Goal: Transaction & Acquisition: Obtain resource

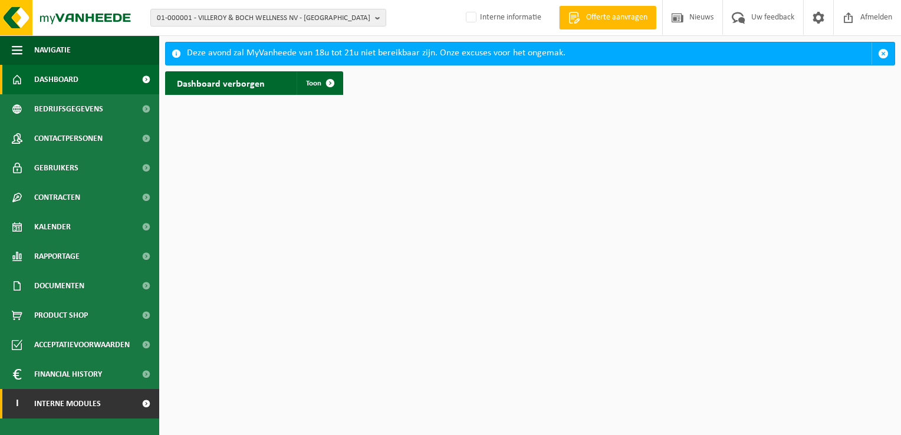
click at [97, 412] on span "Interne modules" at bounding box center [67, 403] width 67 height 29
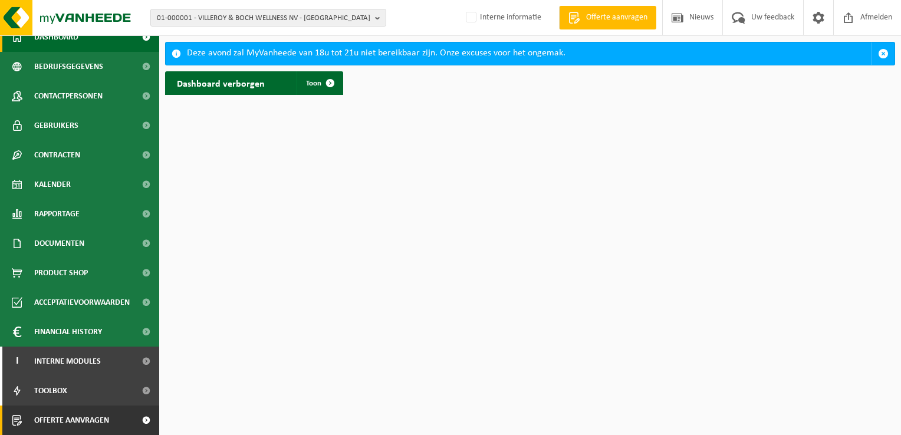
click at [87, 422] on span "Offerte aanvragen" at bounding box center [71, 420] width 75 height 29
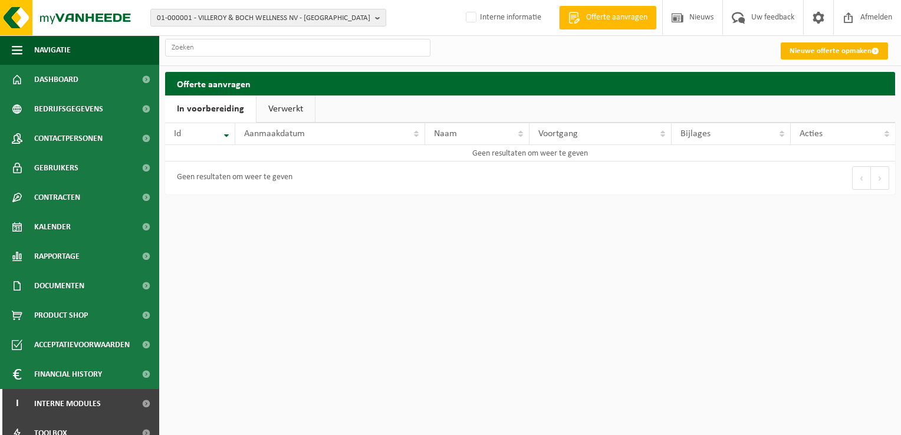
click at [818, 53] on link "Nieuwe offerte opmaken" at bounding box center [834, 50] width 107 height 17
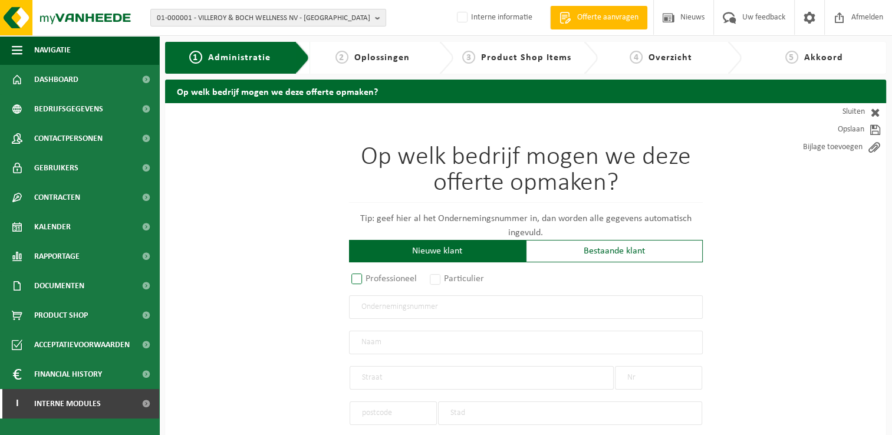
click at [359, 277] on label "Professioneel" at bounding box center [384, 279] width 71 height 17
click at [369, 277] on input "Professioneel" at bounding box center [373, 280] width 8 height 8
radio input "true"
click at [465, 298] on input "text" at bounding box center [526, 307] width 354 height 24
type input "0841.127.877"
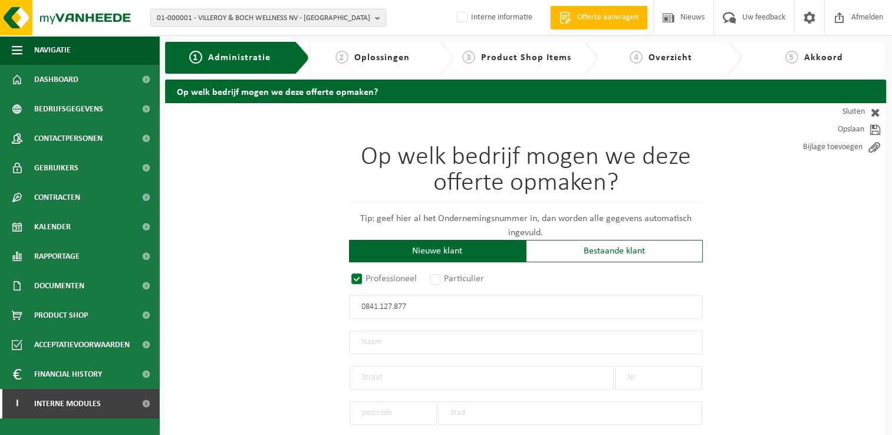
radio input "true"
type input "0841127877"
type input "KWAWEST BV"
type input "GISTELSTEENWEG"
type input "214"
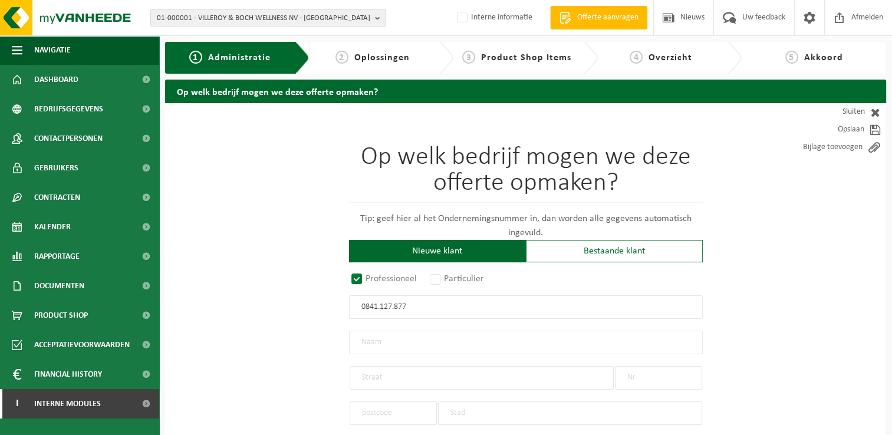
type input "8490"
type input "JABBEKE"
select select "D"
type input "KWAWEST BV"
type input "GISTELSTEENWEG"
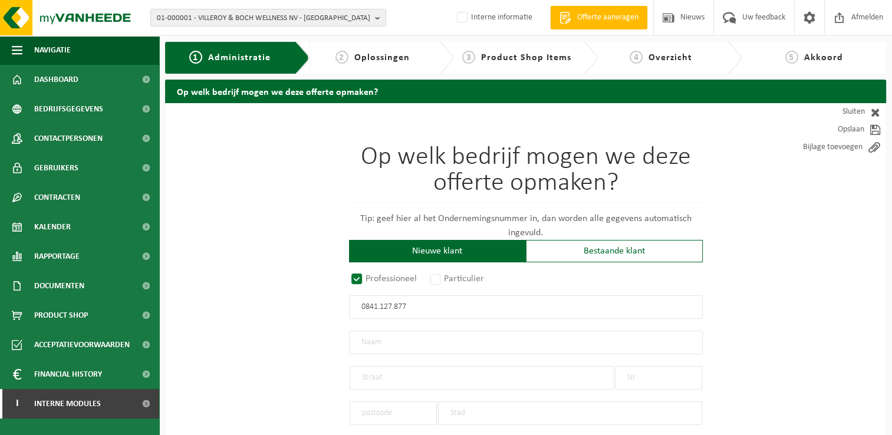
type input "214"
type input "8490"
type input "JABBEKE"
type input "2300382120"
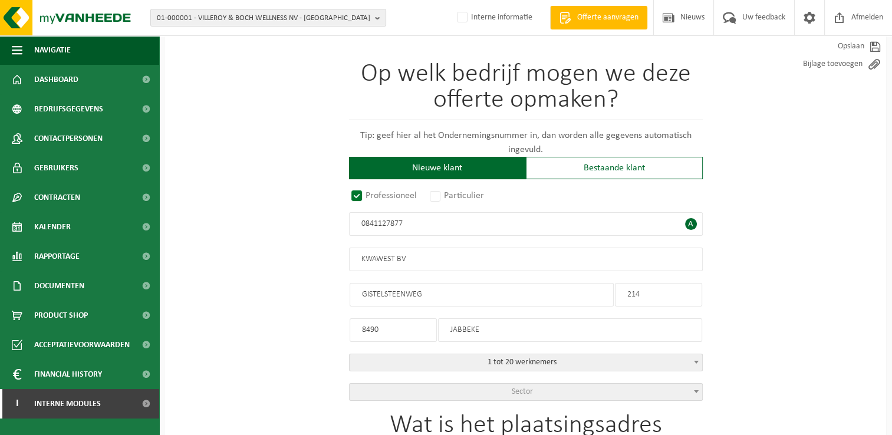
scroll to position [236, 0]
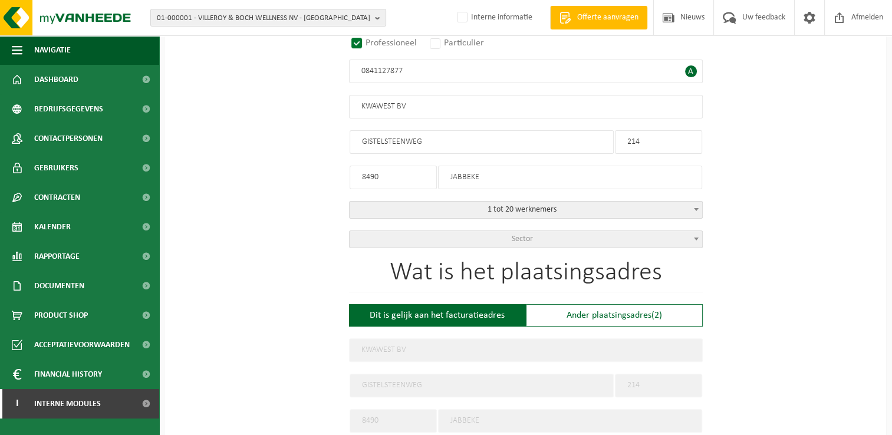
type input "0841127877"
click at [695, 233] on span at bounding box center [697, 238] width 12 height 15
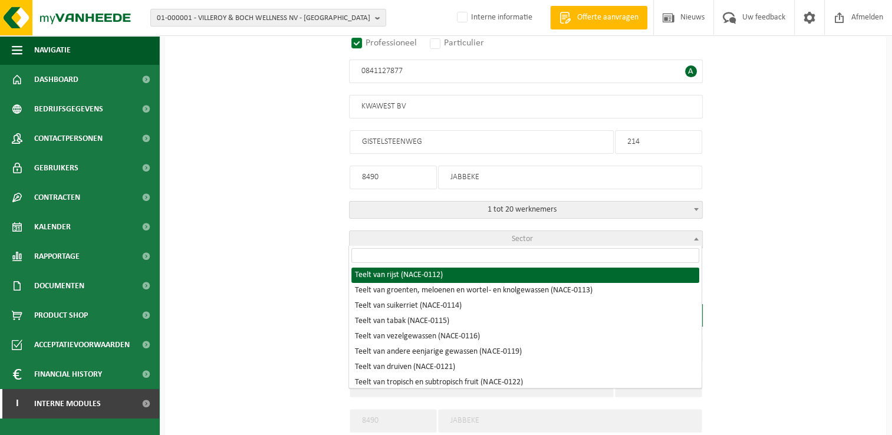
click at [626, 256] on input "search" at bounding box center [525, 255] width 348 height 15
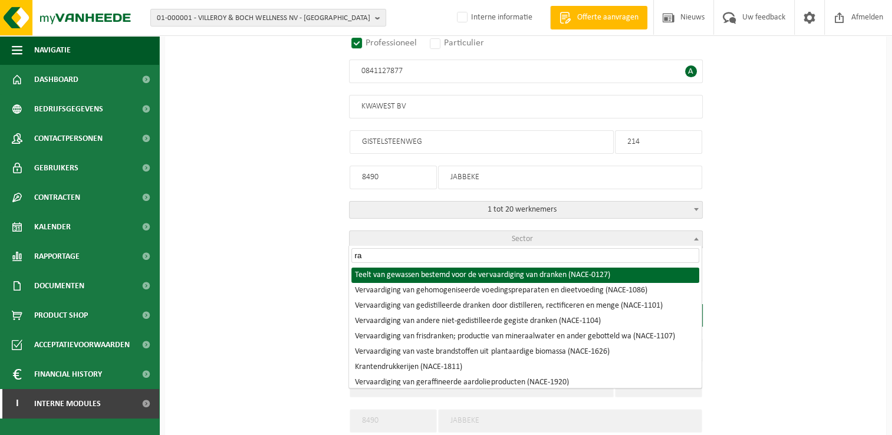
type input "r"
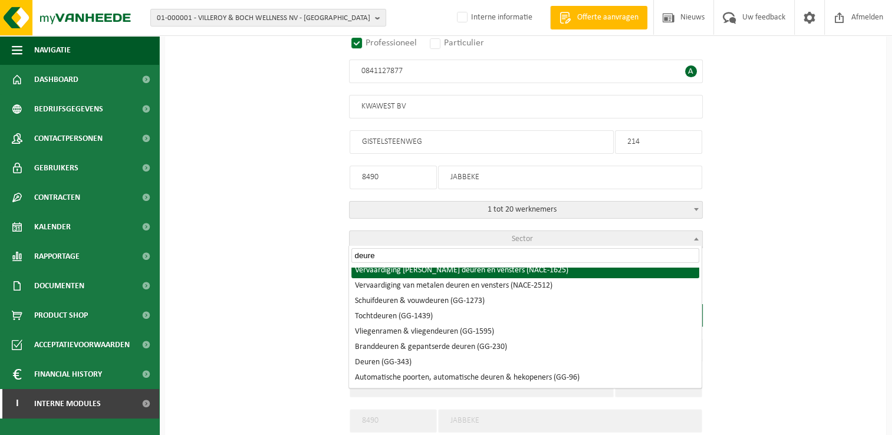
scroll to position [0, 0]
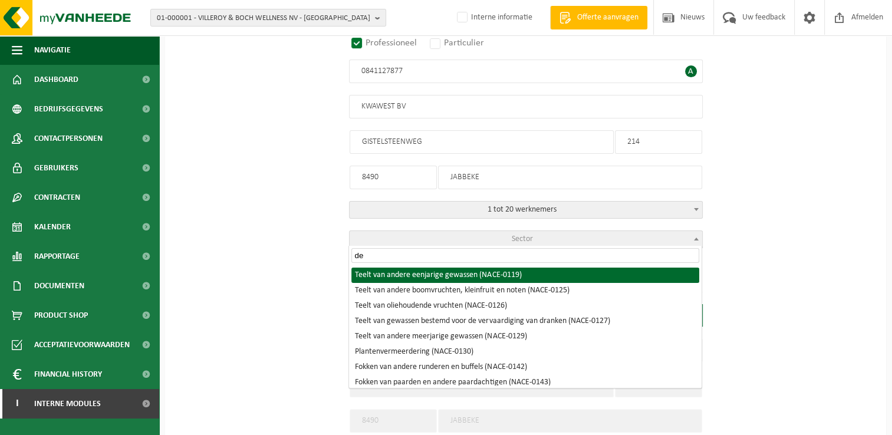
type input "d"
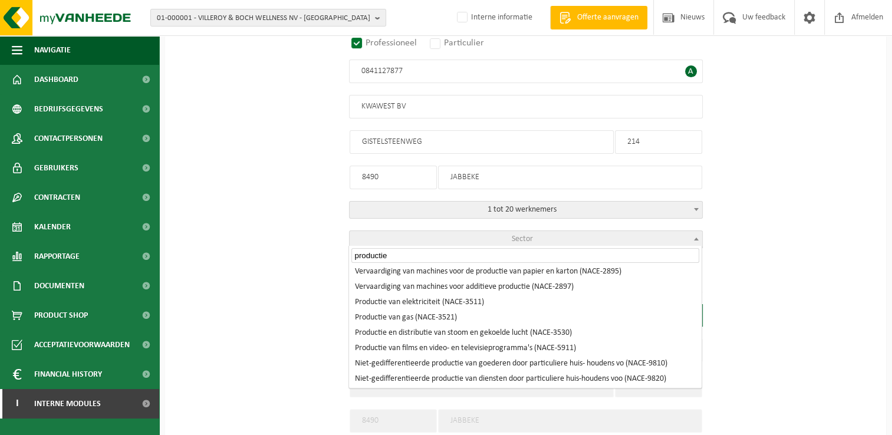
scroll to position [143, 0]
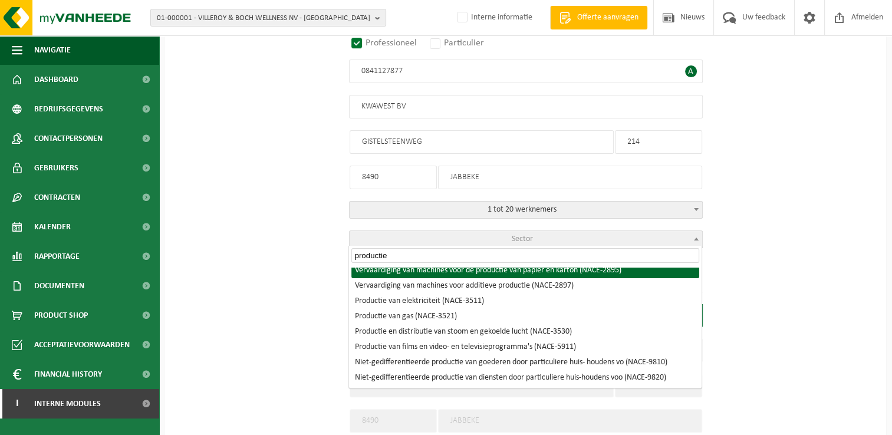
drag, startPoint x: 433, startPoint y: 255, endPoint x: 306, endPoint y: 261, distance: 126.9
click at [306, 261] on body "01-000001 - VILLEROY & BOCH WELLNESS NV - ROESELARE 01-000001 - VILLEROY & BOCH…" at bounding box center [446, 352] width 892 height 1177
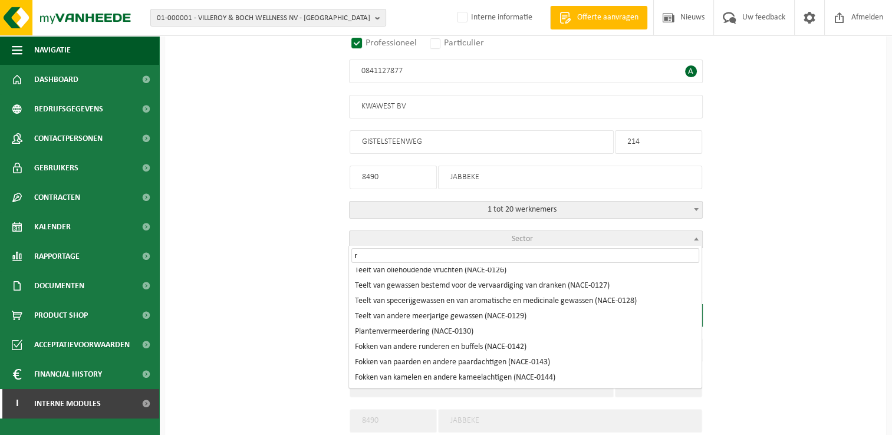
scroll to position [0, 0]
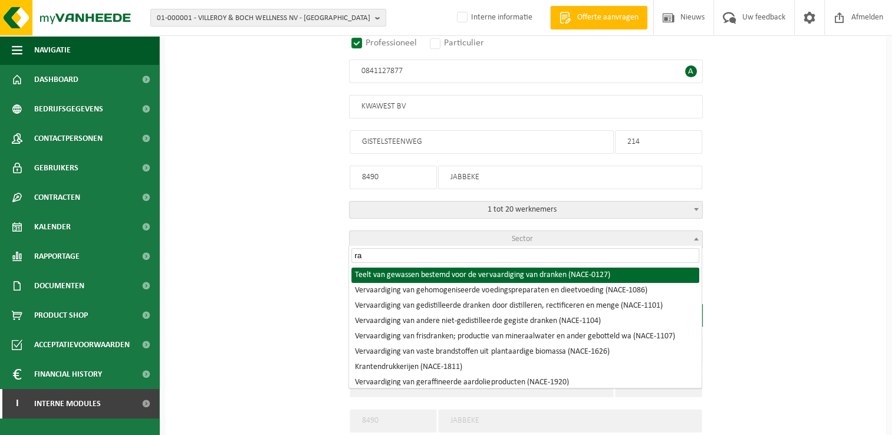
type input "r"
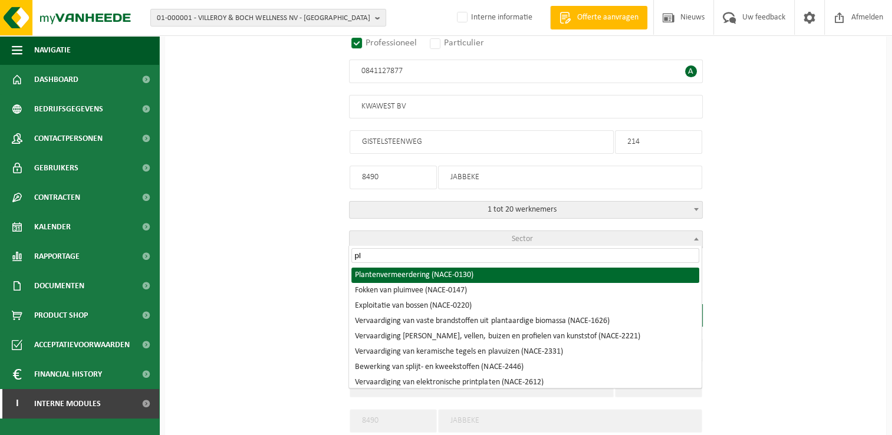
type input "p"
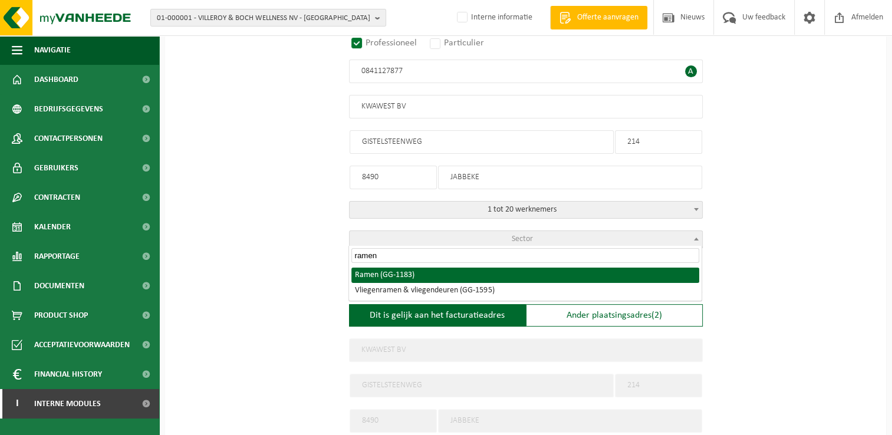
type input "ramen"
select select "1183"
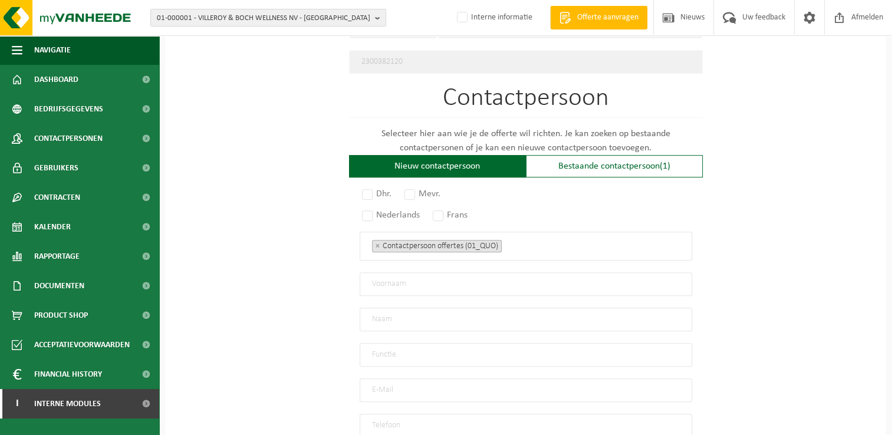
scroll to position [649, 0]
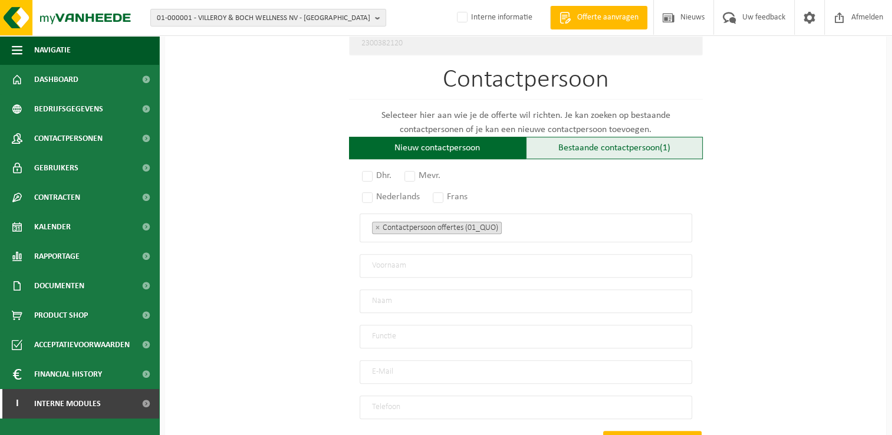
click at [594, 138] on div "Bestaande contactpersoon (1)" at bounding box center [614, 148] width 177 height 22
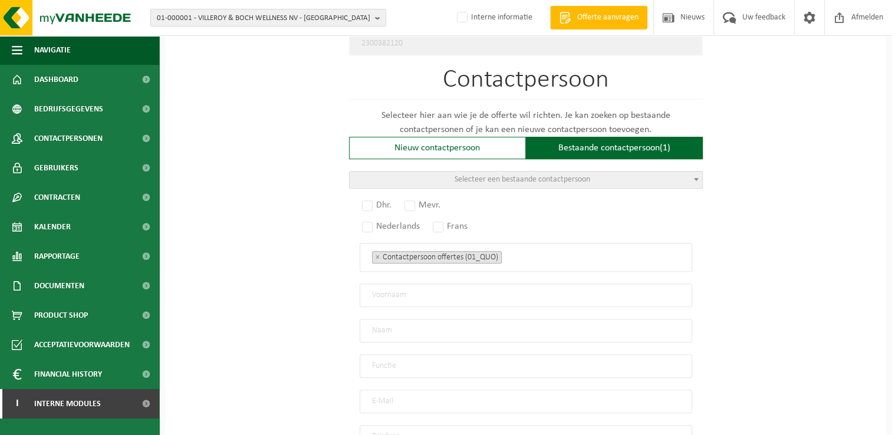
click at [610, 178] on span "Selecteer een bestaande contactpersoon" at bounding box center [526, 180] width 353 height 17
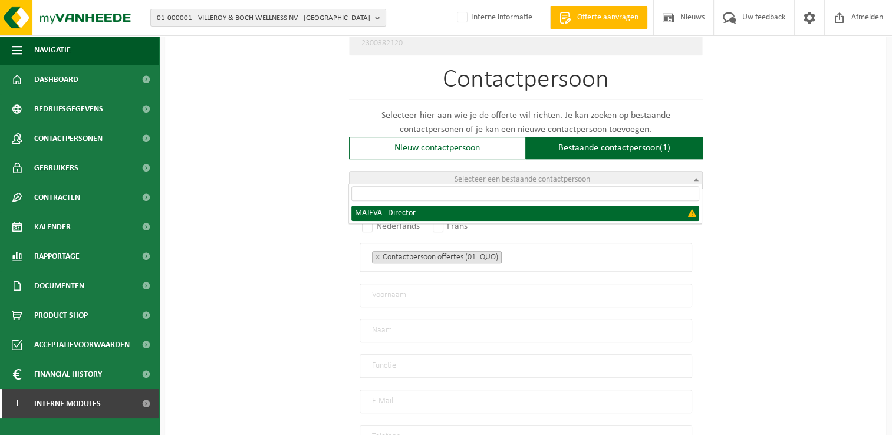
click at [610, 178] on span "Selecteer een bestaande contactpersoon" at bounding box center [526, 180] width 353 height 17
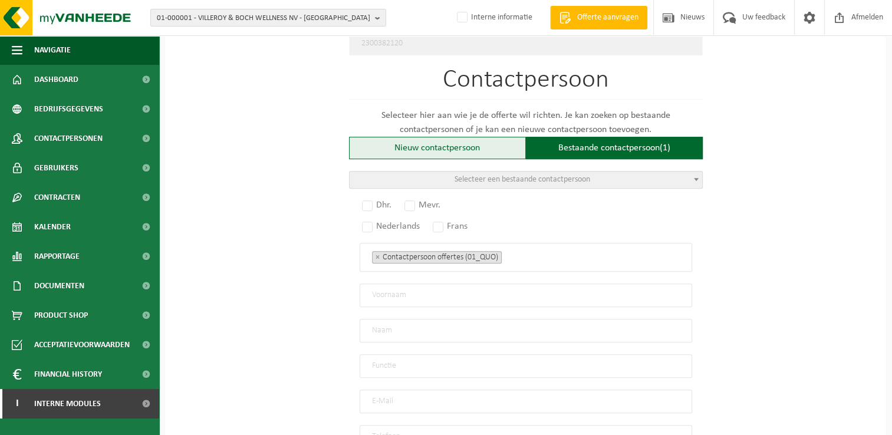
click at [468, 145] on div "Nieuw contactpersoon" at bounding box center [437, 148] width 177 height 22
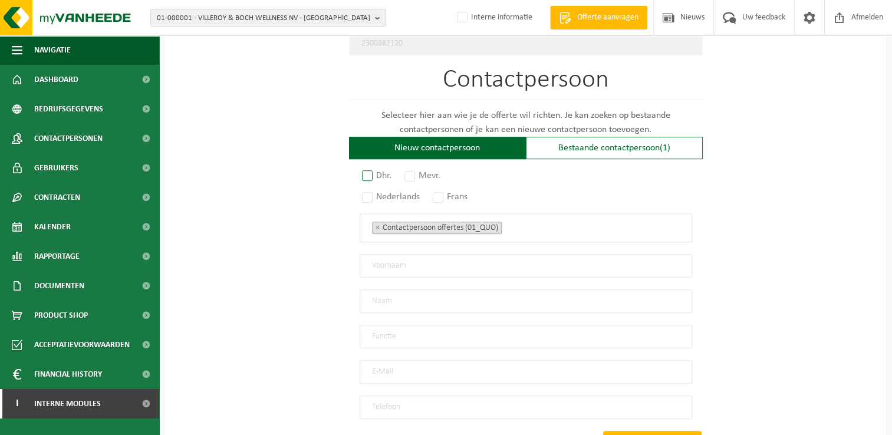
click at [363, 170] on label "Dhr." at bounding box center [377, 175] width 35 height 17
radio input "true"
click at [368, 192] on label "Nederlands" at bounding box center [392, 197] width 64 height 17
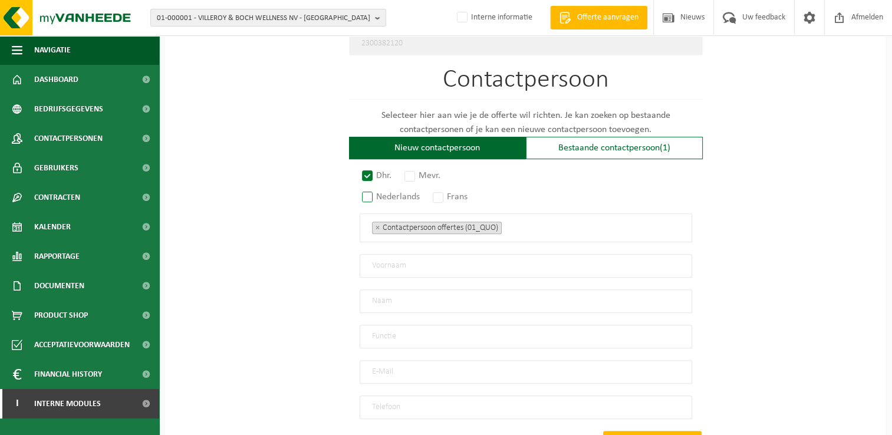
radio input "true"
click at [434, 259] on input "text" at bounding box center [526, 266] width 333 height 24
type input "Jeroen"
drag, startPoint x: 458, startPoint y: 305, endPoint x: 465, endPoint y: 298, distance: 9.6
click at [459, 305] on input "text" at bounding box center [526, 302] width 333 height 24
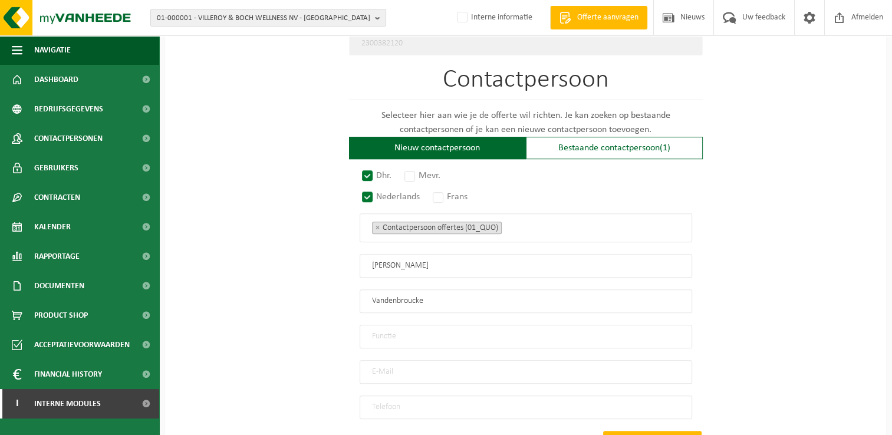
type input "Vandenbroucke"
click at [466, 331] on input "text" at bounding box center [526, 337] width 333 height 24
type input "Zaakvoerder"
click at [513, 363] on input "email" at bounding box center [526, 372] width 333 height 24
type input "jeroen.vandenbroucke@kwadro.be"
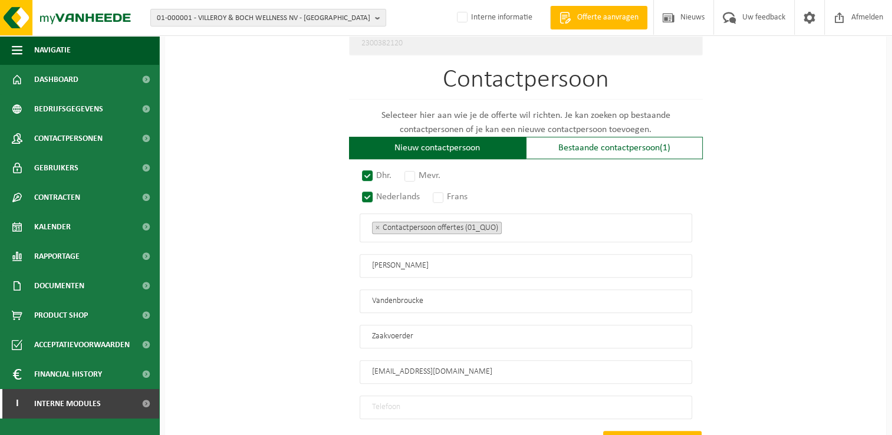
click at [545, 396] on input "tel" at bounding box center [526, 408] width 333 height 24
paste input "0485830058"
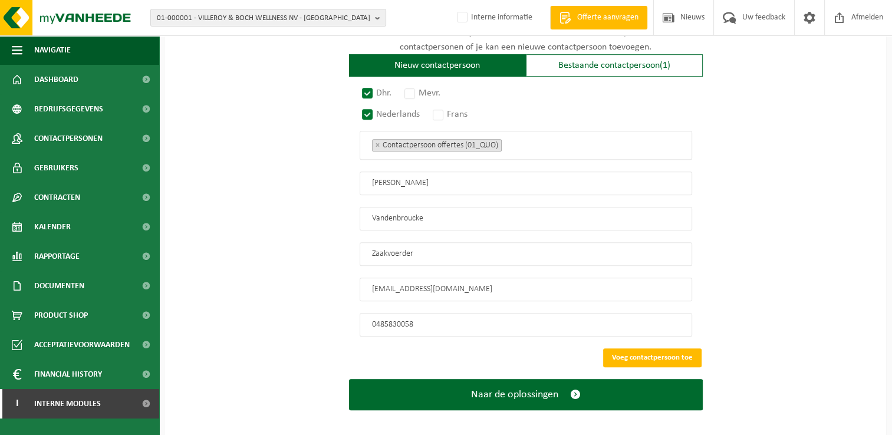
scroll to position [732, 0]
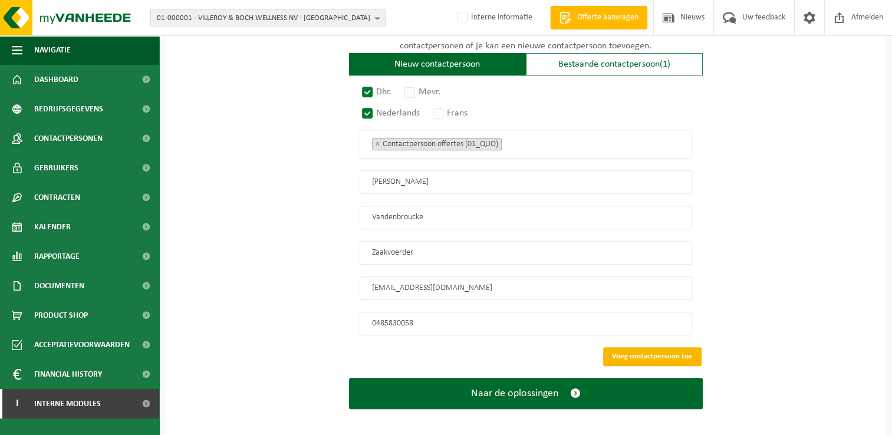
type input "0485830058"
click at [637, 347] on button "Voeg contactpersoon toe" at bounding box center [652, 356] width 98 height 19
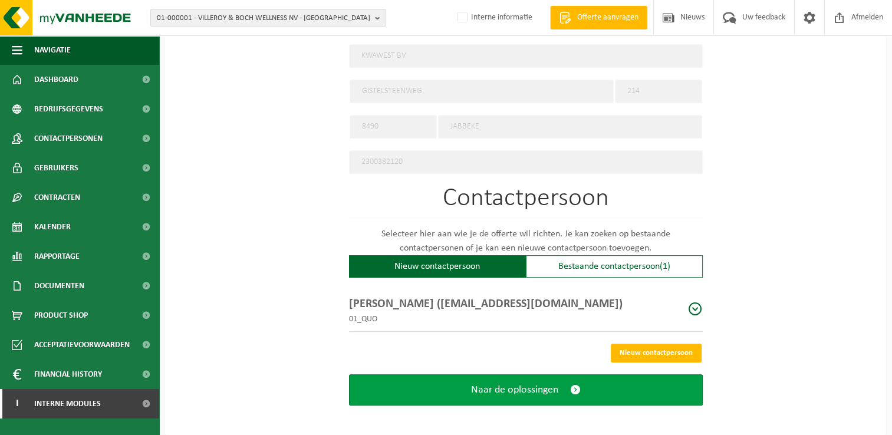
click at [611, 388] on button "Naar de oplossingen" at bounding box center [526, 389] width 354 height 31
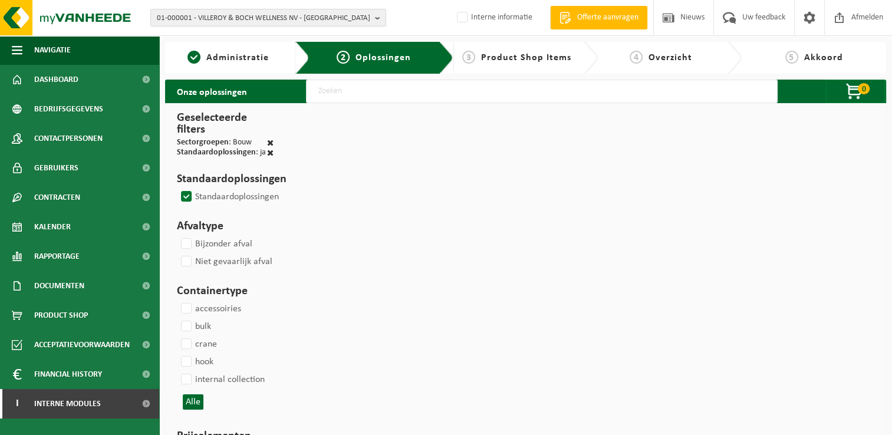
select select
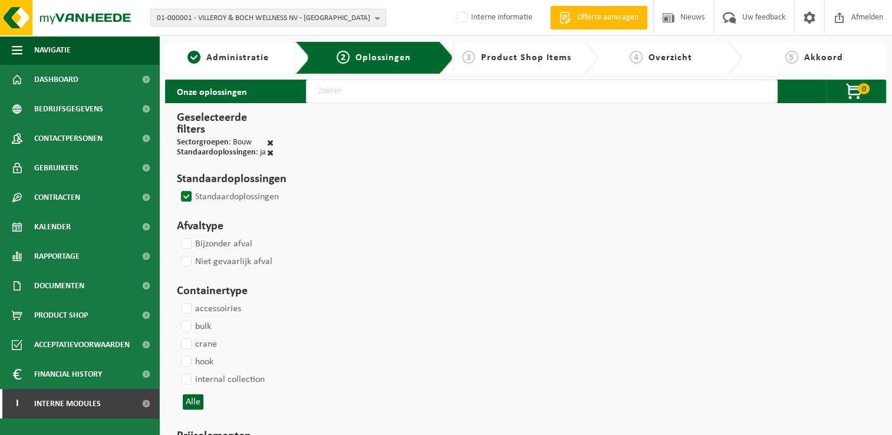
select select
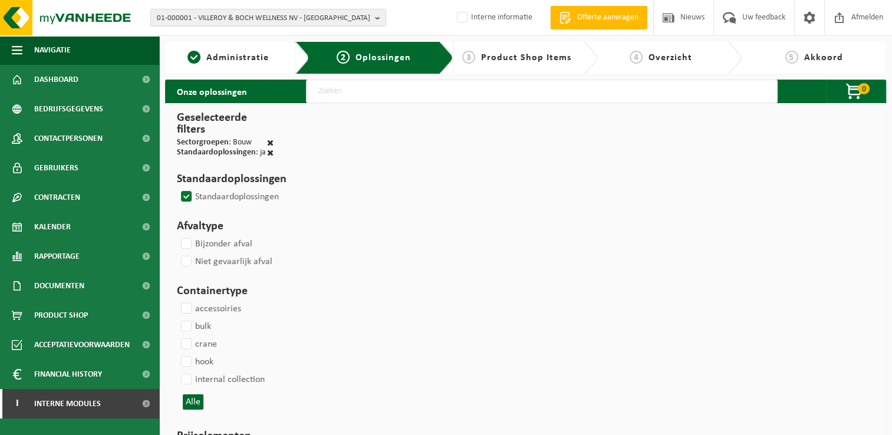
select select
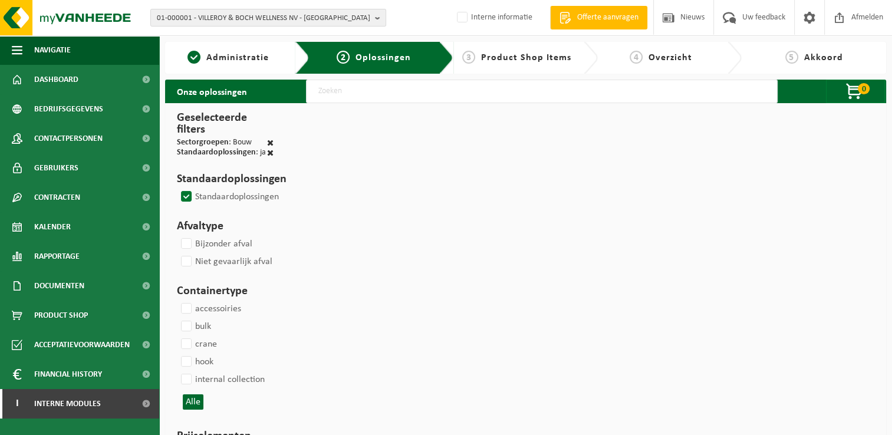
select select
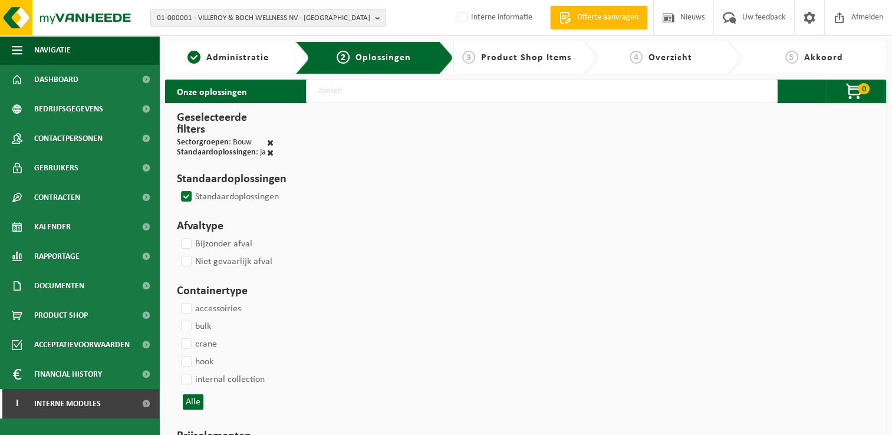
select select
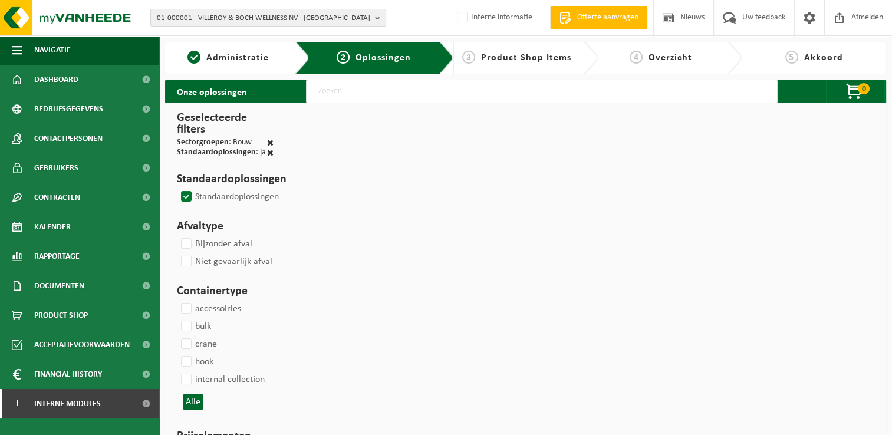
select select
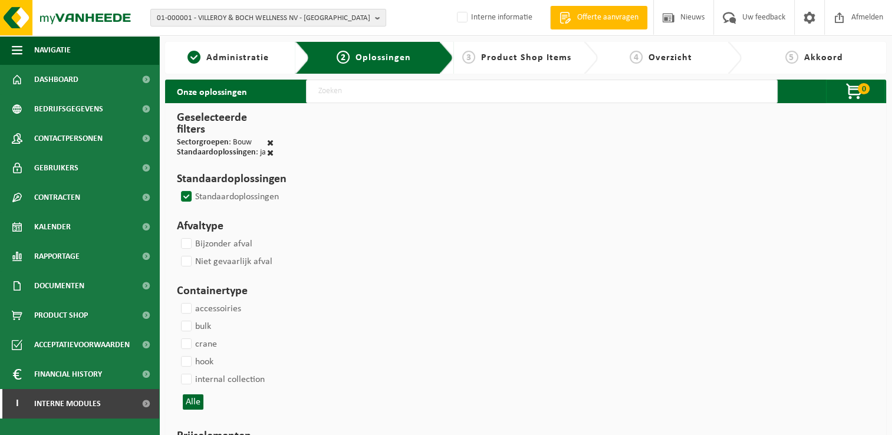
select select
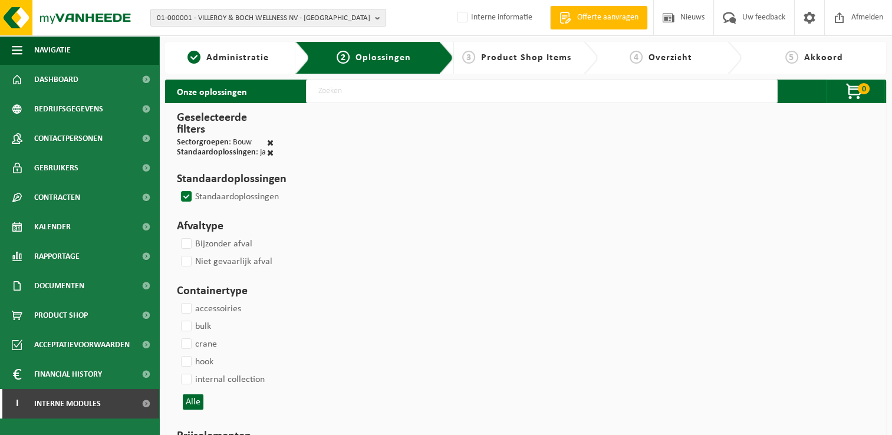
select select
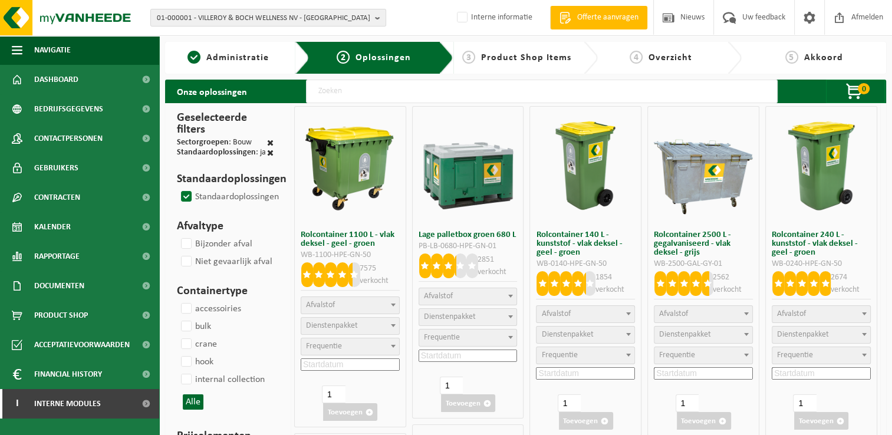
click at [422, 97] on input "text" at bounding box center [542, 92] width 472 height 24
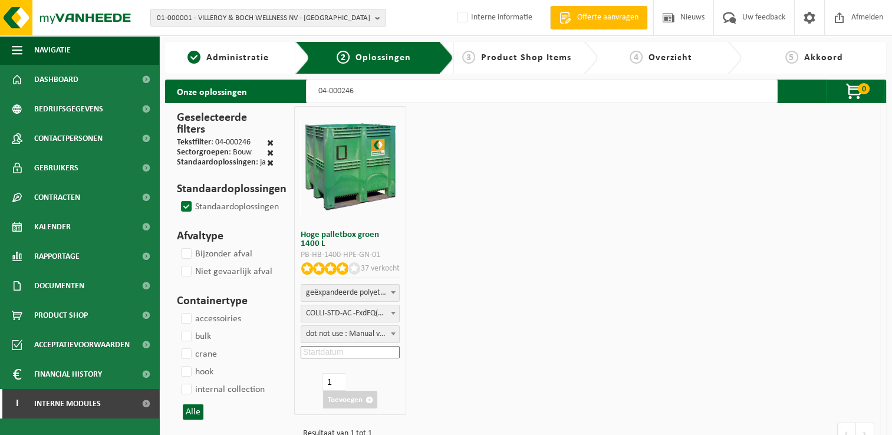
type input "04-000246"
click at [355, 336] on span "dot not use : Manual voor MyVanheede" at bounding box center [350, 334] width 98 height 17
click at [350, 349] on input at bounding box center [350, 352] width 99 height 12
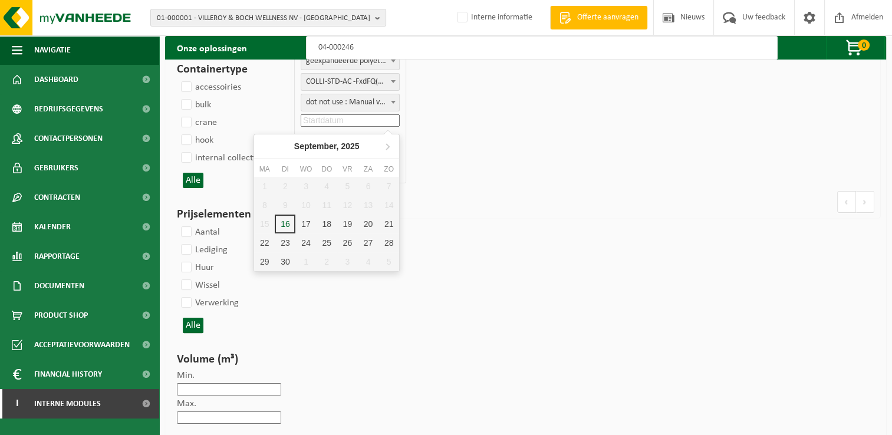
scroll to position [236, 0]
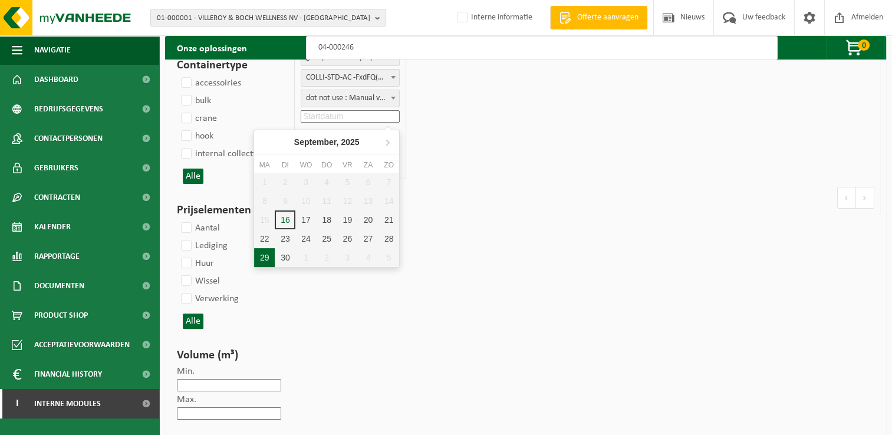
click at [265, 257] on div "29" at bounding box center [264, 257] width 21 height 19
type input "2025-09-29"
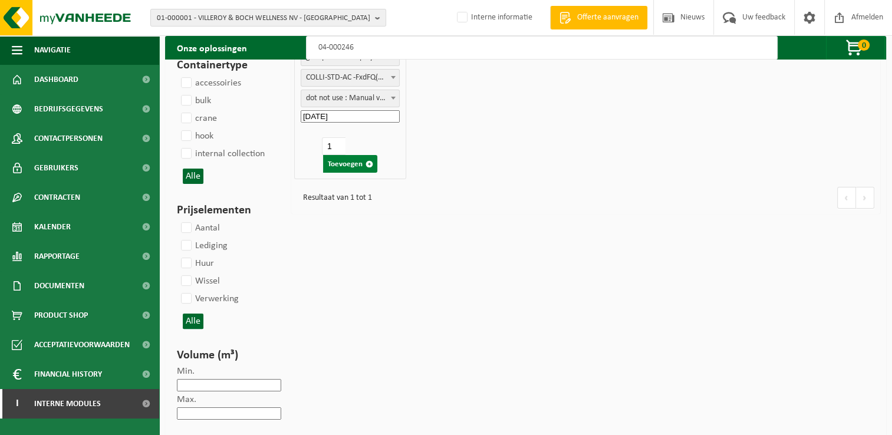
click at [350, 166] on button "Toevoegen" at bounding box center [350, 164] width 54 height 18
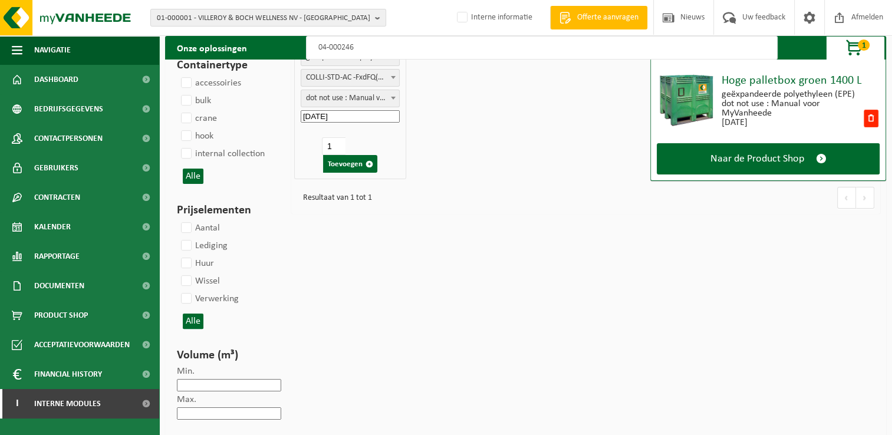
click at [861, 48] on span "1" at bounding box center [864, 45] width 12 height 11
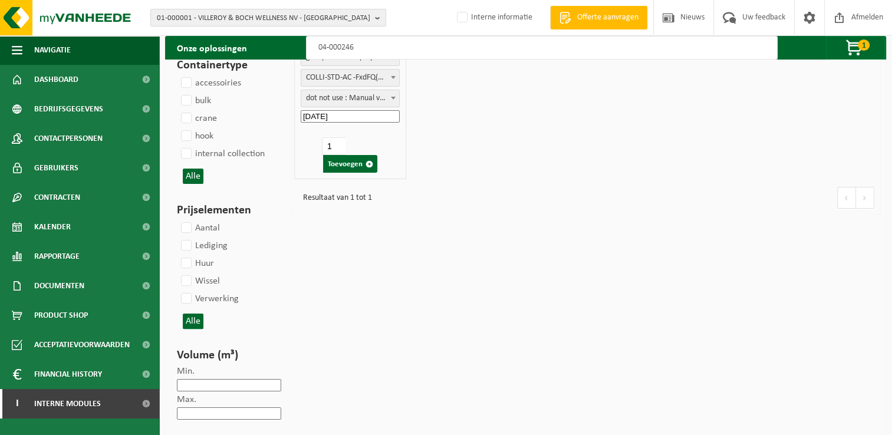
click at [469, 53] on input "04-000246" at bounding box center [542, 48] width 472 height 24
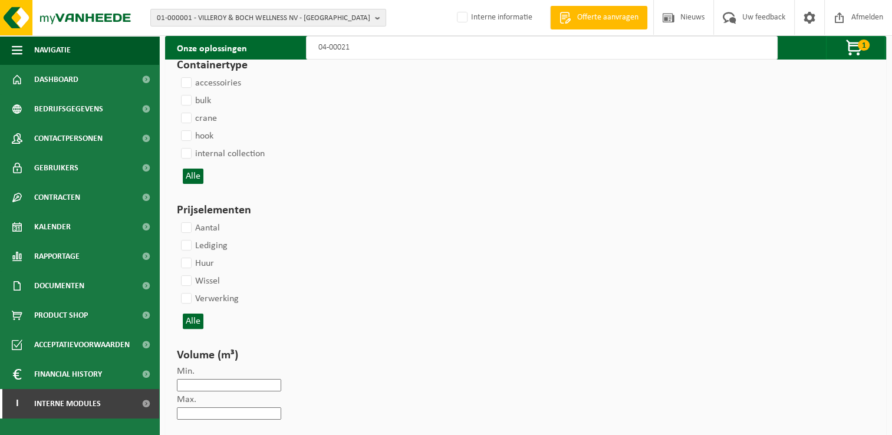
type input "04-000215"
select select
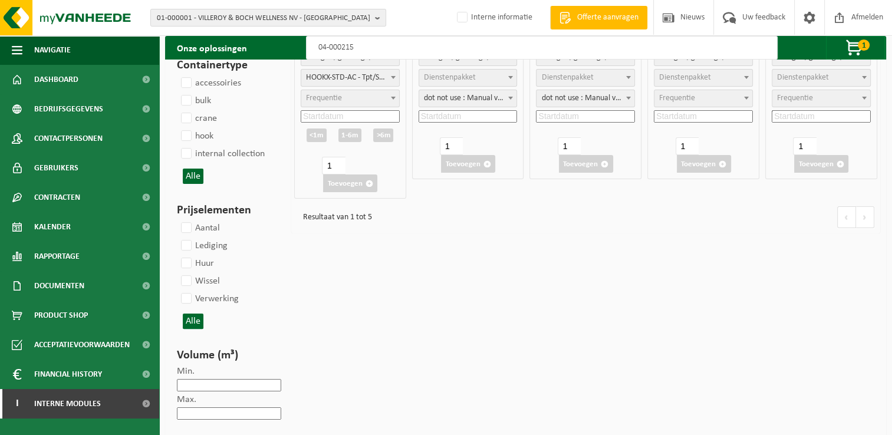
select select
select select "25"
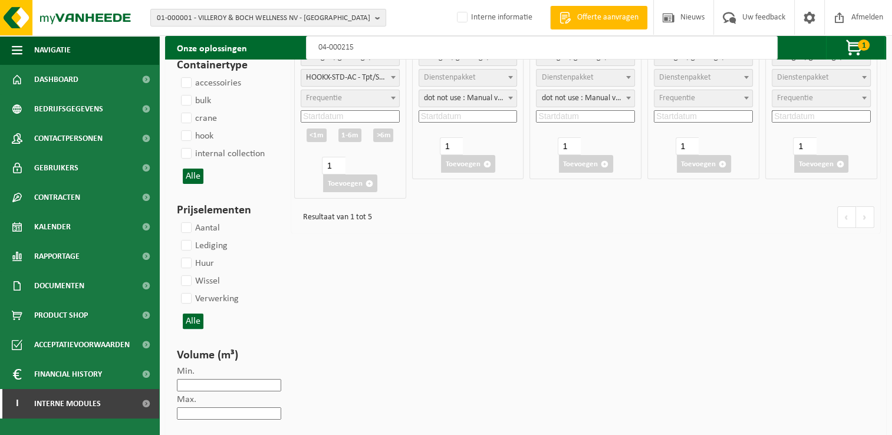
select select "7"
select select "25"
select select "7"
select select "25"
select select "7"
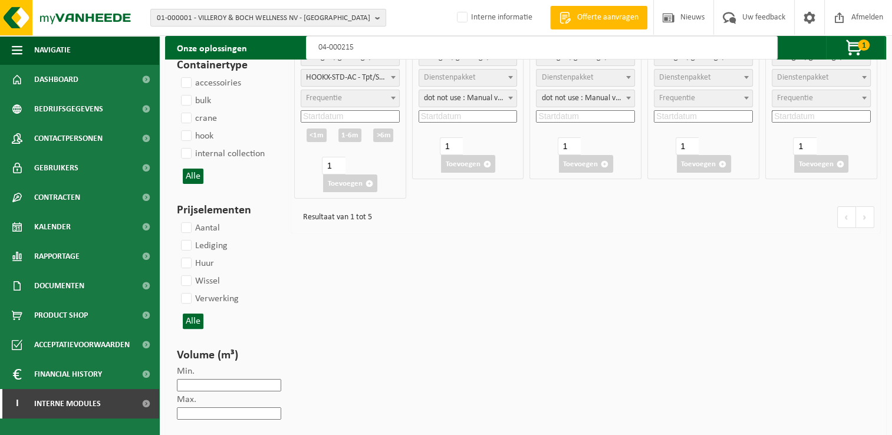
select select "47"
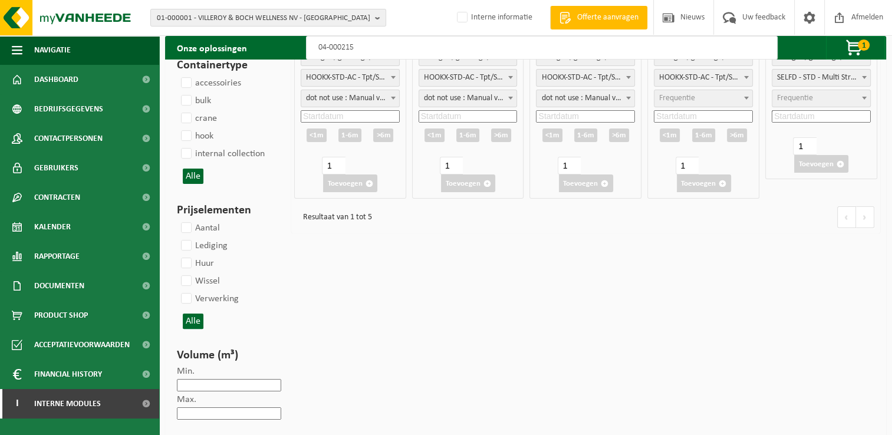
select select "25"
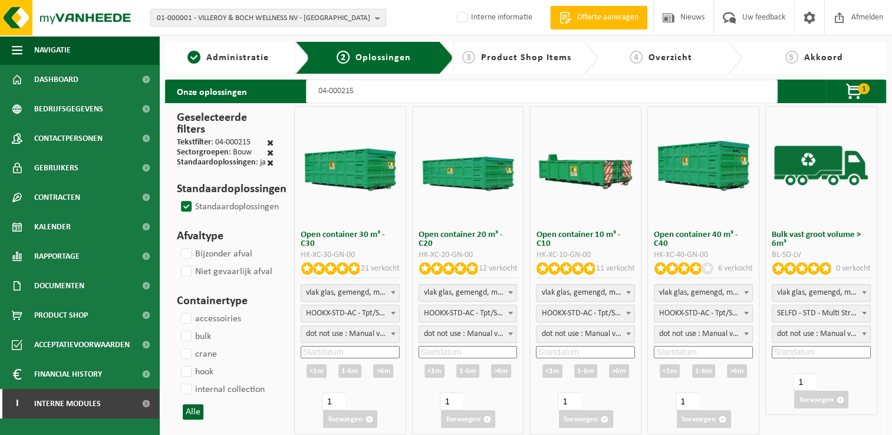
scroll to position [0, 0]
type input "04-000215"
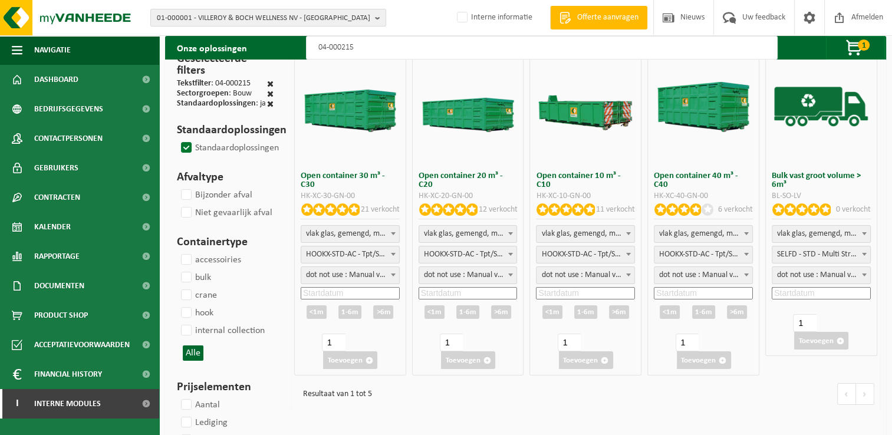
click at [477, 289] on input at bounding box center [468, 293] width 99 height 12
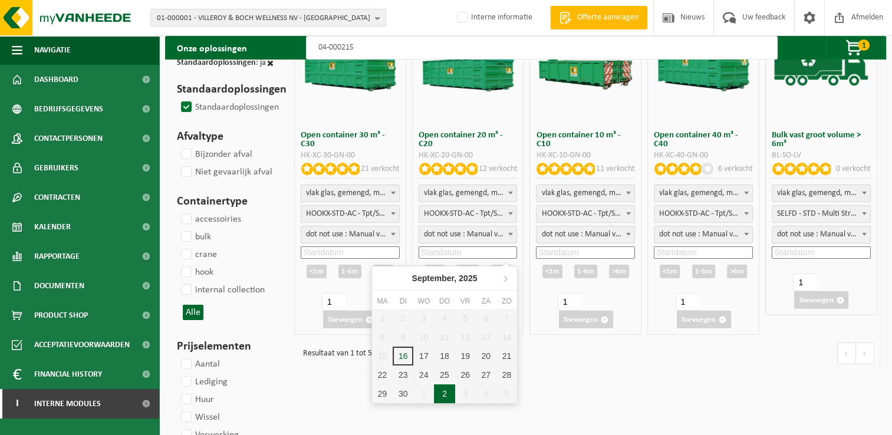
scroll to position [118, 0]
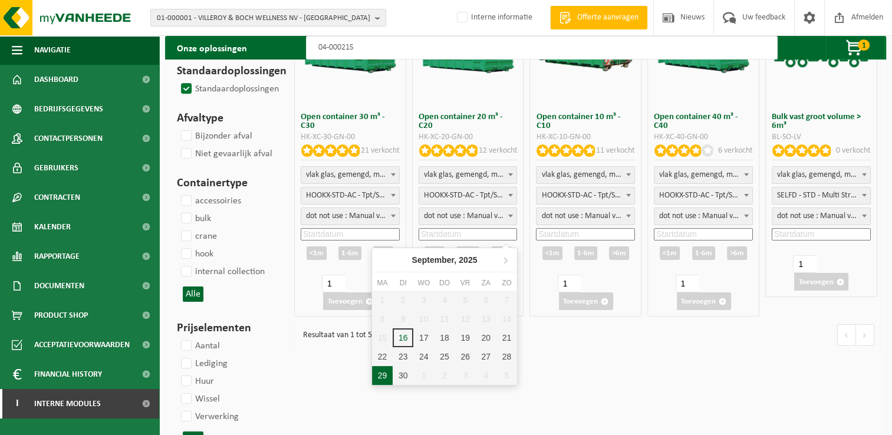
click at [389, 376] on div "29" at bounding box center [382, 375] width 21 height 19
type input "2025-09-29"
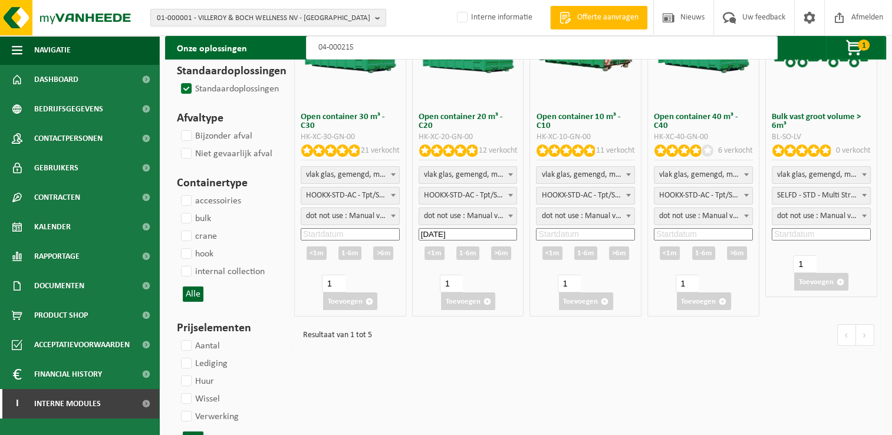
click at [498, 252] on div ">6m" at bounding box center [501, 254] width 20 height 14
click at [469, 300] on button "Toevoegen" at bounding box center [468, 302] width 54 height 18
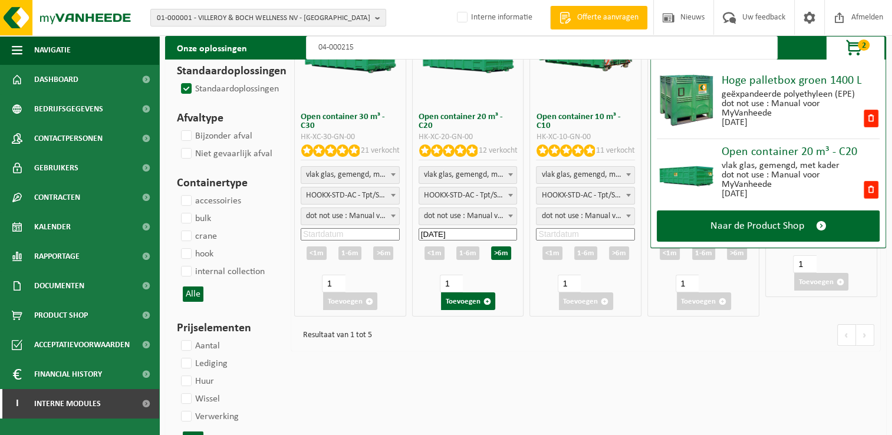
click at [393, 40] on input "04-000215" at bounding box center [542, 48] width 472 height 24
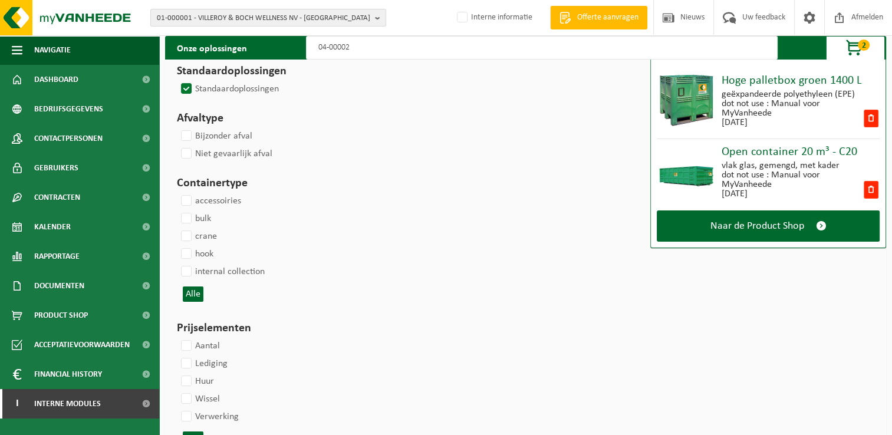
type input "04-000026"
select select
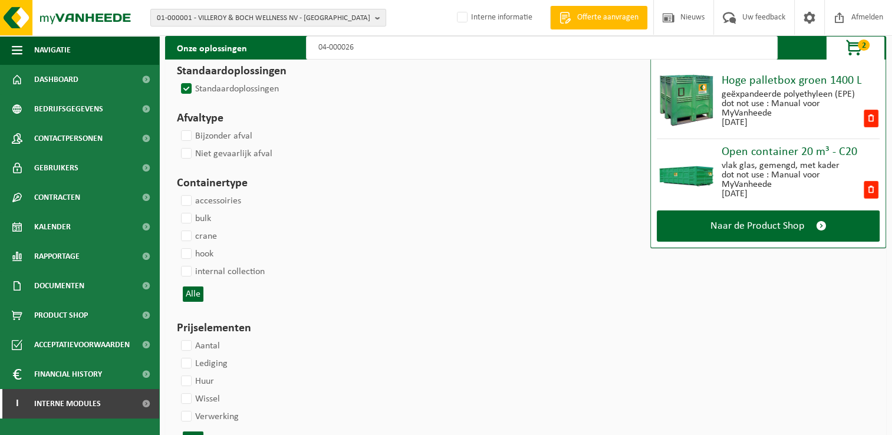
select select
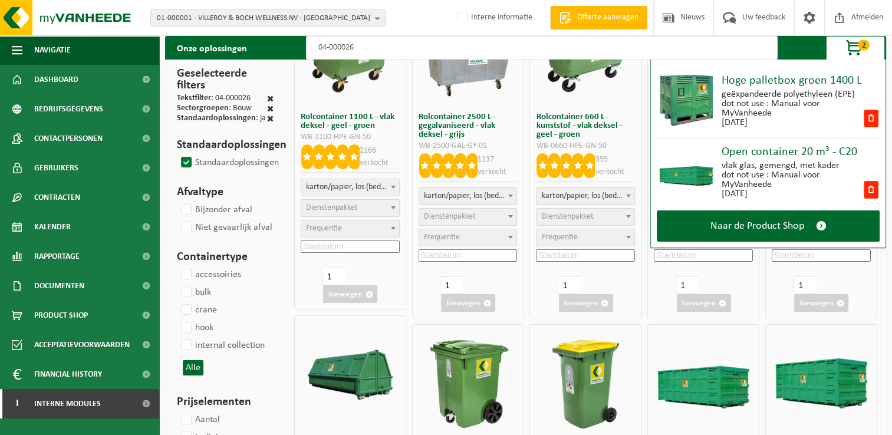
type input "04-000026"
select select "2"
select select
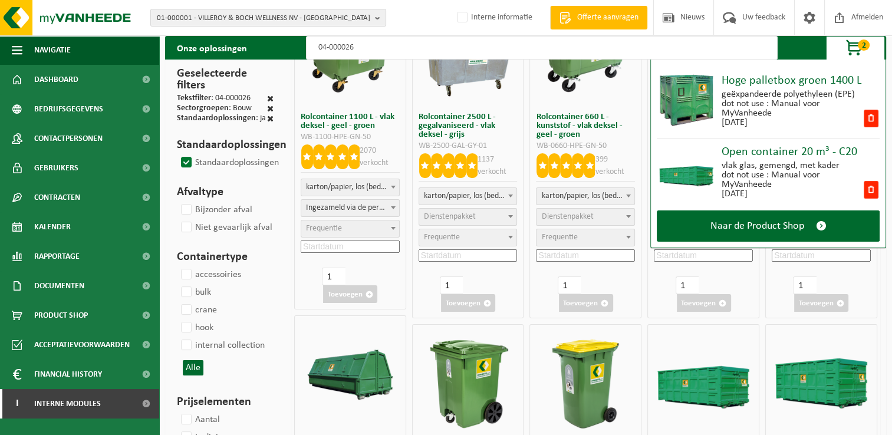
select select
select select "2"
select select
select select "2"
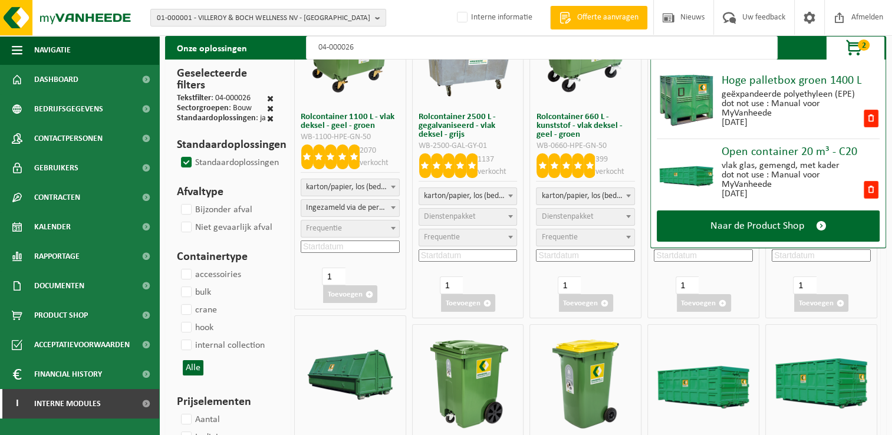
select select
select select "2"
select select
select select "2"
select select
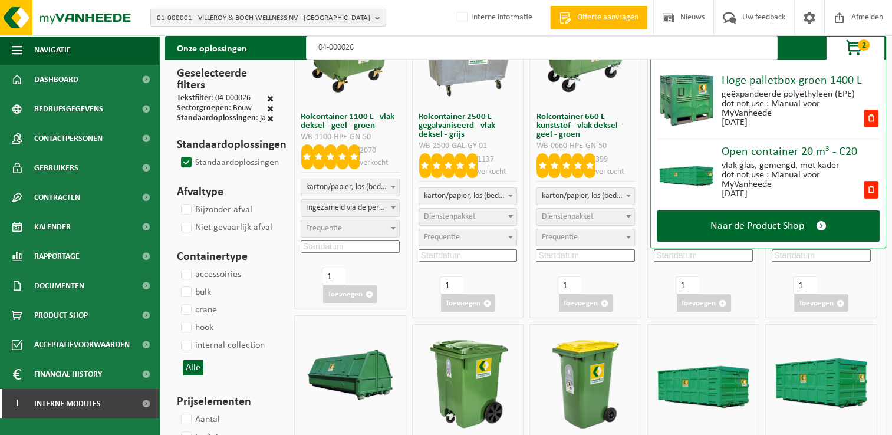
select select "7"
select select
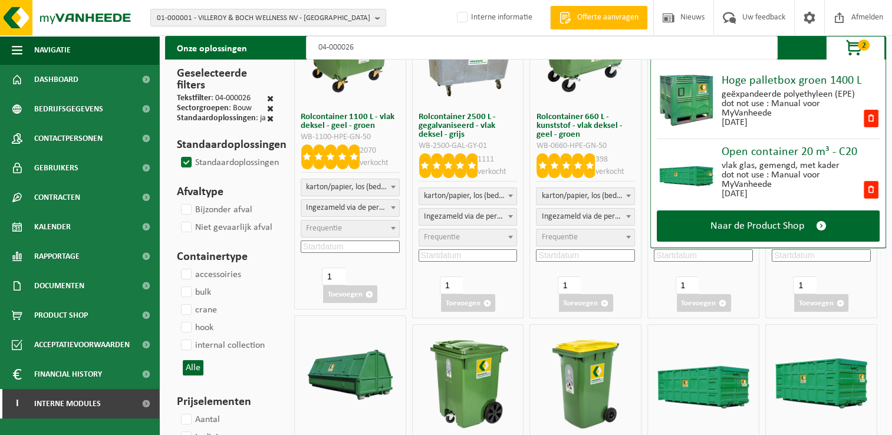
select select
select select "2"
select select
select select "2"
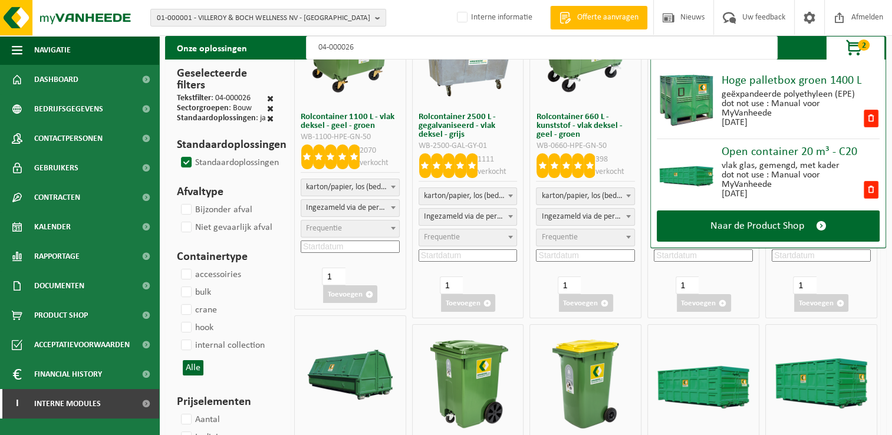
select select
select select "7"
select select
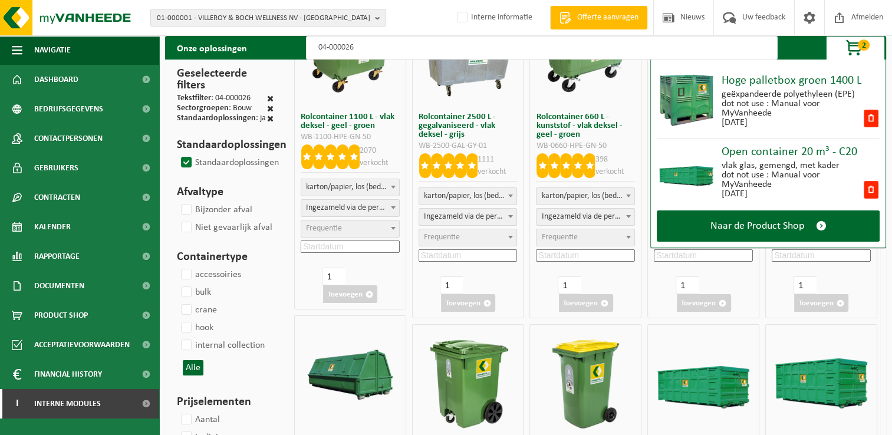
select select "2"
select select
select select "7"
select select
select select "8"
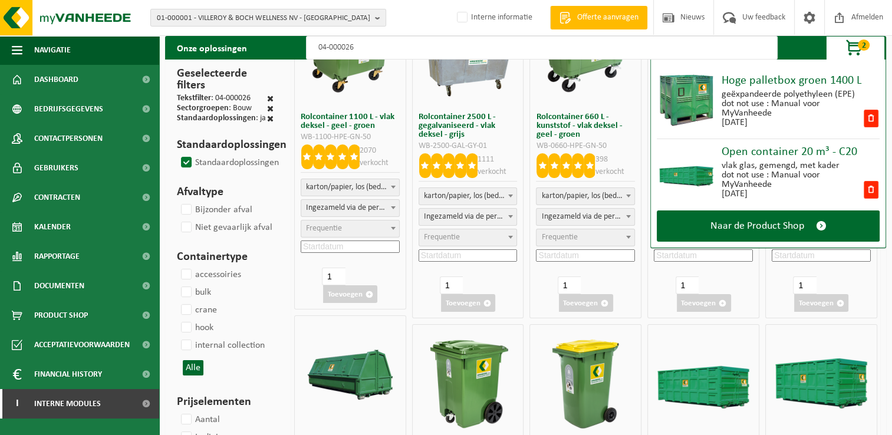
select select
select select "8"
select select
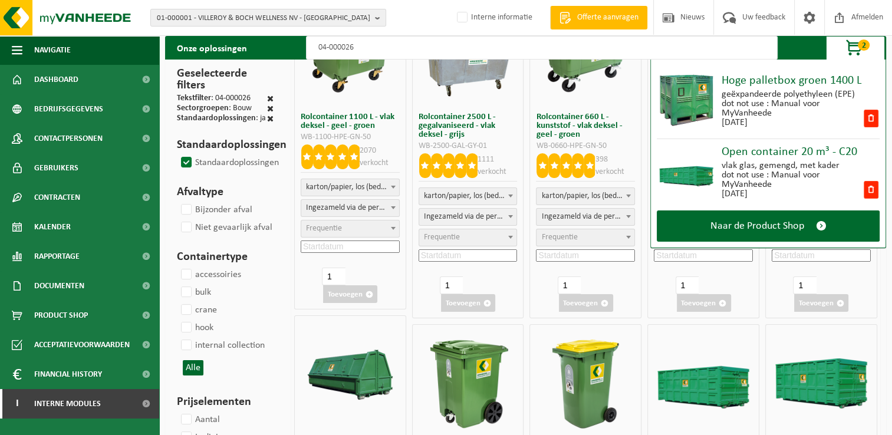
select select "7"
select select
select select "47"
select select
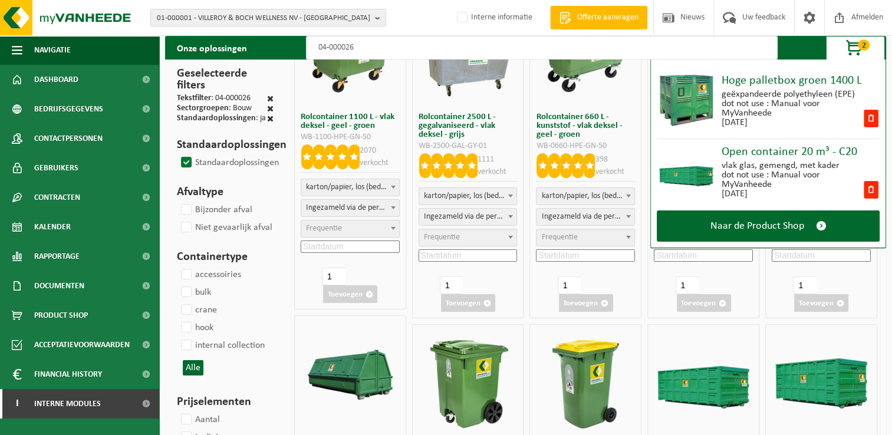
select select
select select "25"
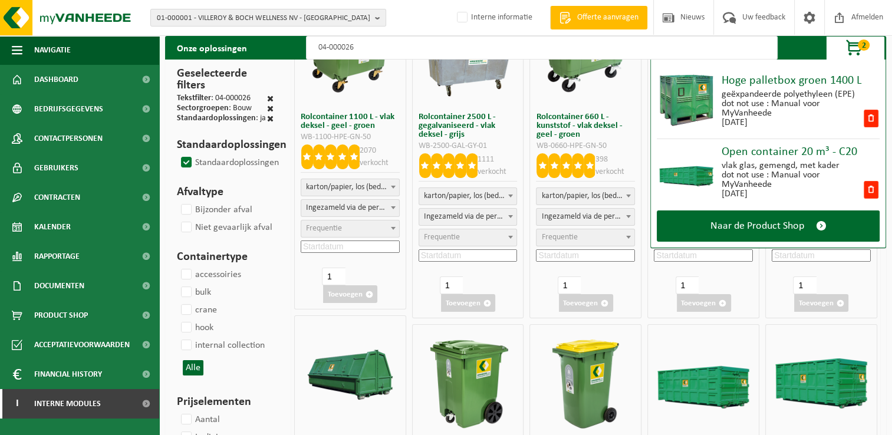
select select
type input "04-000026"
drag, startPoint x: 857, startPoint y: 41, endPoint x: 850, endPoint y: 43, distance: 7.9
click at [857, 41] on span "button" at bounding box center [855, 49] width 59 height 24
select select
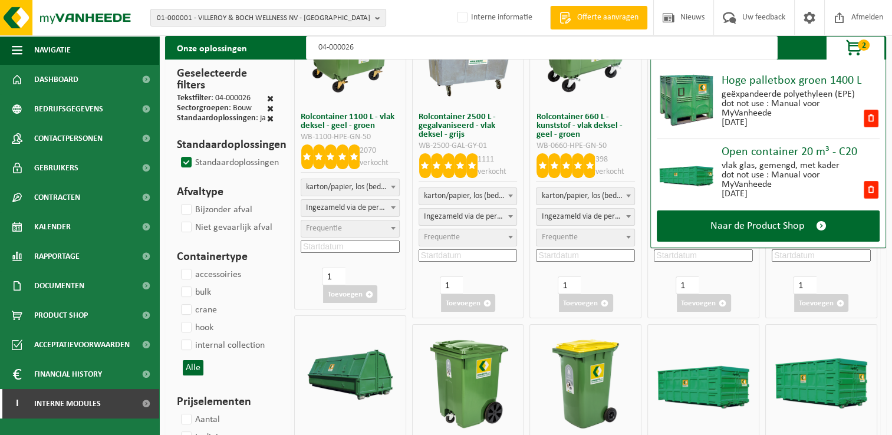
select select
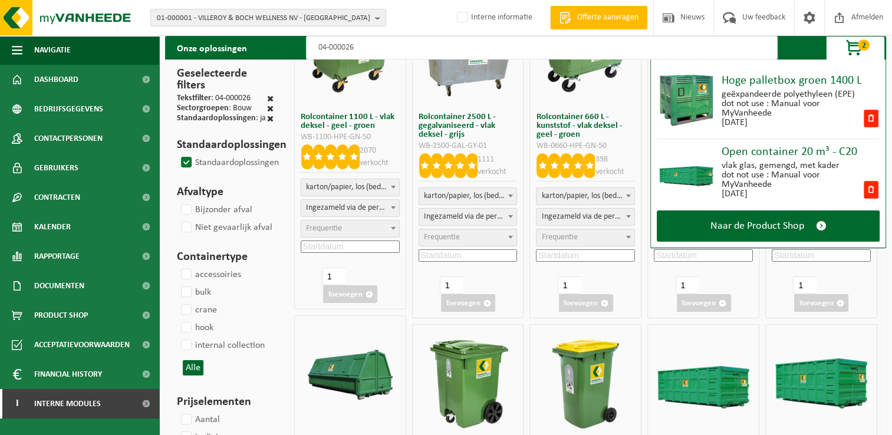
select select
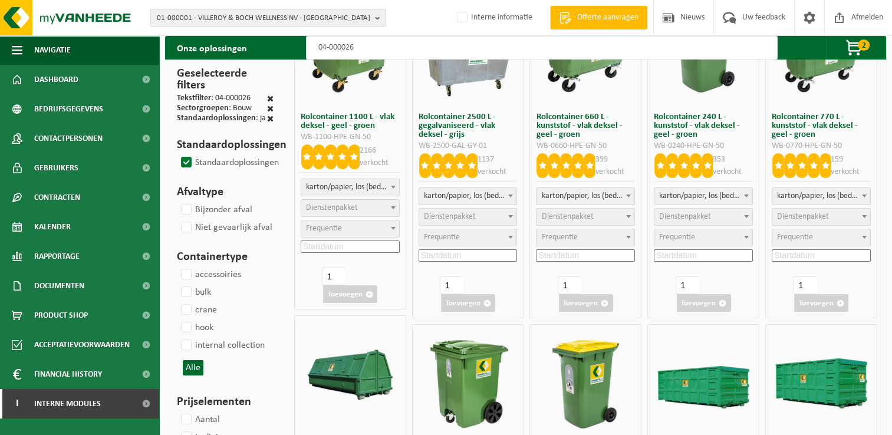
scroll to position [1, 0]
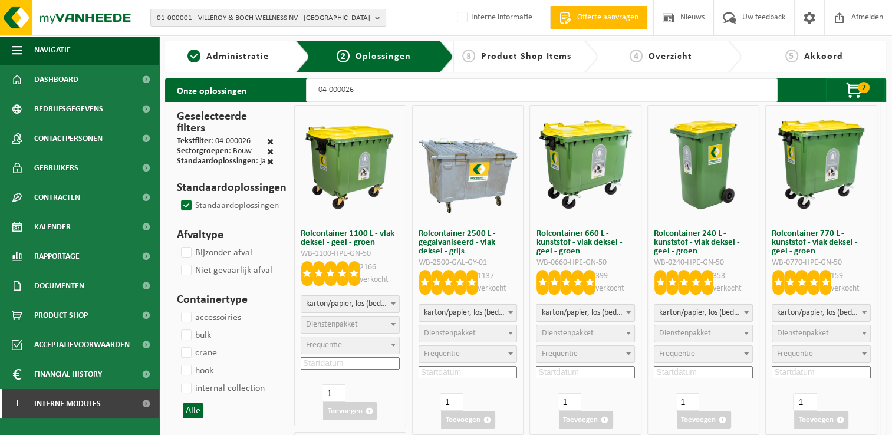
select select
select select "2"
select select
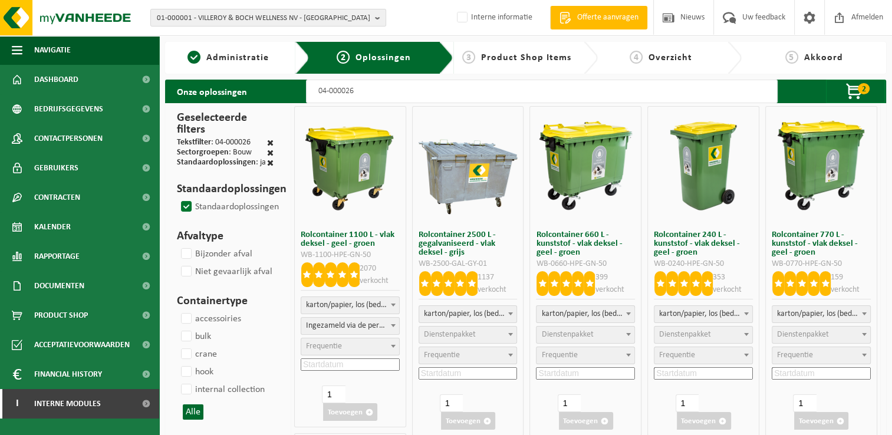
select select
select select "2"
select select
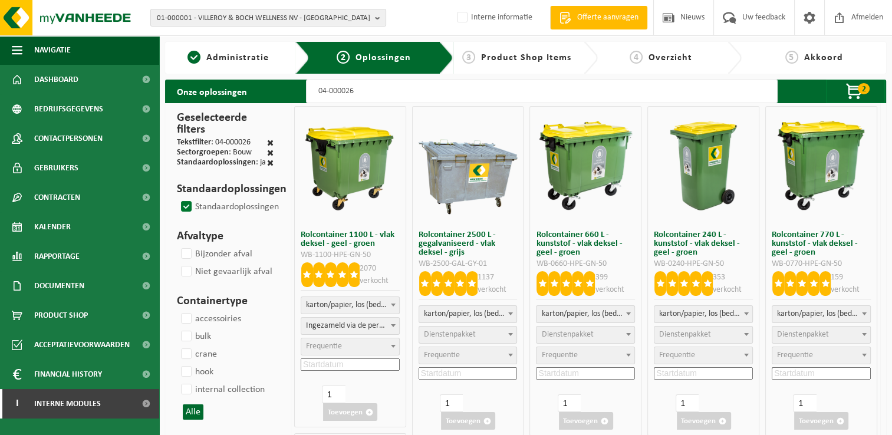
select select "2"
select select
select select "2"
select select
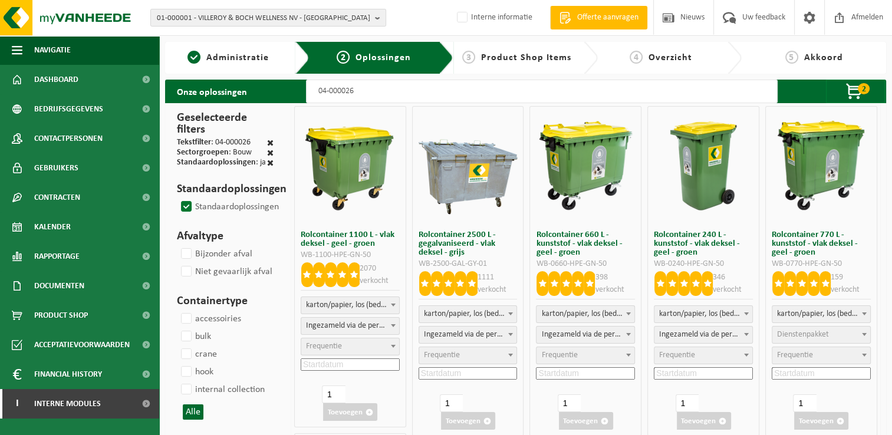
select select
select select "2"
select select "7"
select select
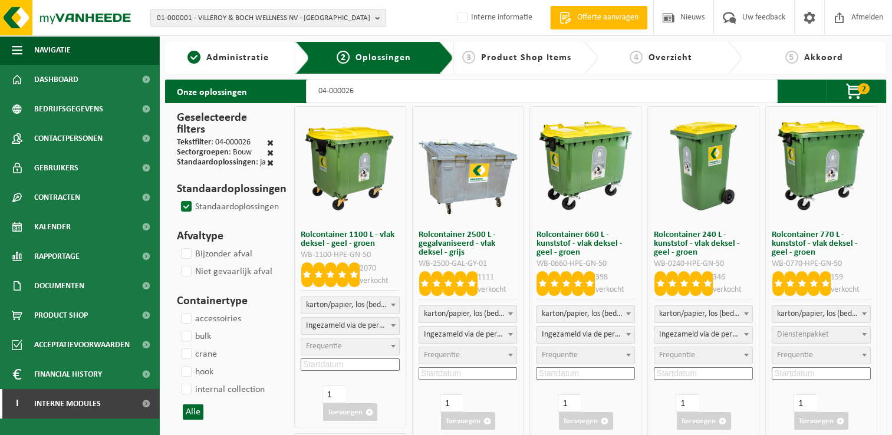
select select "2"
select select
select select "2"
select select
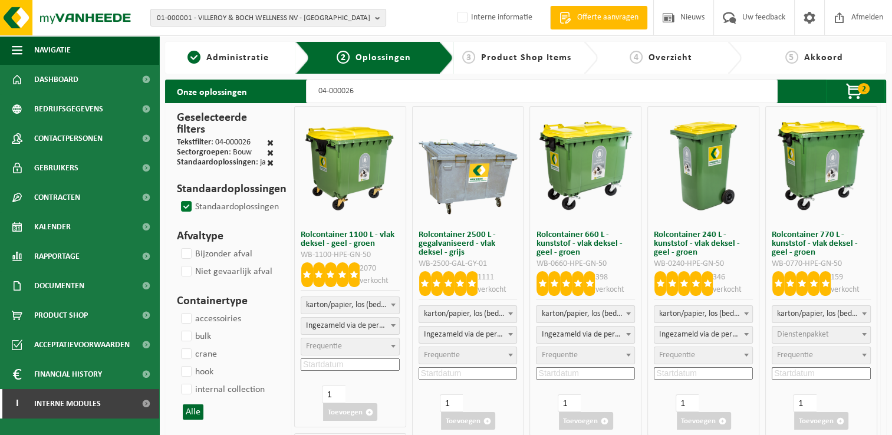
select select "7"
select select
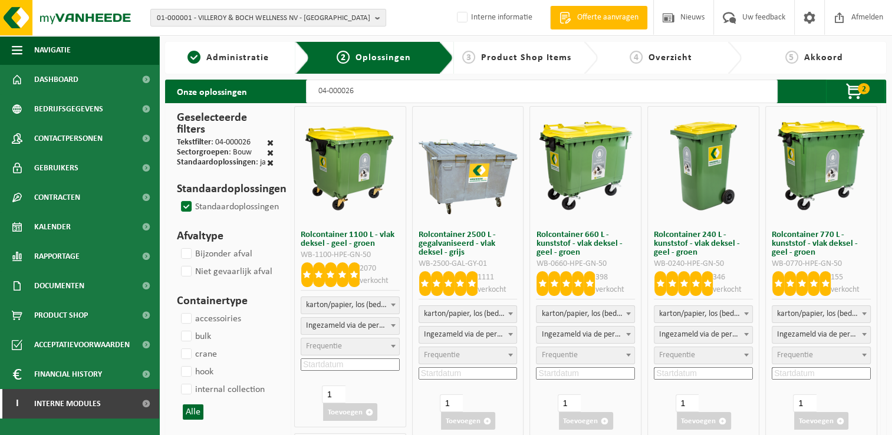
select select
select select "2"
select select
select select "7"
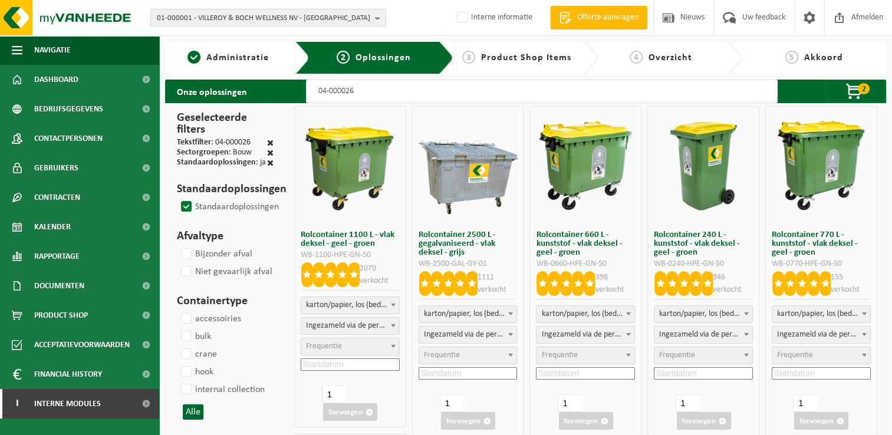
select select
select select "8"
select select
select select "8"
select select
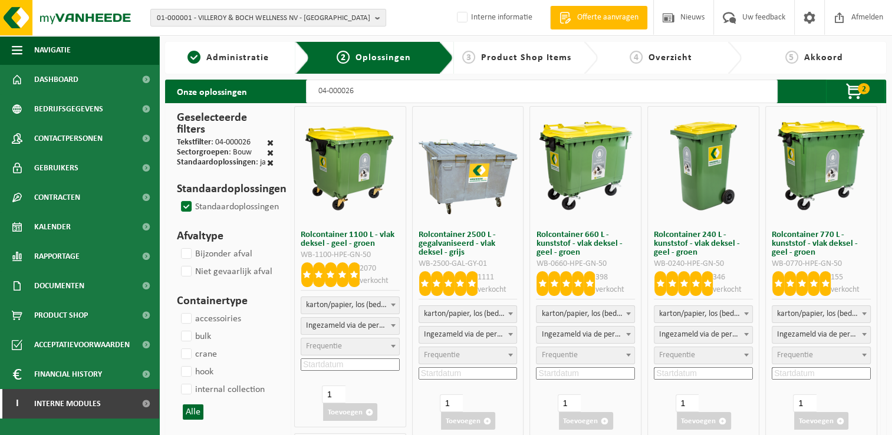
select select "7"
select select
select select "47"
select select
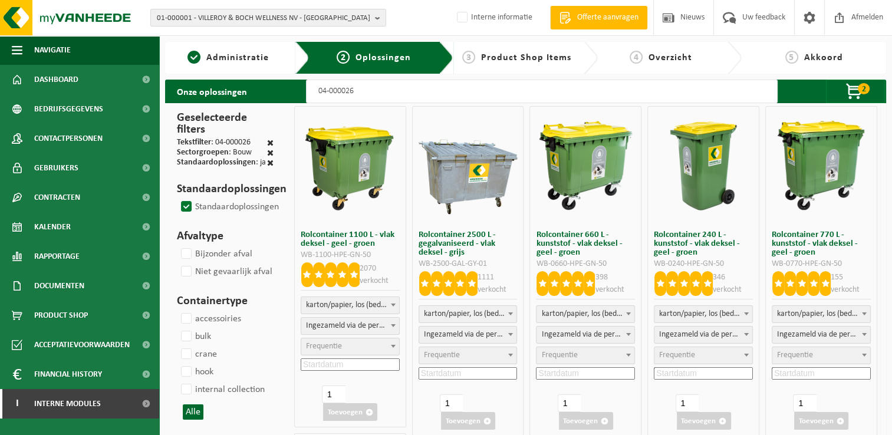
scroll to position [118, 0]
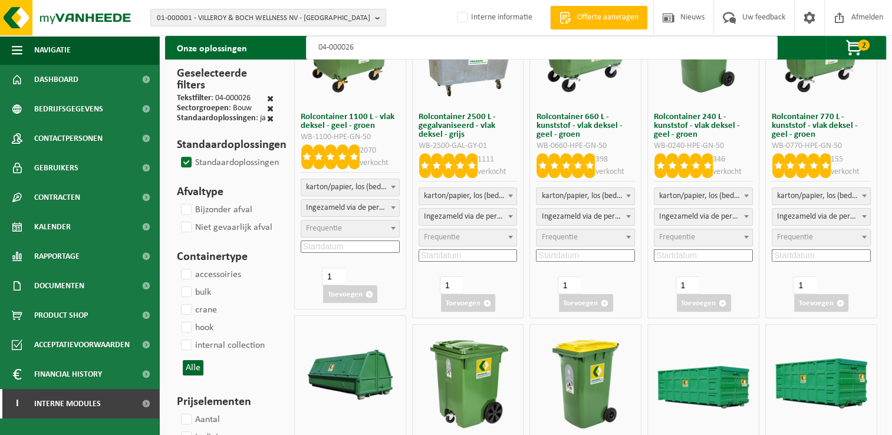
select select
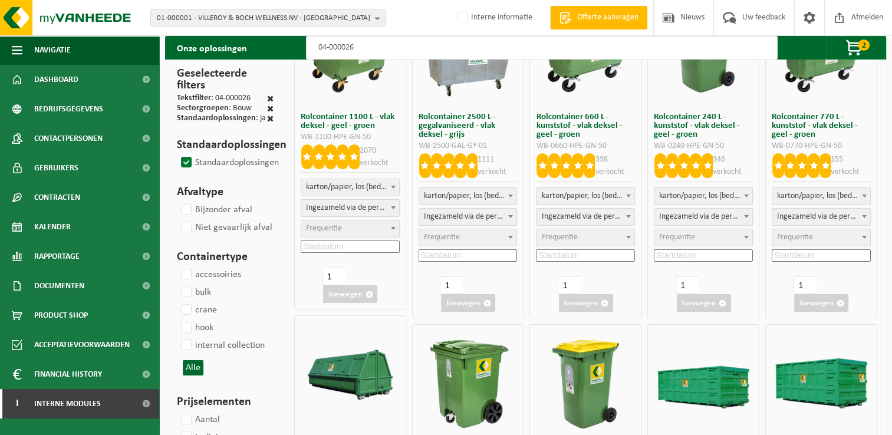
select select "25"
select select
select select "25"
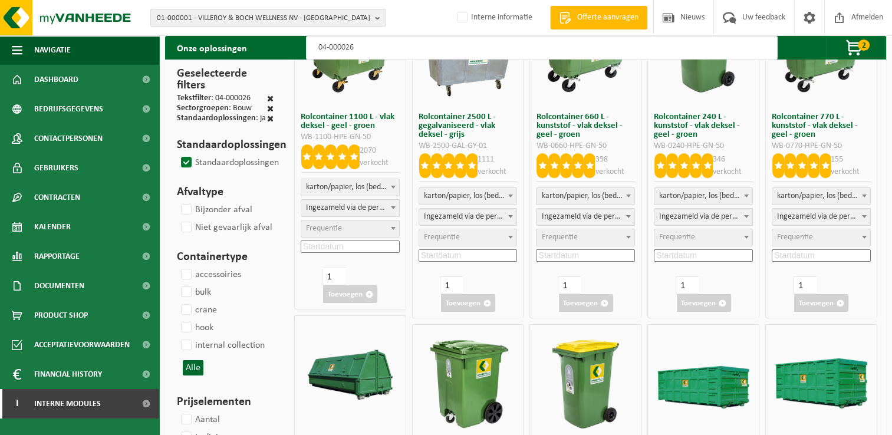
select select
select select "25"
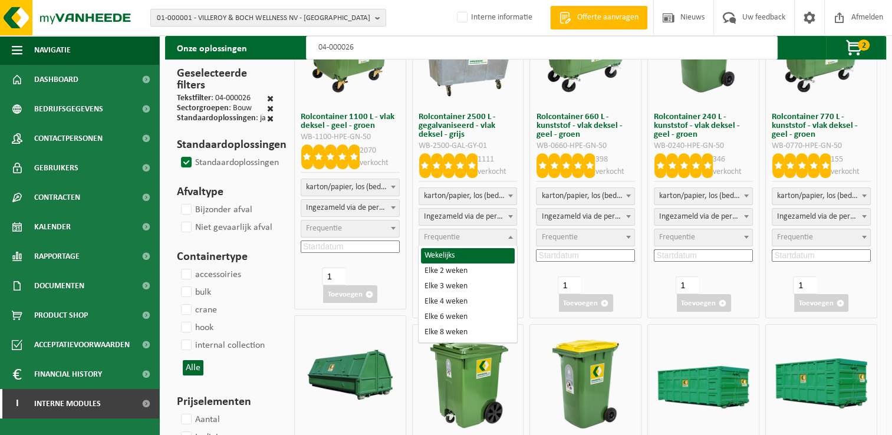
click at [453, 240] on span "Frequentie" at bounding box center [442, 237] width 36 height 9
select select "8"
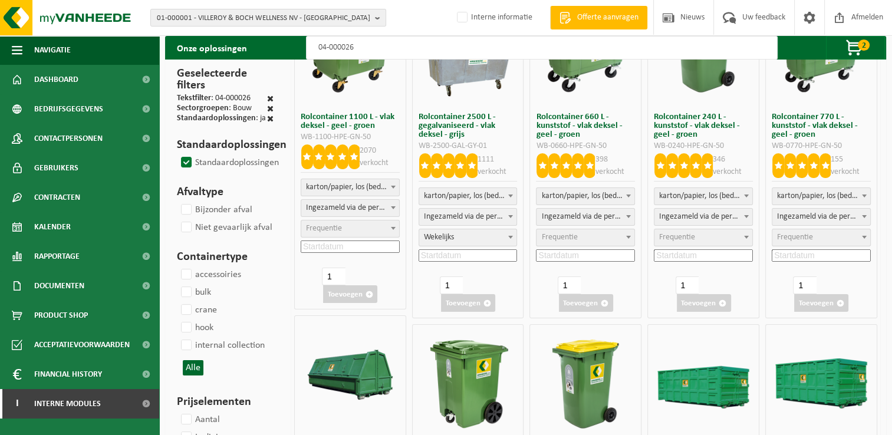
click at [487, 254] on input at bounding box center [468, 255] width 99 height 12
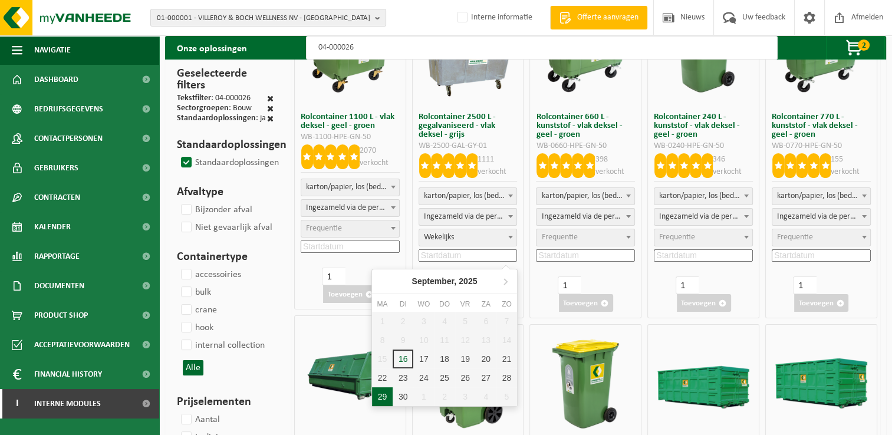
click at [382, 398] on div "29" at bounding box center [382, 396] width 21 height 19
type input "2025-09-29"
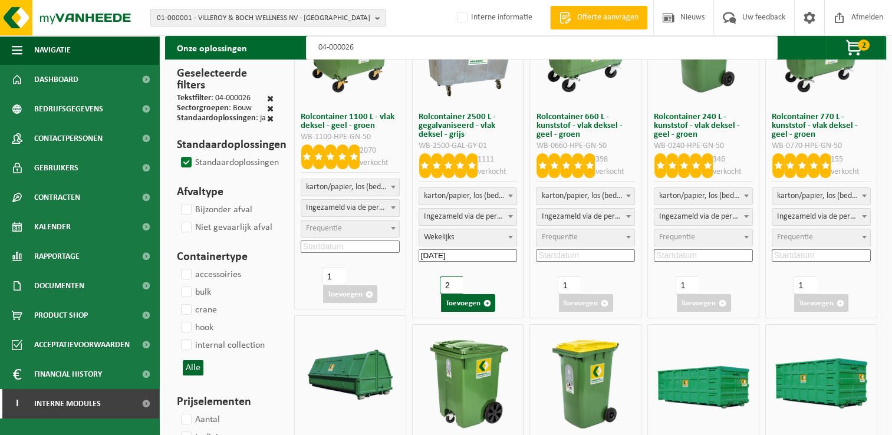
type input "2"
click at [457, 283] on input "2" at bounding box center [451, 286] width 23 height 18
click at [462, 305] on button "Toevoegen" at bounding box center [468, 303] width 54 height 18
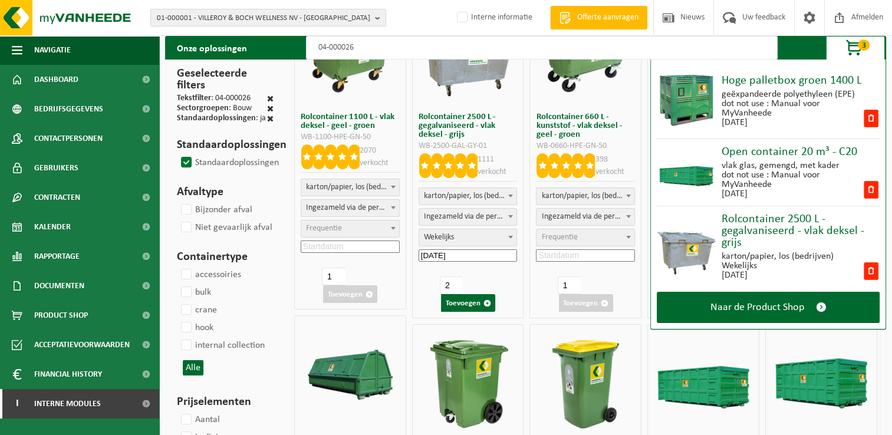
click at [479, 52] on input "04-000026" at bounding box center [542, 48] width 472 height 24
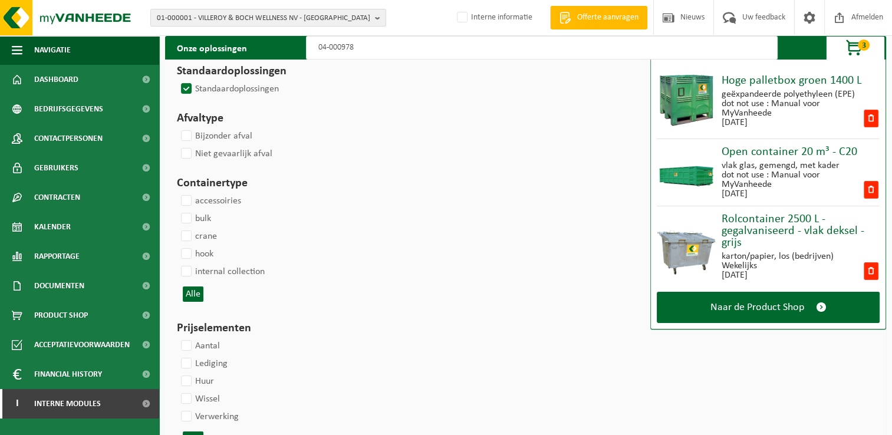
type input "04-000978"
select select
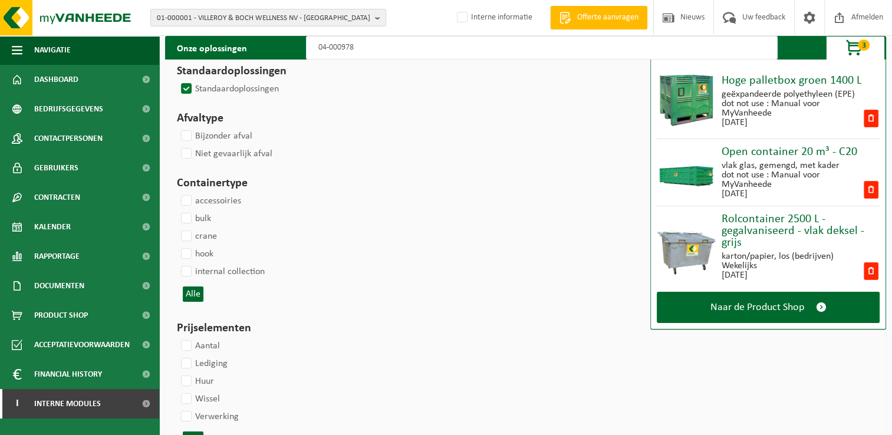
select select
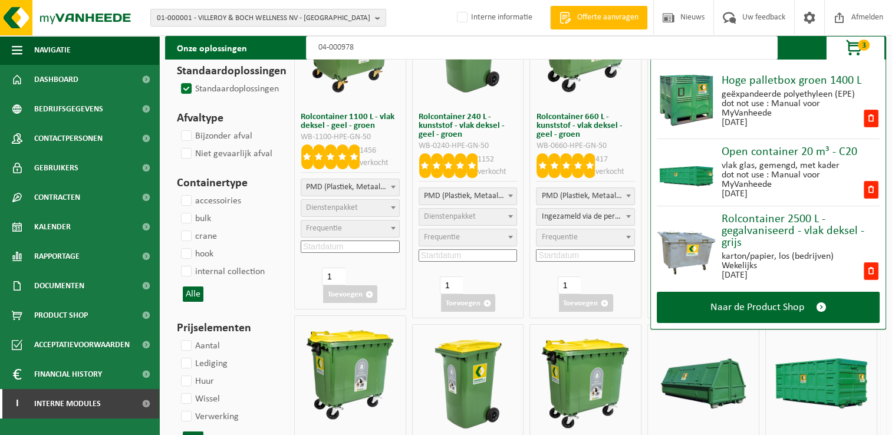
select select
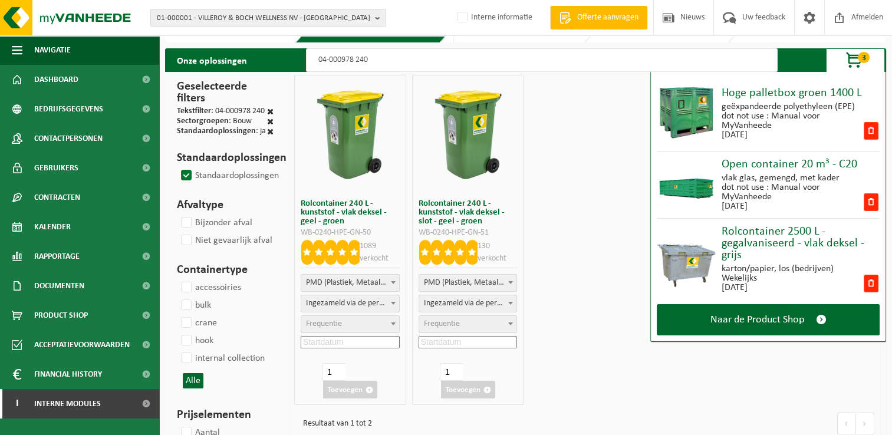
scroll to position [59, 0]
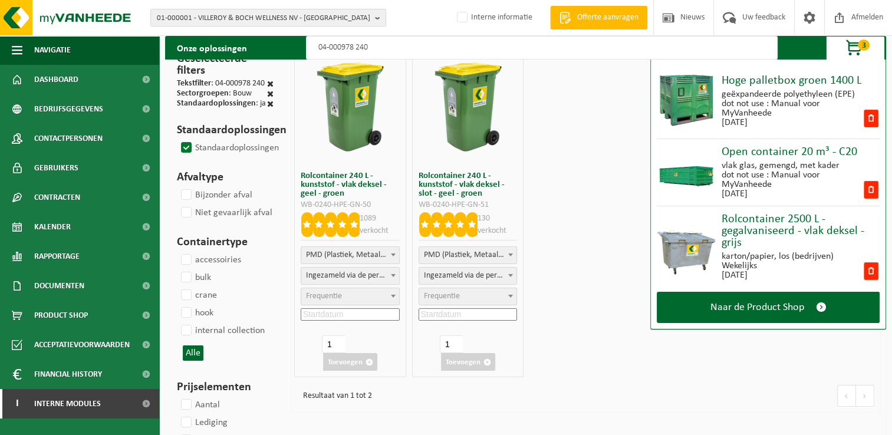
click at [339, 293] on span "Frequentie" at bounding box center [324, 296] width 36 height 9
click at [360, 316] on input at bounding box center [350, 314] width 99 height 12
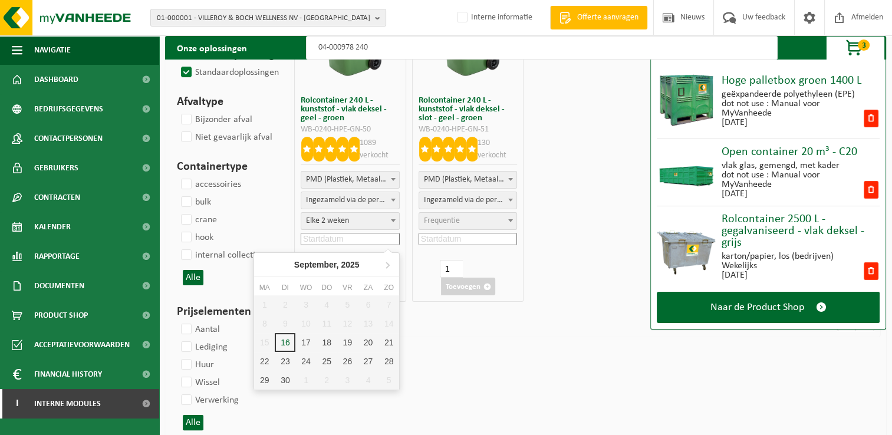
scroll to position [177, 0]
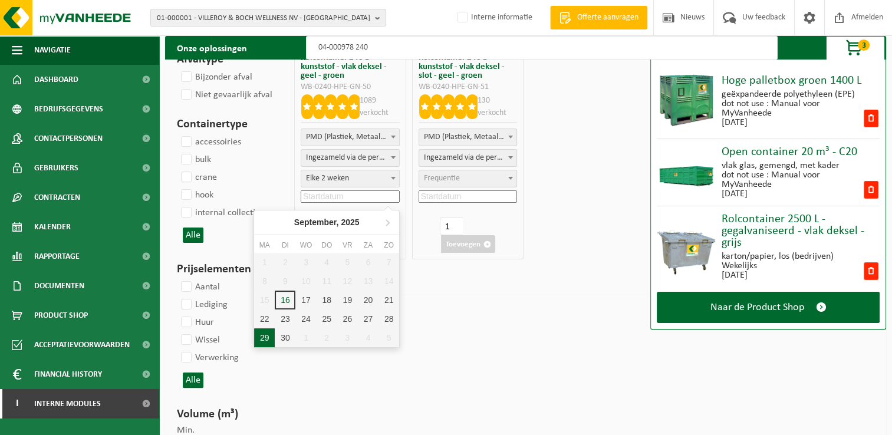
click at [268, 339] on div "29" at bounding box center [264, 337] width 21 height 19
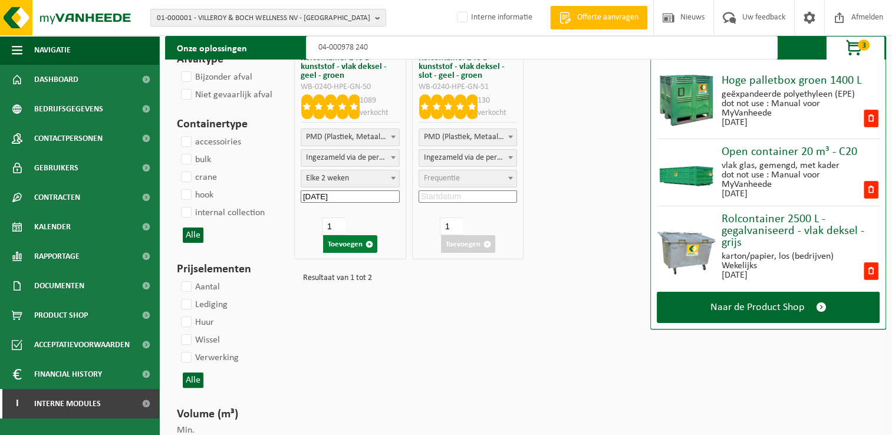
click at [353, 243] on button "Toevoegen" at bounding box center [350, 244] width 54 height 18
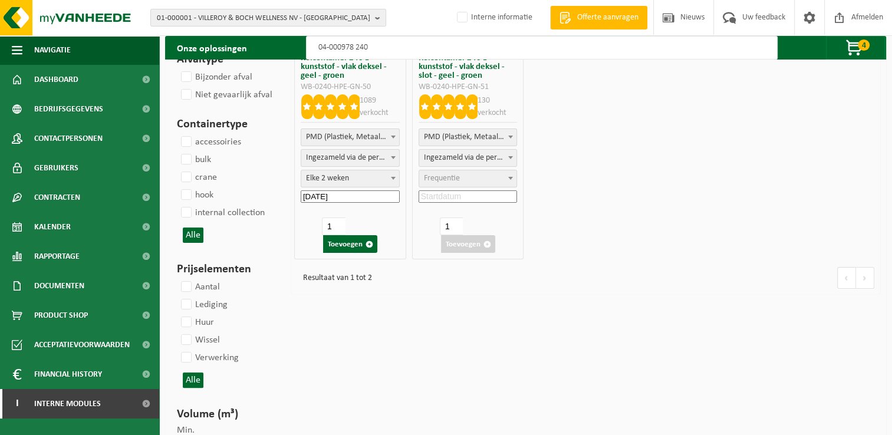
drag, startPoint x: 411, startPoint y: 47, endPoint x: 248, endPoint y: 55, distance: 163.6
click at [248, 55] on div "Onze oplossingen 04-000978 240 4 Hoge palletbox groen 1400 L geëxpandeerde poly…" at bounding box center [525, 48] width 721 height 24
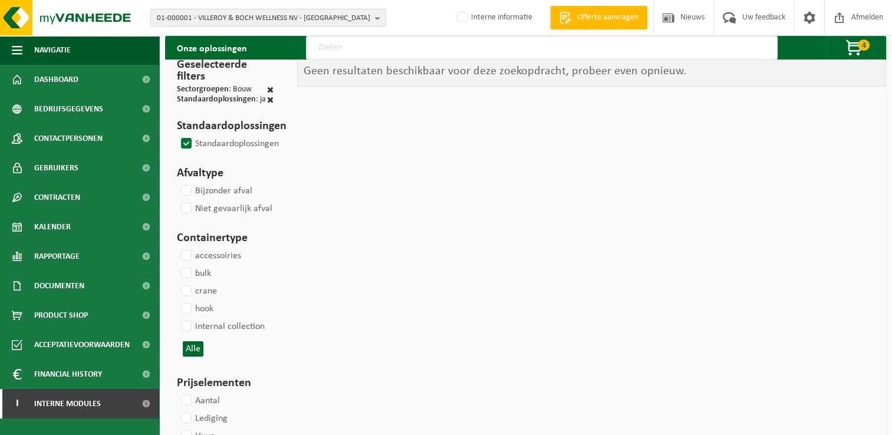
scroll to position [0, 0]
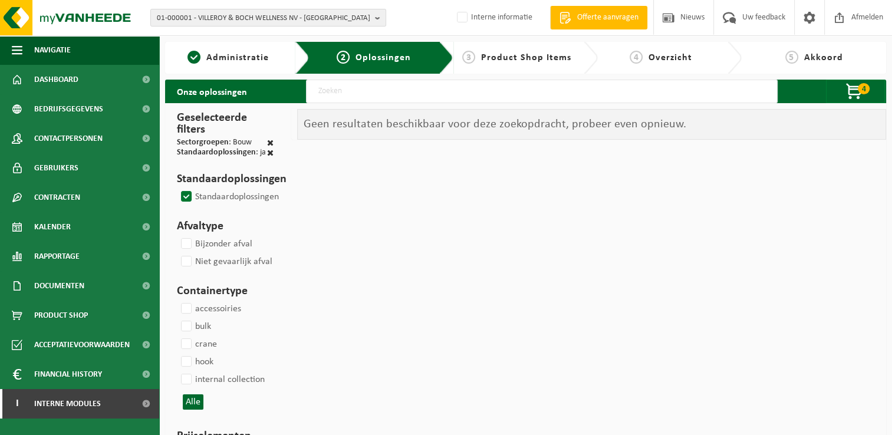
click at [184, 197] on label "Standaardoplossingen" at bounding box center [229, 197] width 100 height 18
click at [177, 188] on input "Standaardoplossingen" at bounding box center [176, 188] width 1 height 1
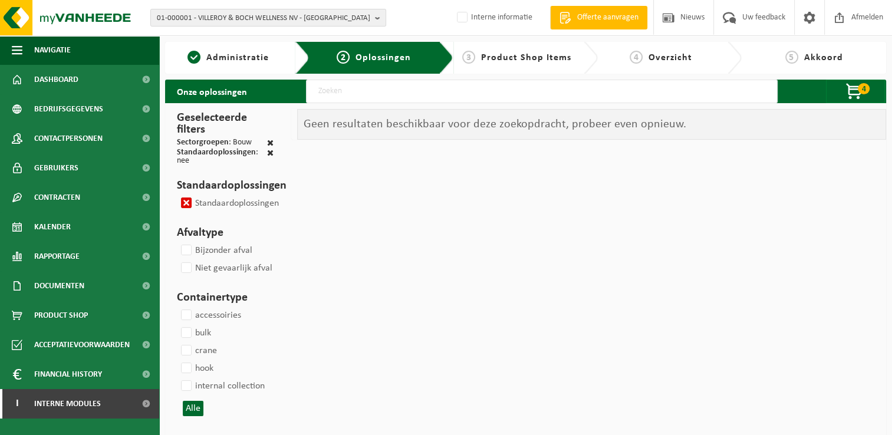
click at [184, 197] on label "Standaardoplossingen" at bounding box center [229, 204] width 100 height 18
click at [177, 195] on input "Standaardoplossingen" at bounding box center [176, 194] width 1 height 1
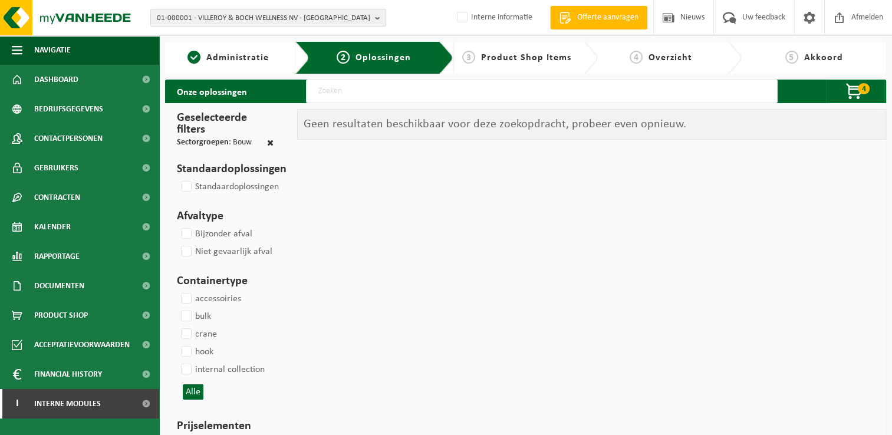
click at [387, 94] on input "text" at bounding box center [542, 92] width 472 height 24
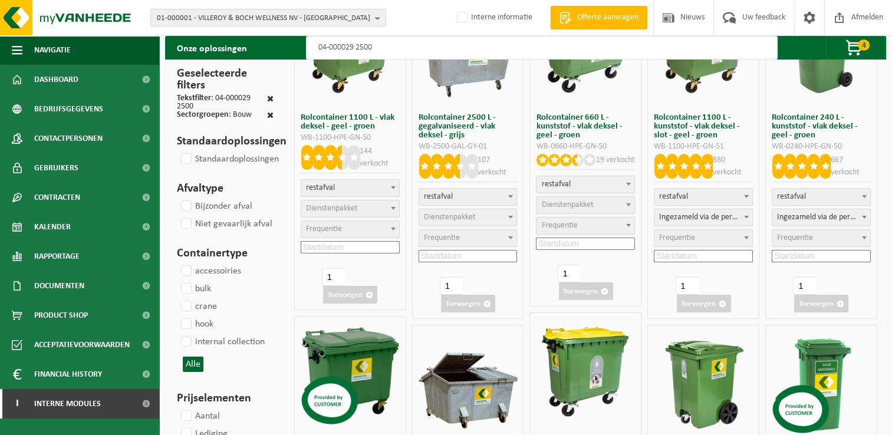
scroll to position [118, 0]
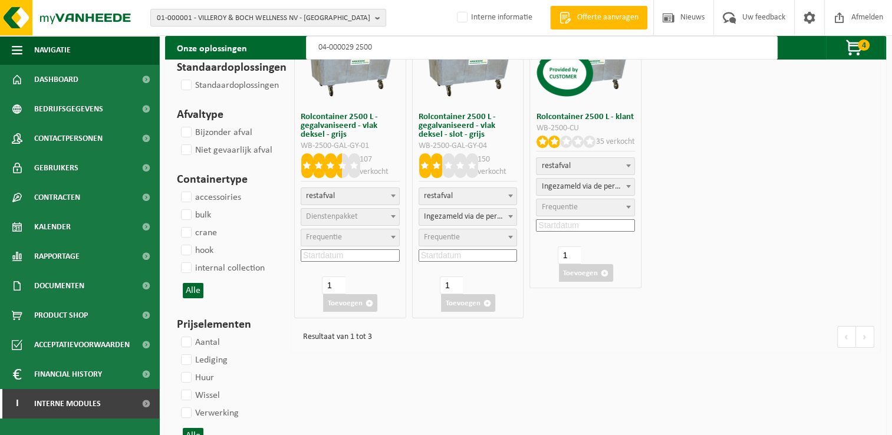
click at [453, 234] on span "Frequentie" at bounding box center [442, 237] width 36 height 9
click at [498, 241] on span "Frequentie" at bounding box center [468, 237] width 98 height 17
click at [489, 257] on input at bounding box center [468, 255] width 99 height 12
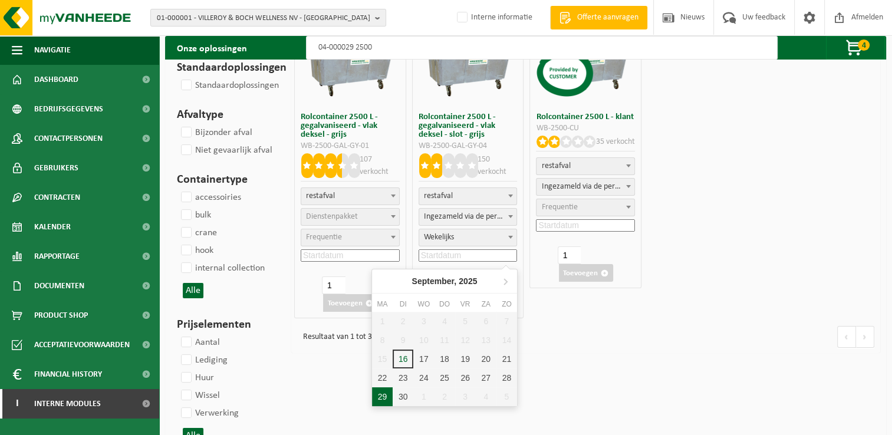
click at [377, 393] on div "29" at bounding box center [382, 396] width 21 height 19
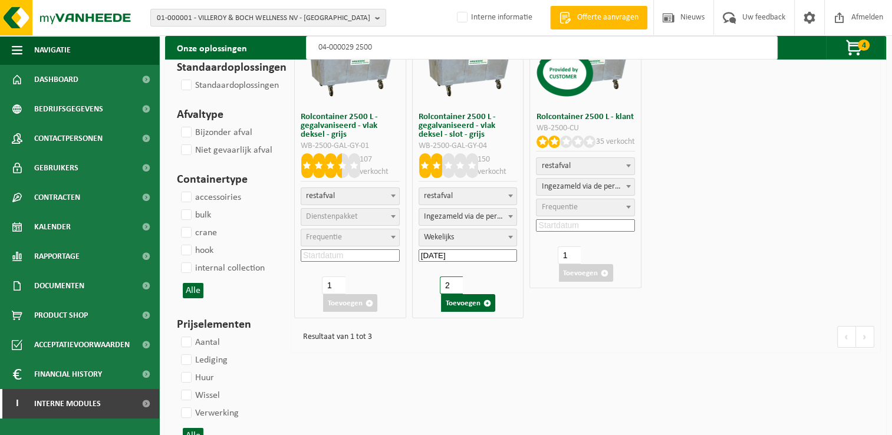
click at [454, 281] on input "2" at bounding box center [451, 286] width 23 height 18
click at [459, 303] on button "Toevoegen" at bounding box center [468, 303] width 54 height 18
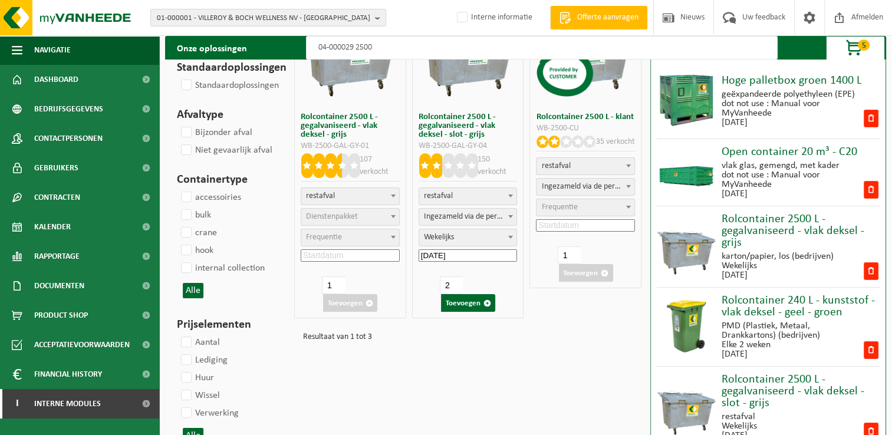
click at [397, 51] on input "04-000029 2500" at bounding box center [542, 48] width 472 height 24
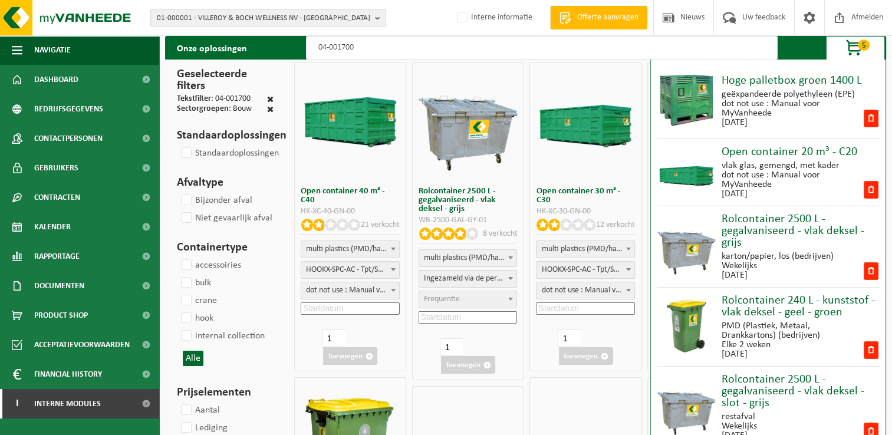
scroll to position [0, 0]
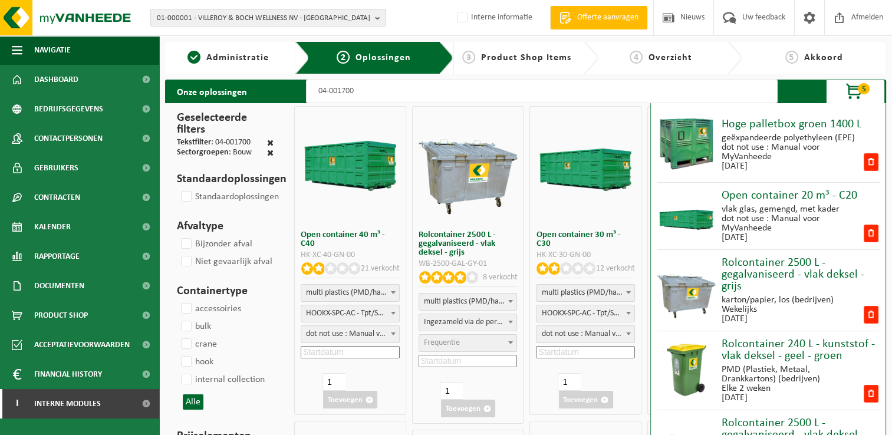
click at [862, 86] on span "5" at bounding box center [864, 88] width 12 height 11
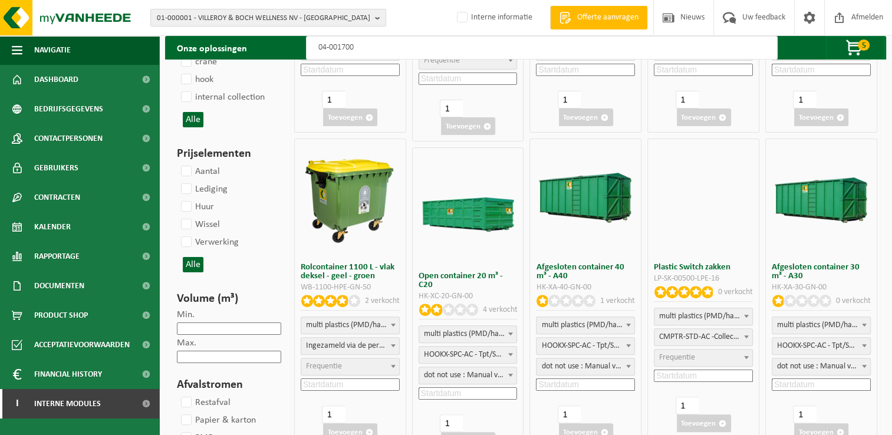
scroll to position [354, 0]
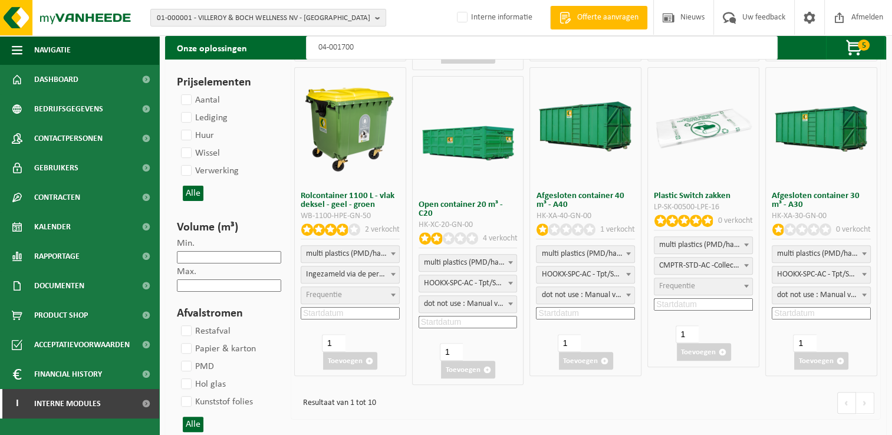
click at [472, 324] on input at bounding box center [468, 322] width 99 height 12
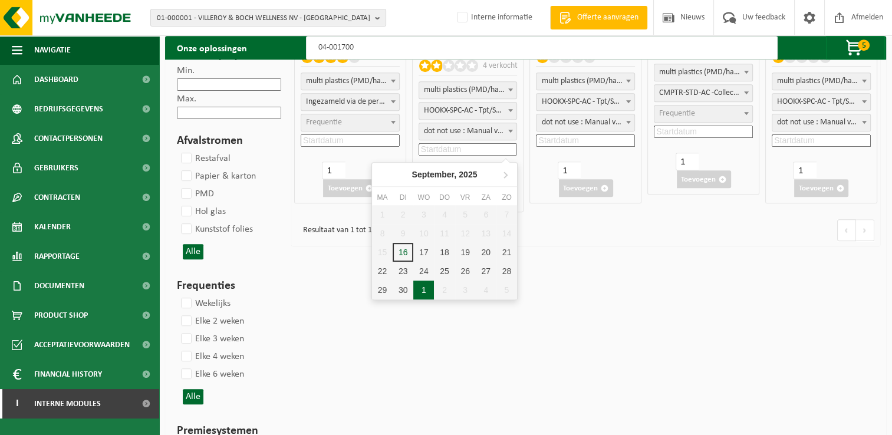
scroll to position [531, 0]
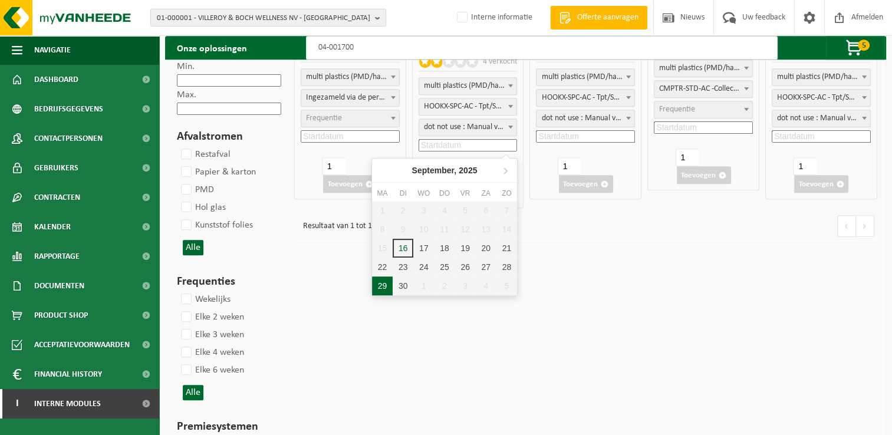
click at [386, 289] on div "29" at bounding box center [382, 286] width 21 height 19
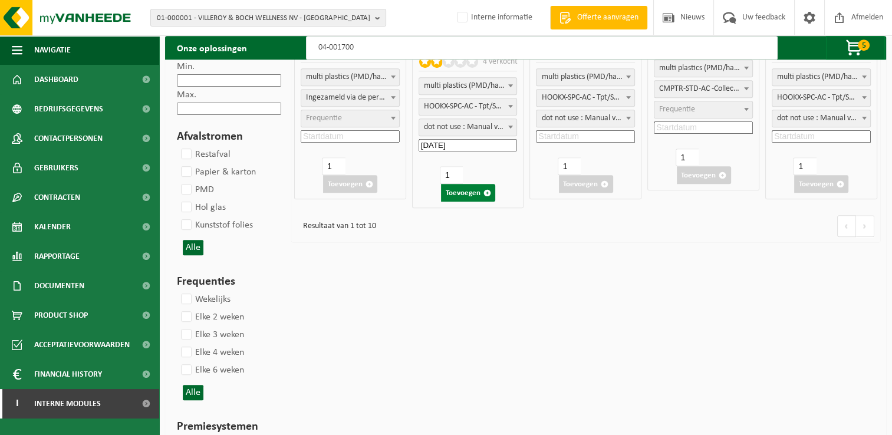
click at [464, 195] on button "Toevoegen" at bounding box center [468, 193] width 54 height 18
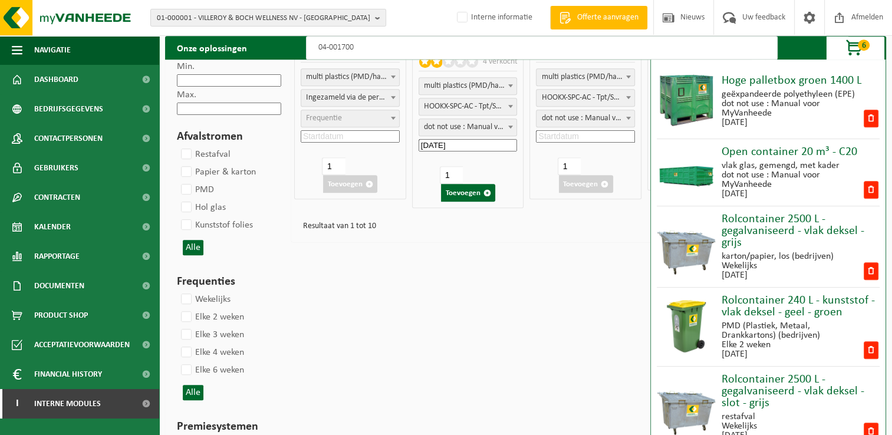
click at [414, 41] on input "04-001700" at bounding box center [542, 48] width 472 height 24
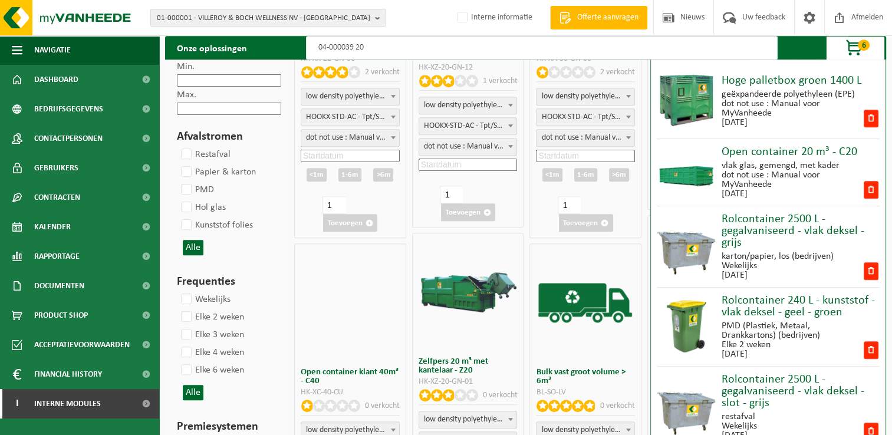
click at [865, 47] on span "6" at bounding box center [864, 45] width 12 height 11
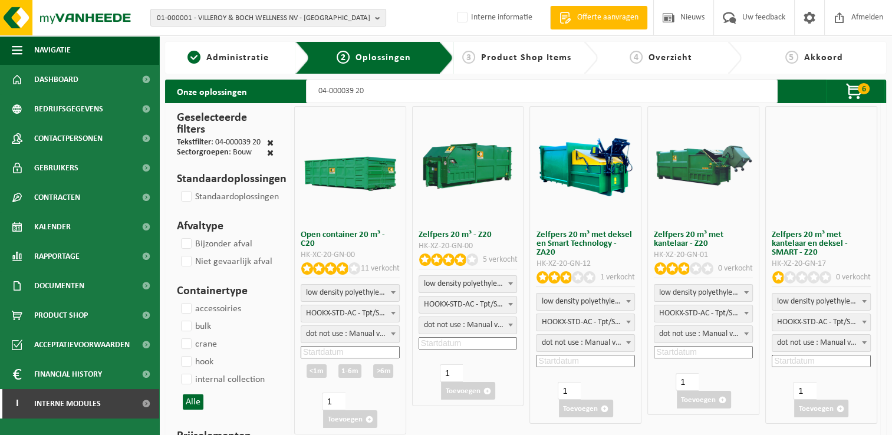
scroll to position [118, 0]
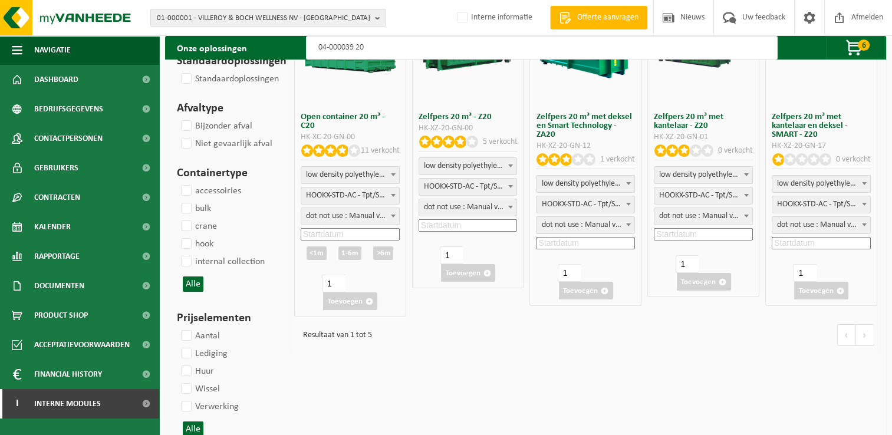
click at [348, 233] on input at bounding box center [350, 234] width 99 height 12
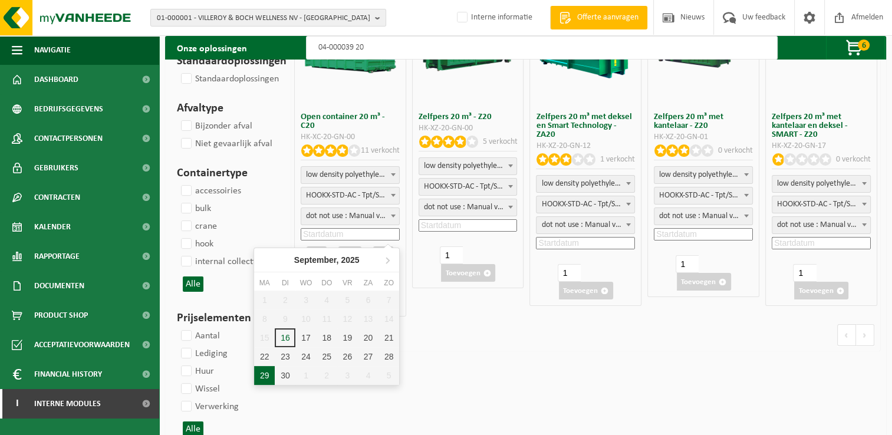
click at [267, 372] on div "29" at bounding box center [264, 375] width 21 height 19
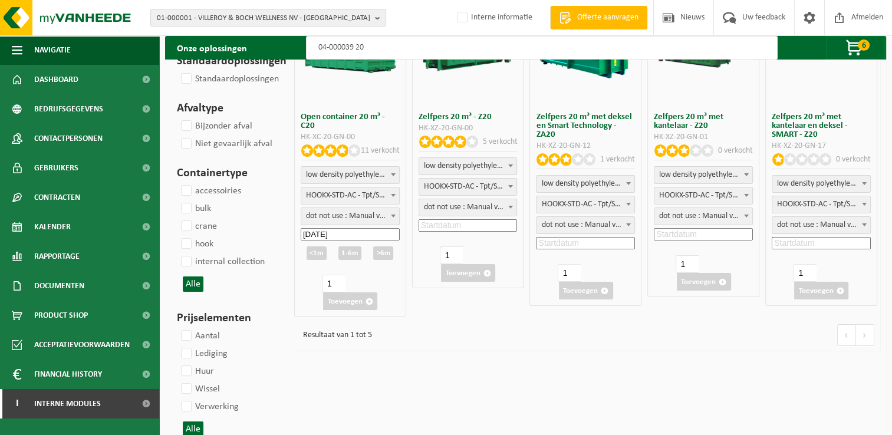
click at [379, 254] on div ">6m" at bounding box center [383, 254] width 20 height 14
click at [354, 304] on button "Toevoegen" at bounding box center [350, 302] width 54 height 18
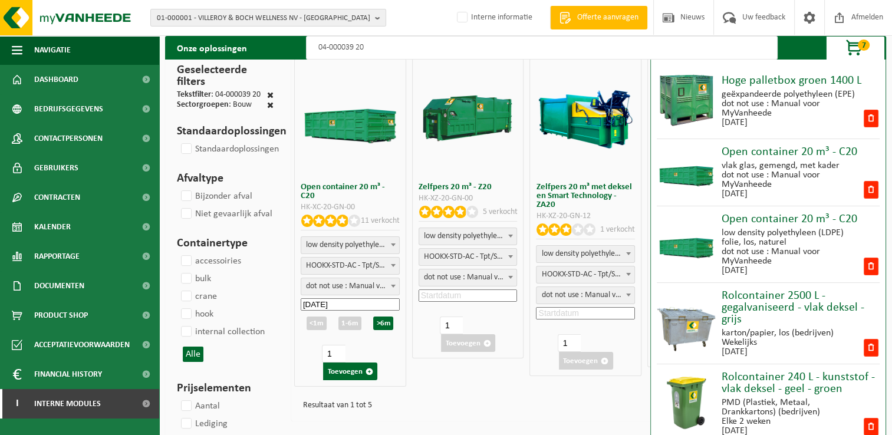
scroll to position [0, 0]
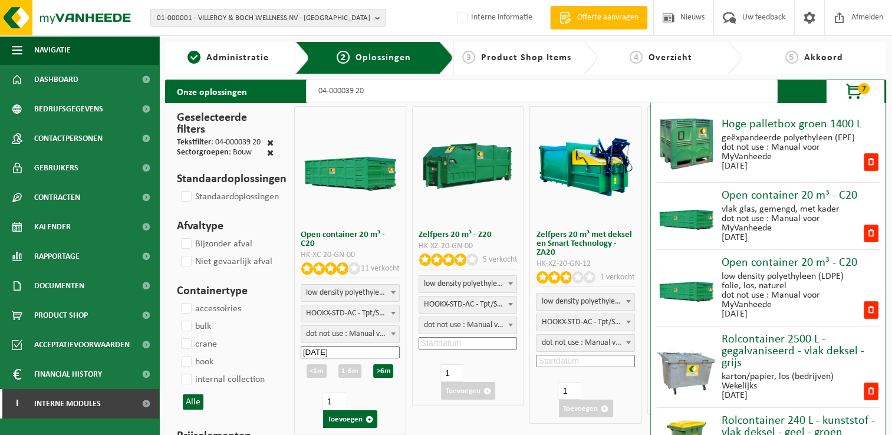
click at [857, 91] on span "button" at bounding box center [855, 92] width 59 height 24
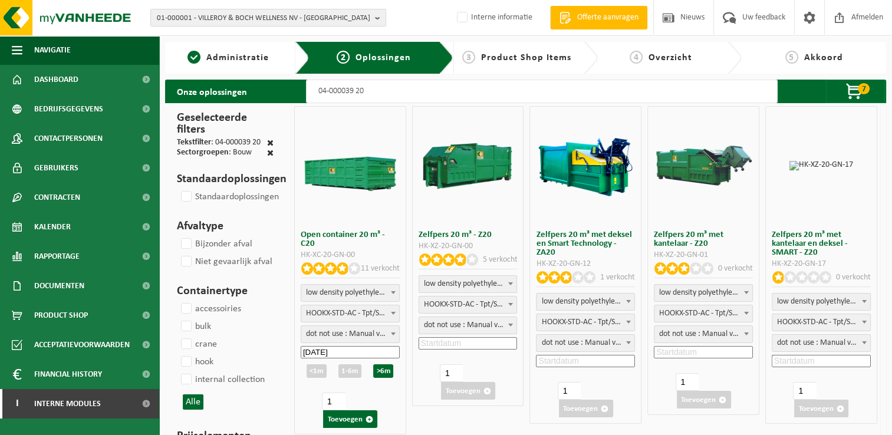
click at [501, 90] on input "04-000039 20" at bounding box center [542, 92] width 472 height 24
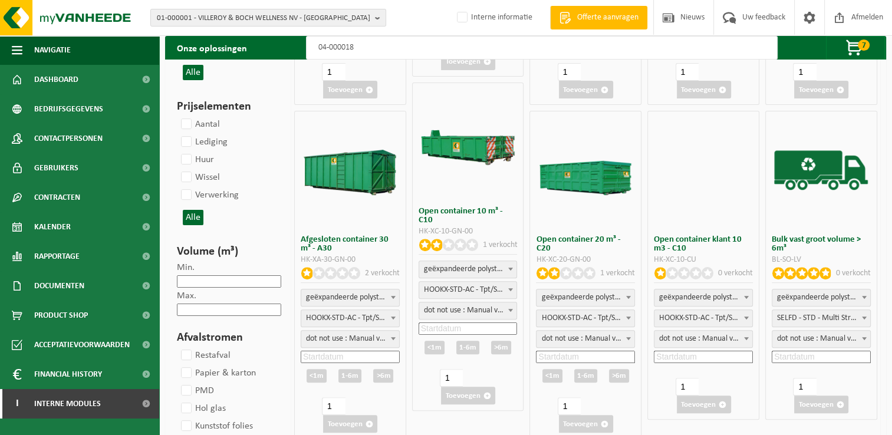
scroll to position [354, 0]
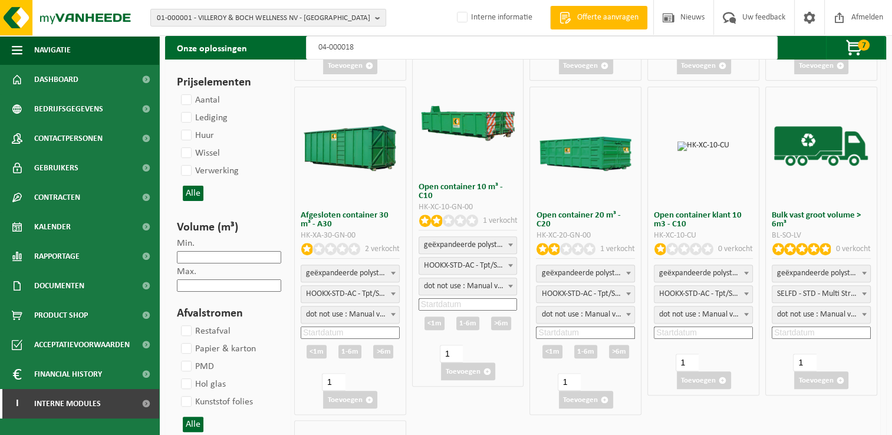
click at [613, 334] on input at bounding box center [585, 333] width 99 height 12
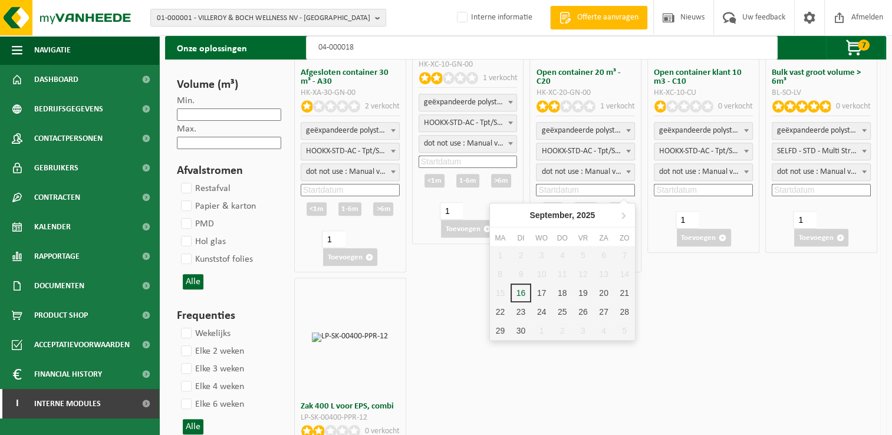
scroll to position [531, 0]
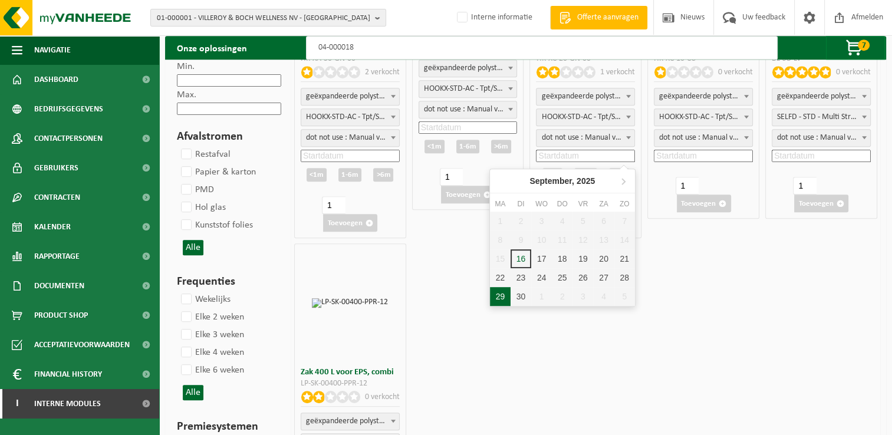
click at [505, 297] on div "29" at bounding box center [500, 296] width 21 height 19
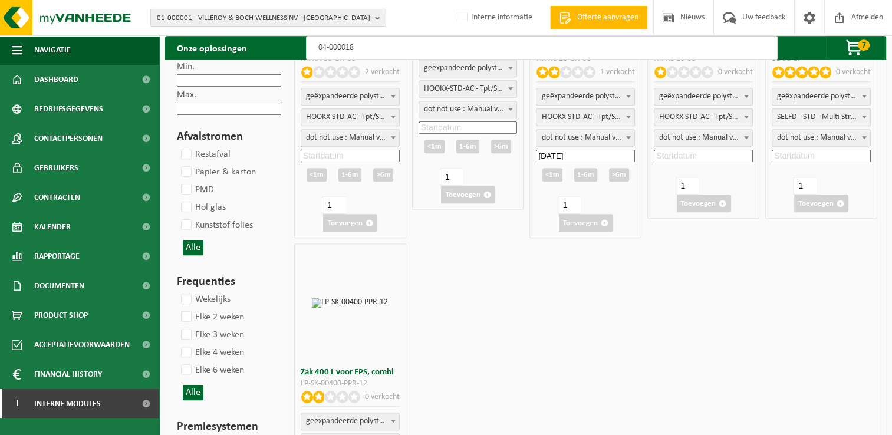
click at [625, 173] on div ">6m" at bounding box center [619, 175] width 20 height 14
click at [581, 218] on button "Toevoegen" at bounding box center [586, 223] width 54 height 18
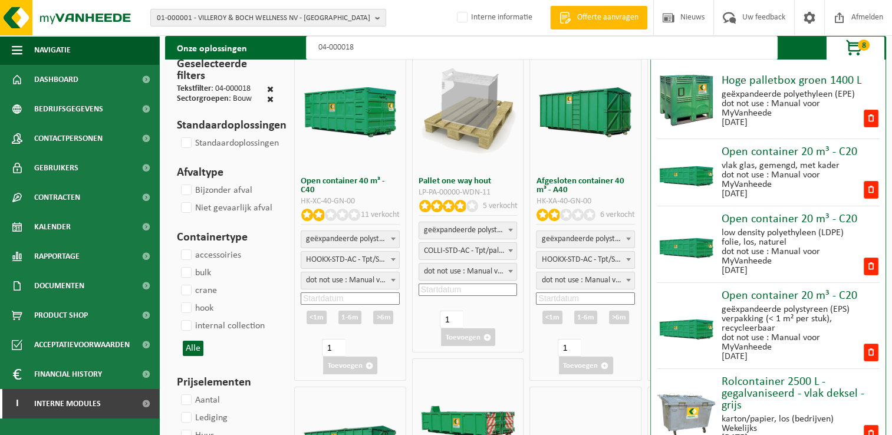
scroll to position [0, 0]
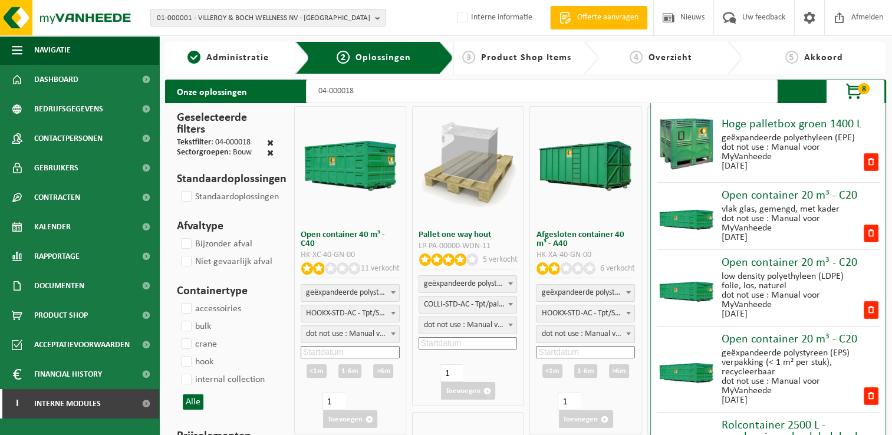
click at [857, 94] on span "button" at bounding box center [855, 92] width 59 height 24
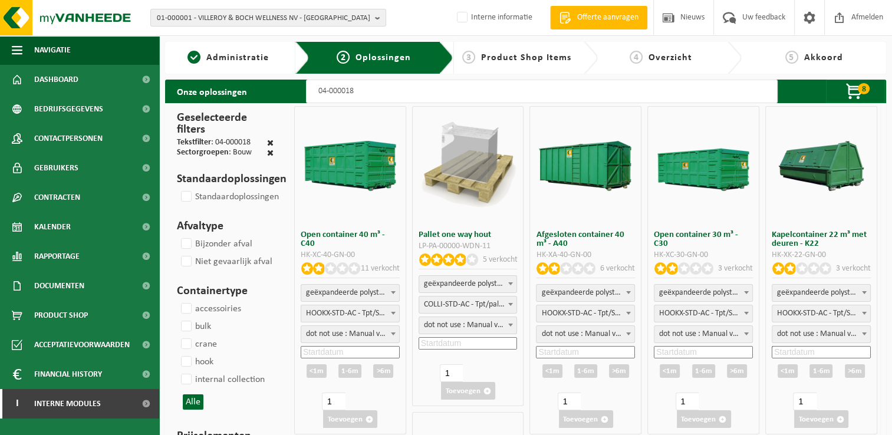
click at [538, 57] on span "Product Shop Items" at bounding box center [526, 57] width 90 height 9
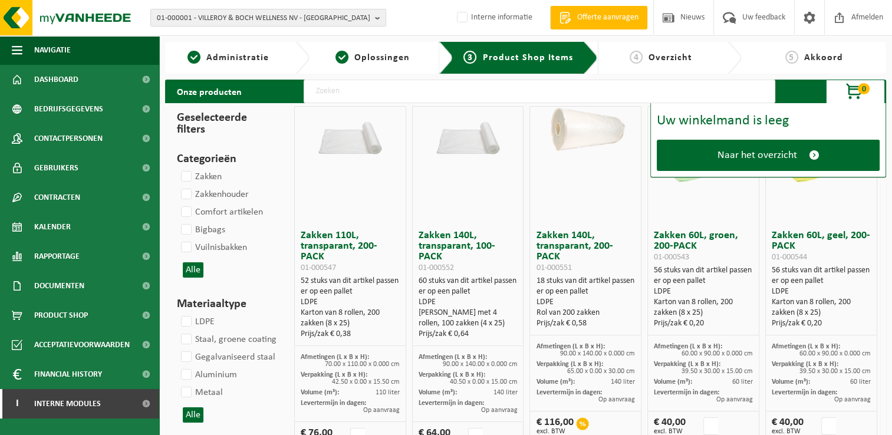
click at [502, 95] on input "text" at bounding box center [540, 92] width 472 height 24
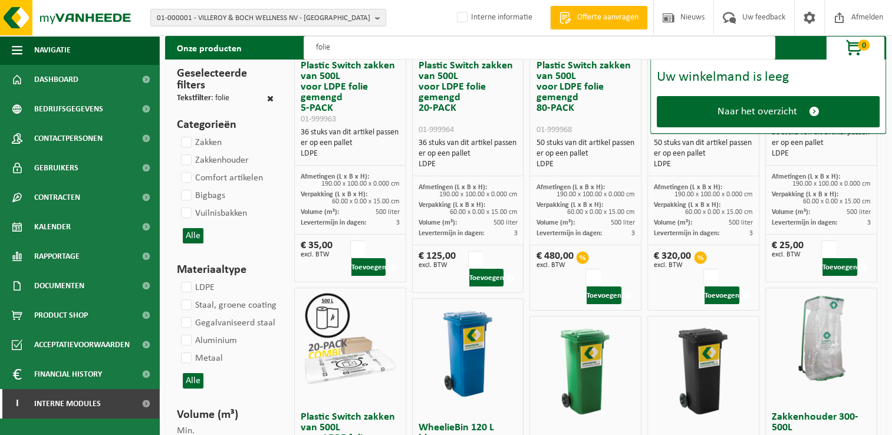
scroll to position [177, 0]
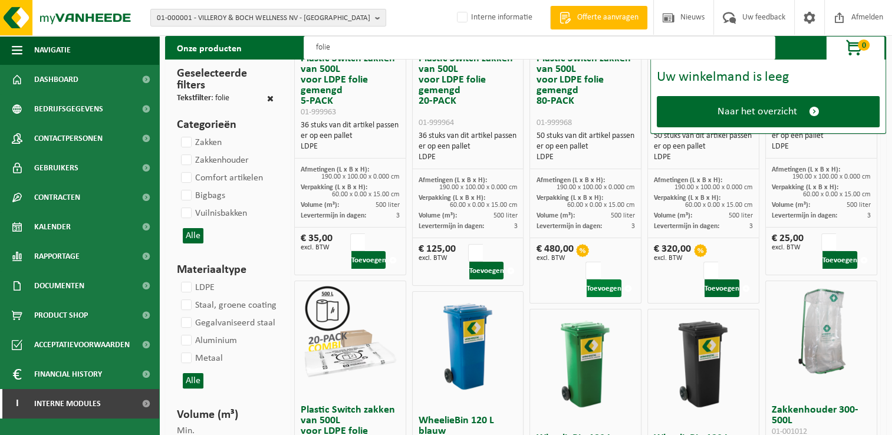
type input "folie"
click at [603, 285] on button "Toevoegen" at bounding box center [604, 289] width 35 height 18
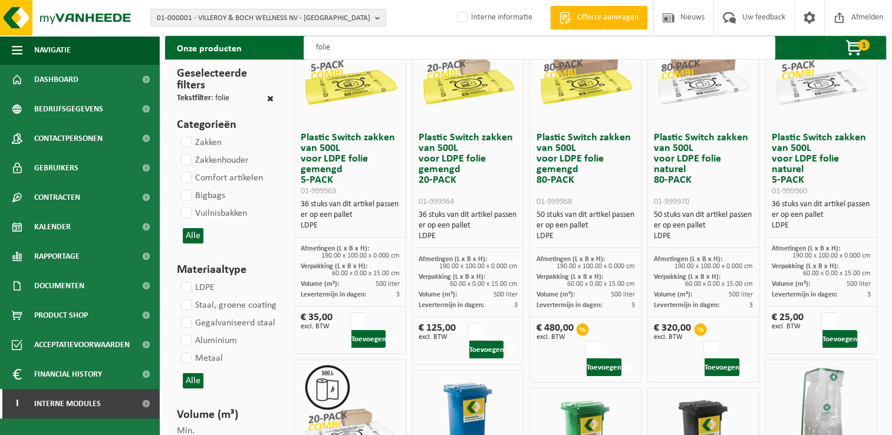
scroll to position [118, 0]
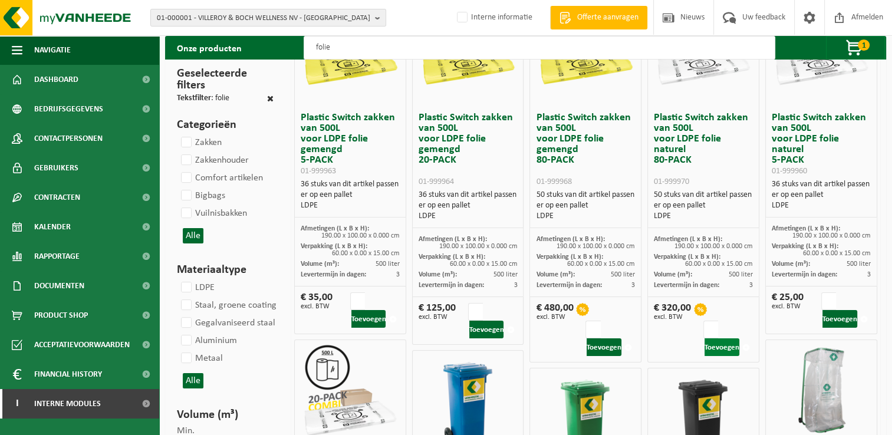
click at [726, 350] on button "Toevoegen" at bounding box center [722, 348] width 35 height 18
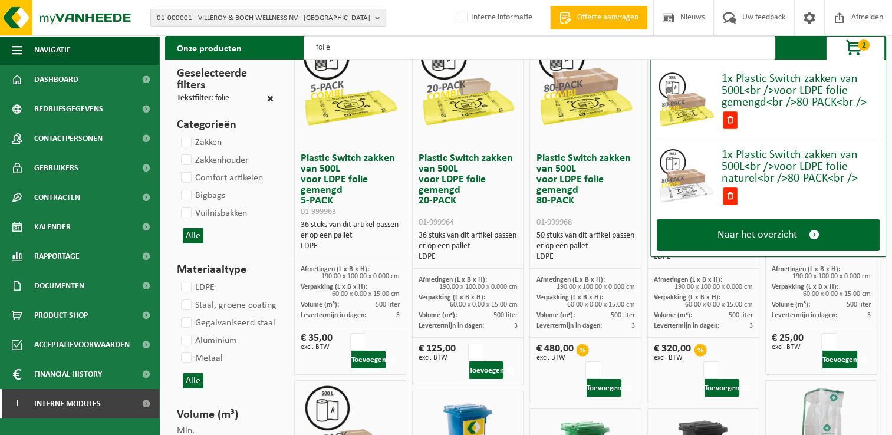
scroll to position [59, 0]
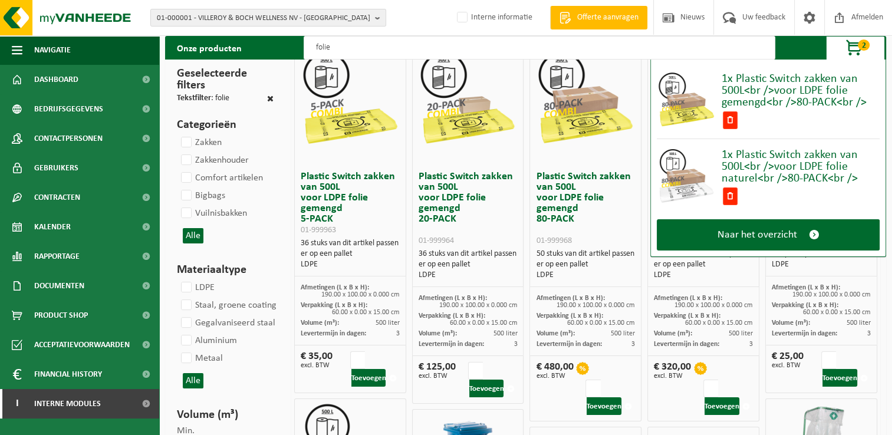
click at [860, 47] on span "2" at bounding box center [864, 45] width 12 height 11
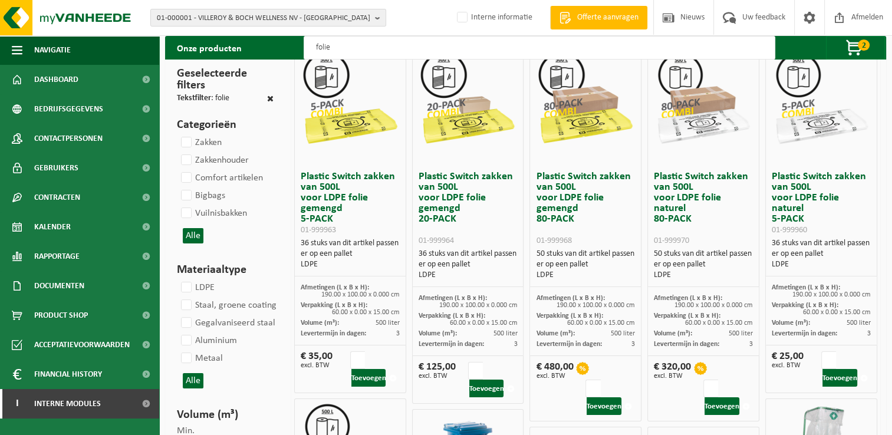
click at [356, 53] on input "folie" at bounding box center [540, 48] width 472 height 24
type input "f"
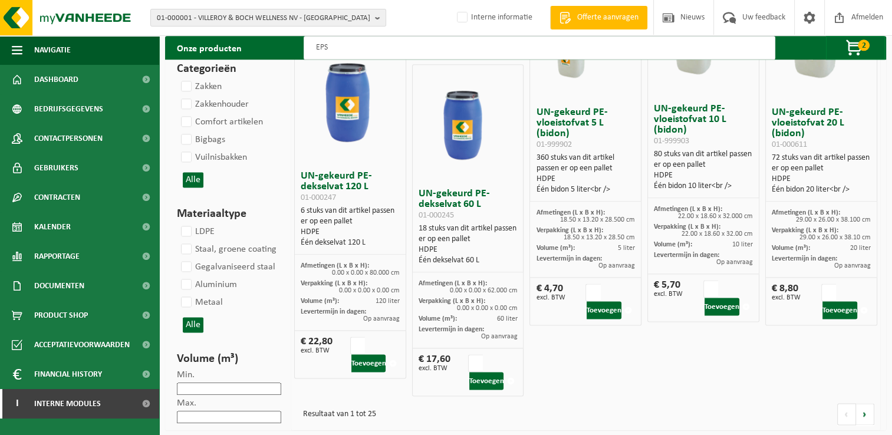
scroll to position [1534, 0]
click at [873, 418] on link at bounding box center [865, 414] width 18 height 22
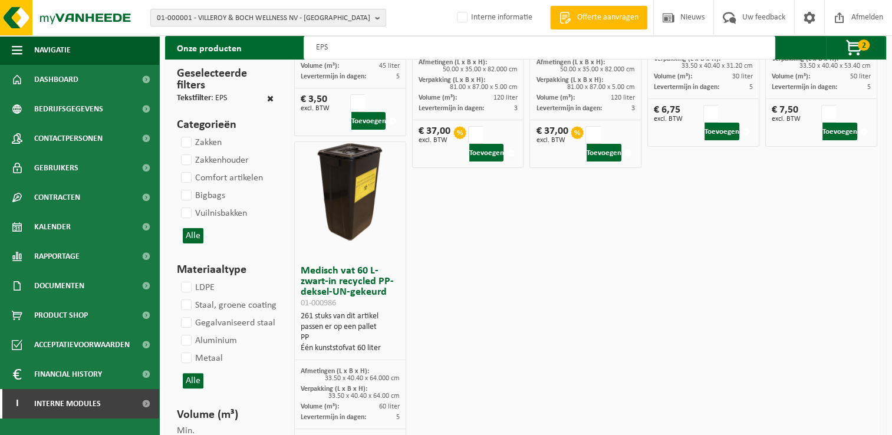
scroll to position [377, 0]
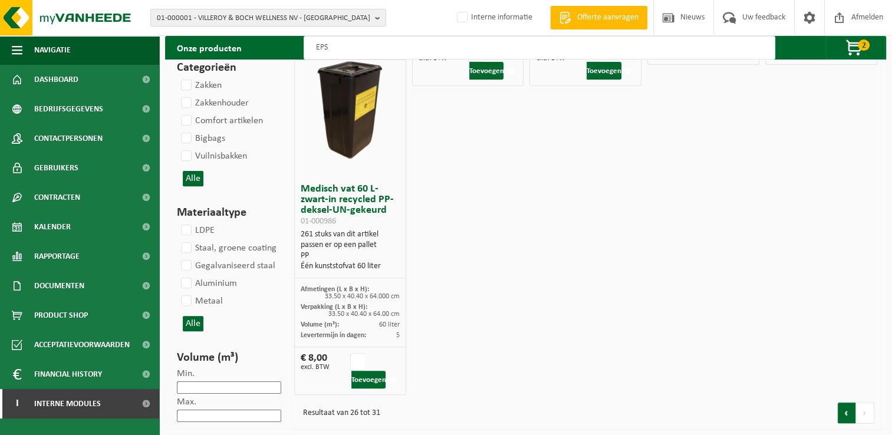
click at [841, 414] on link at bounding box center [846, 413] width 19 height 22
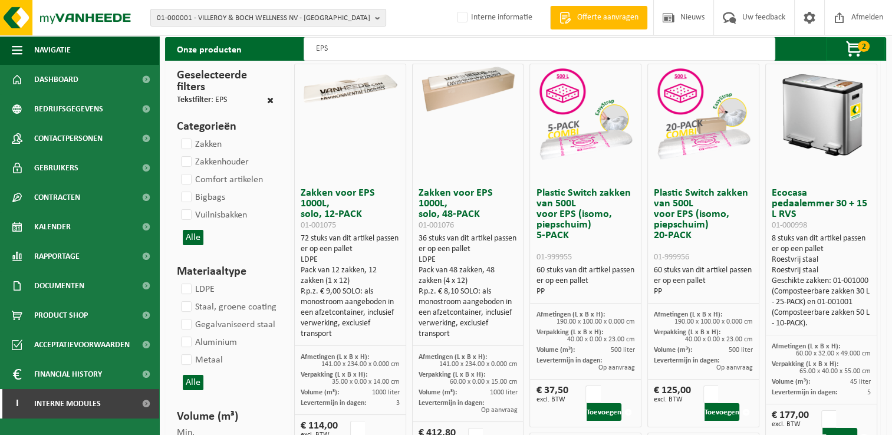
scroll to position [59, 0]
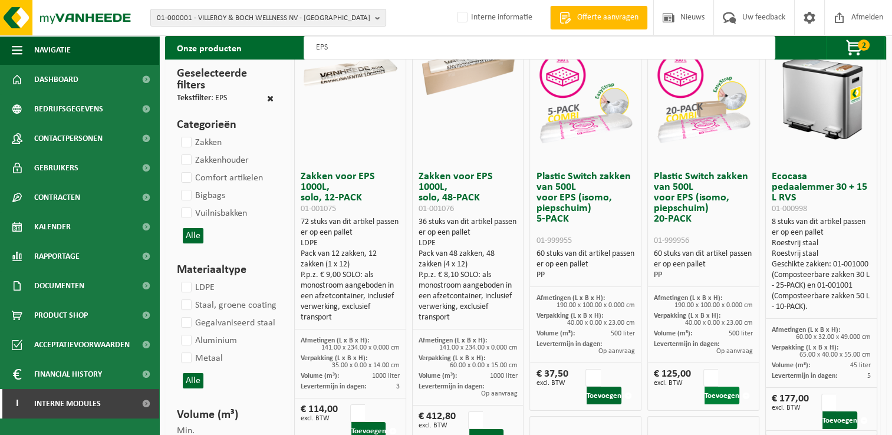
click at [726, 393] on button "Toevoegen" at bounding box center [722, 396] width 35 height 18
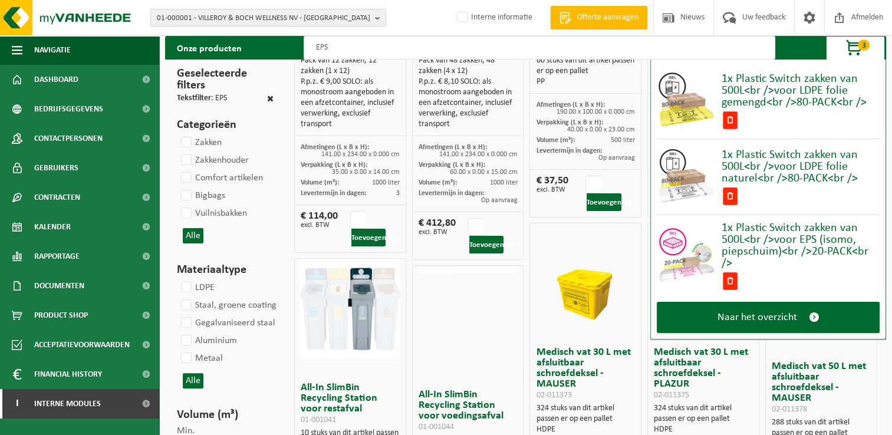
scroll to position [295, 0]
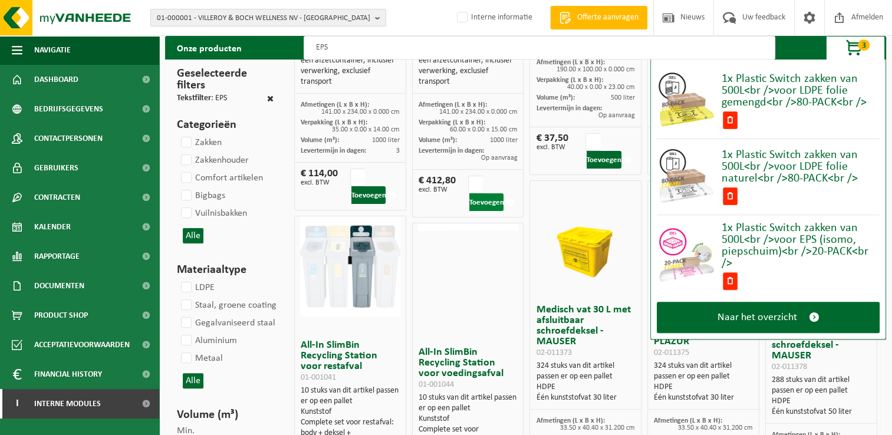
click at [492, 198] on button "Toevoegen" at bounding box center [486, 202] width 35 height 18
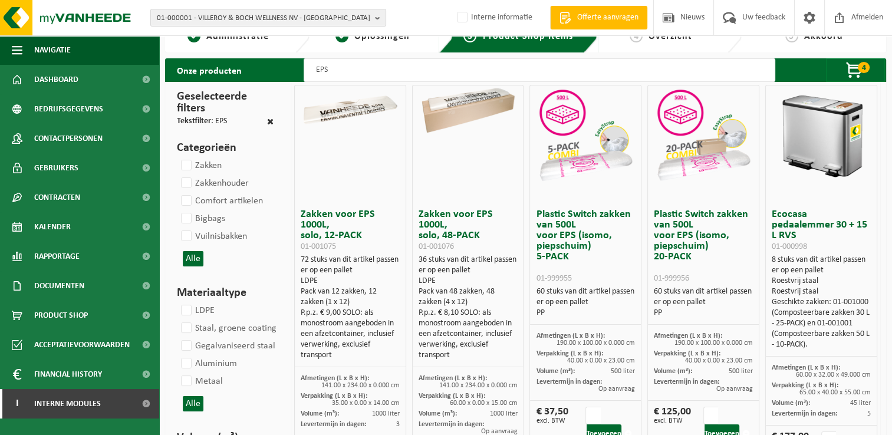
scroll to position [0, 0]
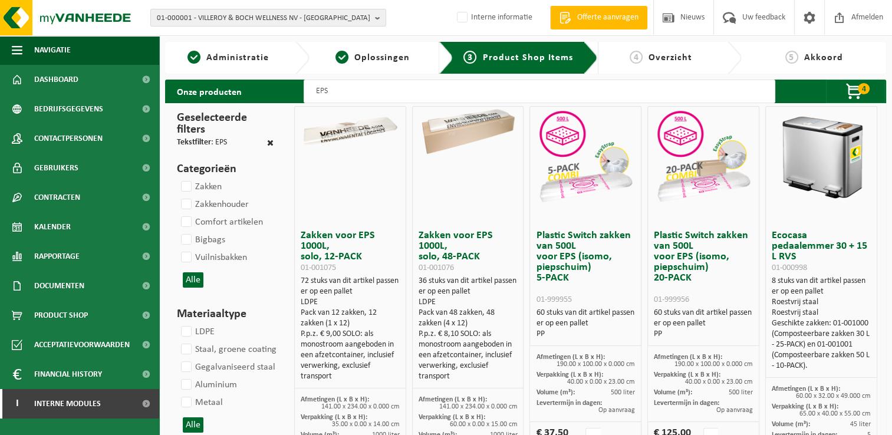
click at [357, 91] on input "EPS" at bounding box center [540, 92] width 472 height 24
type input "E"
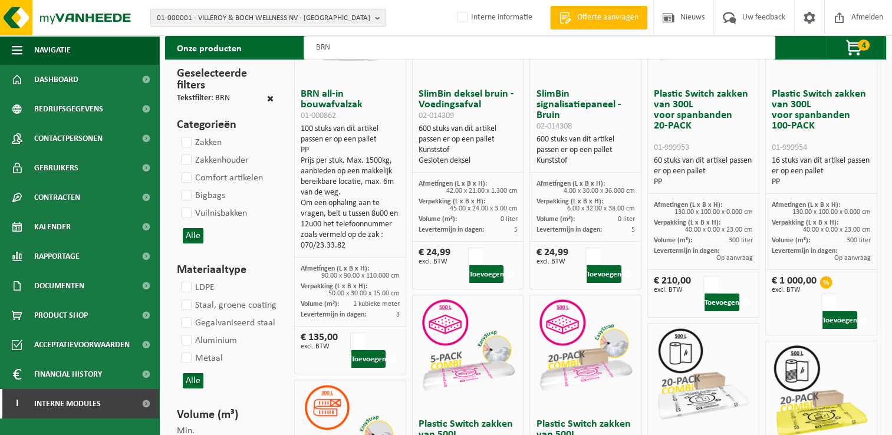
scroll to position [177, 0]
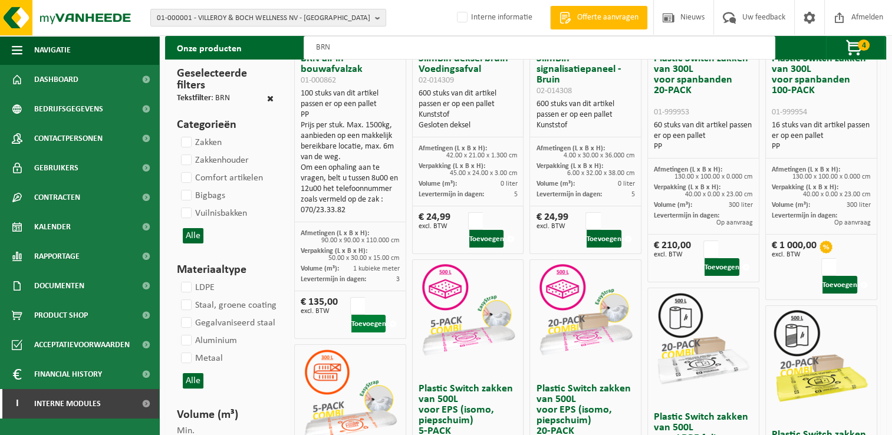
click at [364, 320] on button "Toevoegen" at bounding box center [368, 324] width 35 height 18
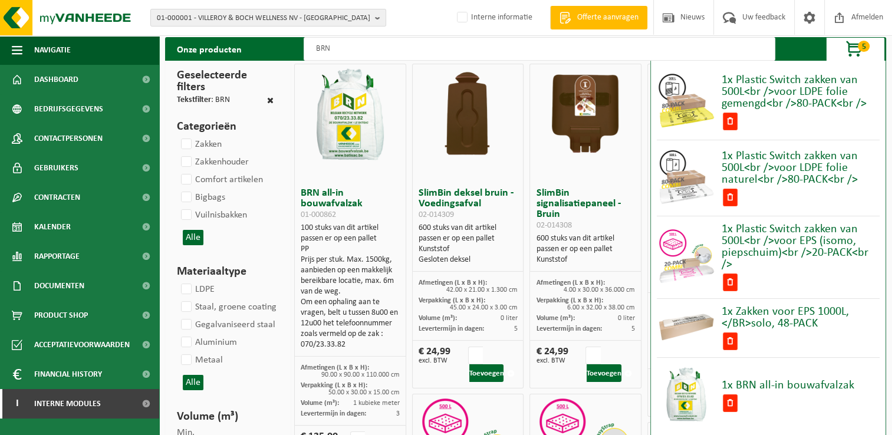
scroll to position [0, 0]
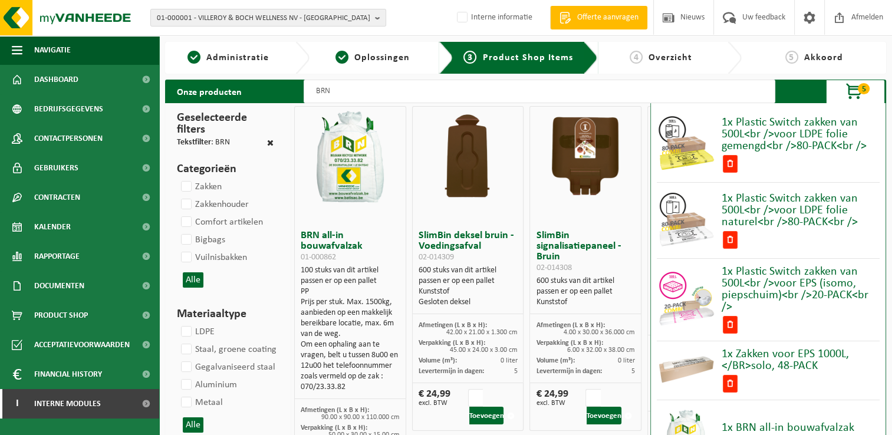
click at [488, 94] on input "BRN" at bounding box center [540, 92] width 472 height 24
type input "B"
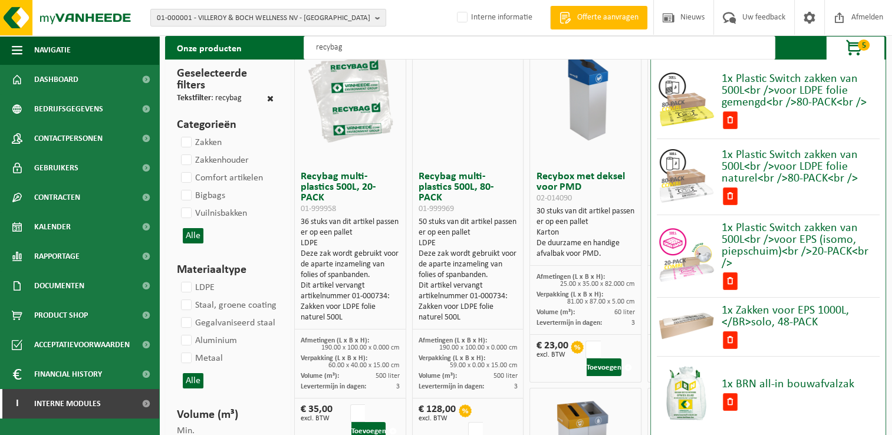
scroll to position [177, 0]
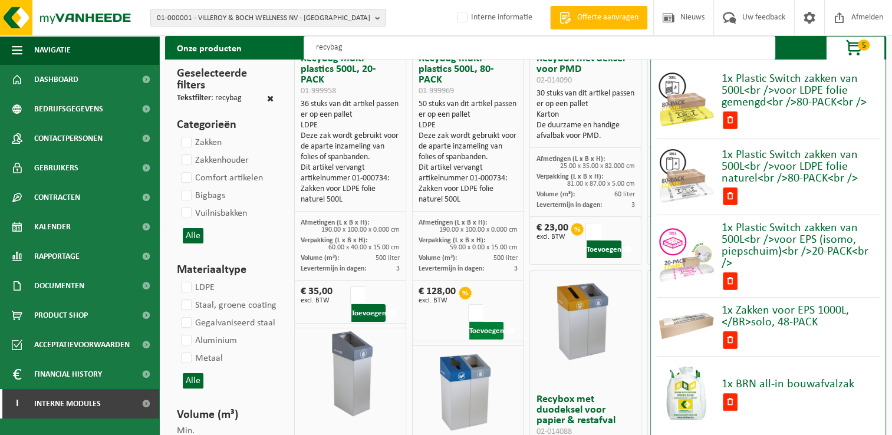
click at [493, 322] on button "Toevoegen" at bounding box center [486, 331] width 35 height 18
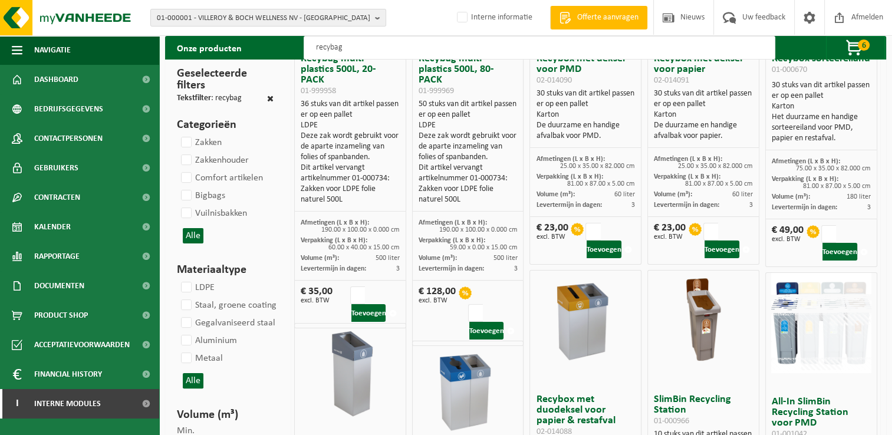
click at [405, 55] on input "recybag" at bounding box center [540, 48] width 472 height 24
type input "r"
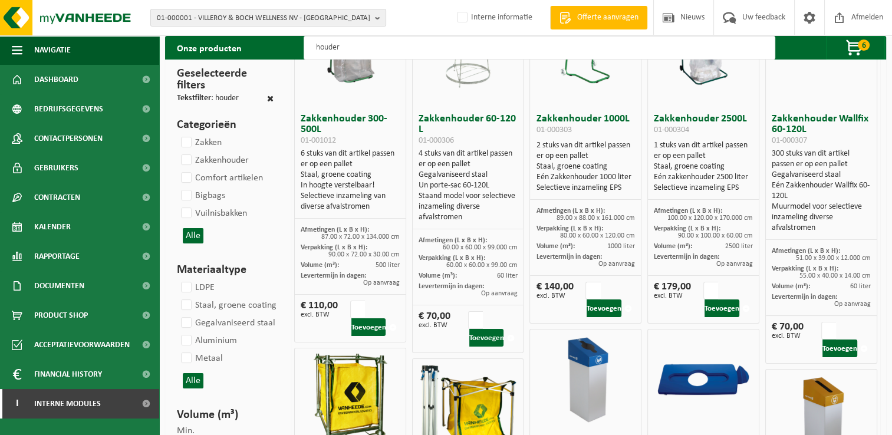
scroll to position [118, 0]
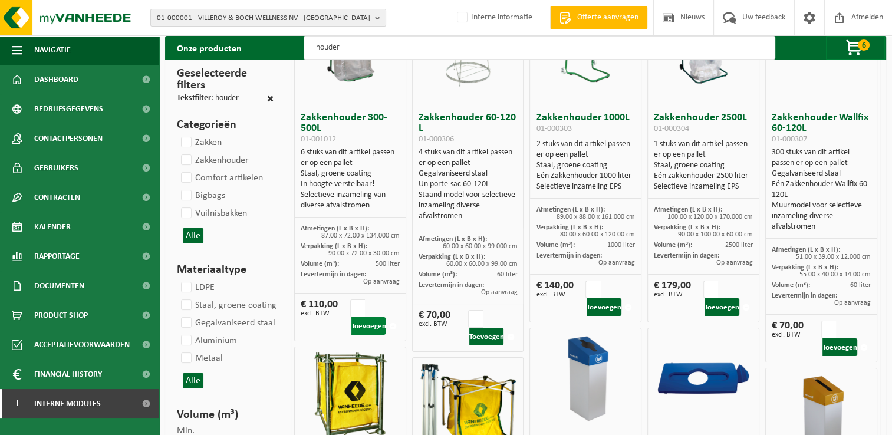
type input "houder"
click at [361, 321] on button "Toevoegen" at bounding box center [368, 326] width 35 height 18
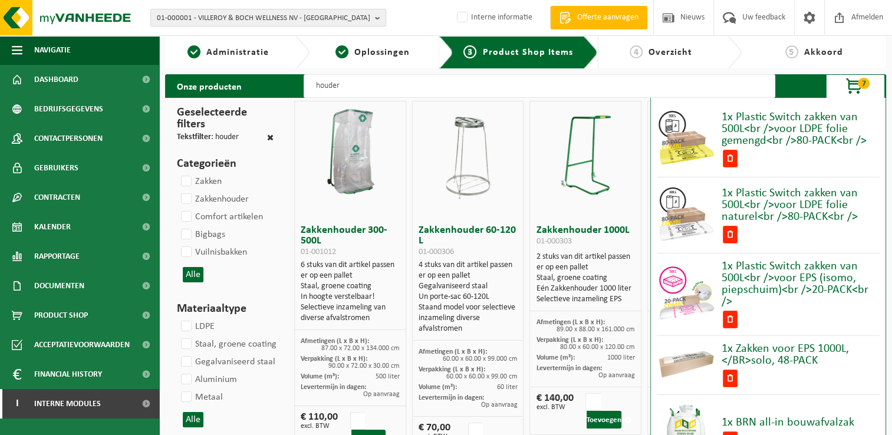
scroll to position [0, 0]
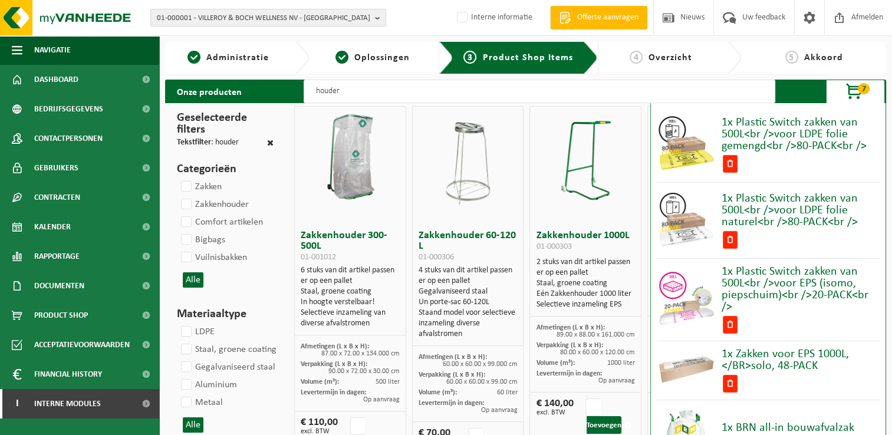
click at [863, 87] on span "7" at bounding box center [864, 88] width 12 height 11
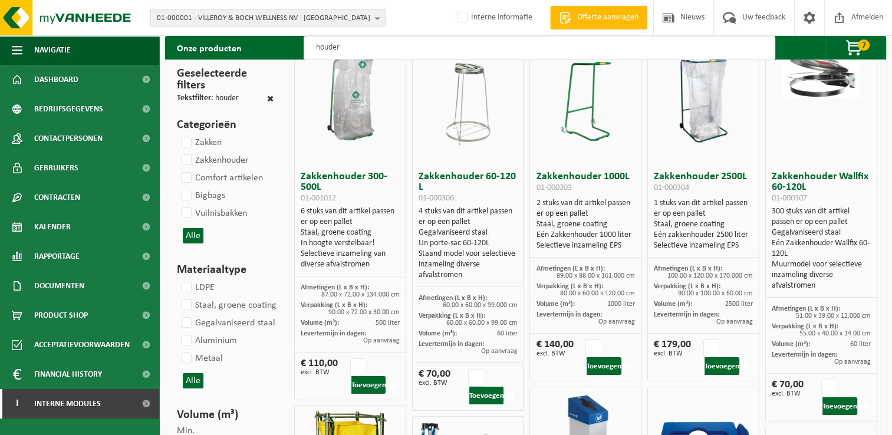
scroll to position [118, 0]
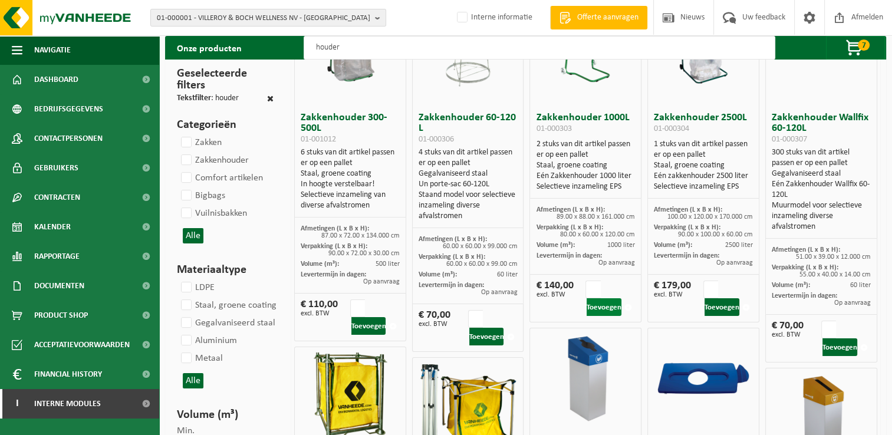
click at [606, 309] on button "Toevoegen" at bounding box center [604, 307] width 35 height 18
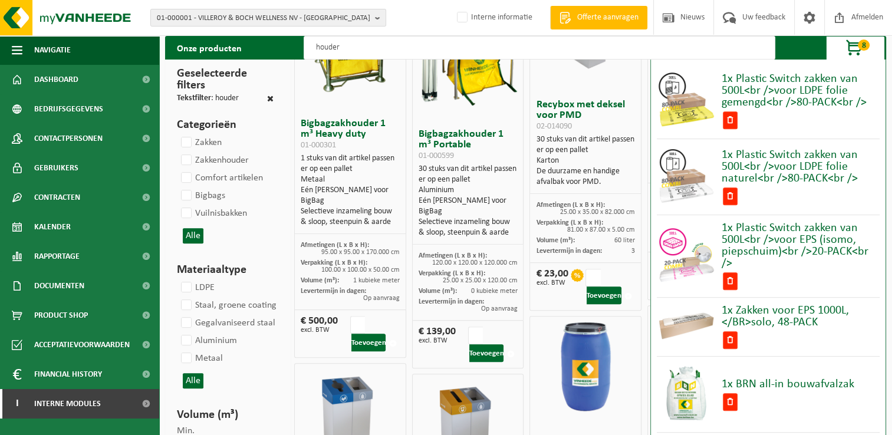
scroll to position [472, 0]
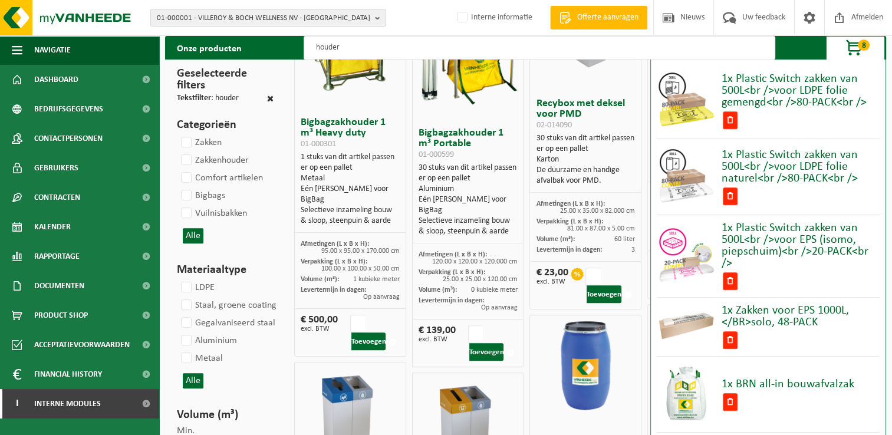
click at [865, 47] on span "8" at bounding box center [864, 45] width 12 height 11
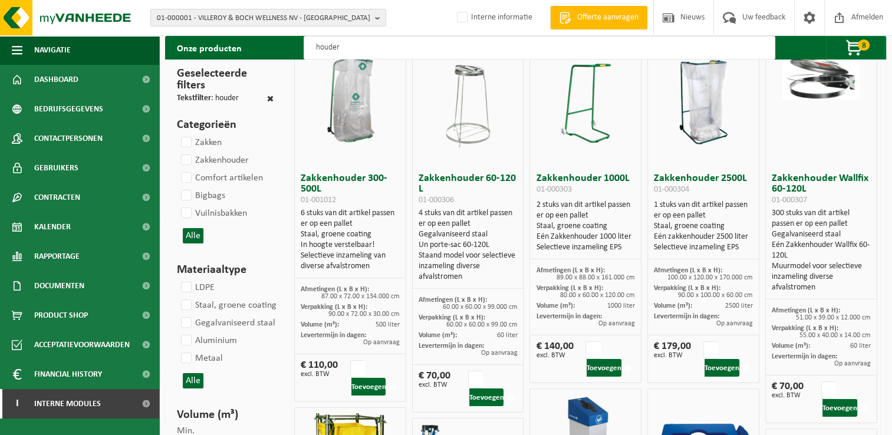
scroll to position [0, 0]
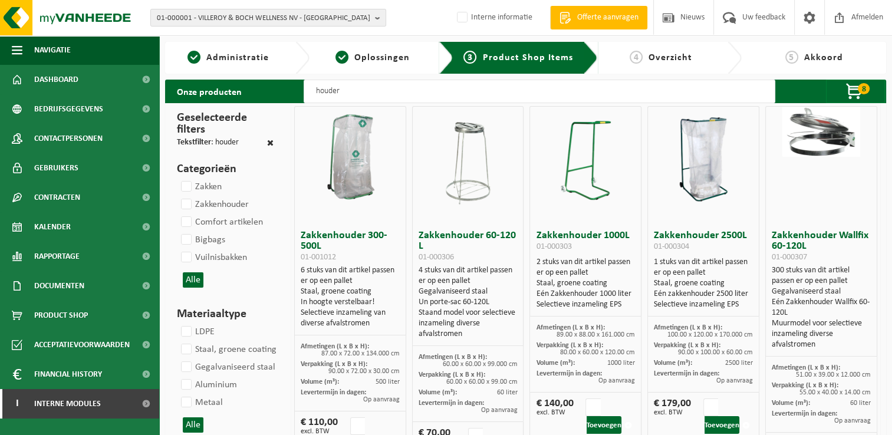
click at [667, 59] on span "Overzicht" at bounding box center [671, 57] width 44 height 9
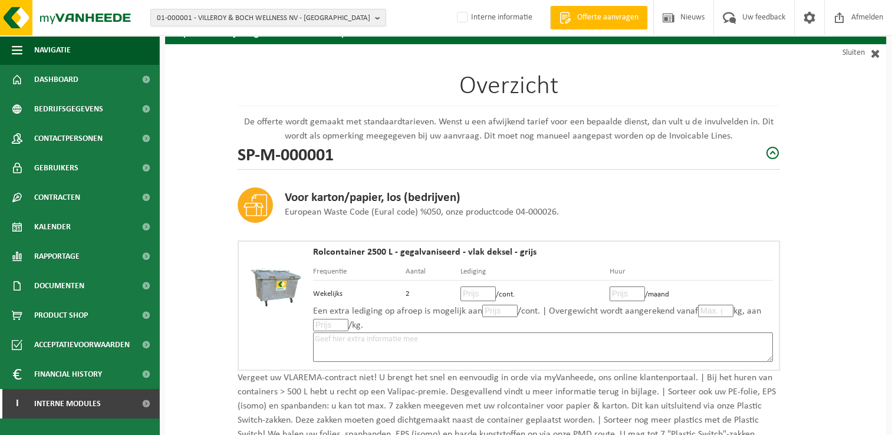
scroll to position [177, 0]
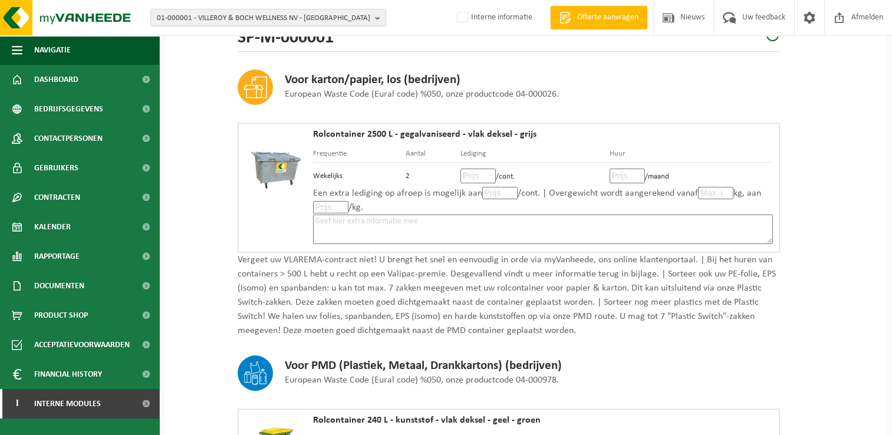
drag, startPoint x: 472, startPoint y: 174, endPoint x: 481, endPoint y: 174, distance: 8.8
click at [472, 174] on input "number" at bounding box center [478, 176] width 35 height 15
type input "18"
type input "18.00"
click at [621, 171] on input "number" at bounding box center [627, 176] width 35 height 15
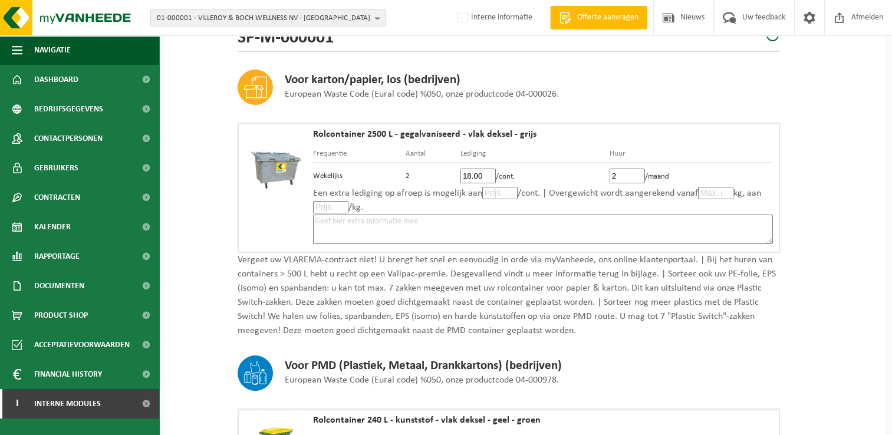
type input "22"
type input "22.00"
click at [687, 220] on textarea at bounding box center [543, 229] width 460 height 29
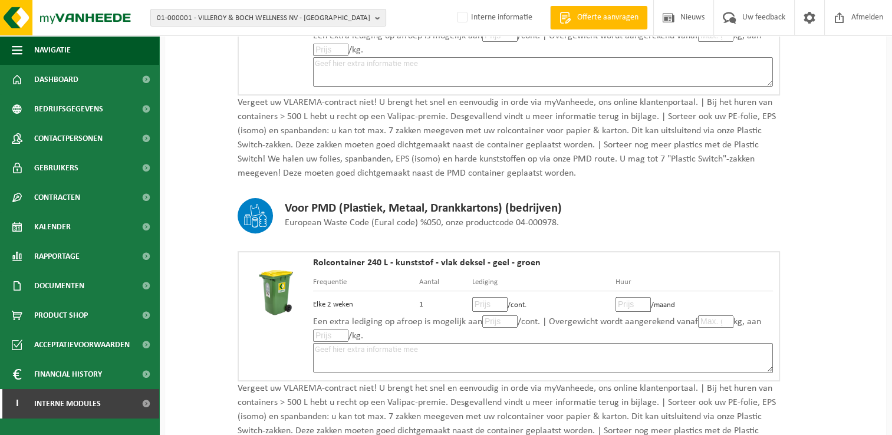
scroll to position [354, 0]
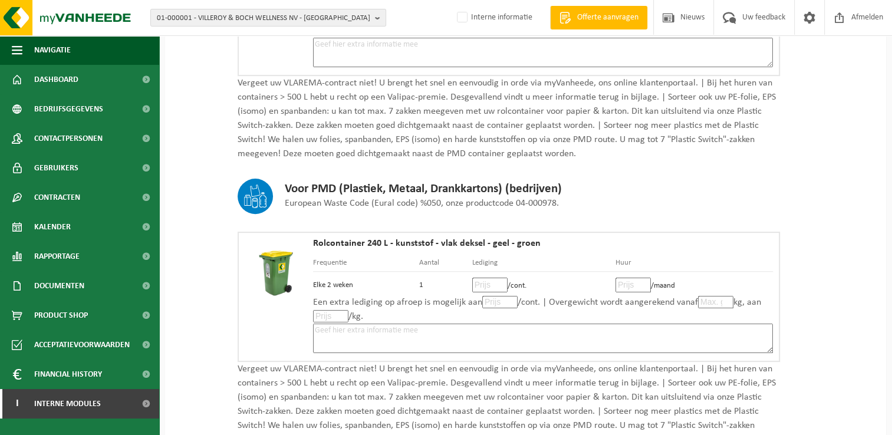
click at [485, 282] on input "number" at bounding box center [489, 285] width 35 height 15
type input "12"
type input "12.00"
click at [623, 282] on input "number" at bounding box center [633, 285] width 35 height 15
type input "3"
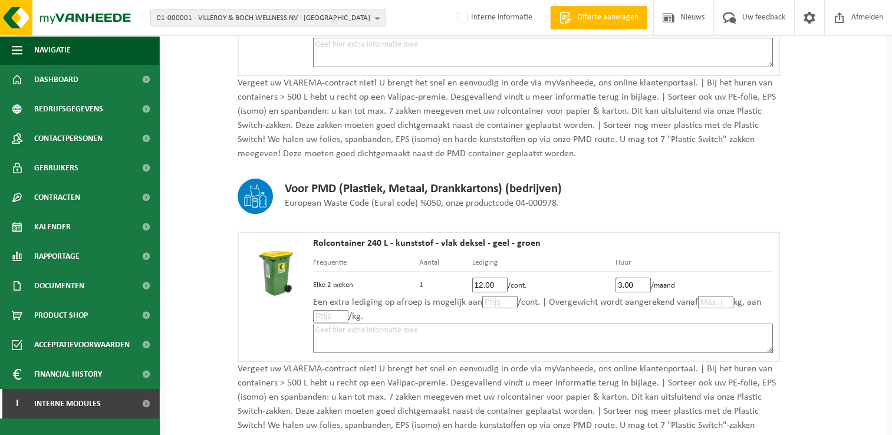
type input "3.00"
click at [604, 329] on textarea at bounding box center [543, 338] width 460 height 29
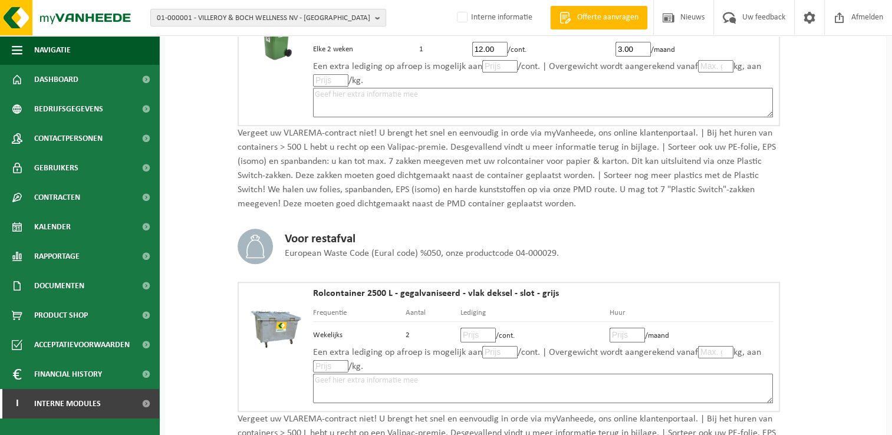
scroll to position [708, 0]
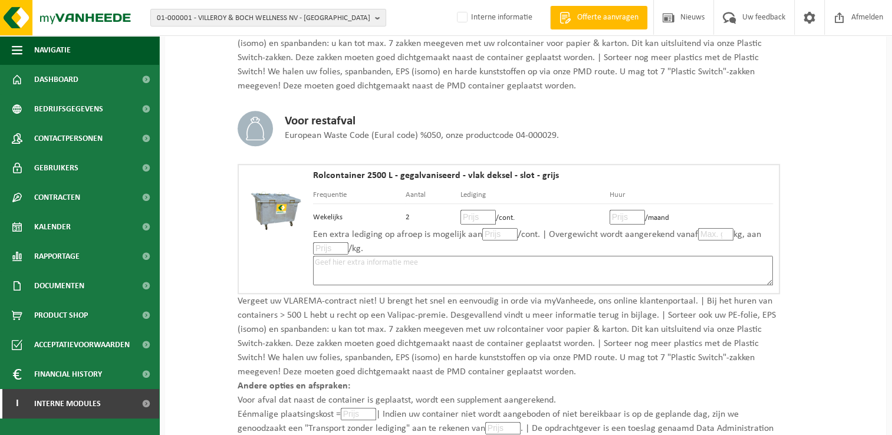
click at [477, 215] on input "number" at bounding box center [478, 217] width 35 height 15
type input "57"
type input "57.00"
click at [623, 212] on input "number" at bounding box center [627, 217] width 35 height 15
type input "22"
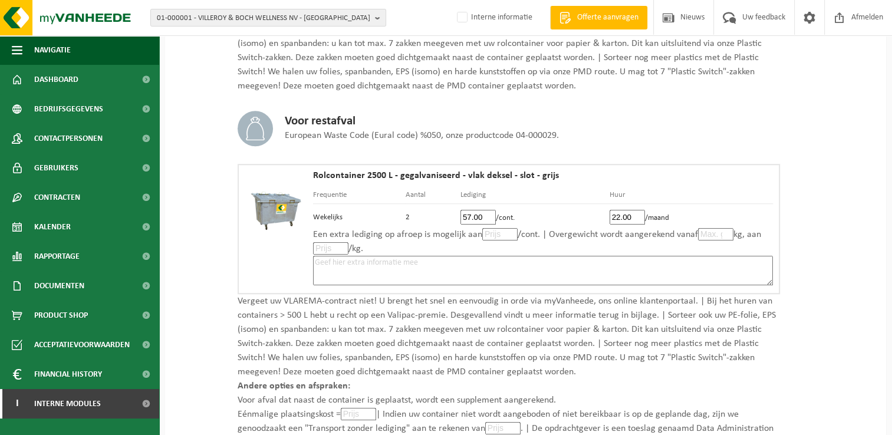
type input "22.00"
click at [623, 262] on textarea at bounding box center [543, 270] width 460 height 29
click at [702, 228] on input "number" at bounding box center [715, 234] width 35 height 12
click at [708, 232] on input "number" at bounding box center [715, 234] width 35 height 12
type input "251"
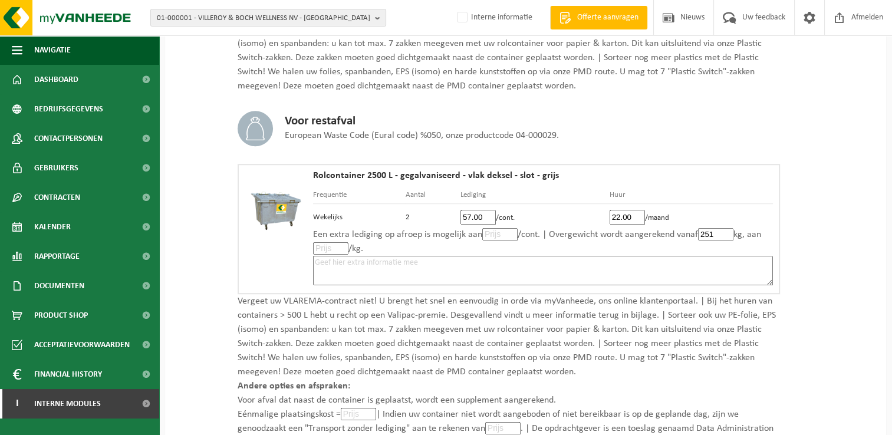
click at [732, 266] on textarea at bounding box center [543, 270] width 460 height 29
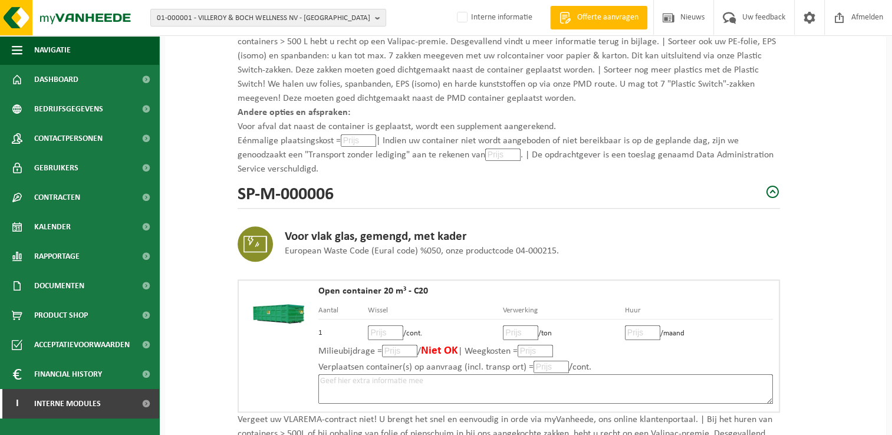
scroll to position [1003, 0]
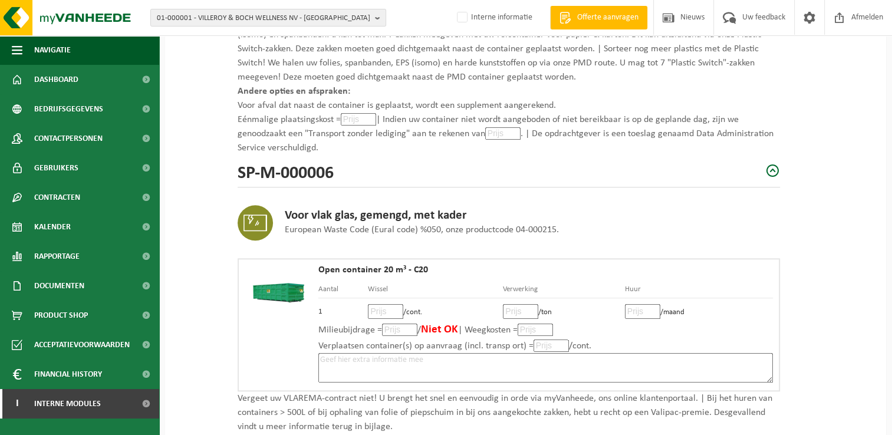
click at [385, 307] on input "number" at bounding box center [385, 311] width 35 height 15
type input "160"
type input "160.00"
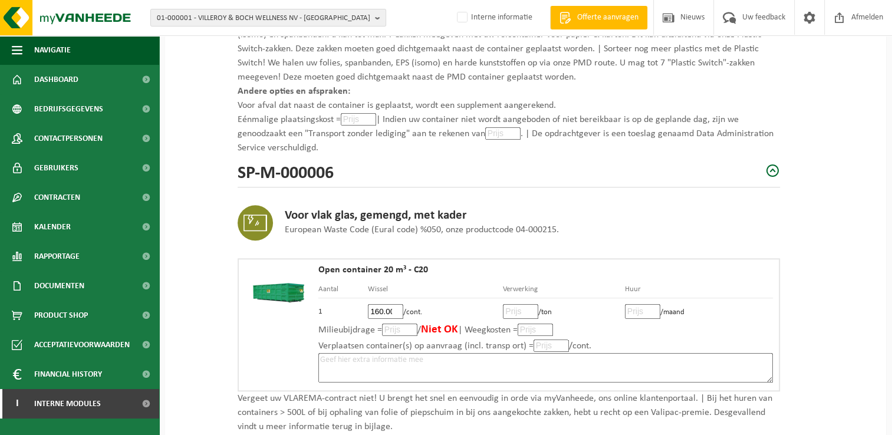
click at [515, 305] on input "number" at bounding box center [520, 311] width 35 height 15
type input "104"
type input "104.00"
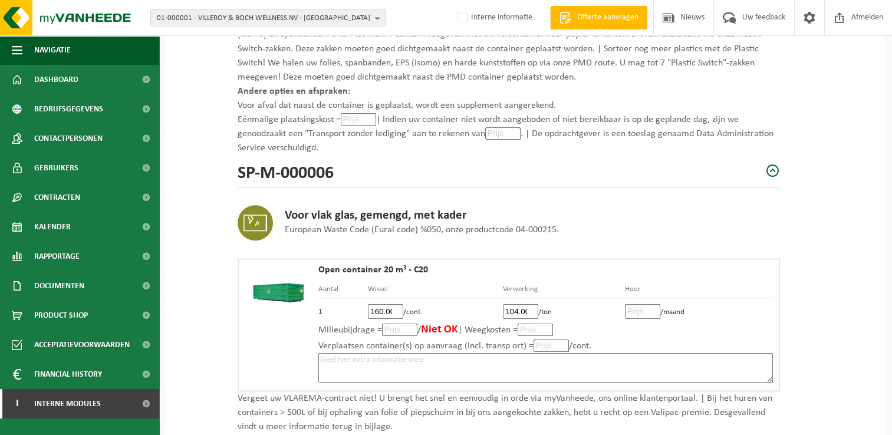
click at [639, 310] on input "number" at bounding box center [642, 311] width 35 height 15
type input "40"
type input "40.00"
click at [472, 359] on textarea at bounding box center [545, 367] width 455 height 29
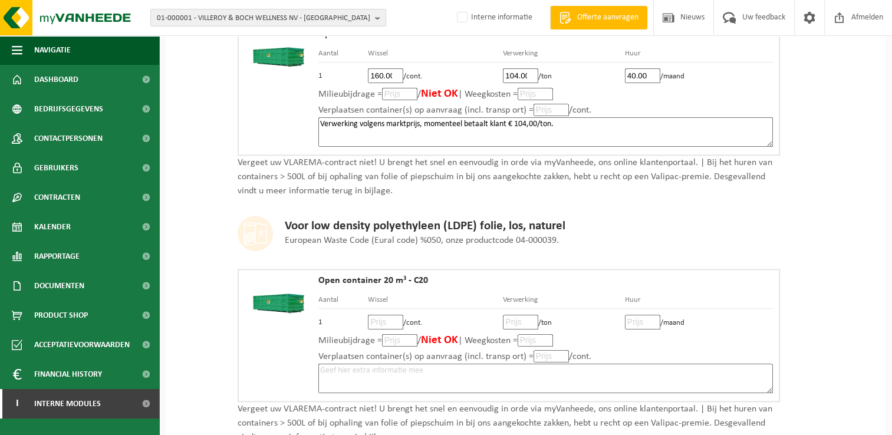
scroll to position [1297, 0]
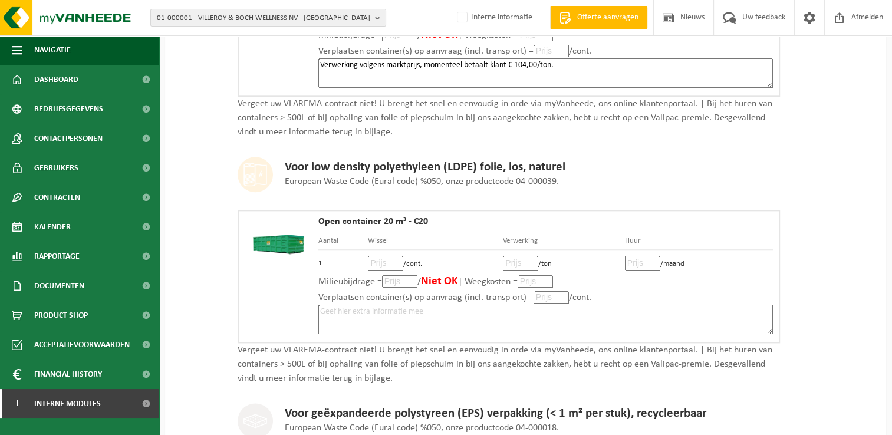
type textarea "Verwerking volgens marktprijs, momenteel betaalt klant € 104,00/ton."
click at [384, 256] on input "number" at bounding box center [385, 263] width 35 height 15
type input "110"
type input "110.00"
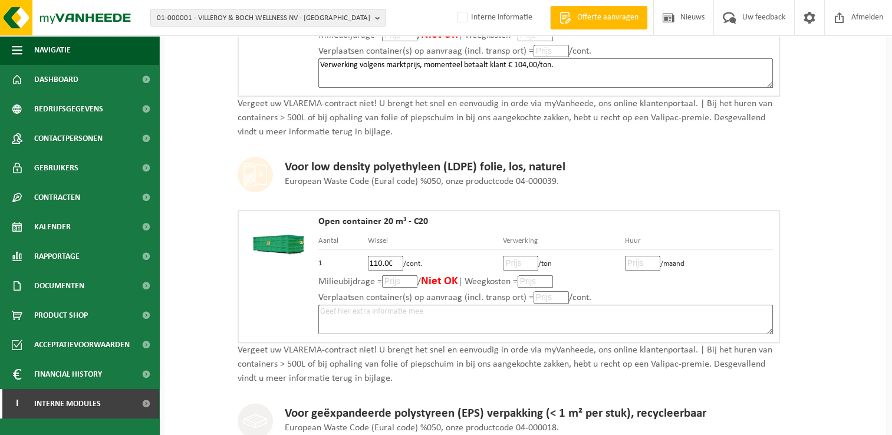
scroll to position [0, 0]
click at [521, 256] on input "number" at bounding box center [520, 263] width 35 height 15
type input "140"
type input "140.00"
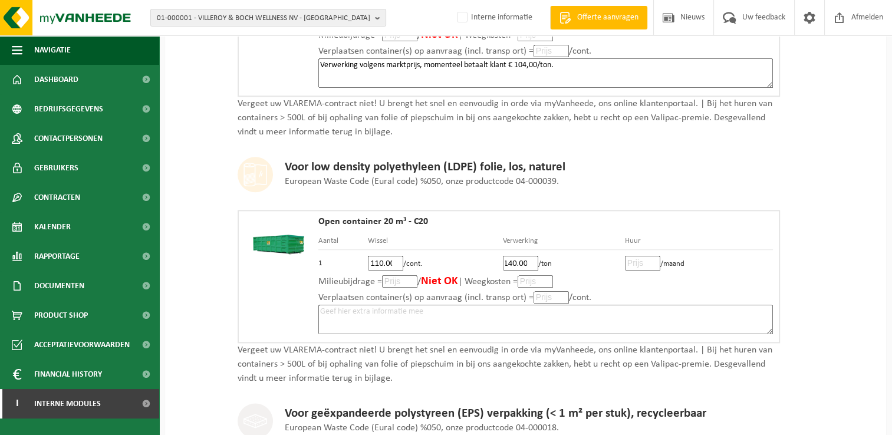
scroll to position [0, 0]
click at [643, 256] on input "number" at bounding box center [642, 263] width 35 height 15
type input "40"
type input "40.00"
click at [442, 310] on textarea at bounding box center [545, 319] width 455 height 29
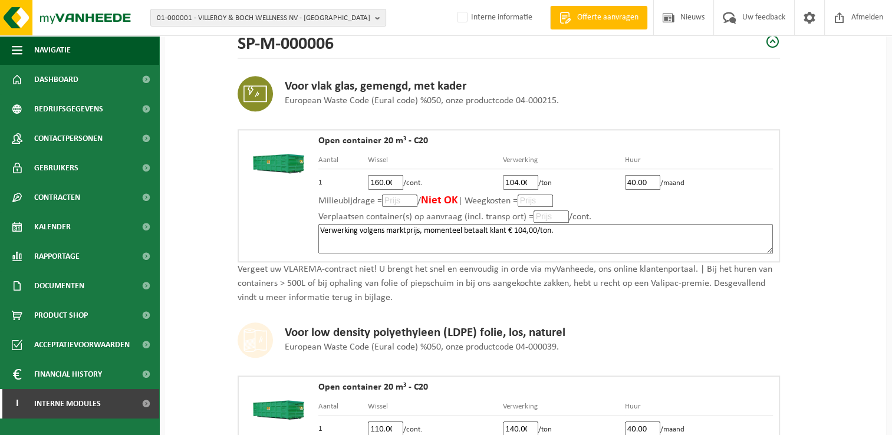
scroll to position [1062, 0]
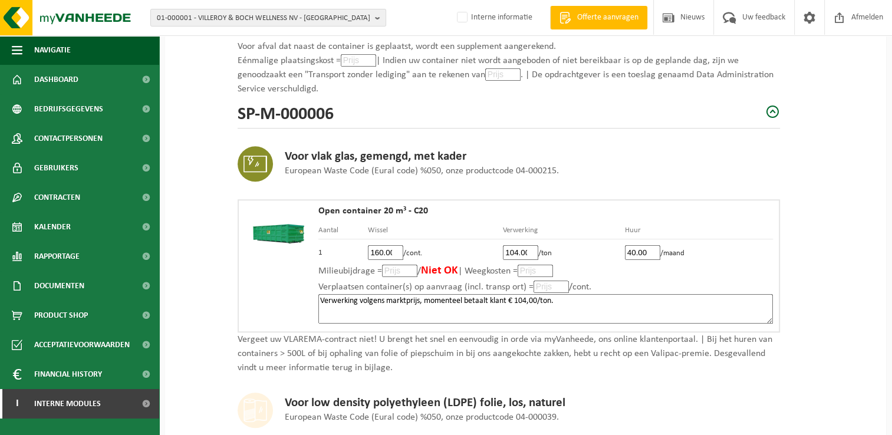
drag, startPoint x: 569, startPoint y: 300, endPoint x: 311, endPoint y: 301, distance: 257.1
click at [312, 301] on div "Open container 20 m³ - C20 Aantal Wissel Verwerking Huur 1 160.00 /cont. 104.00…" at bounding box center [509, 265] width 543 height 133
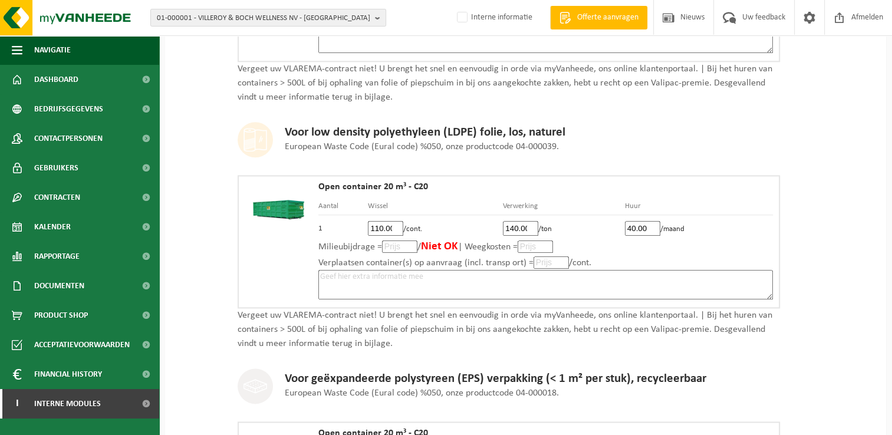
scroll to position [1356, 0]
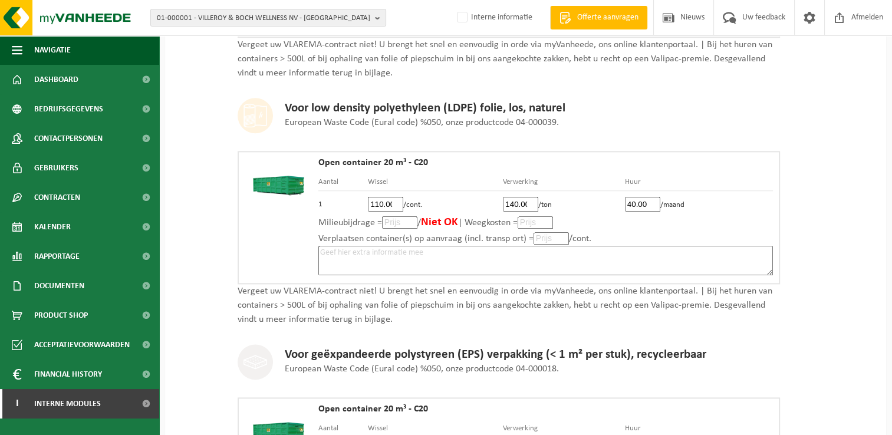
click at [488, 247] on textarea at bounding box center [545, 260] width 455 height 29
paste textarea "Verwerking volgens marktprijs, momenteel betaalt klant € 104,00/ton."
click at [466, 247] on textarea "Verwerking volgens marktprijs, momenteel betaalt klant € 104,00/ton." at bounding box center [545, 260] width 455 height 29
click at [696, 241] on div "Open container 20 m³ - C20 Aantal Wissel Verwerking Huur 1 110.00 /cont. 140.00…" at bounding box center [545, 217] width 455 height 119
click at [692, 254] on textarea "Verwerking volgens marktprijs, momenteel ontvangt klant € 140,00/ton." at bounding box center [545, 260] width 455 height 29
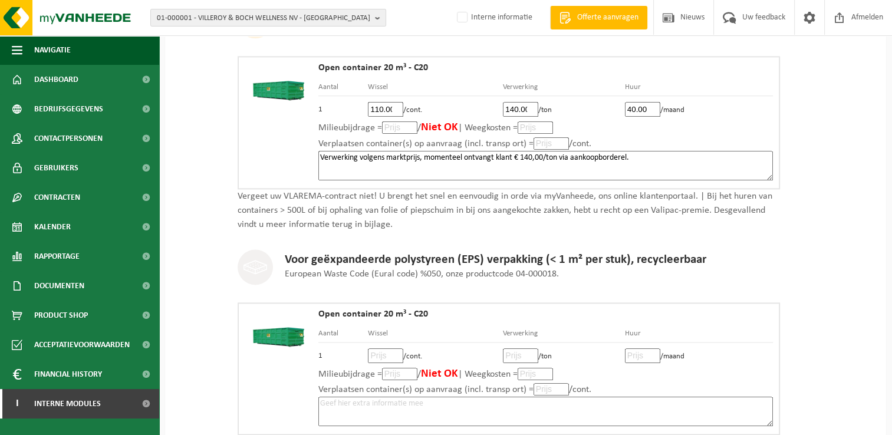
scroll to position [1474, 0]
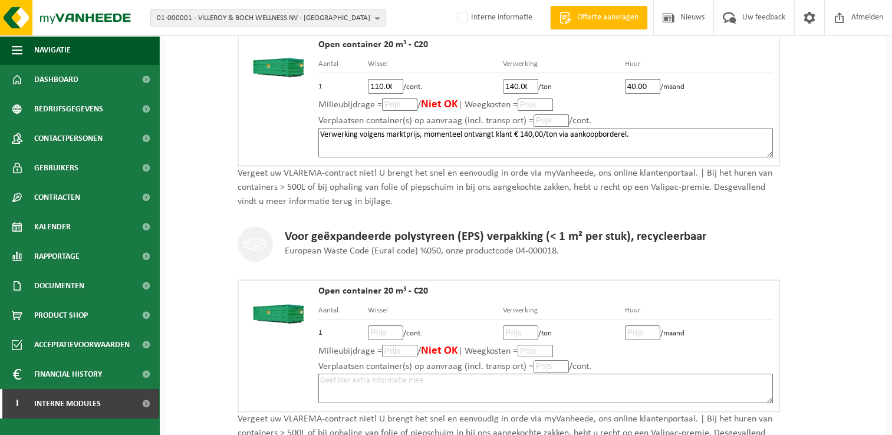
type textarea "Verwerking volgens marktprijs, momenteel ontvangt klant € 140,00/ton via aankoo…"
click at [389, 326] on input "number" at bounding box center [385, 333] width 35 height 15
click at [382, 326] on input "number" at bounding box center [385, 333] width 35 height 15
type input "110"
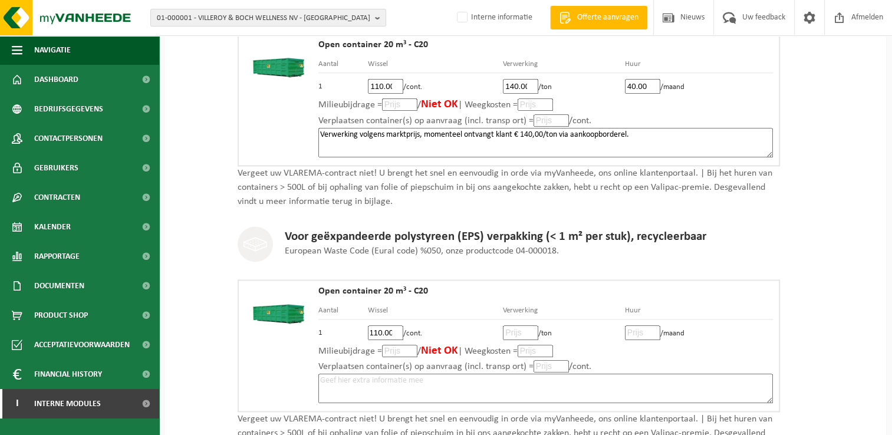
type input "110.00"
click at [519, 326] on input "number" at bounding box center [520, 333] width 35 height 15
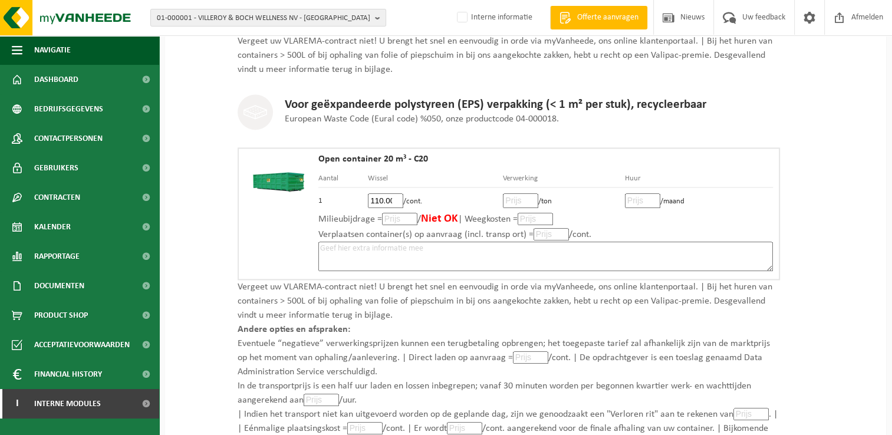
scroll to position [1444, 0]
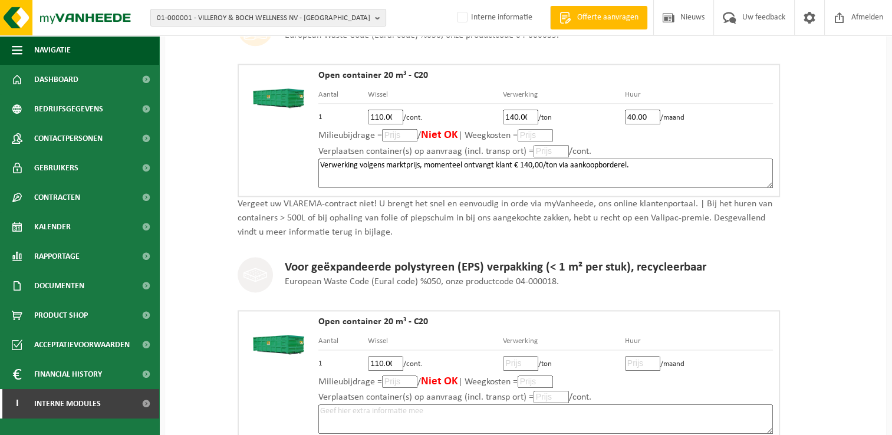
click at [507, 356] on input "number" at bounding box center [520, 363] width 35 height 15
type input "385"
type input "385.00"
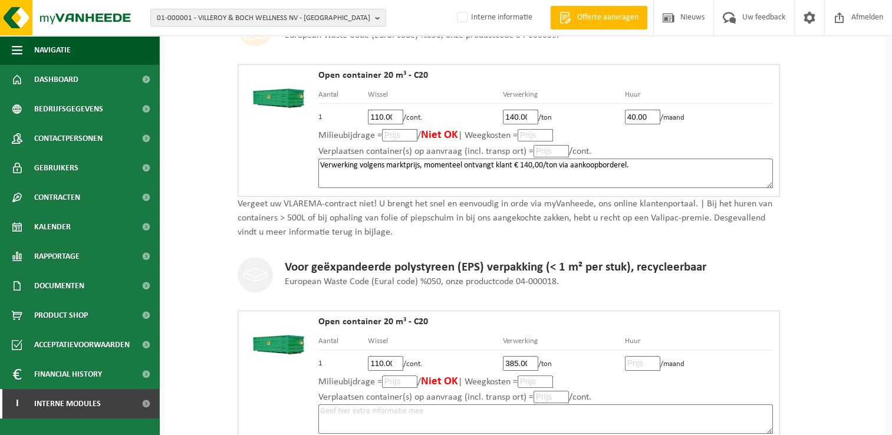
click at [640, 356] on input "number" at bounding box center [642, 363] width 35 height 15
type input "40"
type input "40.00"
click at [635, 405] on textarea at bounding box center [545, 419] width 455 height 29
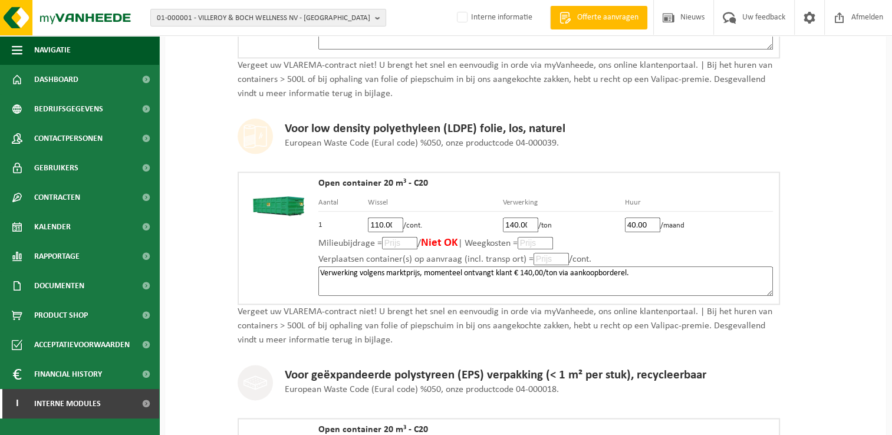
scroll to position [1208, 0]
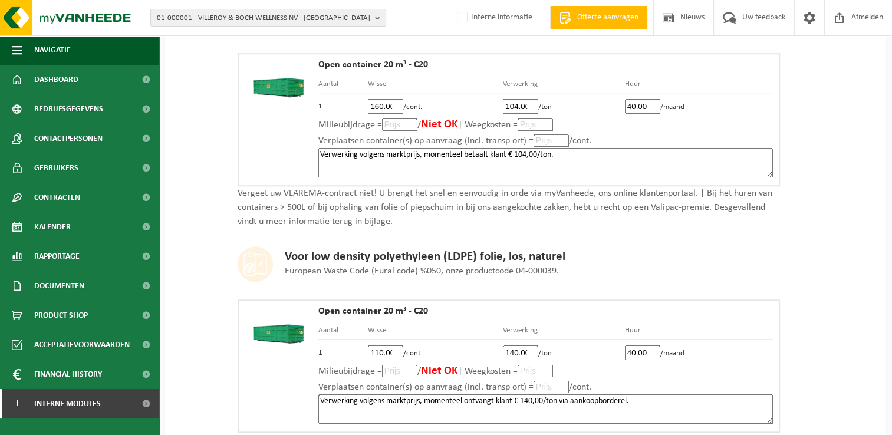
drag, startPoint x: 564, startPoint y: 151, endPoint x: 299, endPoint y: 153, distance: 264.8
click at [299, 153] on div "Open container 20 m³ - C20 Aantal Wissel Verwerking Huur 1 160.00 /cont. 104.00…" at bounding box center [509, 119] width 543 height 133
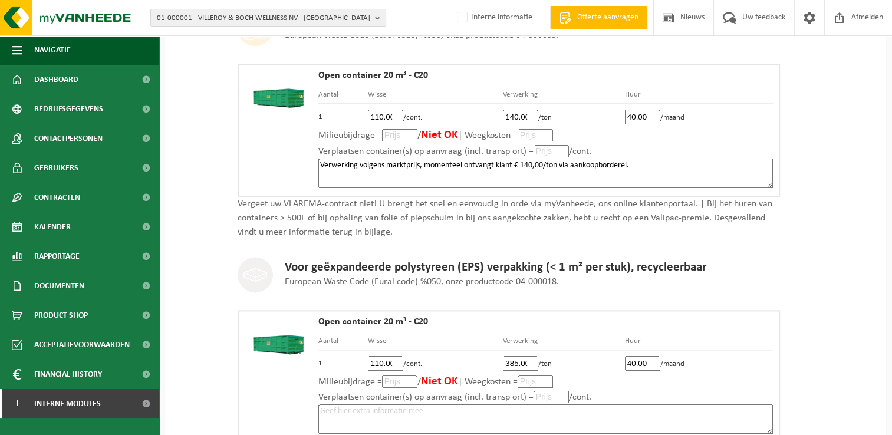
scroll to position [1562, 0]
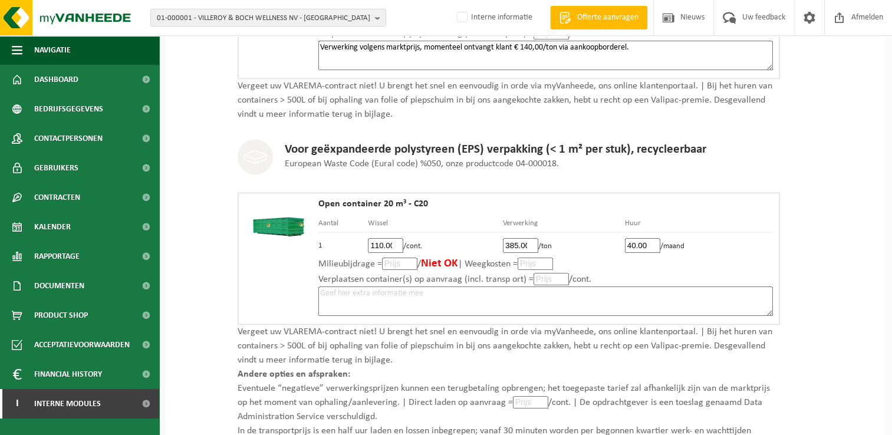
click at [533, 287] on textarea at bounding box center [545, 301] width 455 height 29
paste textarea "Verwerking volgens marktprijs, momenteel betaalt klant € 104,00/ton."
click at [517, 287] on textarea "Verwerking volgens marktprijs, momenteel betaalt klant € 104,00/ton." at bounding box center [545, 301] width 455 height 29
click at [595, 287] on textarea "Verwerking volgens marktprijs, momenteel betaalt klant € 385,00/ton." at bounding box center [545, 301] width 455 height 29
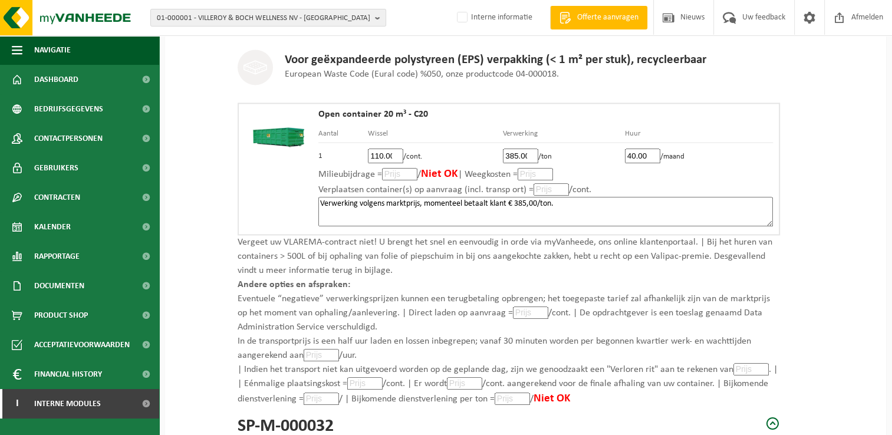
scroll to position [1680, 0]
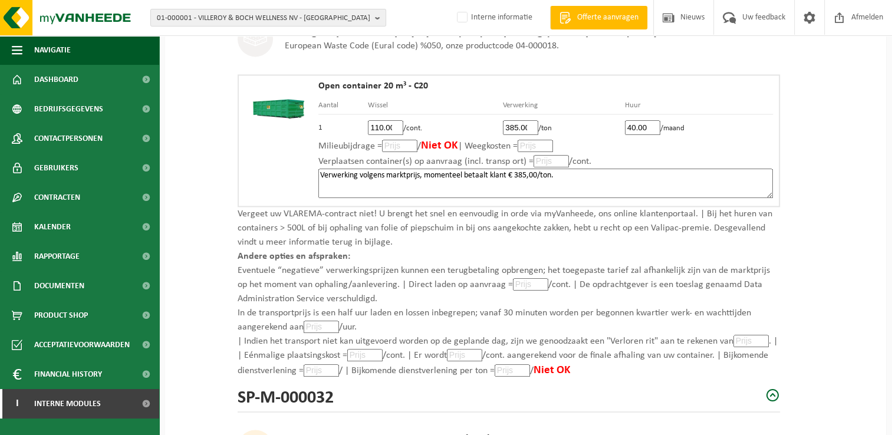
type textarea "Verwerking volgens marktprijs, momenteel betaalt klant € 385,00/ton."
click at [366, 350] on input "number" at bounding box center [364, 355] width 35 height 12
type input "110"
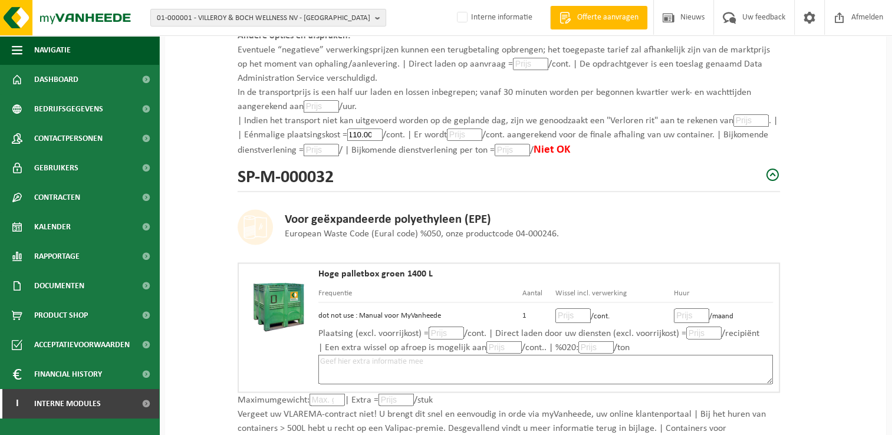
scroll to position [1916, 0]
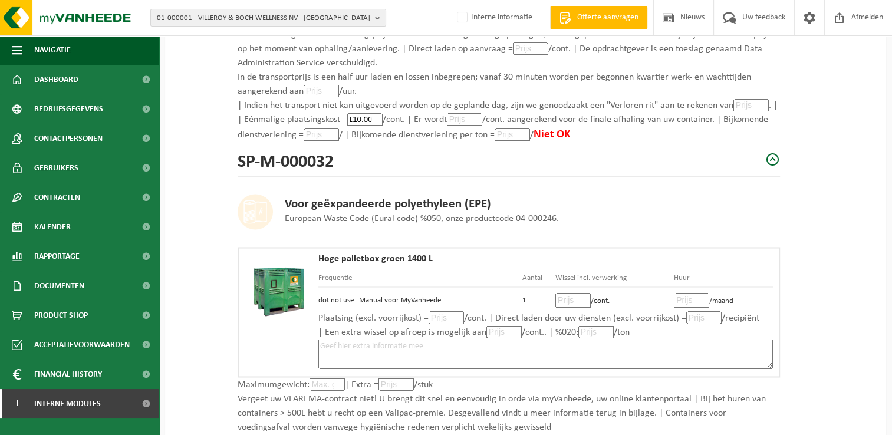
type input "110.00"
click at [570, 293] on input "number" at bounding box center [573, 300] width 35 height 15
type input "76"
type input "76.00"
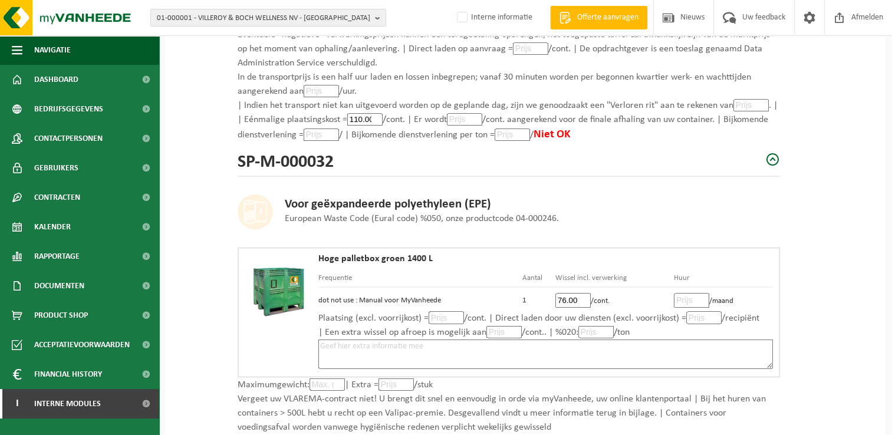
click at [682, 293] on input "number" at bounding box center [691, 300] width 35 height 15
type input "8"
type input "8.00"
click at [556, 341] on textarea at bounding box center [545, 353] width 455 height 29
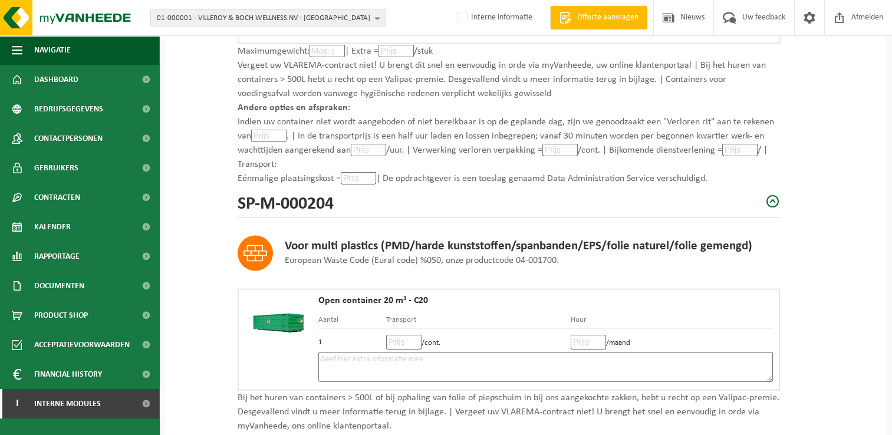
scroll to position [2269, 0]
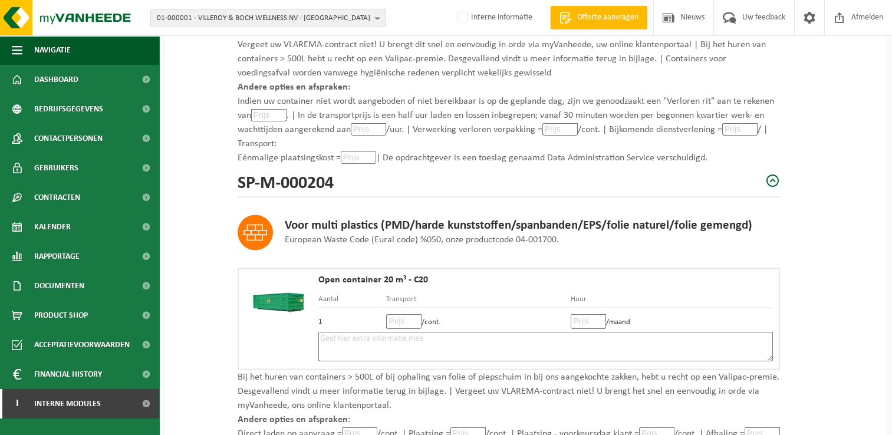
click at [397, 314] on input "number" at bounding box center [403, 321] width 35 height 15
type input "110"
type input "110.00"
click at [587, 315] on input "number" at bounding box center [588, 321] width 35 height 15
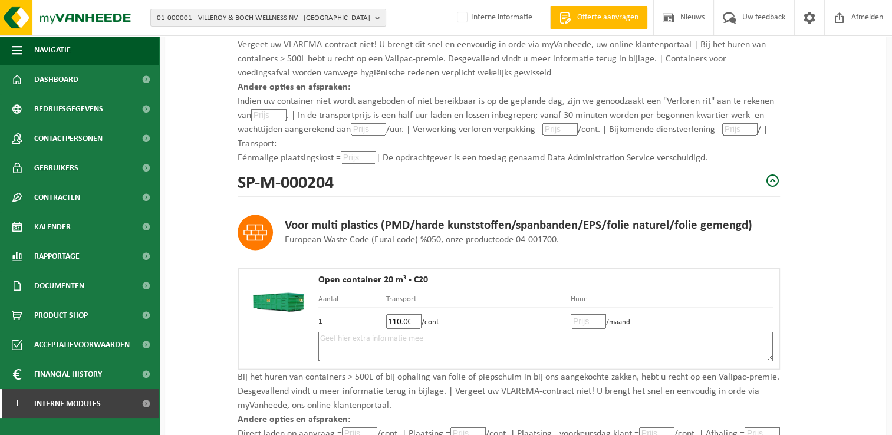
scroll to position [0, 0]
type input "40"
type input "40.00"
click at [696, 332] on textarea at bounding box center [545, 346] width 455 height 29
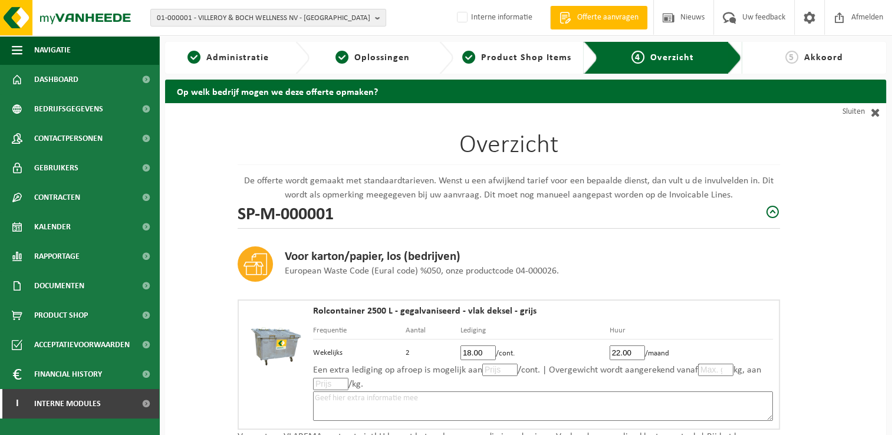
drag, startPoint x: 527, startPoint y: 51, endPoint x: 892, endPoint y: 116, distance: 370.7
click at [527, 53] on span "Product Shop Items" at bounding box center [526, 57] width 90 height 9
click at [0, 0] on div "Even geduld. Door de grote hoeveelheid gegevens duurt het laden even." at bounding box center [0, 0] width 0 height 0
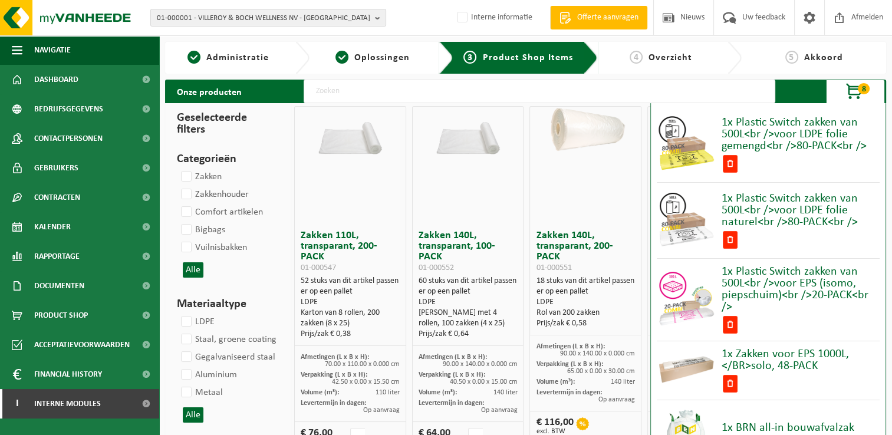
click at [546, 93] on input "text" at bounding box center [540, 92] width 472 height 24
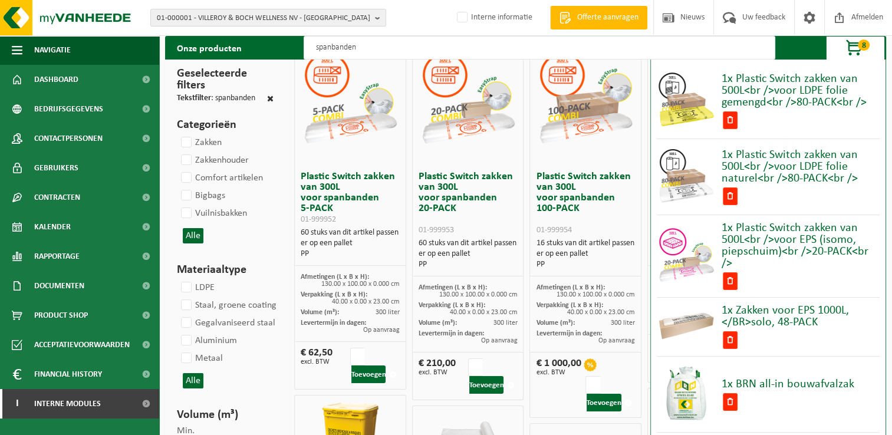
scroll to position [177, 0]
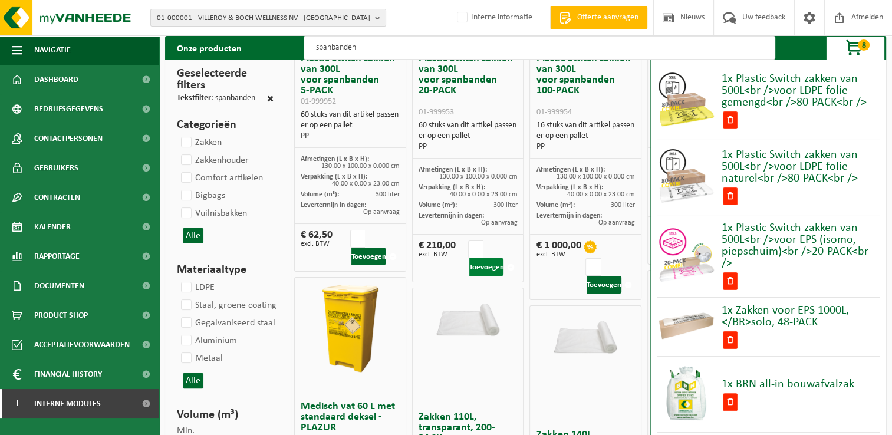
type input "spanbanden"
click at [481, 267] on button "Toevoegen" at bounding box center [486, 267] width 35 height 18
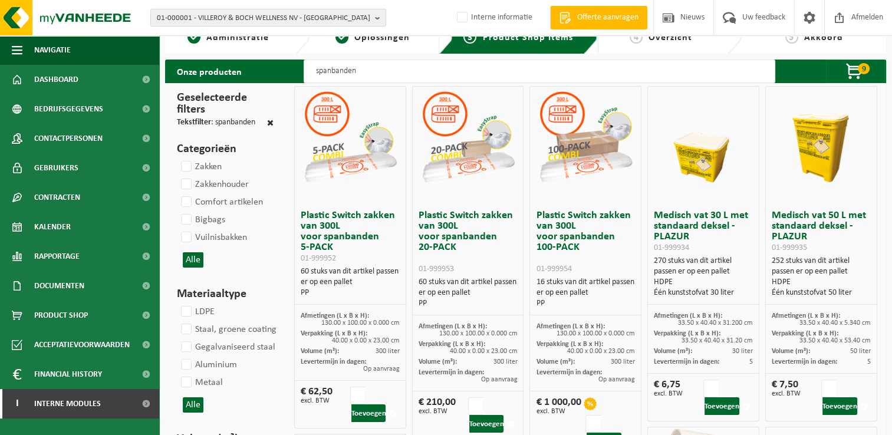
scroll to position [0, 0]
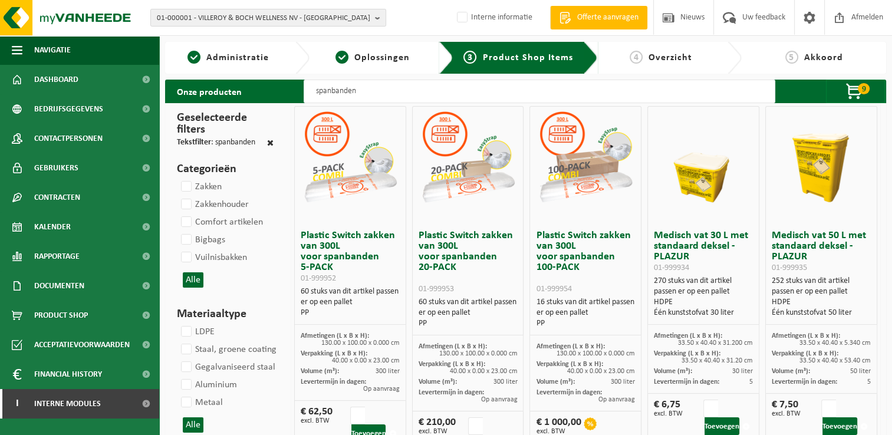
click at [661, 62] on span "Overzicht" at bounding box center [671, 57] width 44 height 9
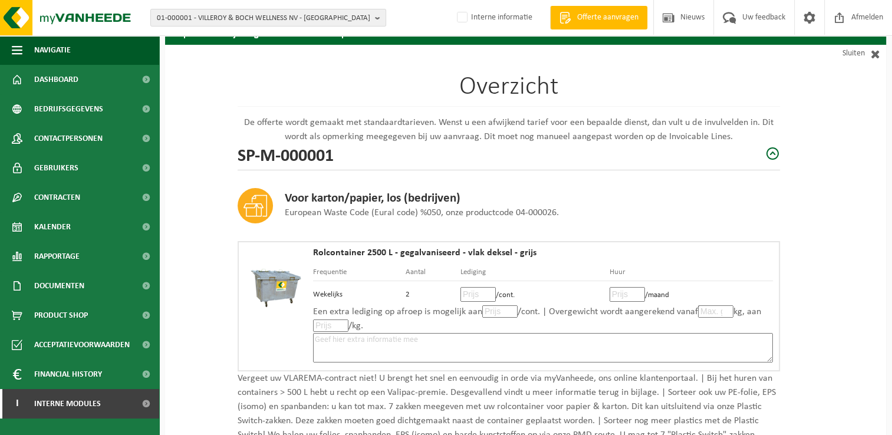
scroll to position [59, 0]
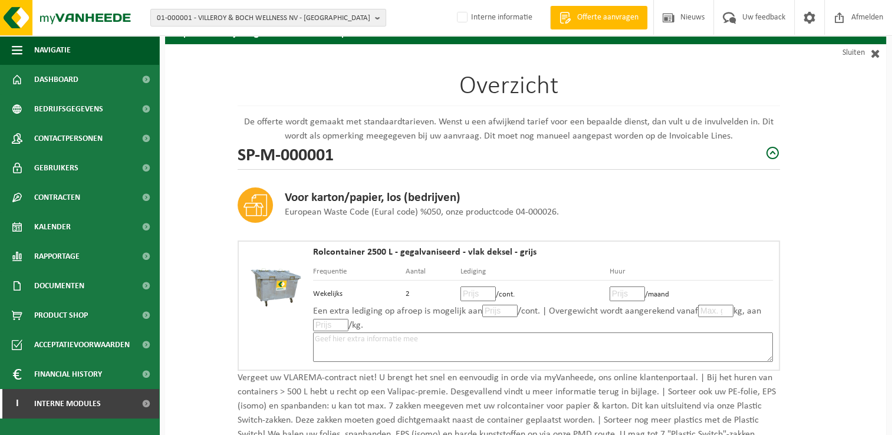
click at [469, 291] on input "number" at bounding box center [478, 294] width 35 height 15
type input "18"
type input "18.00"
click at [620, 293] on input "number" at bounding box center [627, 294] width 35 height 15
type input "22"
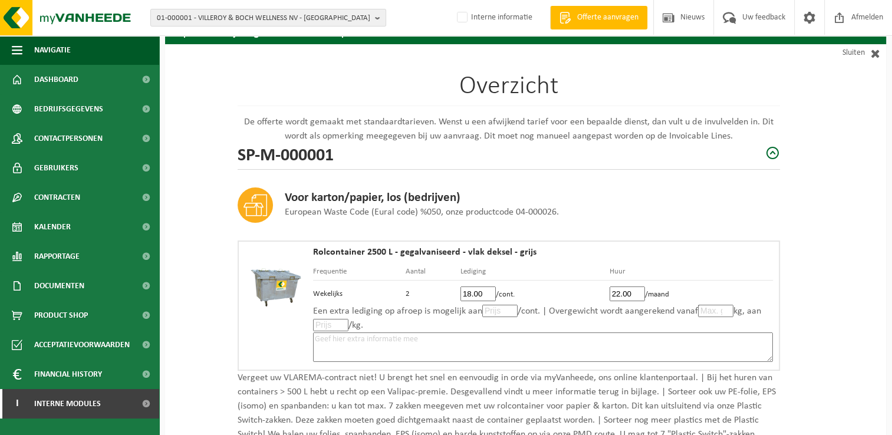
type input "22.00"
click at [705, 324] on p "Een extra lediging op afroep is mogelijk aan /cont. | Overgewicht wordt aangere…" at bounding box center [543, 318] width 460 height 28
click at [702, 337] on textarea at bounding box center [543, 347] width 460 height 29
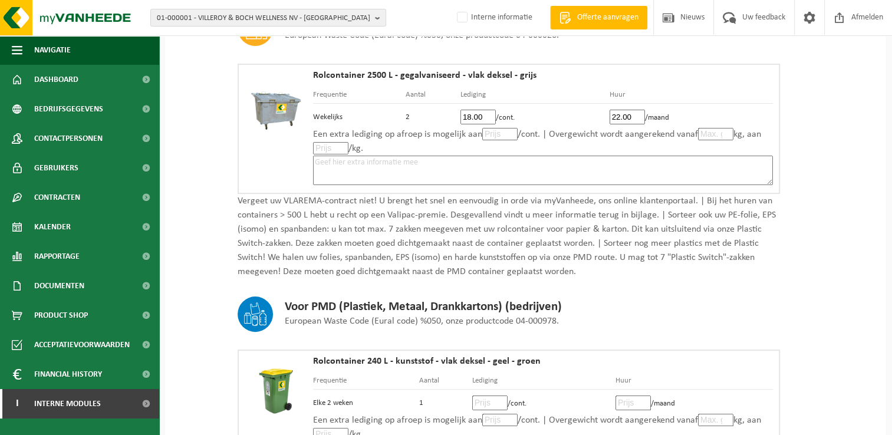
scroll to position [472, 0]
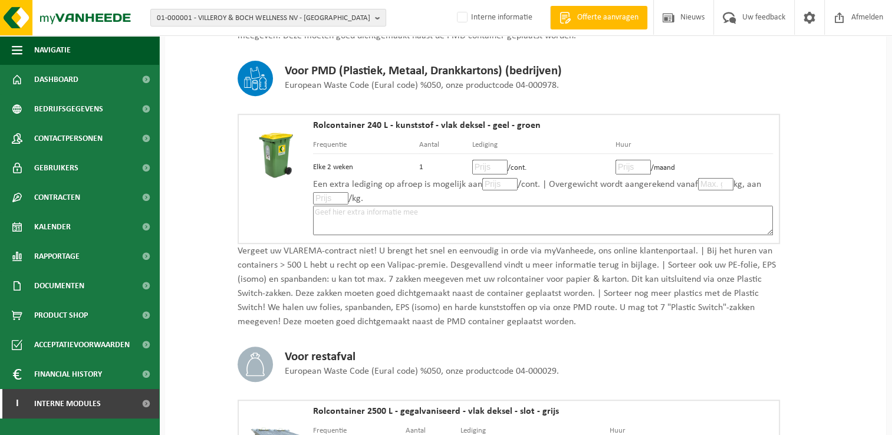
click at [495, 164] on input "number" at bounding box center [489, 167] width 35 height 15
type input "12"
type input "12.00"
click at [633, 162] on input "number" at bounding box center [633, 167] width 35 height 15
type input "3"
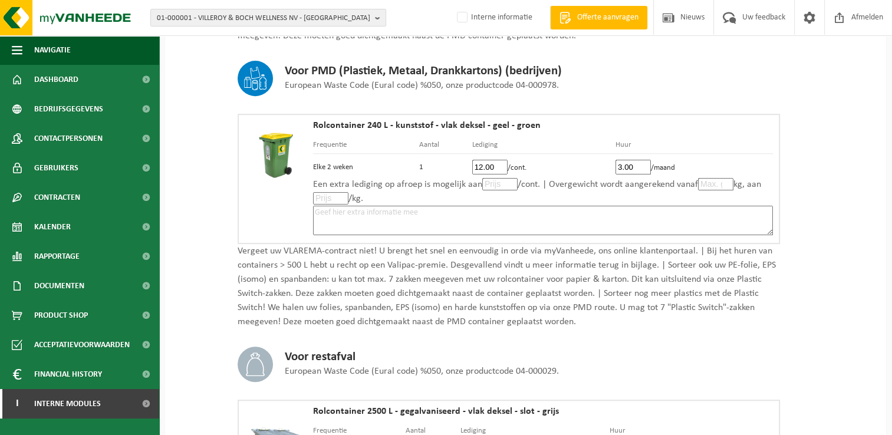
type input "3.00"
click at [653, 215] on textarea at bounding box center [543, 220] width 460 height 29
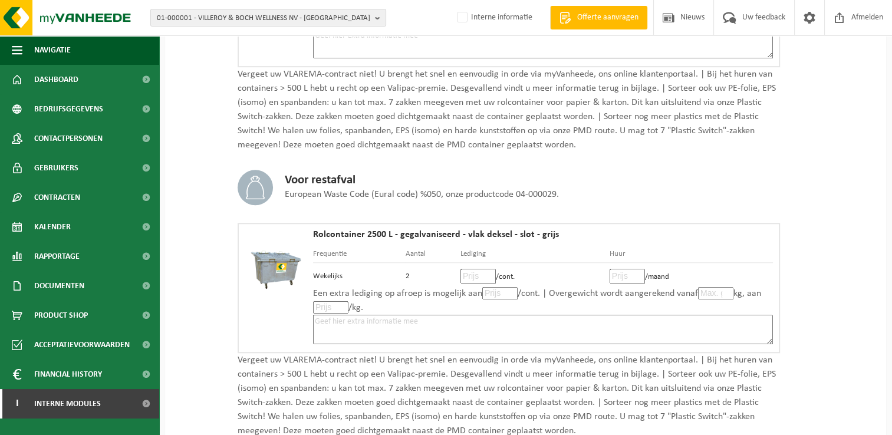
scroll to position [708, 0]
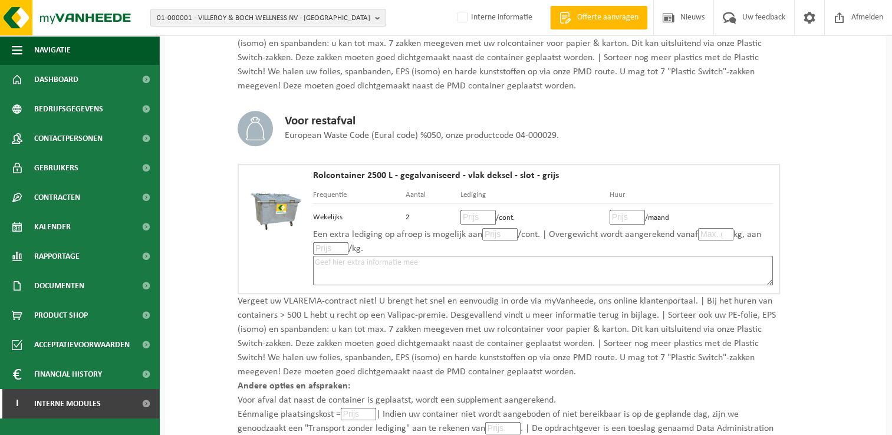
click at [475, 218] on input "number" at bounding box center [478, 217] width 35 height 15
type input "57"
type input "57.00"
click at [620, 216] on input "number" at bounding box center [627, 217] width 35 height 15
type input "22"
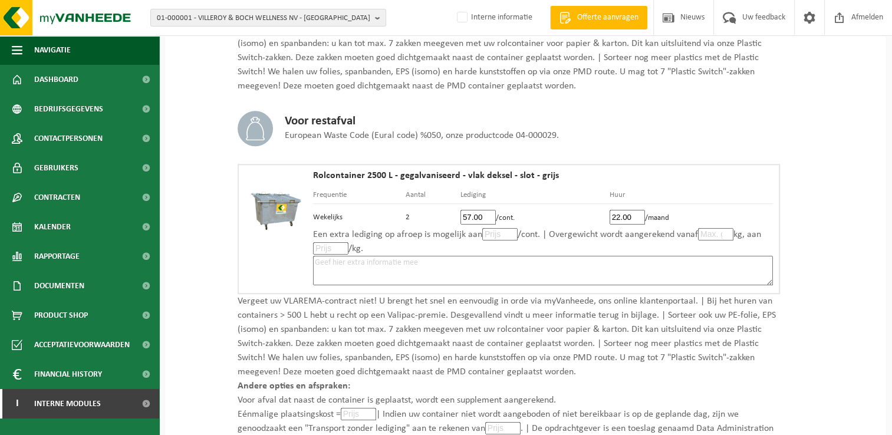
type input "22.00"
click at [719, 233] on input "number" at bounding box center [715, 234] width 35 height 12
type input "251"
click at [742, 261] on textarea at bounding box center [543, 270] width 460 height 29
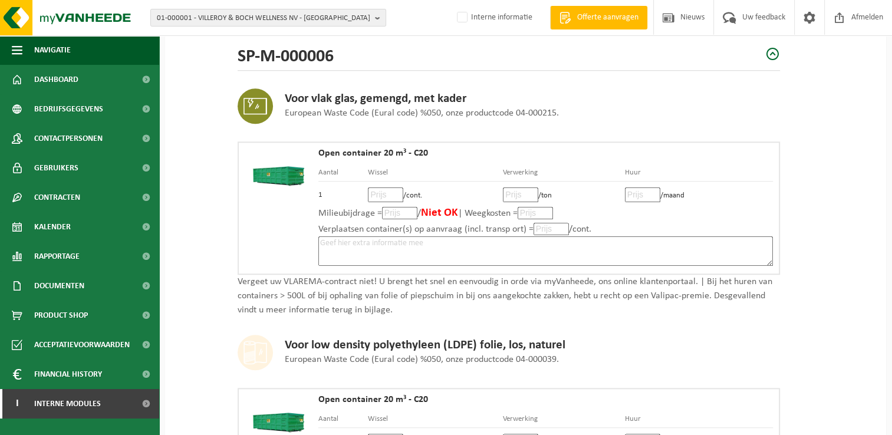
scroll to position [1121, 0]
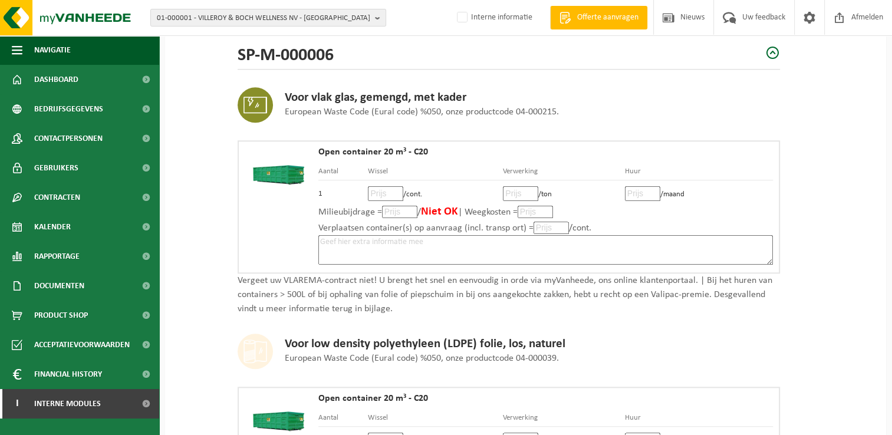
click at [379, 188] on input "number" at bounding box center [385, 193] width 35 height 15
type input "160"
type input "160.00"
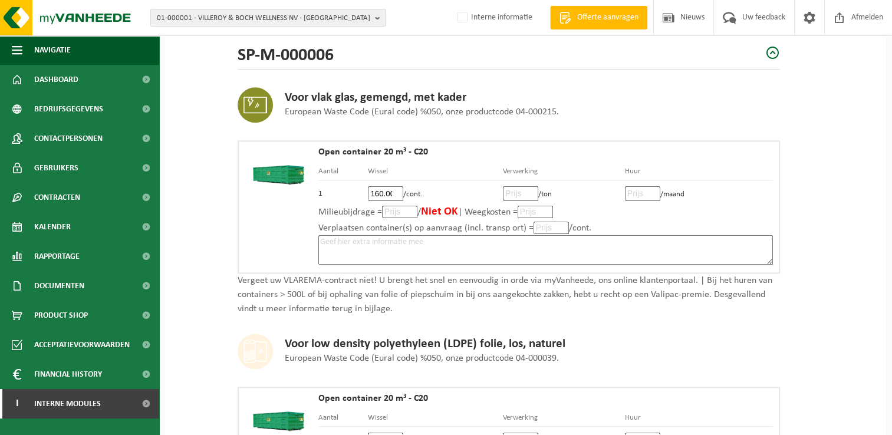
click at [521, 190] on input "number" at bounding box center [520, 193] width 35 height 15
type input "104"
type input "104.00"
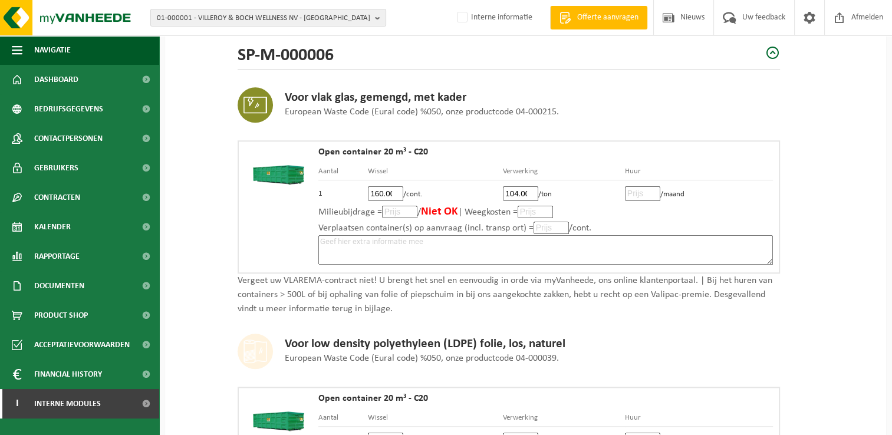
click at [642, 189] on input "number" at bounding box center [642, 193] width 35 height 15
type input "40"
type input "40.00"
click at [661, 242] on textarea at bounding box center [545, 249] width 455 height 29
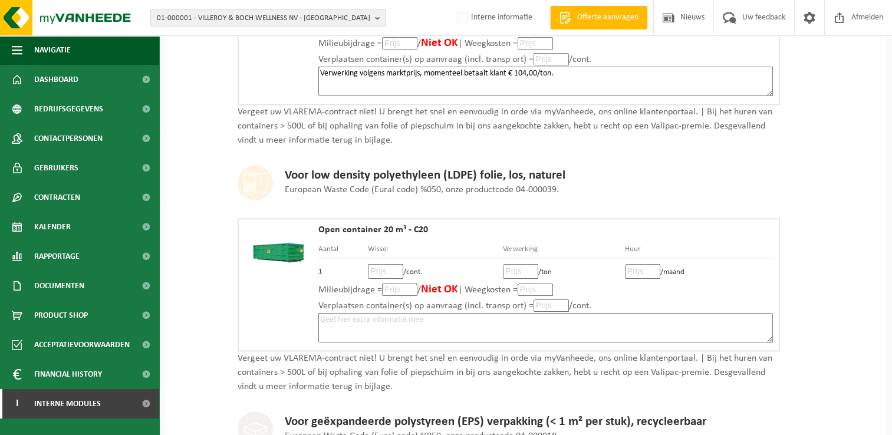
scroll to position [1356, 0]
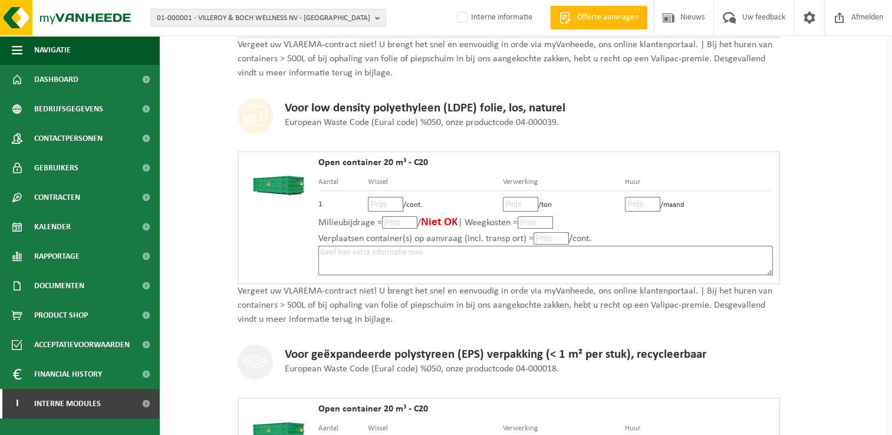
type textarea "Verwerking volgens marktprijs, momenteel betaalt klant € 104,00/ton."
click at [383, 197] on input "number" at bounding box center [385, 204] width 35 height 15
type input "110"
type input "110.00"
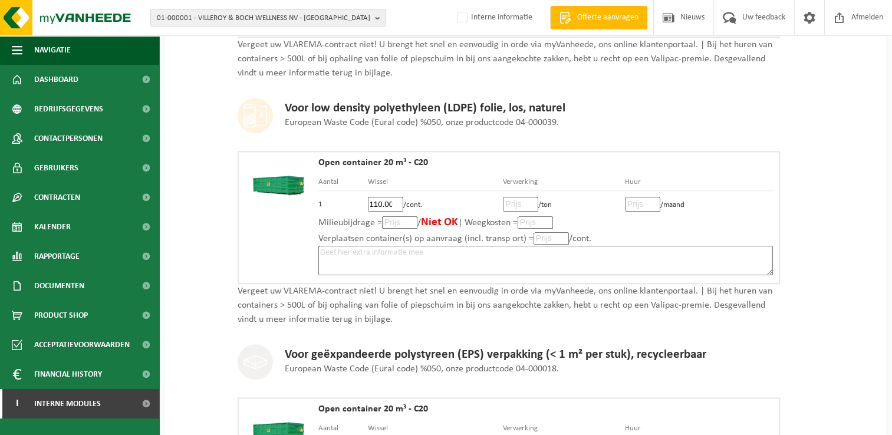
scroll to position [0, 0]
click at [517, 199] on input "number" at bounding box center [520, 204] width 35 height 15
type input "140"
type input "140.00"
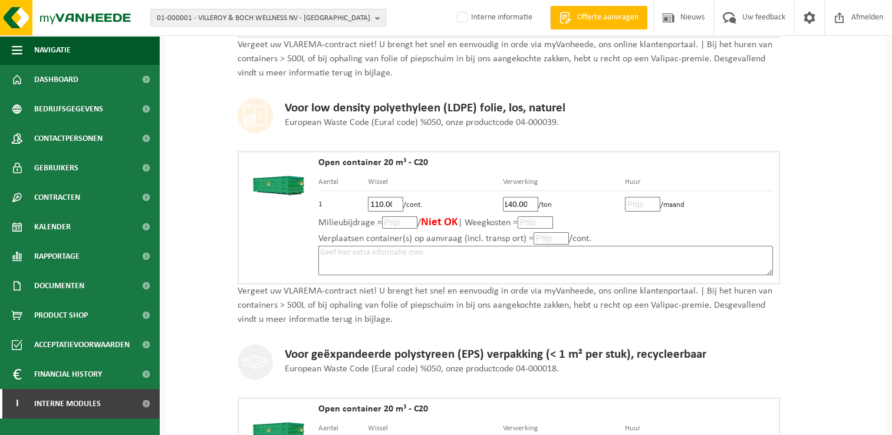
scroll to position [0, 0]
click at [643, 200] on input "number" at bounding box center [642, 204] width 35 height 15
type input "40"
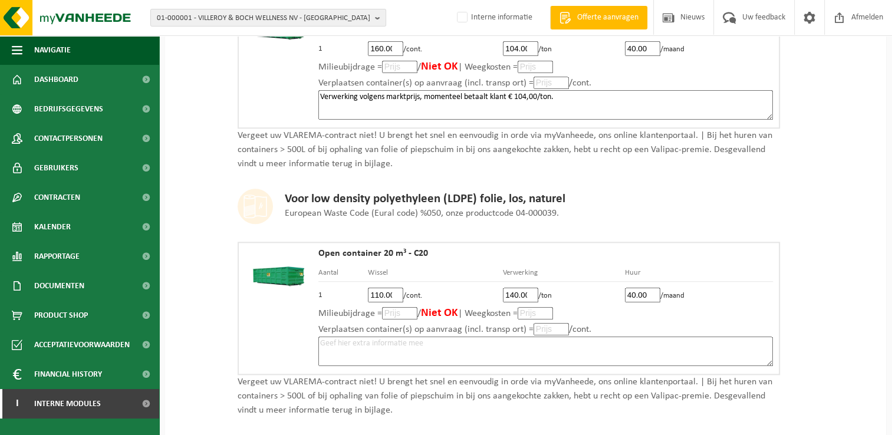
scroll to position [1180, 0]
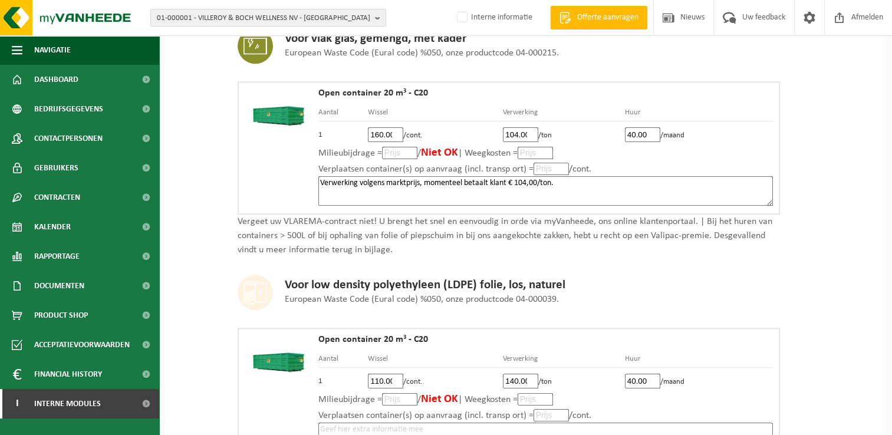
type input "40.00"
drag, startPoint x: 572, startPoint y: 180, endPoint x: 315, endPoint y: 185, distance: 257.2
click at [315, 185] on div "Open container 20 m³ - C20 Aantal Wissel Verwerking Huur 1 160.00 /cont. 104.00…" at bounding box center [509, 147] width 543 height 133
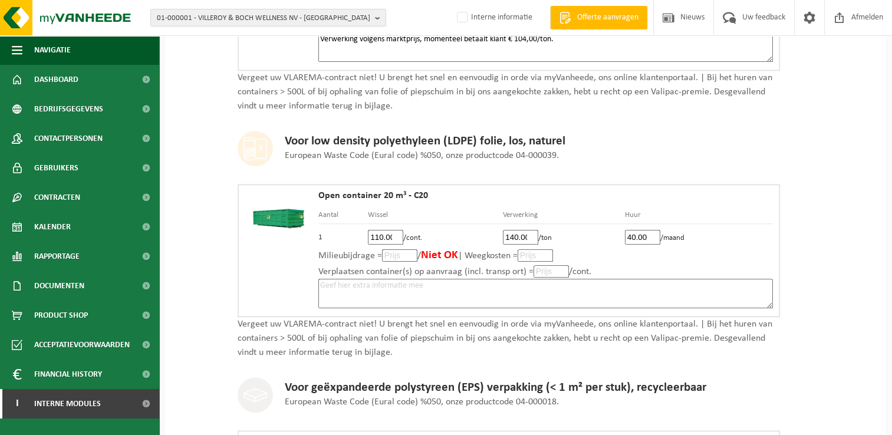
scroll to position [1356, 0]
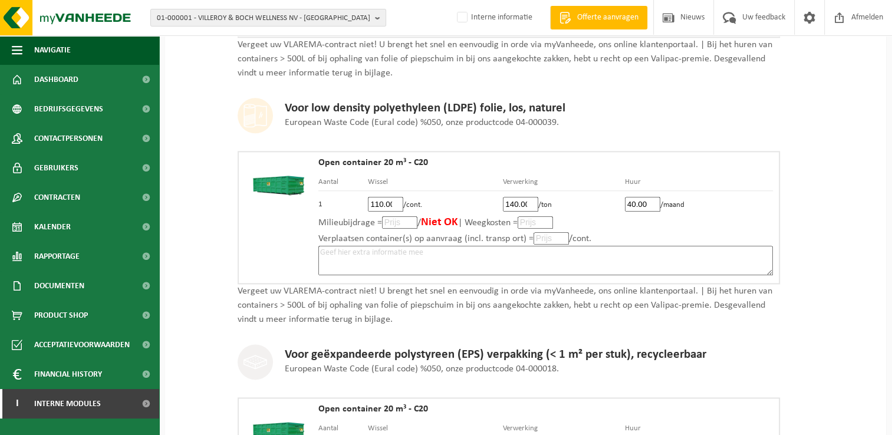
click at [479, 249] on textarea at bounding box center [545, 260] width 455 height 29
paste textarea "Verwerking volgens marktprijs, momenteel betaalt klant € 104,00/ton."
click at [464, 246] on textarea "Verwerking volgens marktprijs, momenteel betaalt klant € 104,00/ton." at bounding box center [545, 260] width 455 height 29
click at [529, 246] on textarea "Verwerking volgens marktprijs, momenteel ontvangt klant € 104,00/ton." at bounding box center [545, 260] width 455 height 29
click at [616, 247] on textarea "Verwerking volgens marktprijs, momenteel ontvangt klant € 140,00/ton." at bounding box center [545, 260] width 455 height 29
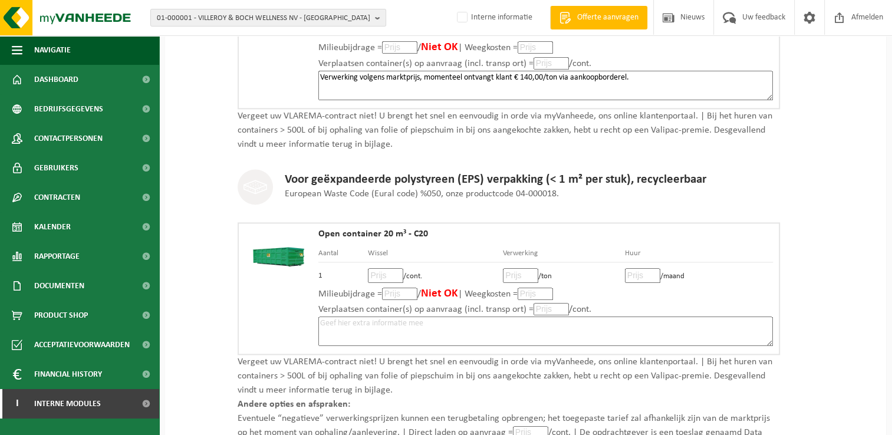
scroll to position [1533, 0]
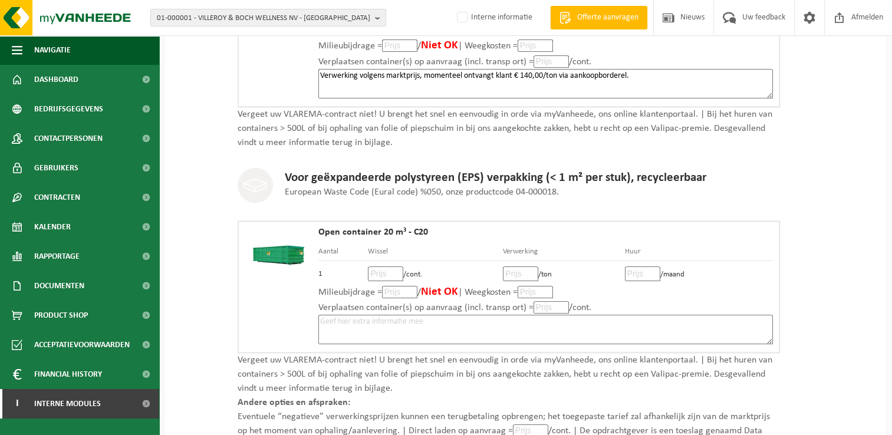
type textarea "Verwerking volgens marktprijs, momenteel ontvangt klant € 140,00/ton via aankoo…"
click at [382, 267] on input "number" at bounding box center [385, 274] width 35 height 15
type input "110"
type input "110.00"
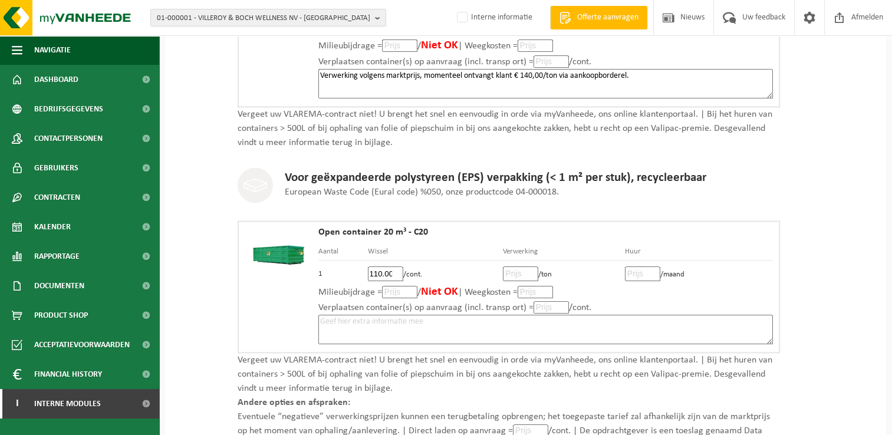
click at [509, 267] on input "number" at bounding box center [520, 274] width 35 height 15
type input "385"
type input "385.00"
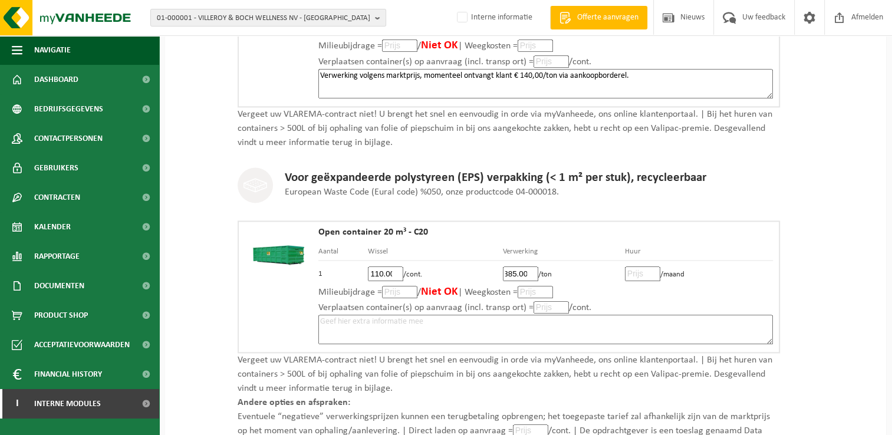
scroll to position [0, 0]
click at [639, 267] on input "number" at bounding box center [642, 274] width 35 height 15
type input "40"
type input "40.00"
click at [477, 317] on textarea at bounding box center [545, 329] width 455 height 29
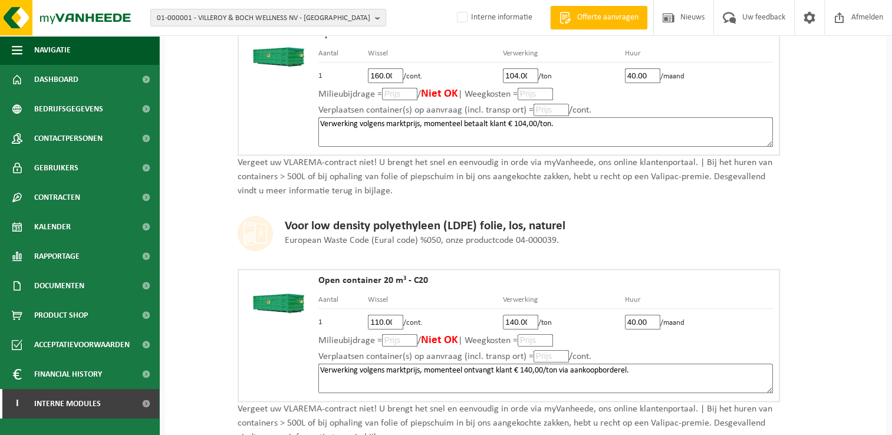
scroll to position [1238, 0]
drag, startPoint x: 566, startPoint y: 118, endPoint x: 307, endPoint y: 123, distance: 258.9
click at [307, 123] on div "Open container 20 m³ - C20 Aantal Wissel Verwerking Huur 1 160.00 /cont. 104.00…" at bounding box center [509, 88] width 543 height 133
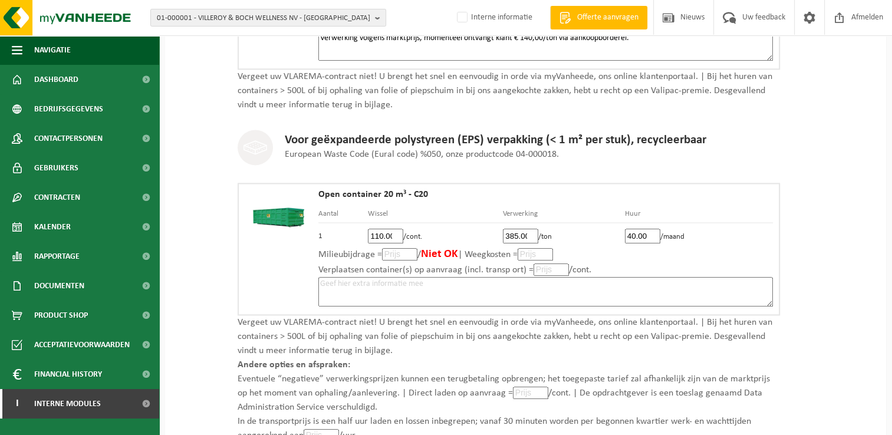
scroll to position [1592, 0]
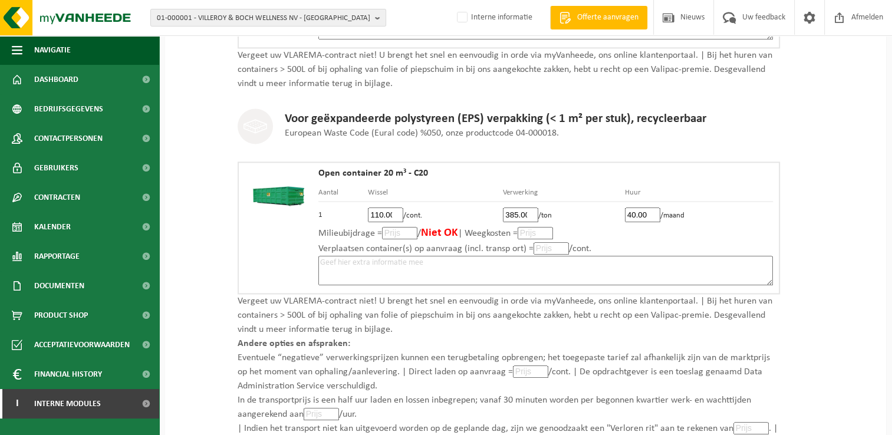
click at [443, 256] on textarea at bounding box center [545, 270] width 455 height 29
paste textarea "Verwerking volgens marktprijs, momenteel betaalt klant € 104,00/ton."
click at [520, 256] on textarea "Verwerking volgens marktprijs, momenteel betaalt klant € 104,00/ton." at bounding box center [545, 270] width 455 height 29
click at [516, 256] on textarea "Verwerking volgens marktprijs, momenteel betaalt klant € 104,00/ton." at bounding box center [545, 270] width 455 height 29
click at [592, 256] on textarea "Verwerking volgens marktprijs, momenteel betaalt klant € 385,00/ton." at bounding box center [545, 270] width 455 height 29
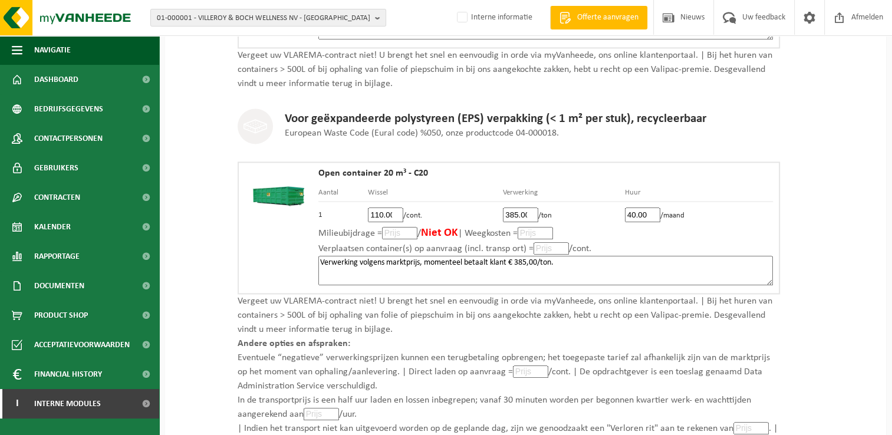
click at [589, 258] on textarea "Verwerking volgens marktprijs, momenteel betaalt klant € 385,00/ton." at bounding box center [545, 270] width 455 height 29
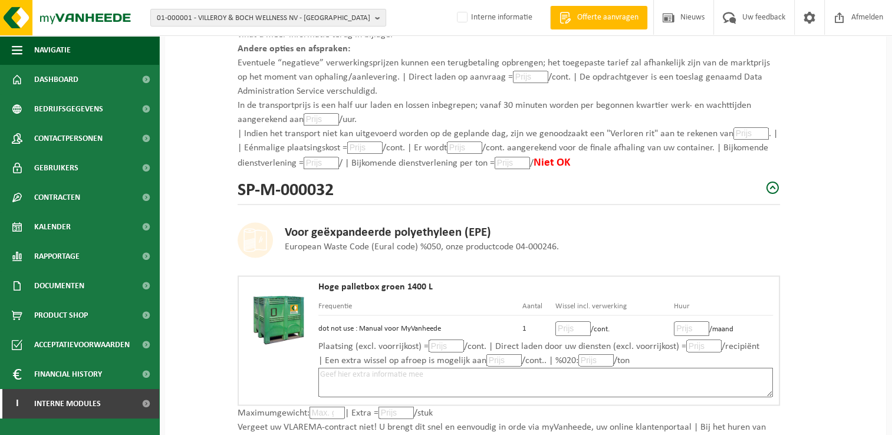
scroll to position [1769, 0]
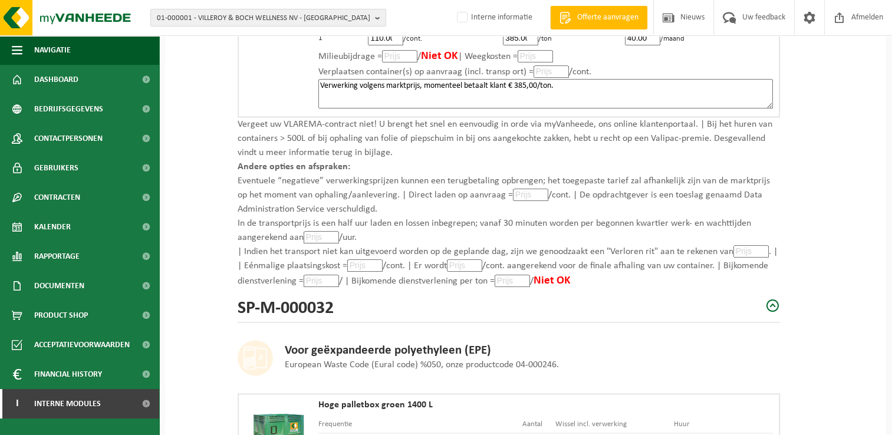
type textarea "Verwerking volgens marktprijs, momenteel betaalt klant € 385,00/ton."
click at [366, 261] on input "number" at bounding box center [364, 265] width 35 height 12
type input "110"
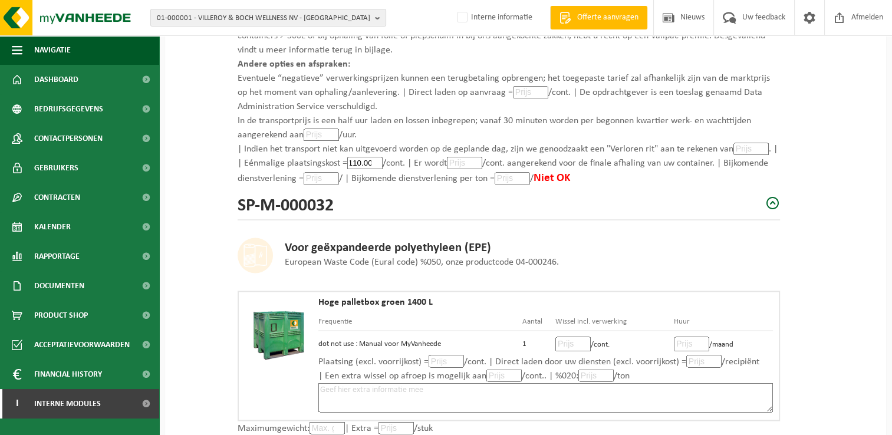
scroll to position [2005, 0]
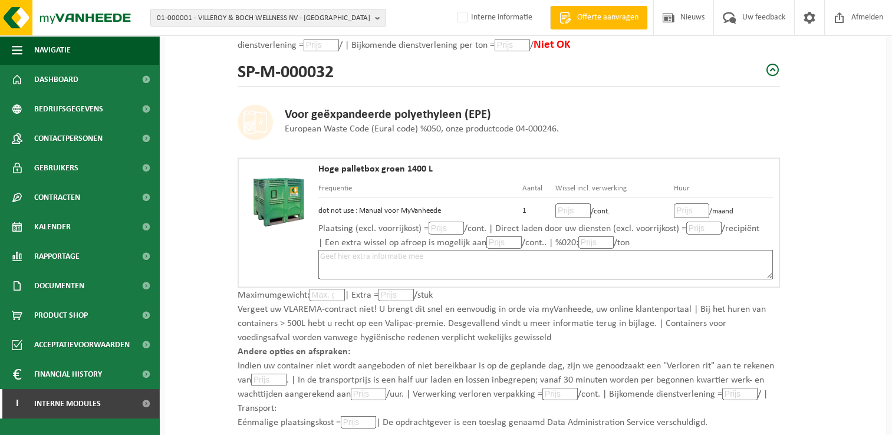
type input "110.00"
click at [568, 205] on input "number" at bounding box center [573, 210] width 35 height 15
type input "76"
type input "76.00"
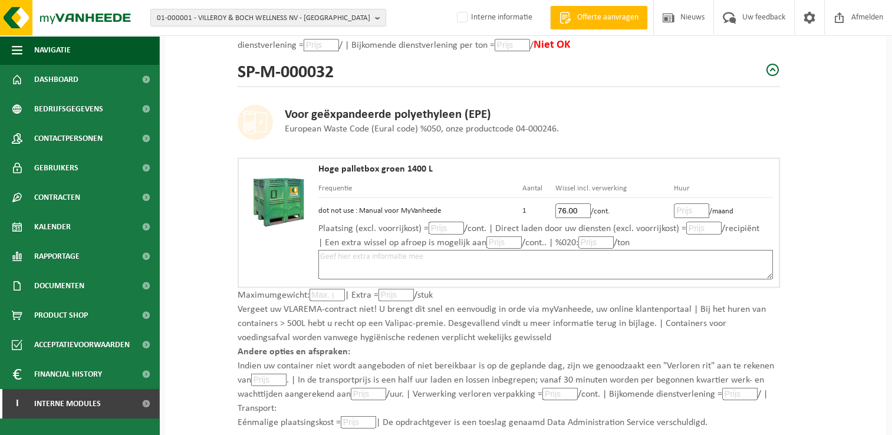
click at [689, 203] on input "number" at bounding box center [691, 210] width 35 height 15
type input "8"
type input "8.00"
click at [602, 252] on textarea at bounding box center [545, 263] width 455 height 29
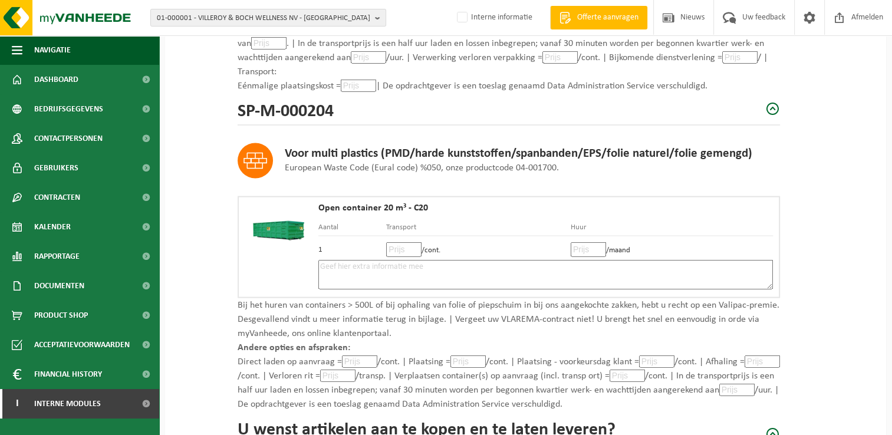
scroll to position [2359, 0]
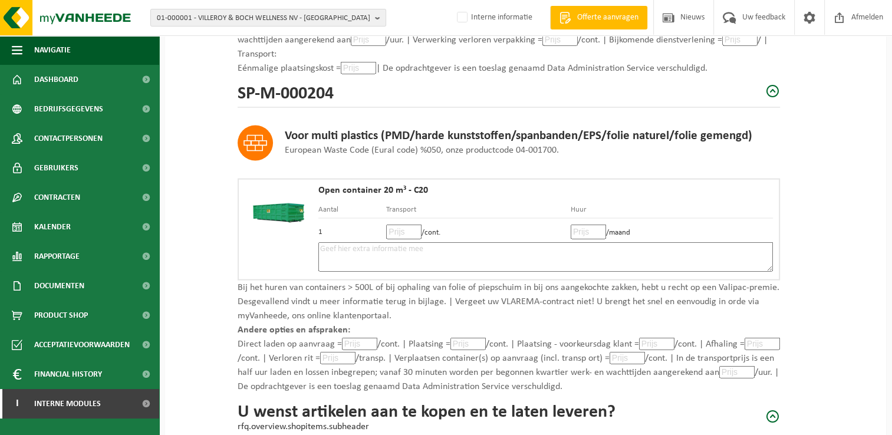
click at [399, 225] on input "number" at bounding box center [403, 232] width 35 height 15
type input "110"
type input "110.00"
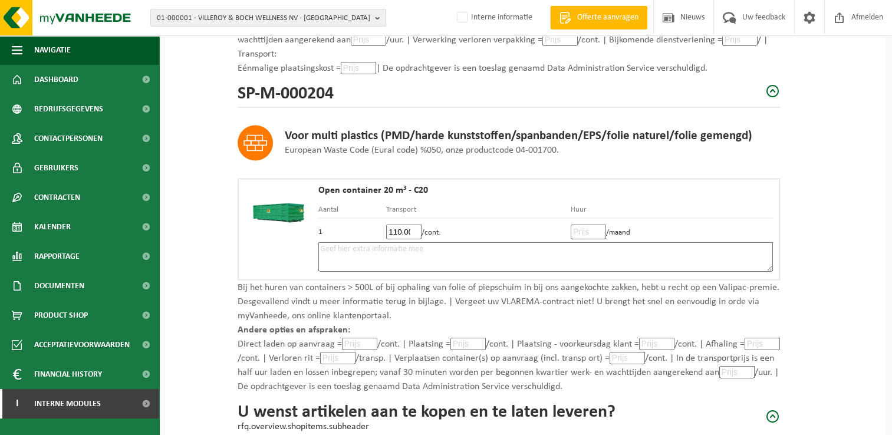
click at [588, 225] on input "number" at bounding box center [588, 232] width 35 height 15
type input "40"
type input "40.00"
click at [569, 242] on textarea at bounding box center [545, 256] width 455 height 29
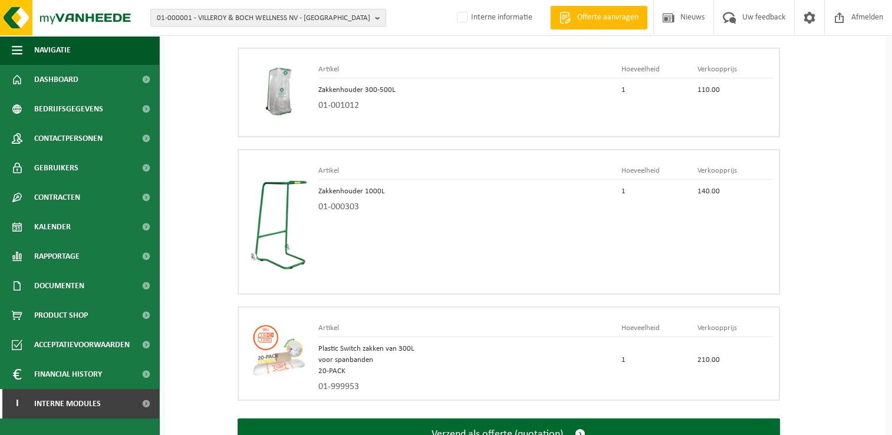
scroll to position [3437, 0]
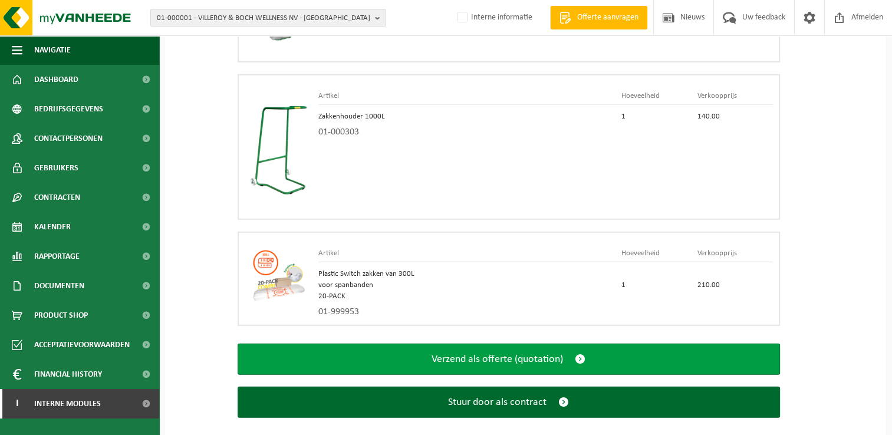
click at [578, 353] on span "submit" at bounding box center [580, 359] width 11 height 12
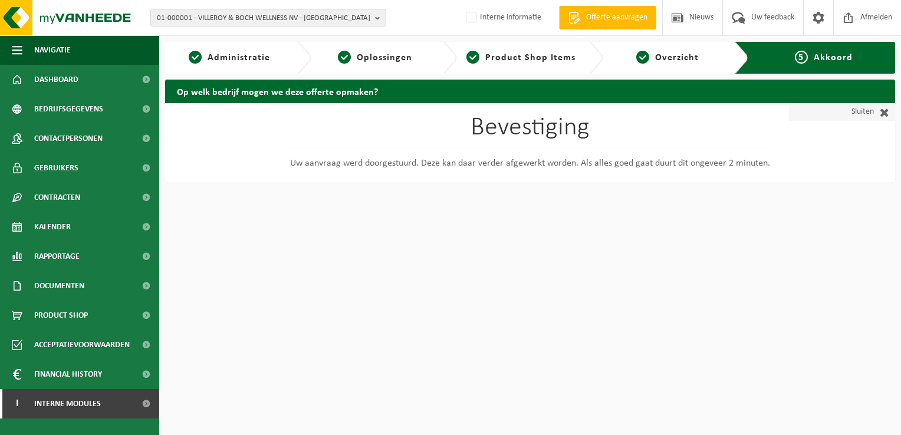
click at [885, 110] on span at bounding box center [881, 112] width 15 height 12
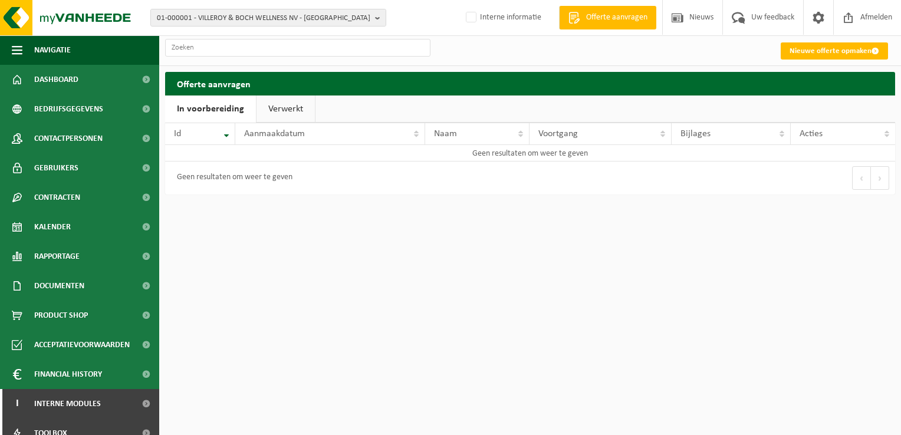
click at [310, 110] on link "Verwerkt" at bounding box center [286, 109] width 58 height 27
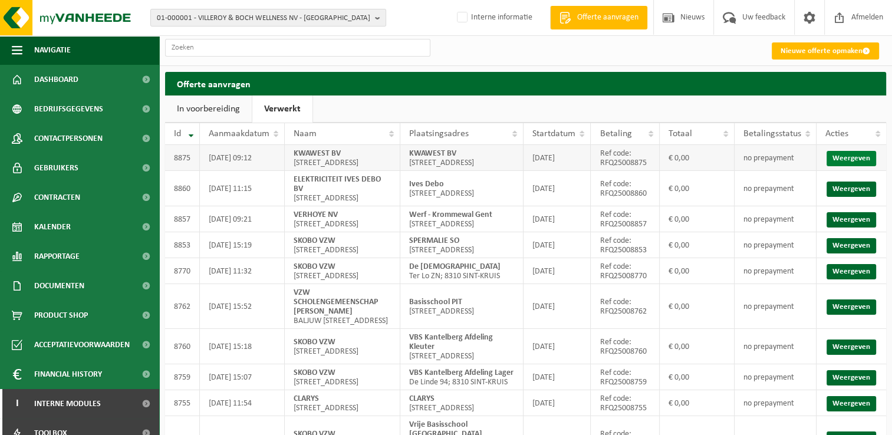
click at [850, 160] on link "Weergeven" at bounding box center [852, 158] width 50 height 15
click at [78, 79] on span "Dashboard" at bounding box center [56, 79] width 44 height 29
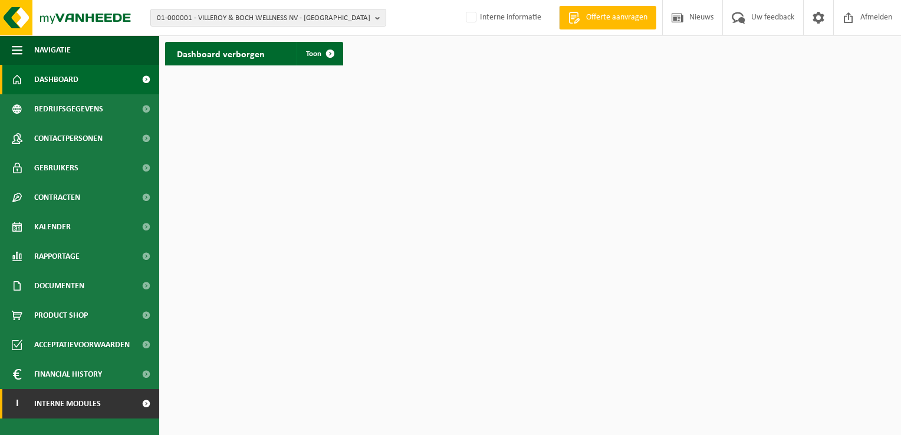
click at [75, 406] on span "Interne modules" at bounding box center [67, 403] width 67 height 29
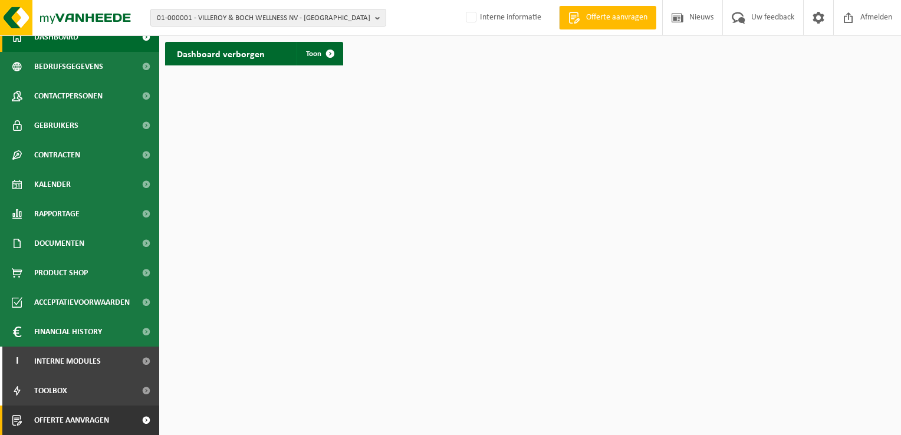
click at [80, 416] on span "Offerte aanvragen" at bounding box center [71, 420] width 75 height 29
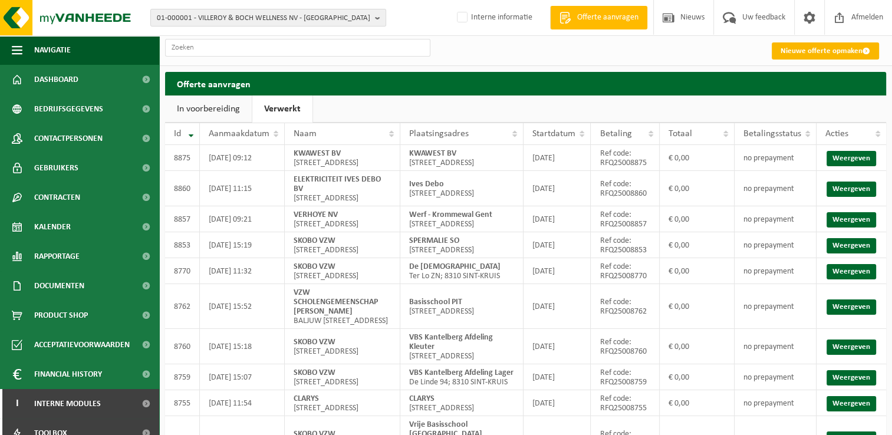
click at [842, 57] on link "Nieuwe offerte opmaken" at bounding box center [825, 50] width 107 height 17
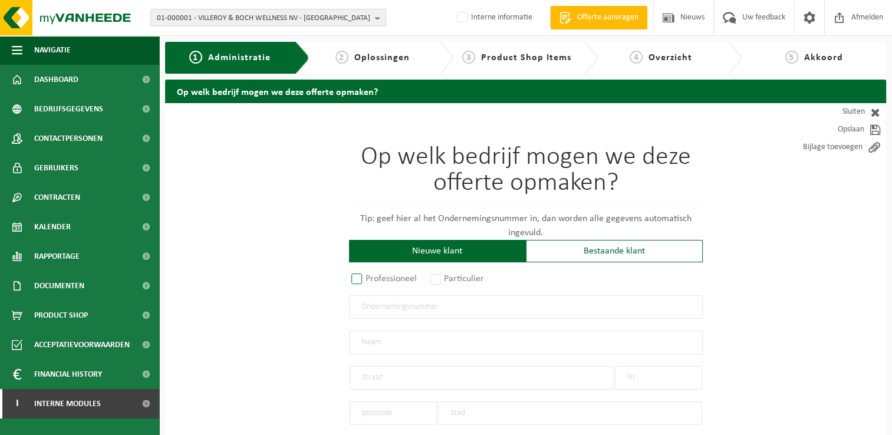
drag, startPoint x: 351, startPoint y: 278, endPoint x: 366, endPoint y: 284, distance: 16.1
click at [351, 278] on label "Professioneel" at bounding box center [384, 279] width 71 height 17
click at [369, 278] on input "Professioneel" at bounding box center [373, 280] width 8 height 8
radio input "true"
click at [475, 308] on input "text" at bounding box center [526, 307] width 354 height 24
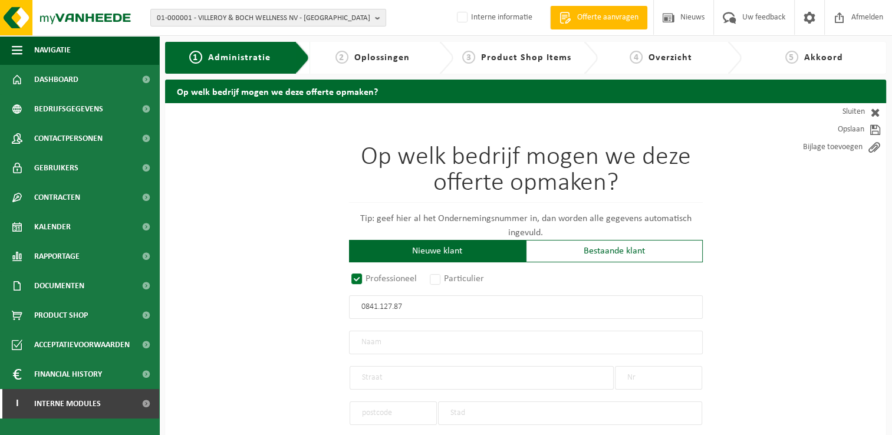
type input "0841.127.877"
radio input "true"
type input "0841127877"
type input "KWAWEST BV"
type input "GISTELSTEENWEG"
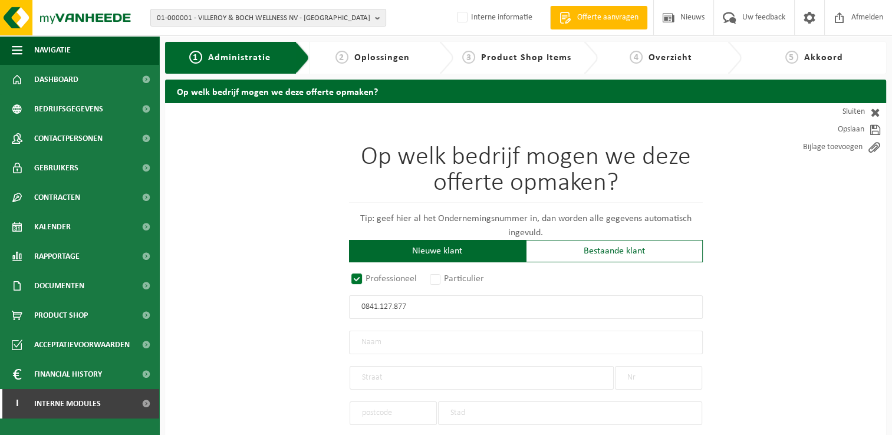
type input "214"
type input "8490"
type input "JABBEKE"
select select "D"
type input "KWAWEST BV"
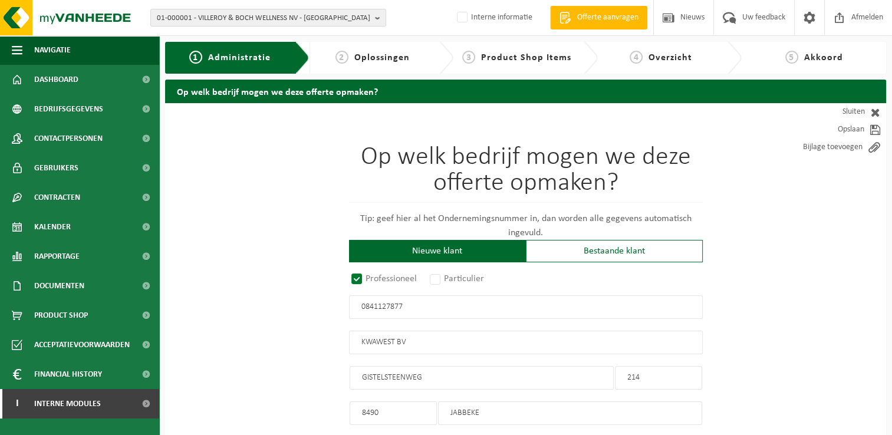
type input "GISTELSTEENWEG"
type input "214"
type input "8490"
type input "JABBEKE"
type input "2300382120"
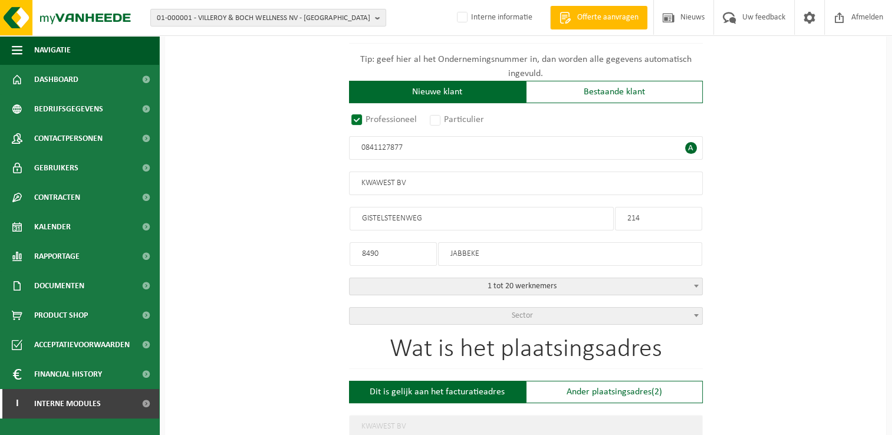
scroll to position [177, 0]
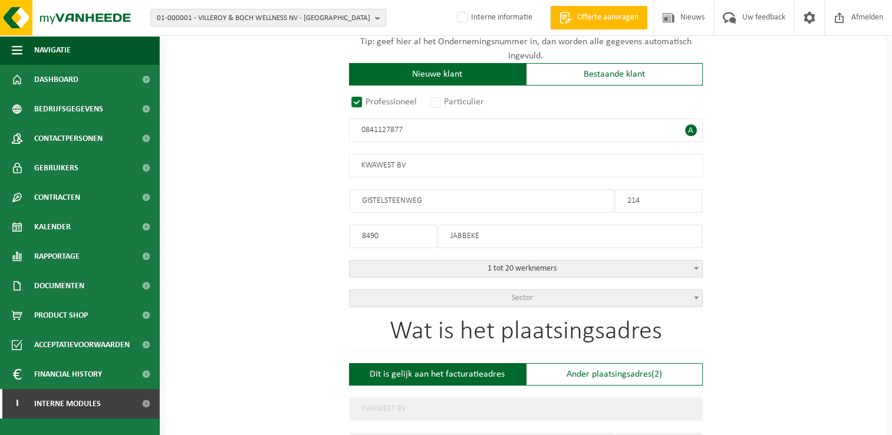
type input "0841127877"
click at [697, 297] on b at bounding box center [696, 298] width 5 height 3
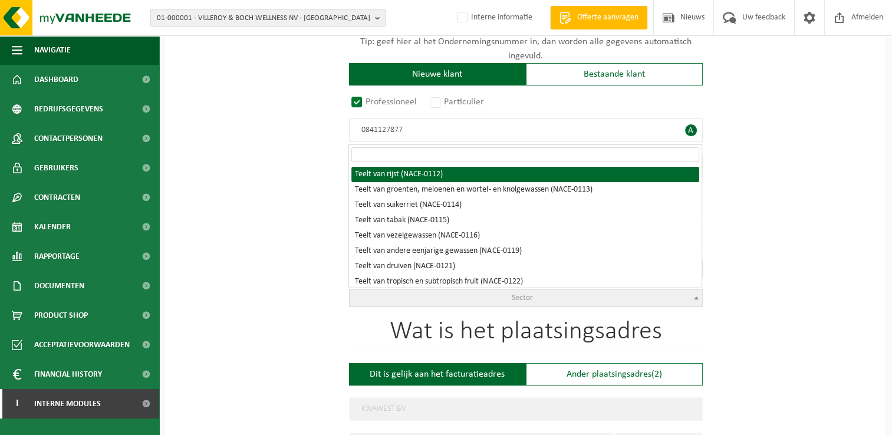
click at [572, 152] on input "search" at bounding box center [525, 154] width 348 height 15
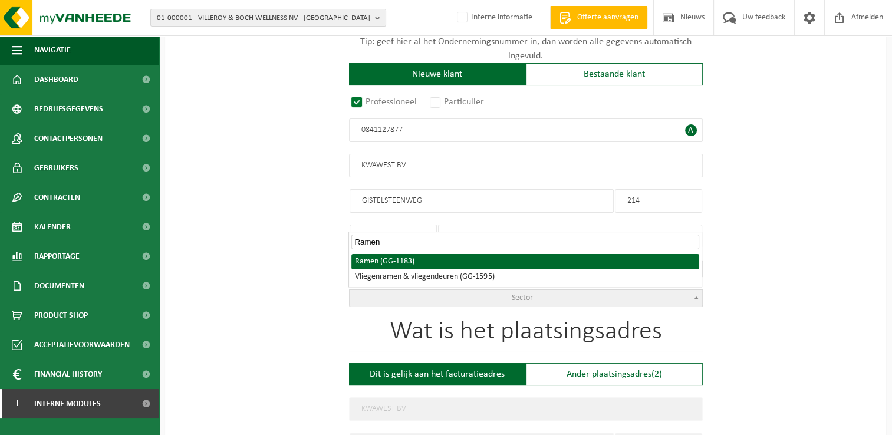
type input "Ramen"
select select "1183"
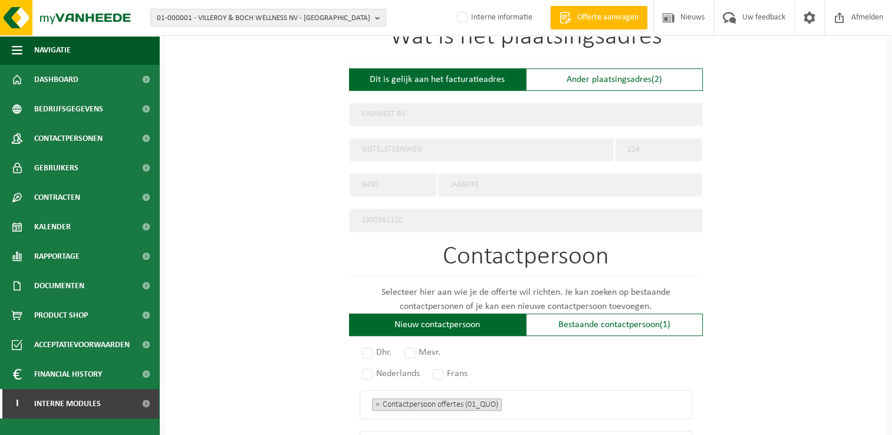
scroll to position [531, 0]
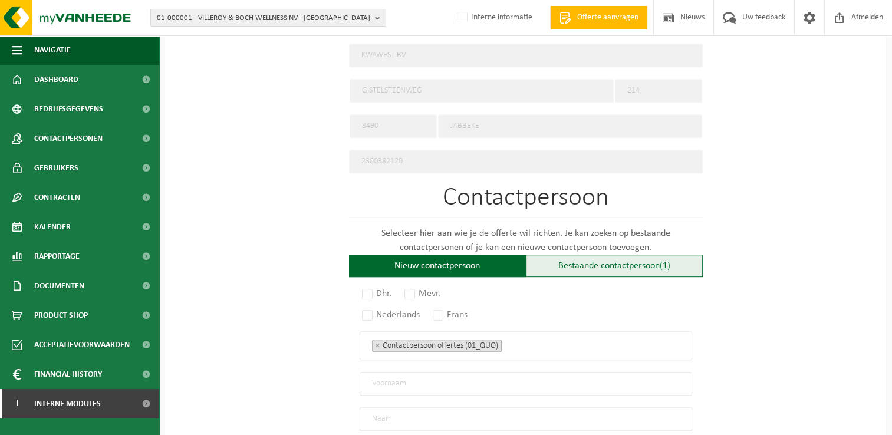
click at [576, 262] on div "Bestaande contactpersoon (1)" at bounding box center [614, 266] width 177 height 22
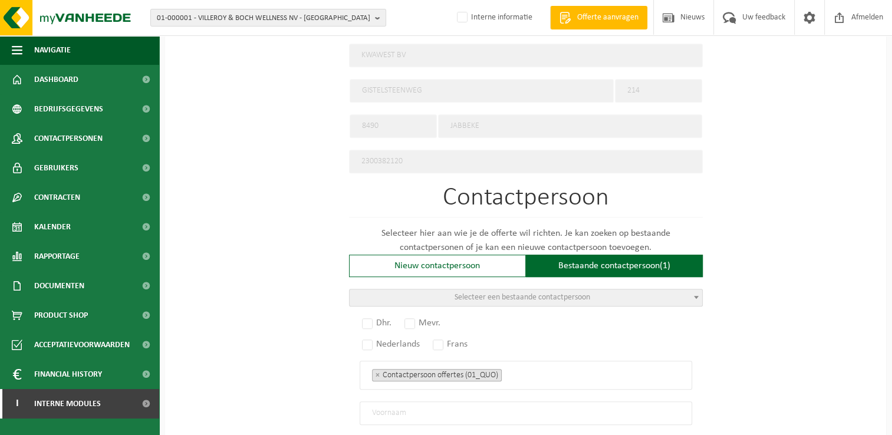
click at [560, 296] on span "Selecteer een bestaande contactpersoon" at bounding box center [523, 297] width 136 height 9
click at [461, 268] on div "Nieuw contactpersoon" at bounding box center [437, 266] width 177 height 22
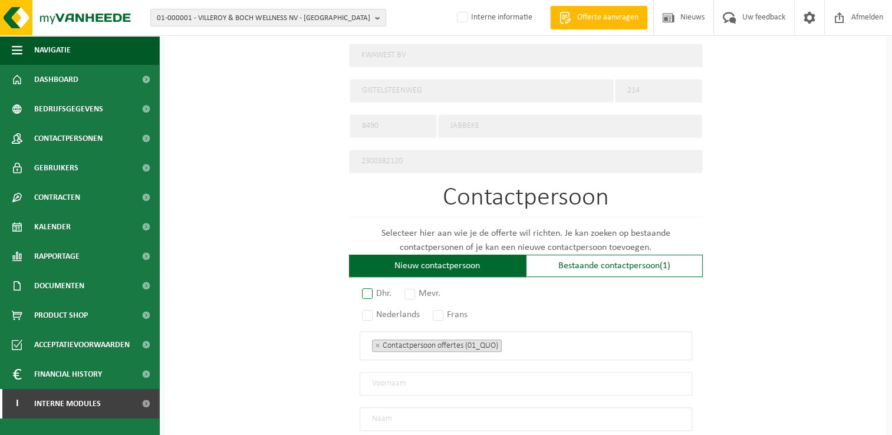
click at [369, 292] on label "Dhr." at bounding box center [377, 293] width 35 height 17
radio input "true"
click at [366, 311] on label "Nederlands" at bounding box center [392, 315] width 64 height 17
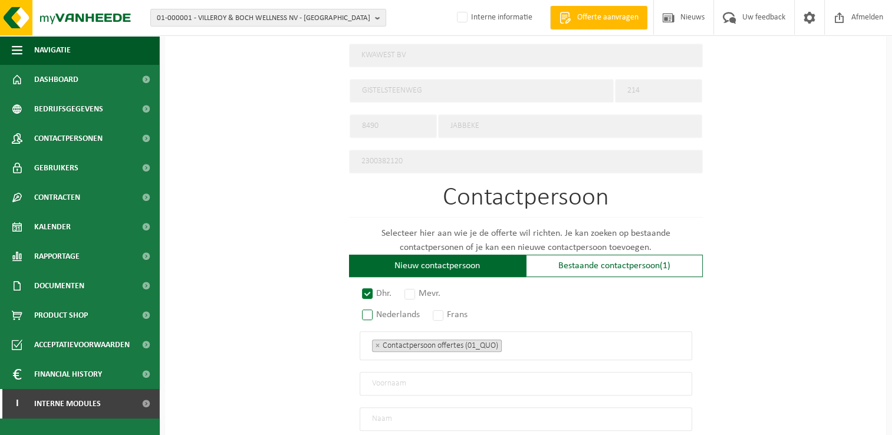
radio input "true"
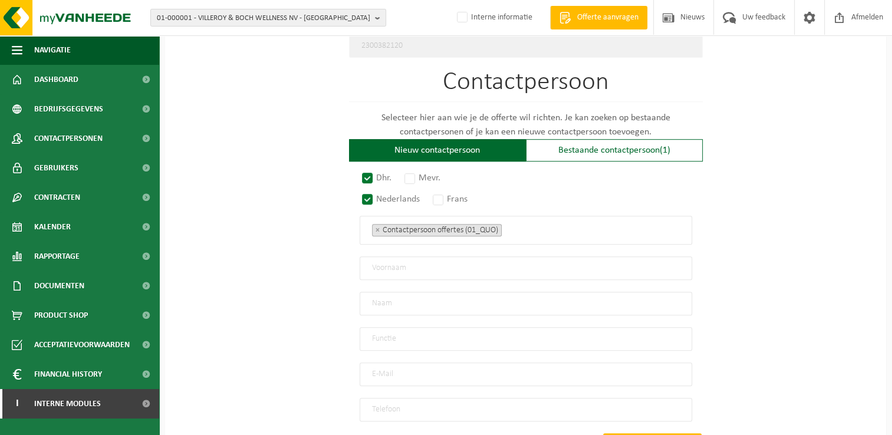
scroll to position [649, 0]
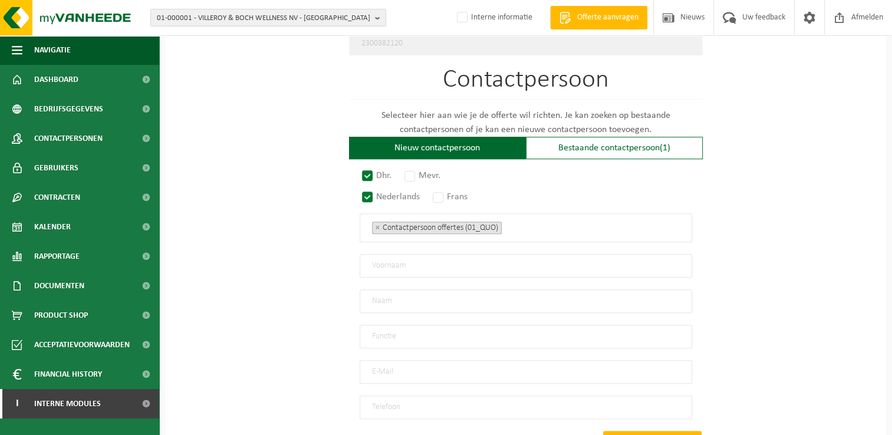
click at [502, 256] on input "text" at bounding box center [526, 266] width 333 height 24
type input "Jeroen"
click at [501, 296] on input "text" at bounding box center [526, 302] width 333 height 24
type input "Vandenbroucke"
click at [495, 329] on input "text" at bounding box center [526, 337] width 333 height 24
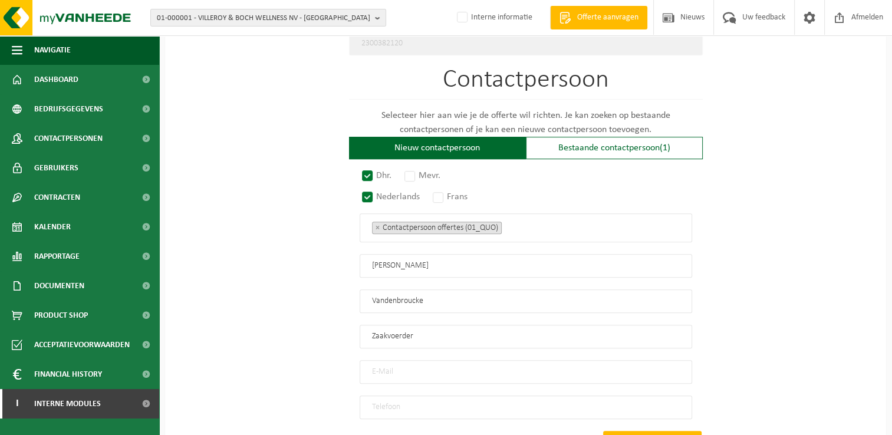
type input "Zaakvoerder"
click at [502, 365] on input "email" at bounding box center [526, 372] width 333 height 24
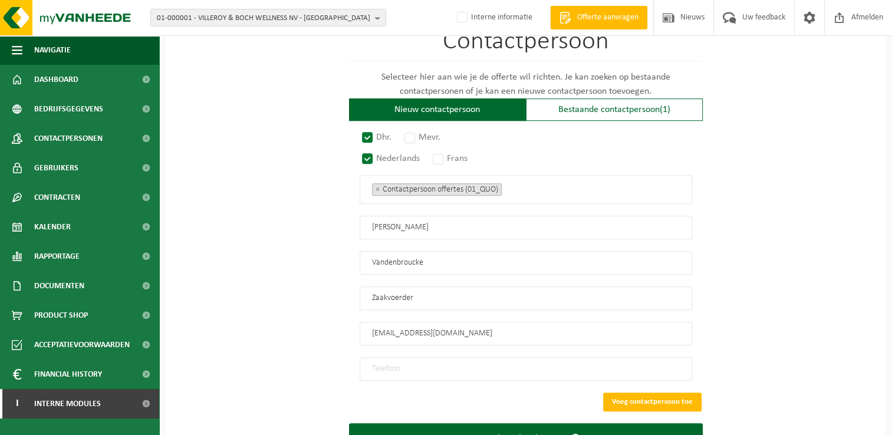
scroll to position [708, 0]
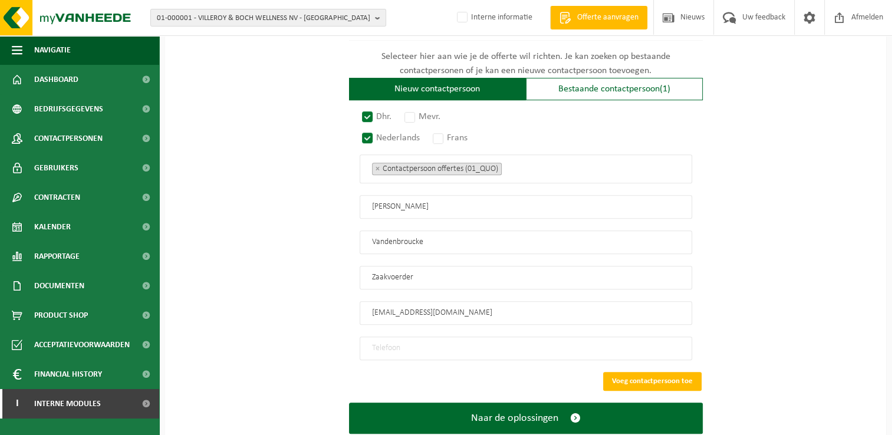
type input "jeroen.vandenbroucke@kwadro.be"
click at [498, 344] on input "tel" at bounding box center [526, 349] width 333 height 24
paste input "0485830058"
type input "0485830058"
click at [672, 374] on button "Voeg contactpersoon toe" at bounding box center [652, 381] width 98 height 19
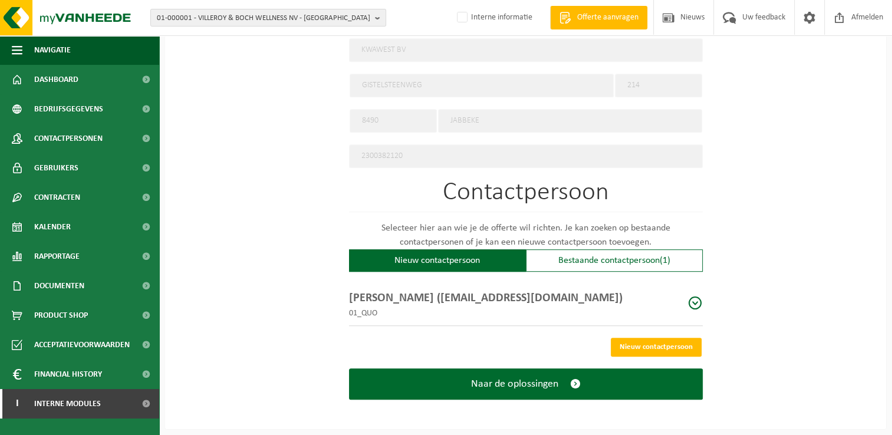
scroll to position [530, 0]
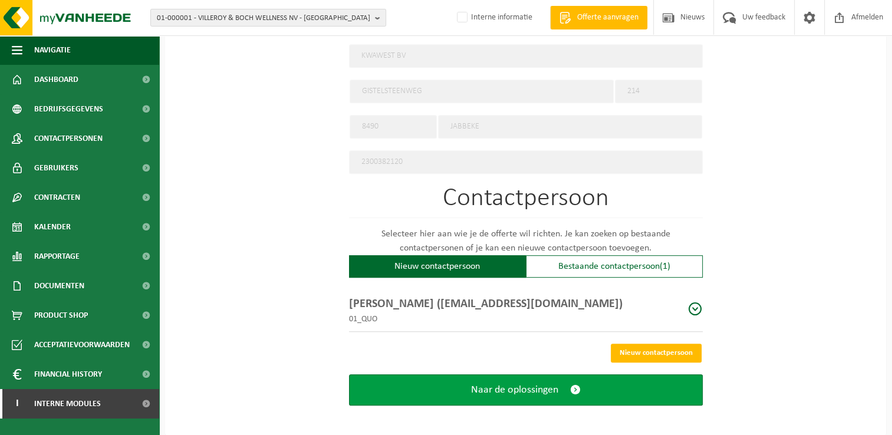
click at [583, 386] on button "Naar de oplossingen" at bounding box center [526, 389] width 354 height 31
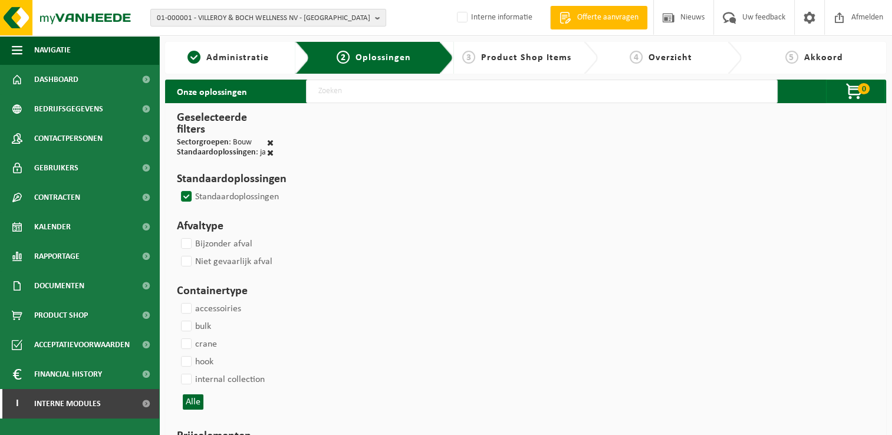
click at [188, 195] on label "Standaardoplossingen" at bounding box center [229, 197] width 100 height 18
click at [177, 188] on input "Standaardoplossingen" at bounding box center [176, 188] width 1 height 1
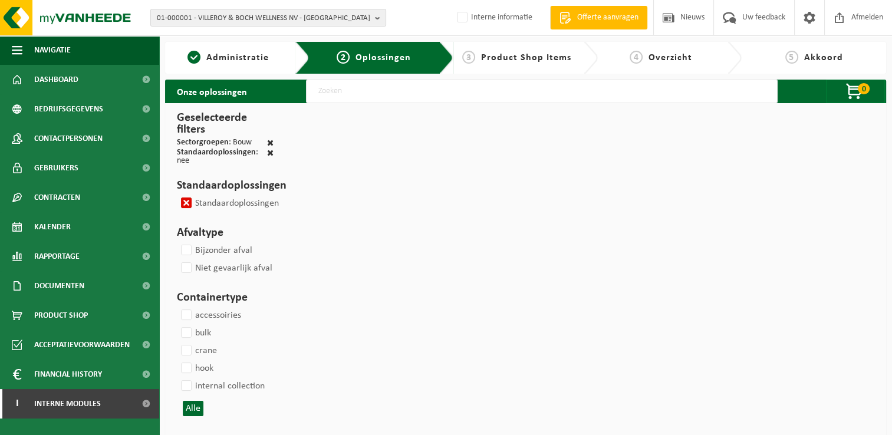
click at [186, 203] on label "Standaardoplossingen" at bounding box center [229, 204] width 100 height 18
click at [177, 195] on input "Standaardoplossingen" at bounding box center [176, 194] width 1 height 1
checkbox input "false"
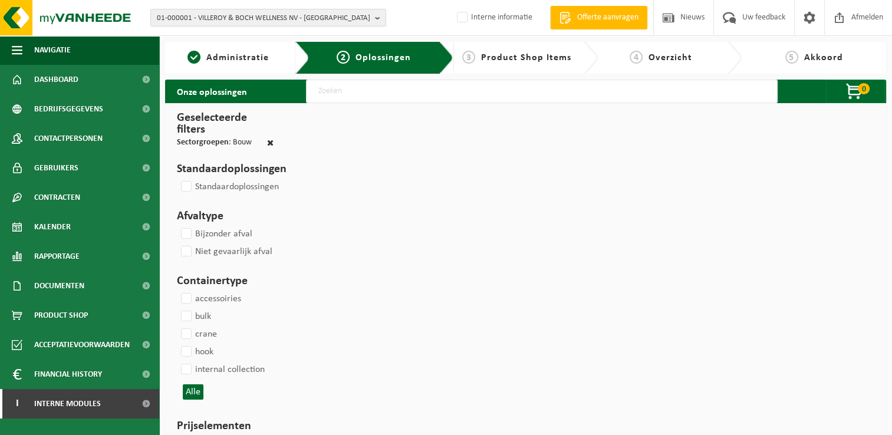
scroll to position [118, 0]
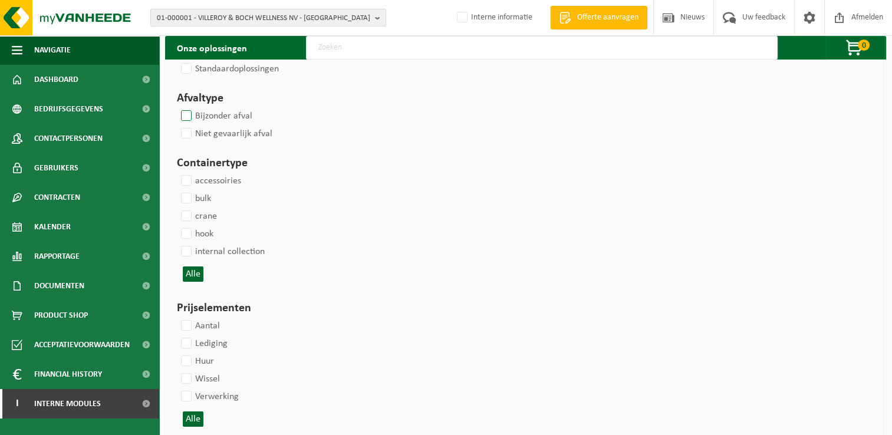
click at [186, 114] on label "Bijzonder afval" at bounding box center [216, 116] width 74 height 18
click at [177, 107] on input "Bijzonder afval" at bounding box center [176, 107] width 1 height 1
checkbox input "true"
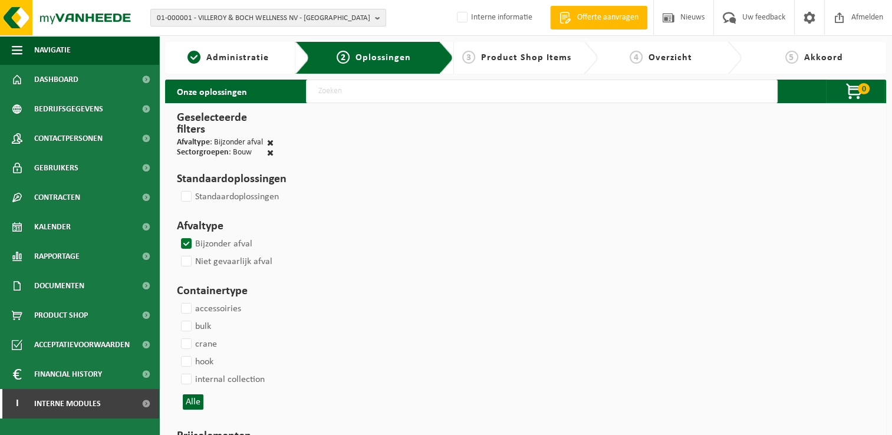
scroll to position [0, 0]
click at [408, 92] on input "text" at bounding box center [542, 92] width 472 height 24
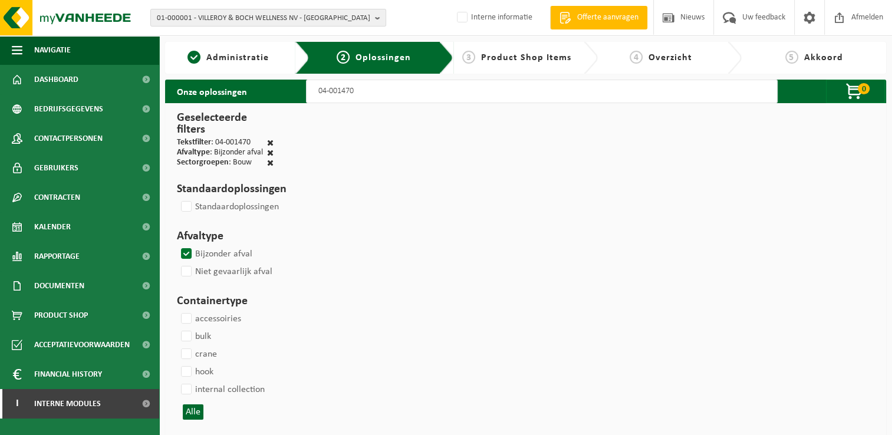
type input "04-001470"
select select
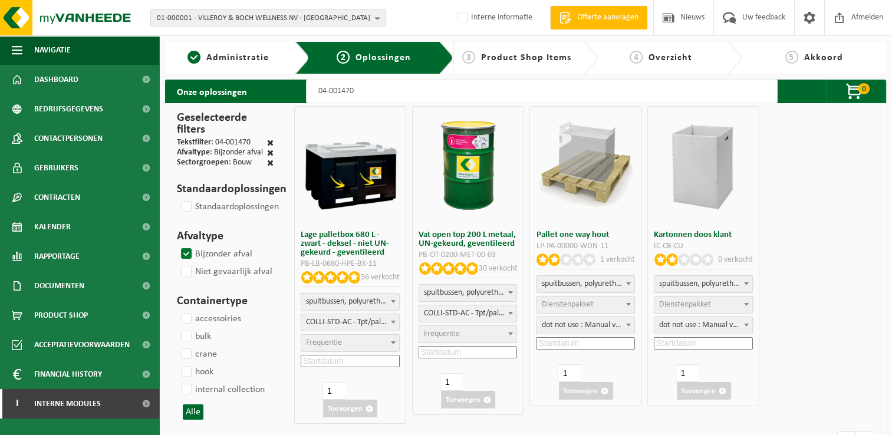
select select
select select "25"
select select "24"
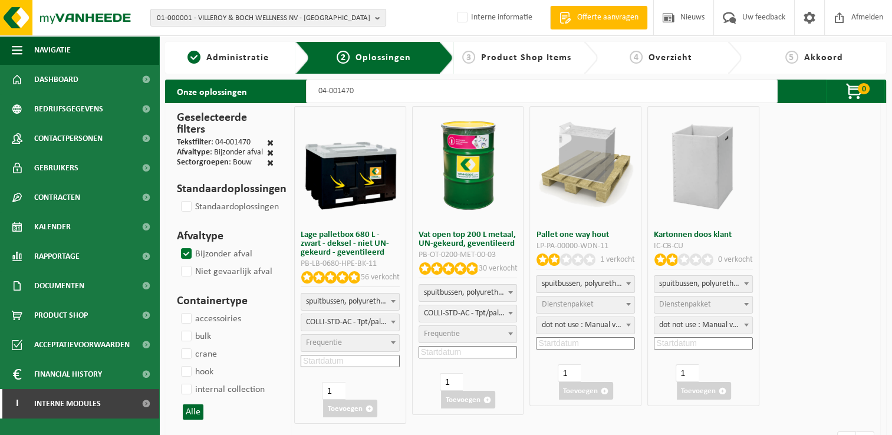
select select "25"
select select "24"
select select "25"
type input "04-001470"
click at [364, 360] on input at bounding box center [350, 361] width 99 height 12
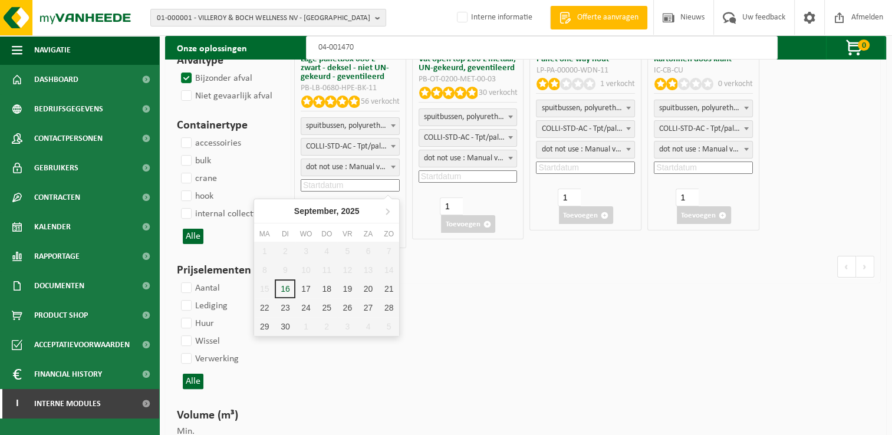
scroll to position [177, 0]
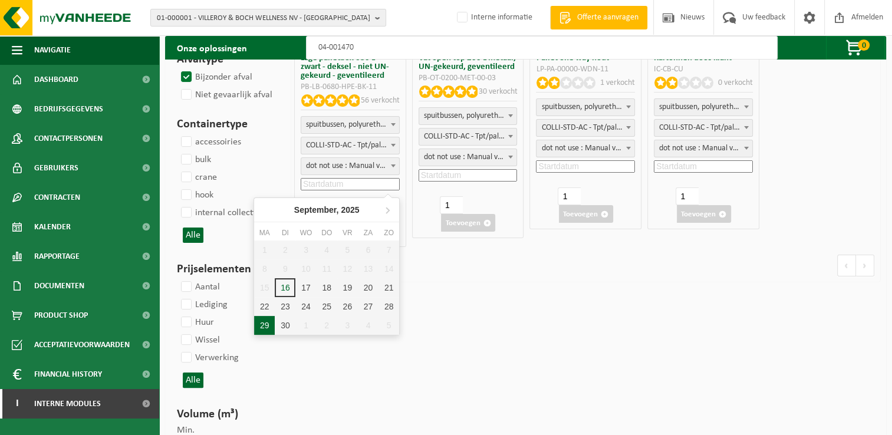
click at [266, 325] on div "29" at bounding box center [264, 325] width 21 height 19
type input "2025-09-29"
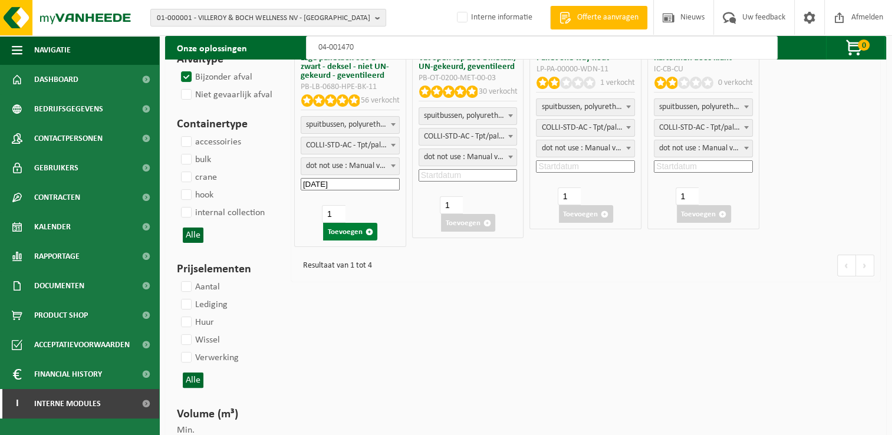
click at [347, 230] on button "Toevoegen" at bounding box center [350, 232] width 54 height 18
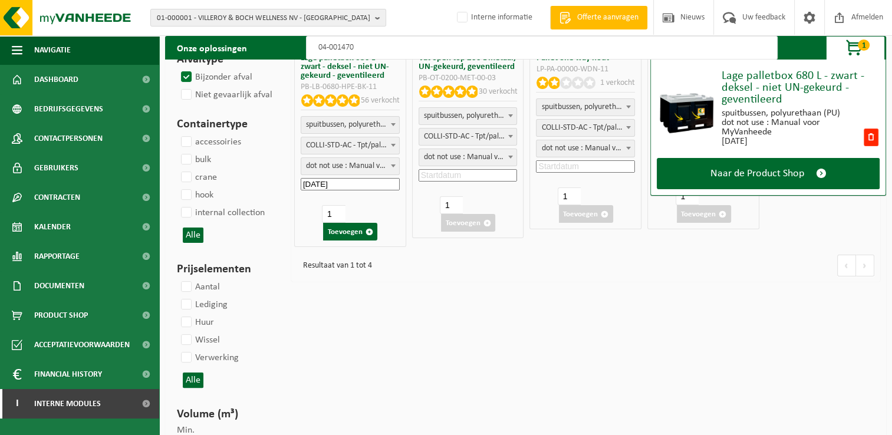
click at [389, 47] on input "04-001470" at bounding box center [542, 48] width 472 height 24
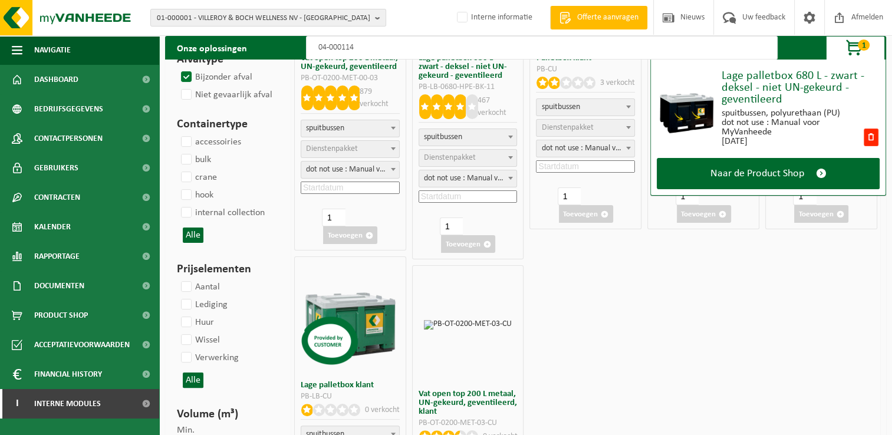
type input "04-000114"
select select
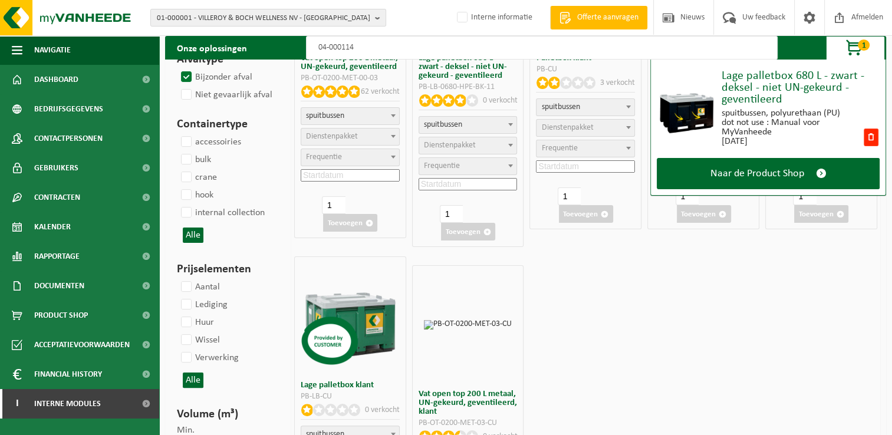
select select
select select "24"
select select
select select "24"
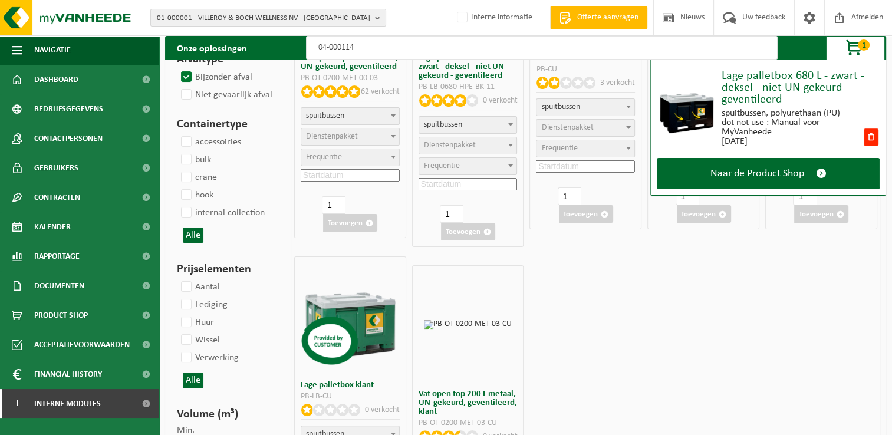
select select
select select "24"
select select
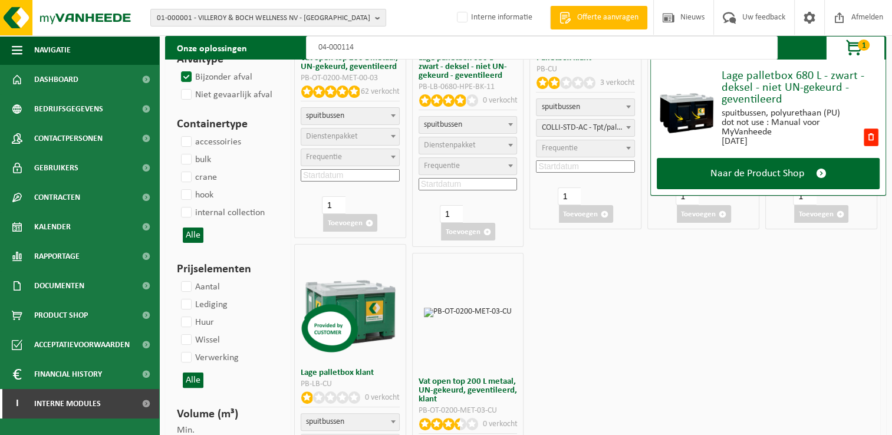
select select "25"
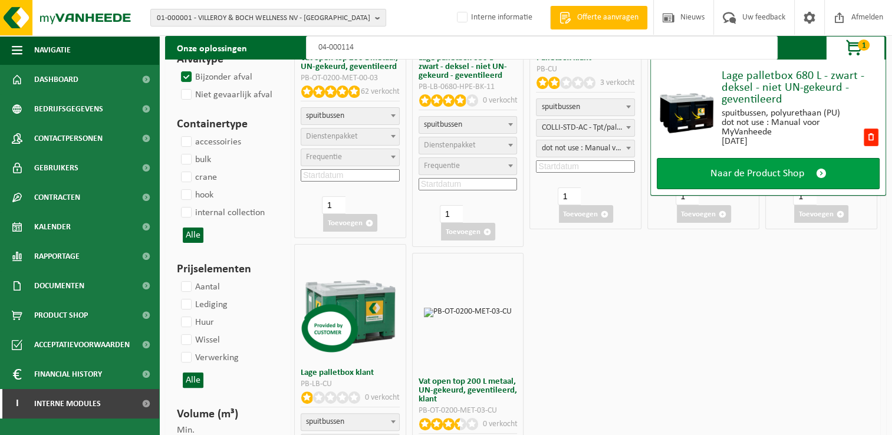
select select
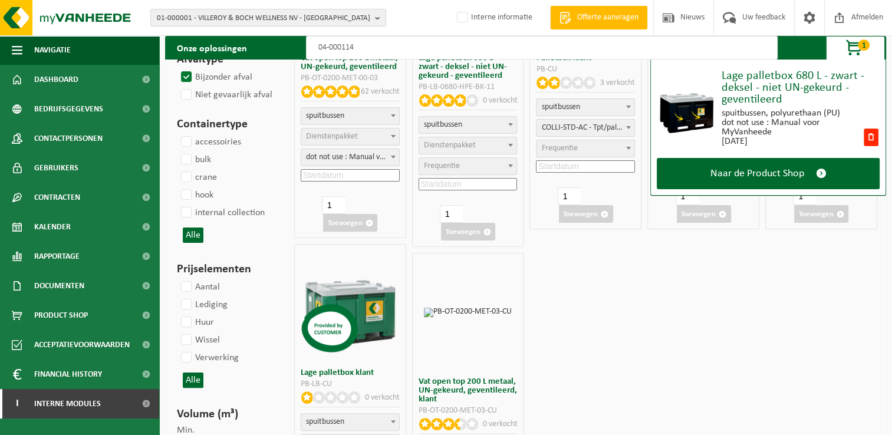
select select
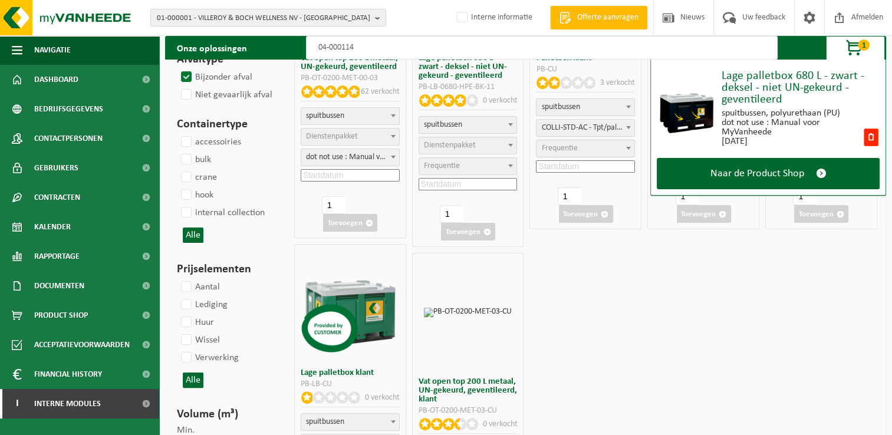
select select "24"
select select
select select "24"
select select
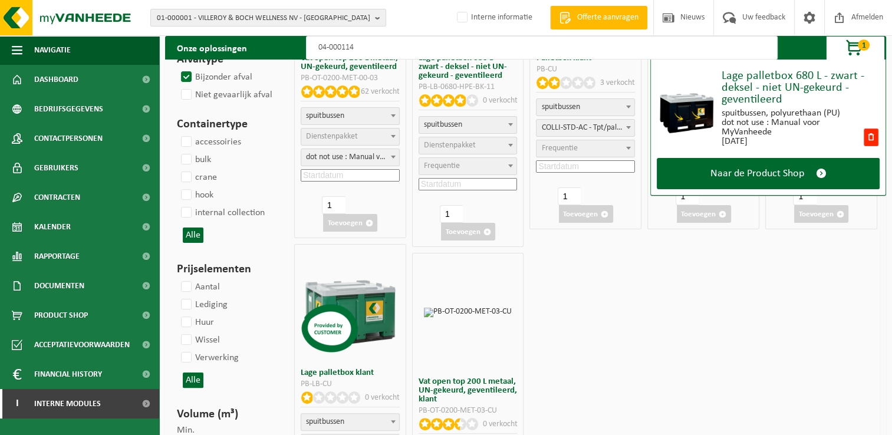
select select
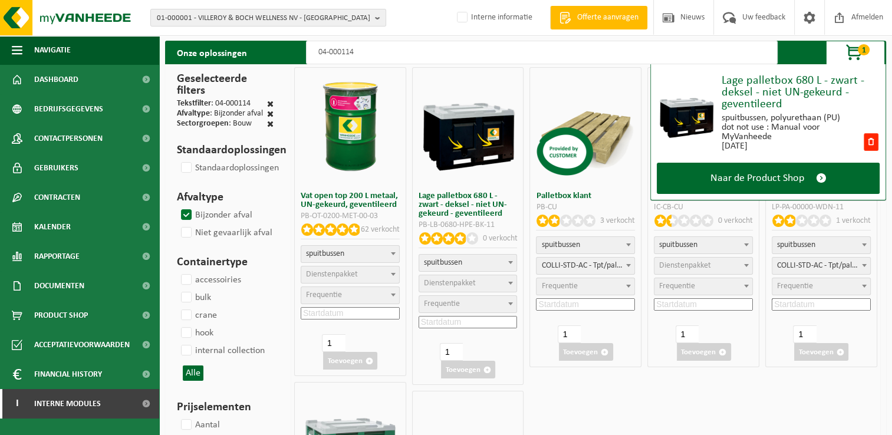
select select "25"
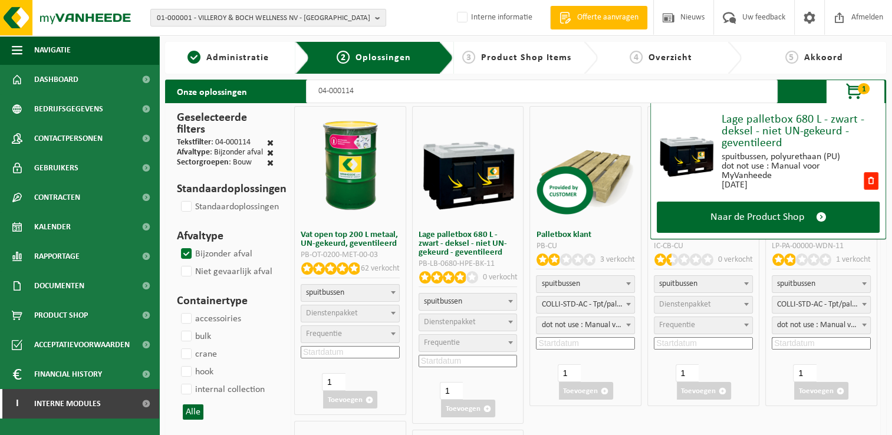
scroll to position [59, 0]
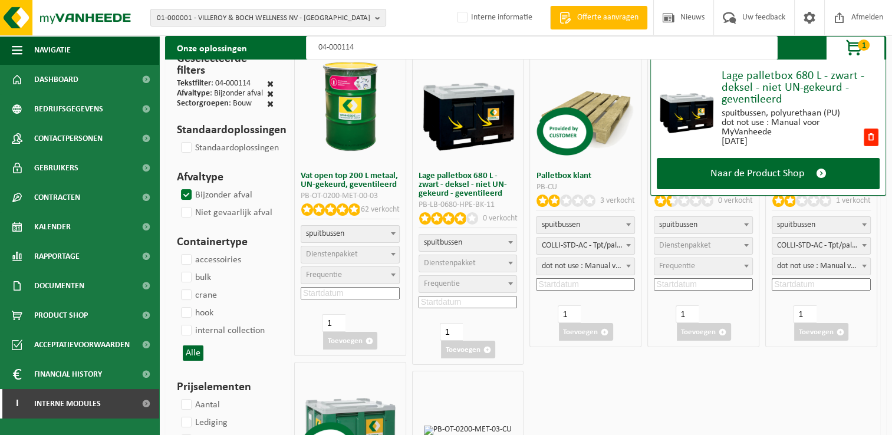
type input "04-000114"
click at [466, 265] on span "Dienstenpakket" at bounding box center [450, 263] width 52 height 9
select select "24"
select select "25"
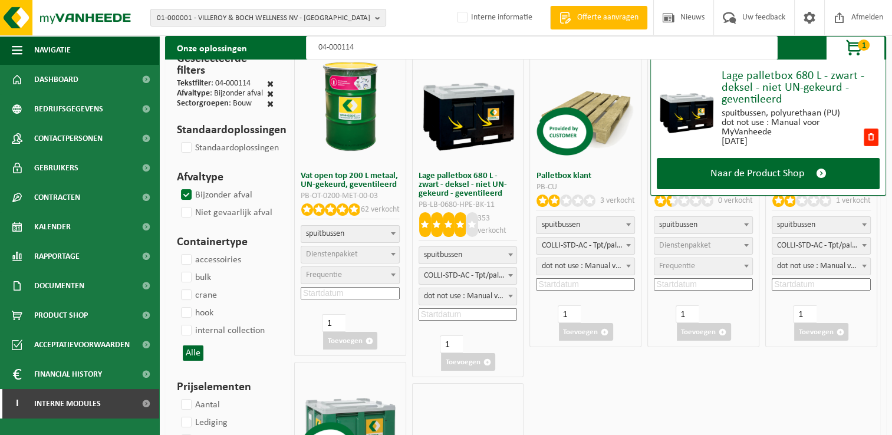
click at [482, 317] on input at bounding box center [468, 314] width 99 height 12
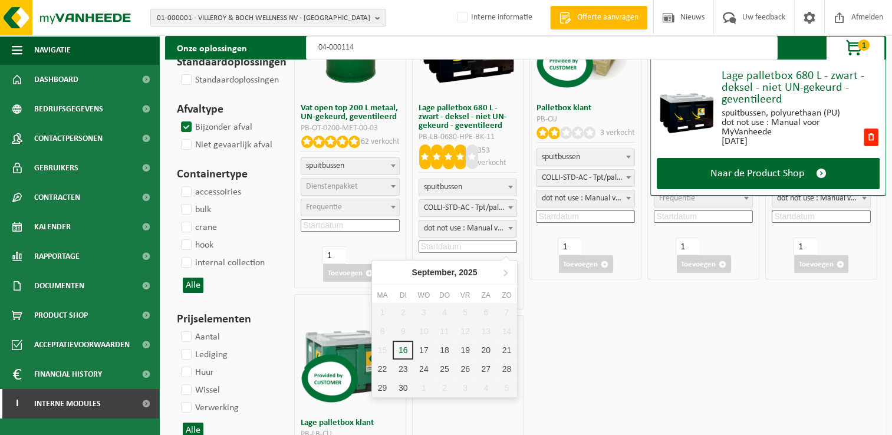
scroll to position [177, 0]
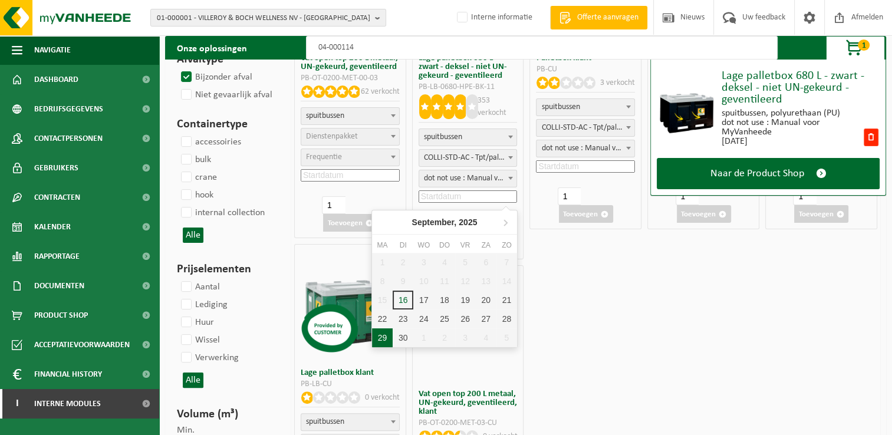
click at [386, 338] on div "29" at bounding box center [382, 337] width 21 height 19
type input "2025-09-29"
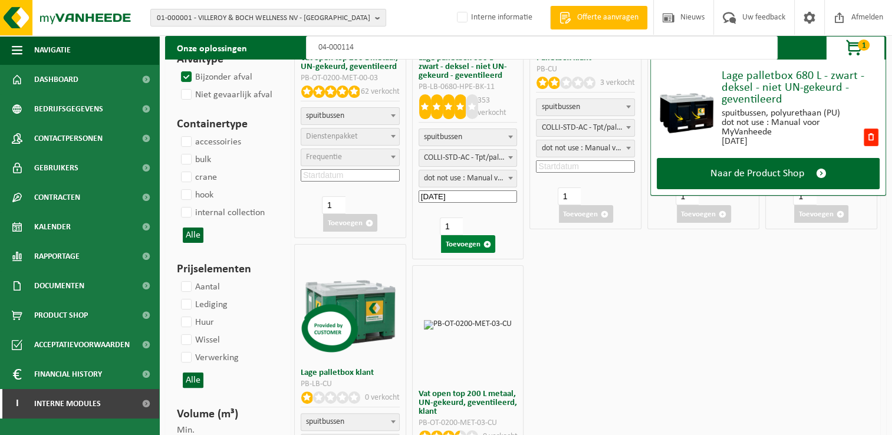
click at [471, 242] on button "Toevoegen" at bounding box center [468, 244] width 54 height 18
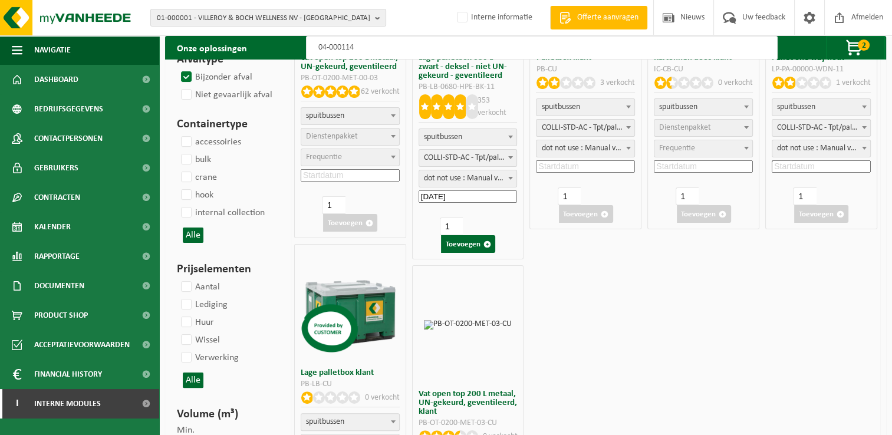
click at [447, 52] on input "04-000114" at bounding box center [542, 48] width 472 height 24
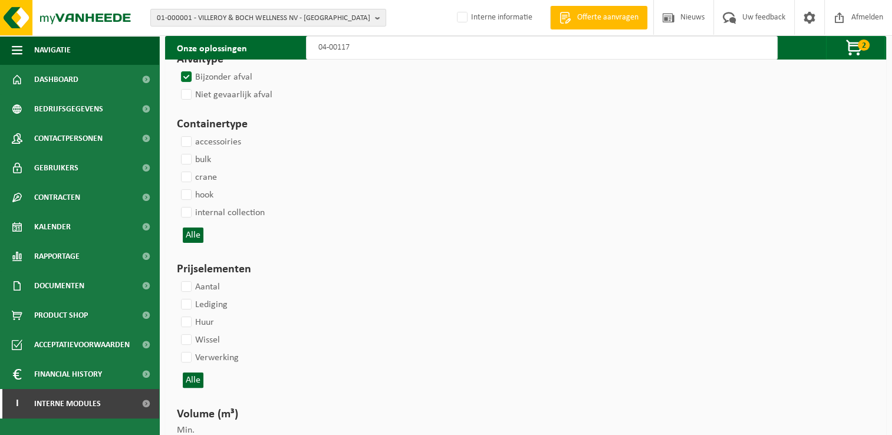
type input "04-001170"
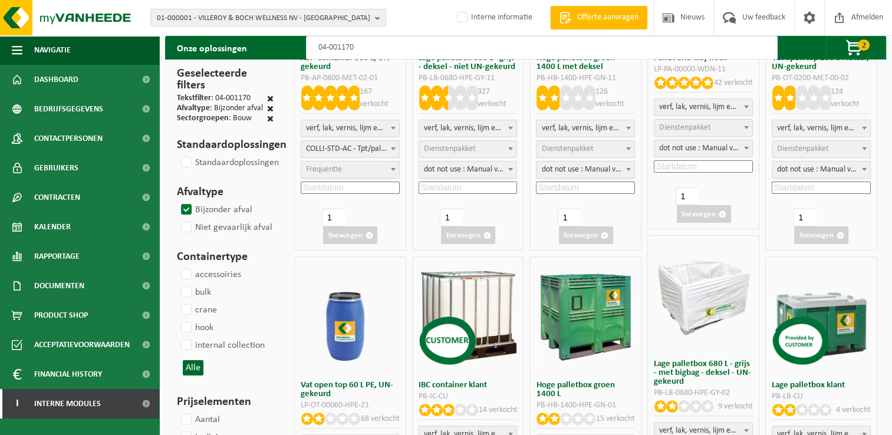
select select
select select "24"
select select
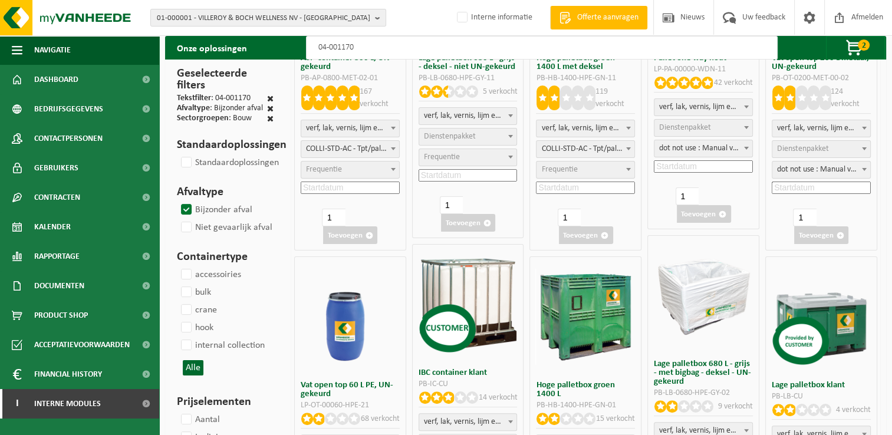
select select
select select "24"
select select
select select "24"
select select
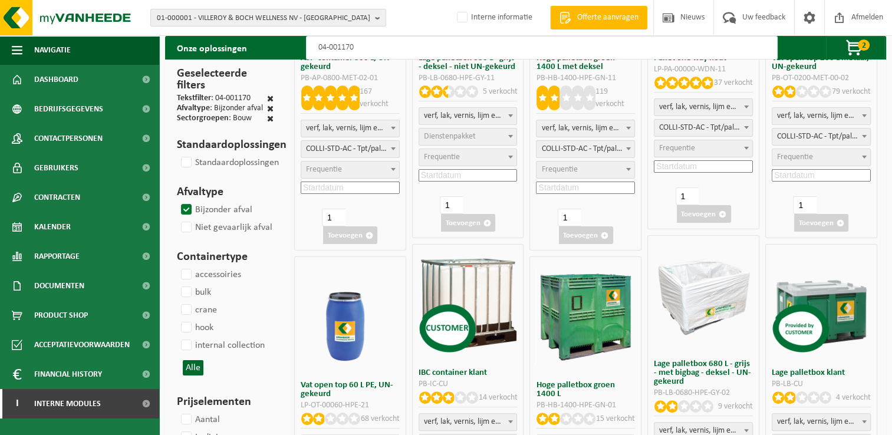
select select
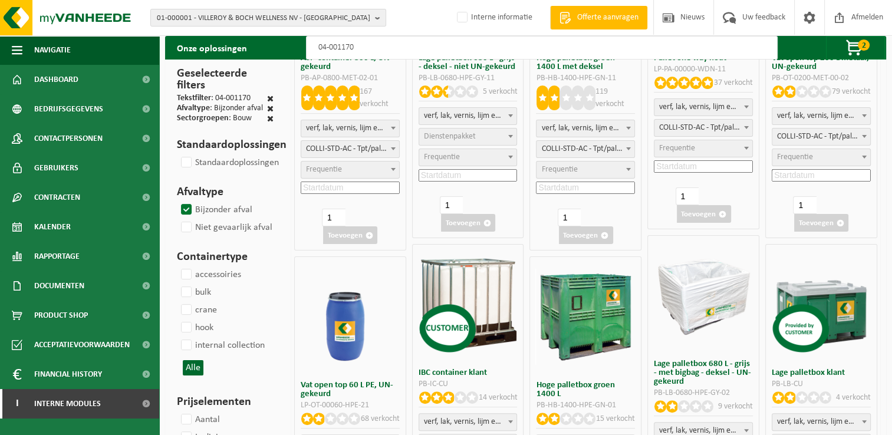
select select
select select "24"
select select
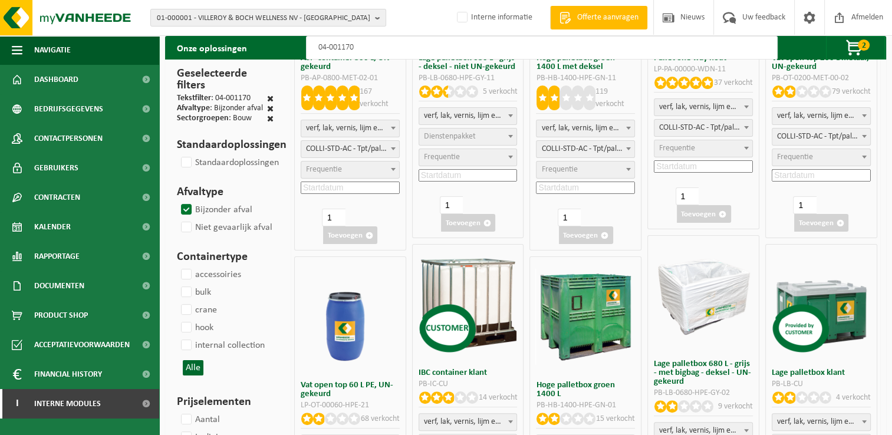
select select "24"
select select
select select "24"
select select
select select "24"
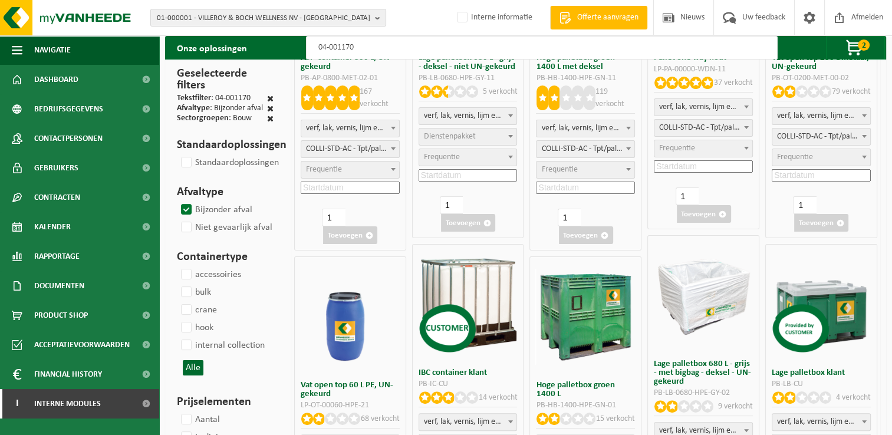
select select
select select "24"
select select
select select "24"
select select
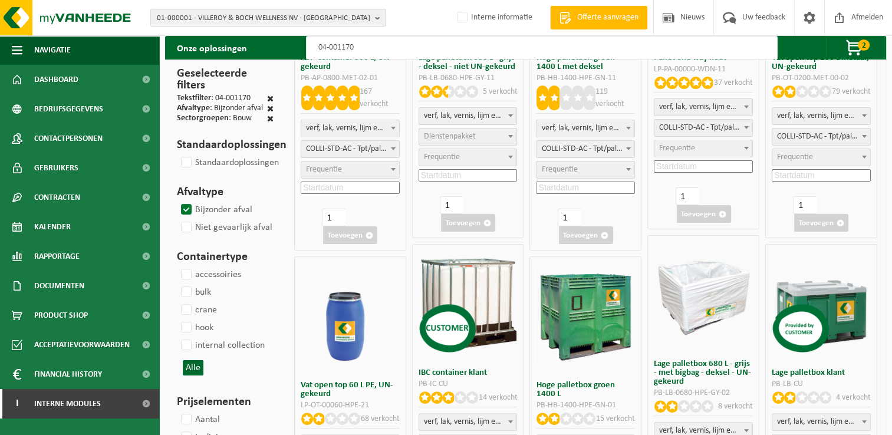
select select
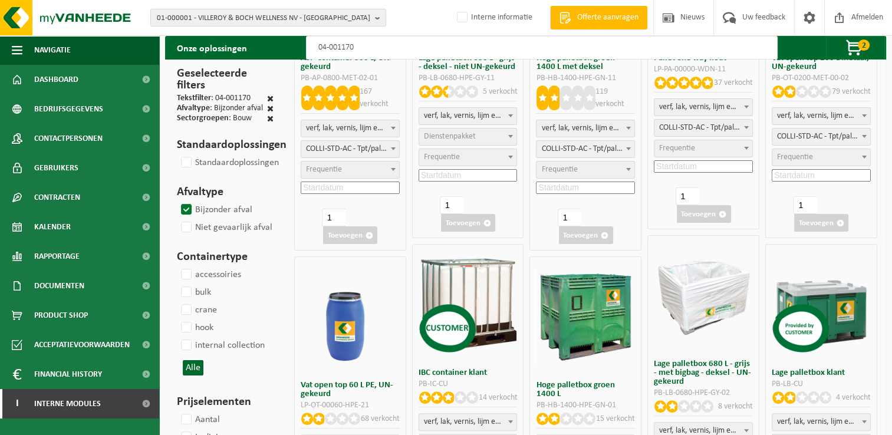
select select "24"
select select
select select "24"
select select
select select "24"
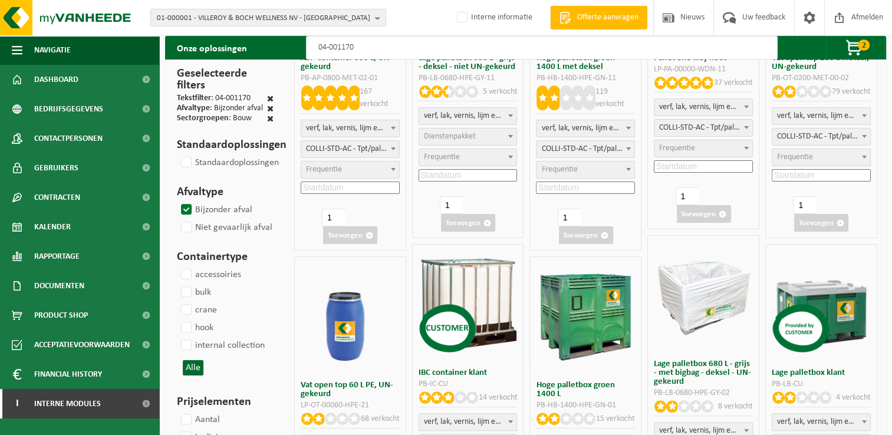
select select
select select "24"
select select
select select "24"
select select
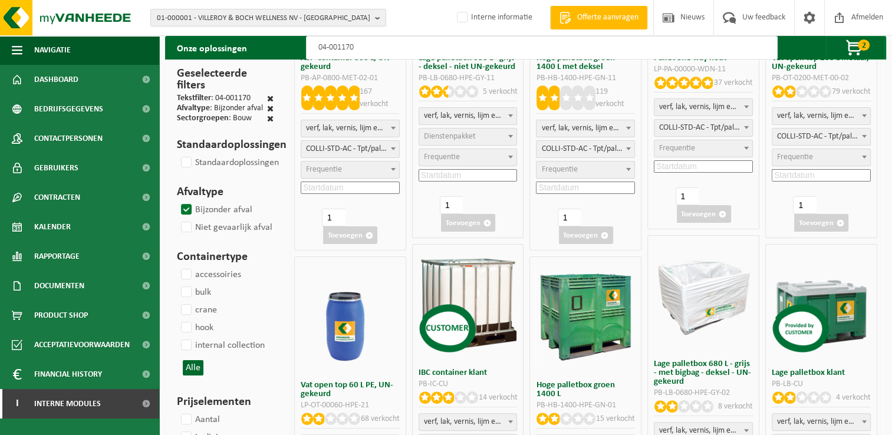
select select "25"
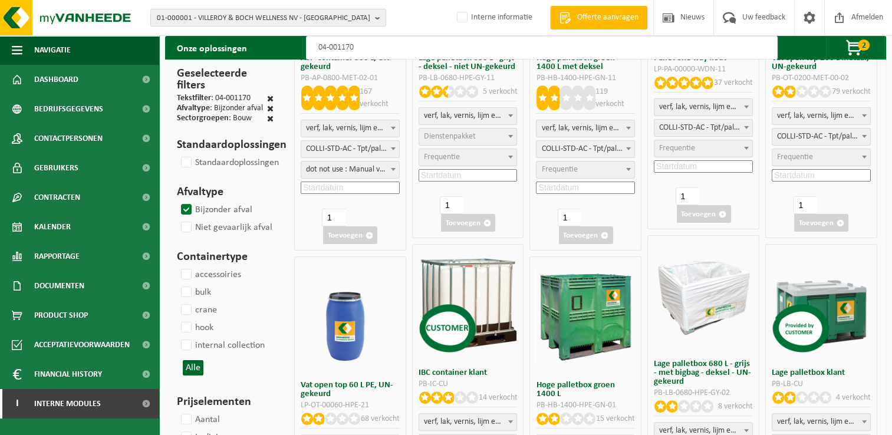
select select "25"
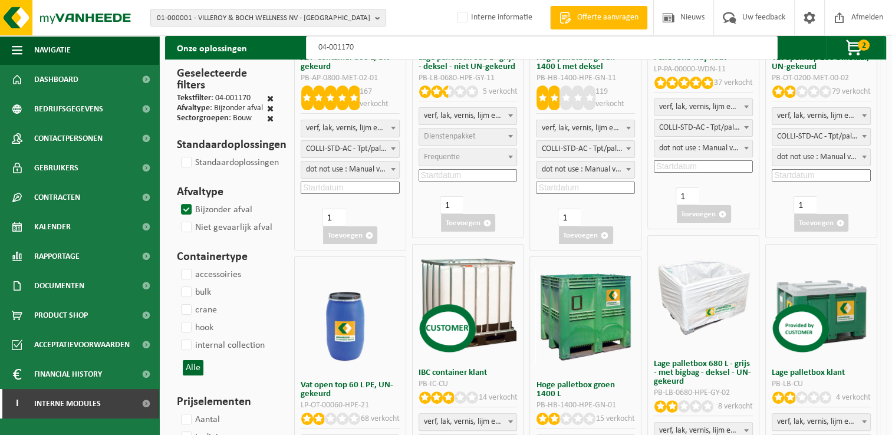
select select "25"
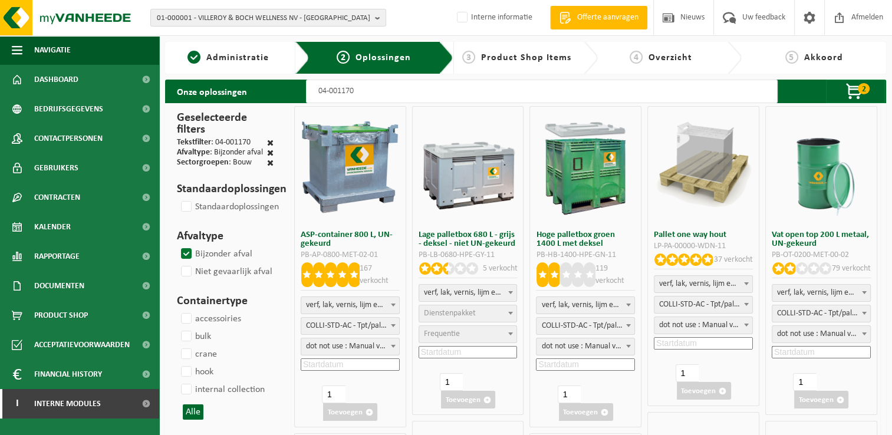
select select "25"
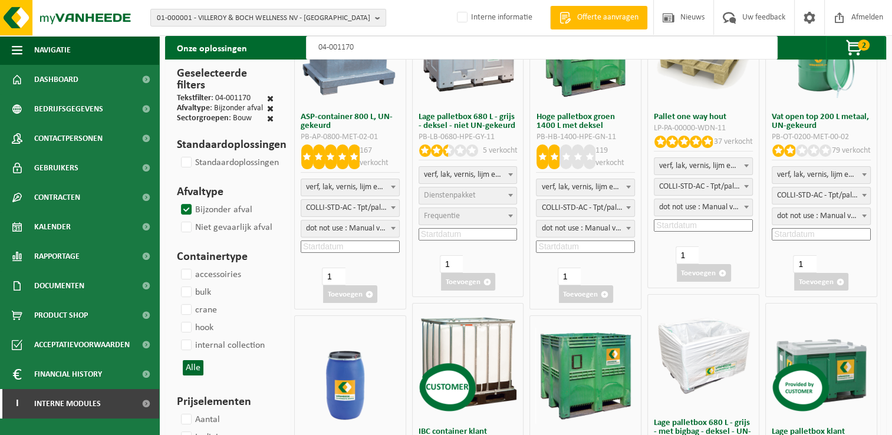
type input "04-001170"
click at [451, 199] on span "Dienstenpakket" at bounding box center [450, 195] width 52 height 9
select select "24"
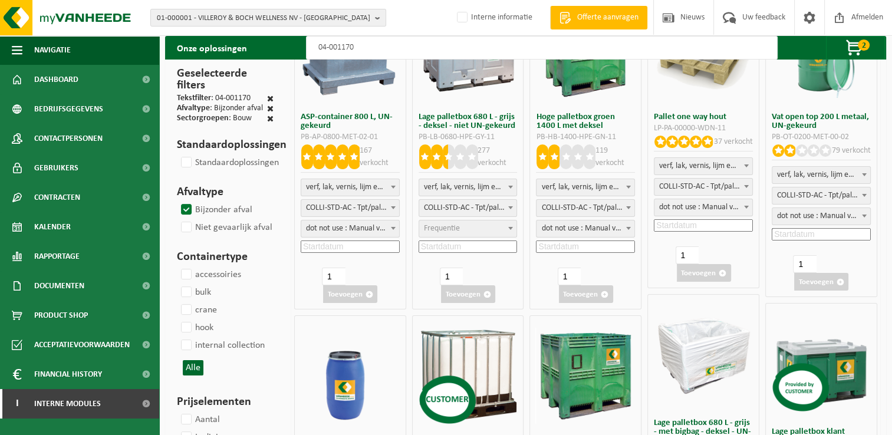
select select "25"
click at [456, 244] on input at bounding box center [468, 247] width 99 height 12
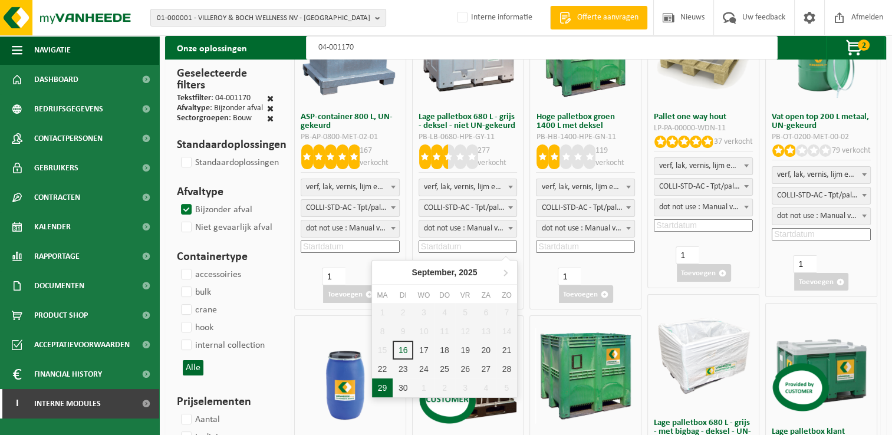
click at [382, 392] on div "29" at bounding box center [382, 388] width 21 height 19
type input "2025-09-29"
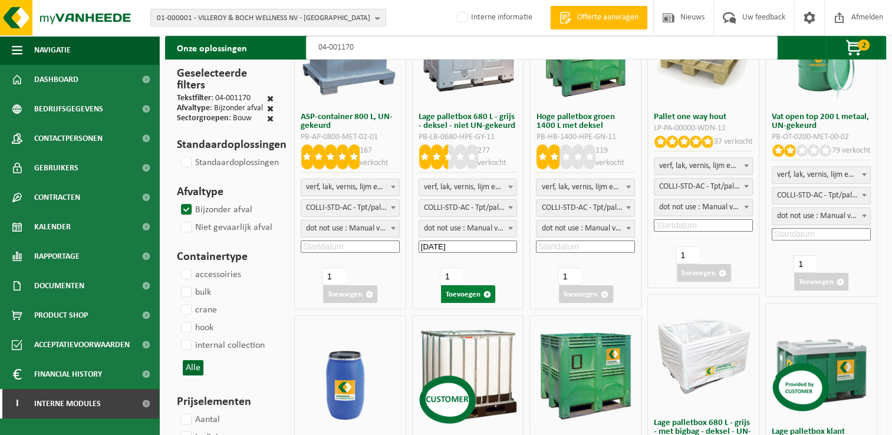
click at [468, 295] on button "Toevoegen" at bounding box center [468, 294] width 54 height 18
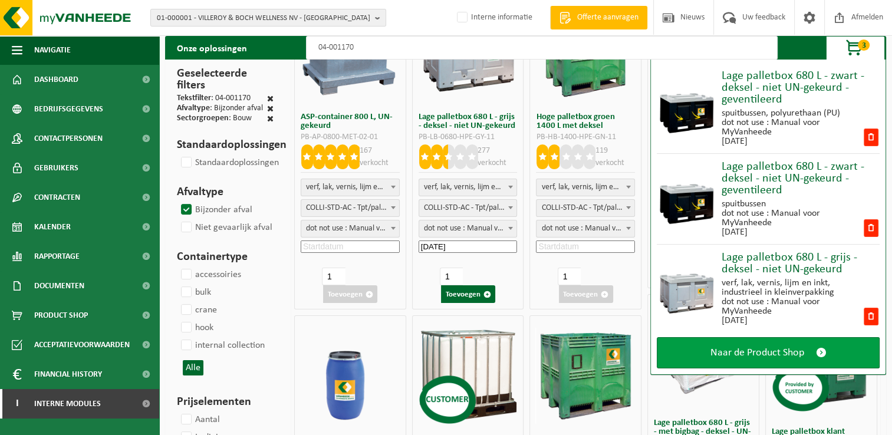
click at [842, 357] on link "Naar de Product Shop" at bounding box center [768, 352] width 223 height 31
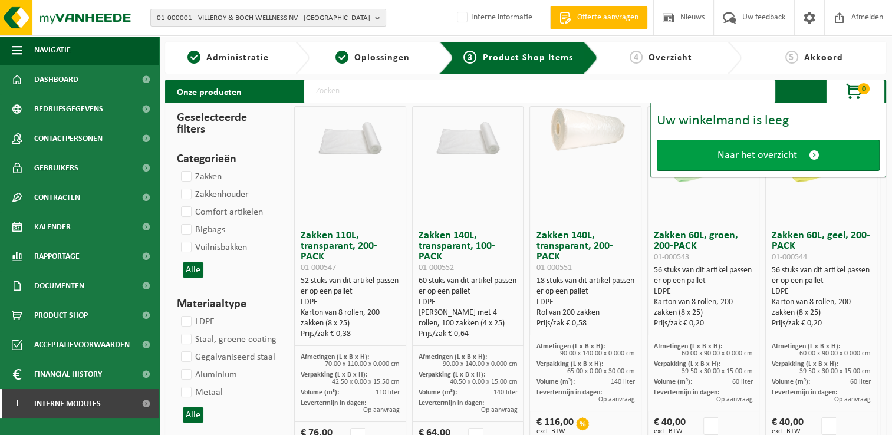
click at [793, 154] on span "Naar het overzicht" at bounding box center [758, 155] width 80 height 12
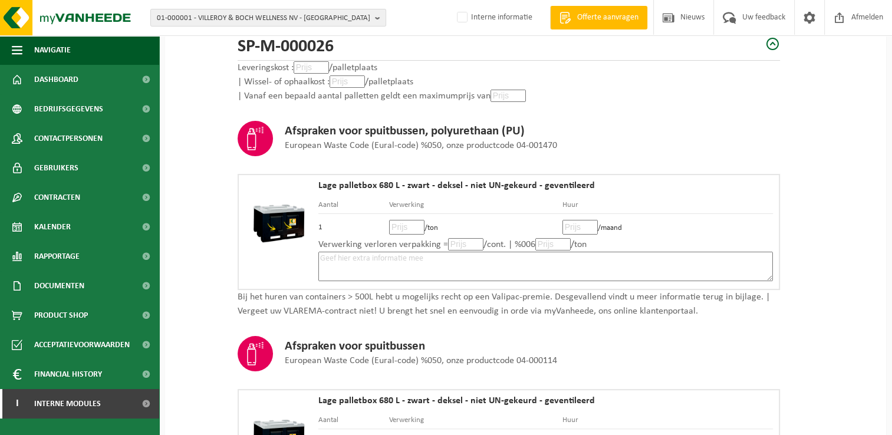
scroll to position [236, 0]
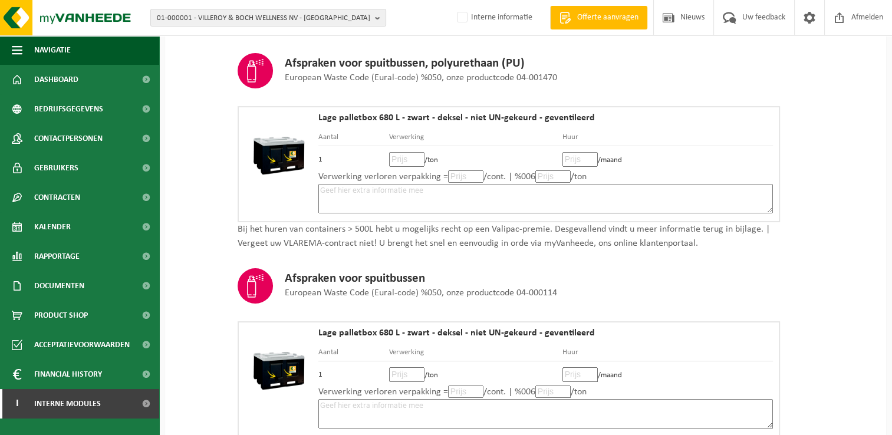
click at [477, 192] on textarea at bounding box center [545, 198] width 455 height 29
drag, startPoint x: 420, startPoint y: 189, endPoint x: 291, endPoint y: 196, distance: 128.7
click at [291, 196] on div "Lage palletbox 680 L - zwart - deksel - niet UN-gekeurd - geventileerd Aantal V…" at bounding box center [509, 164] width 543 height 116
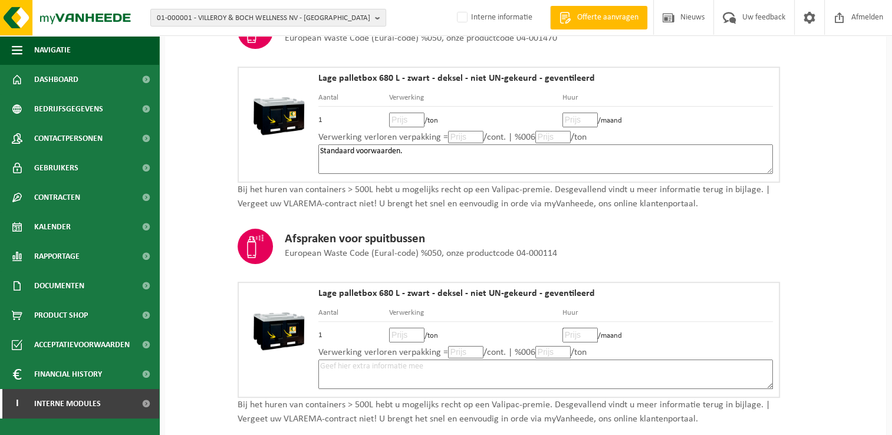
scroll to position [295, 0]
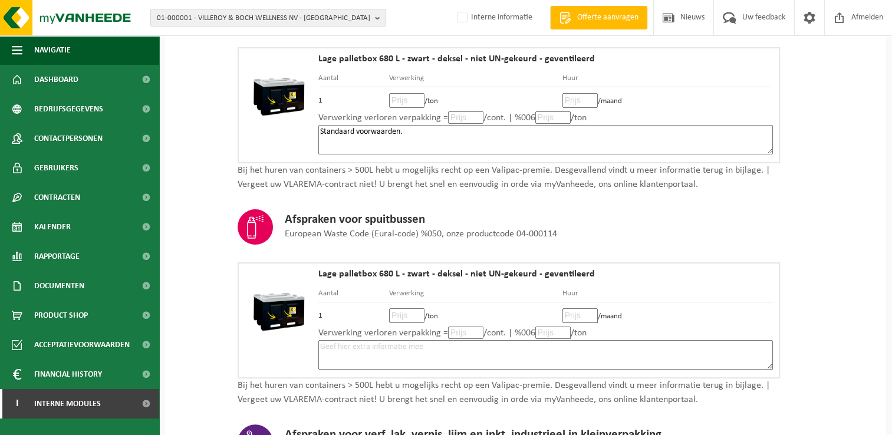
type textarea "Standaard voorwaarden."
click at [448, 341] on textarea at bounding box center [545, 354] width 455 height 29
paste textarea "Standaard voorwaarden."
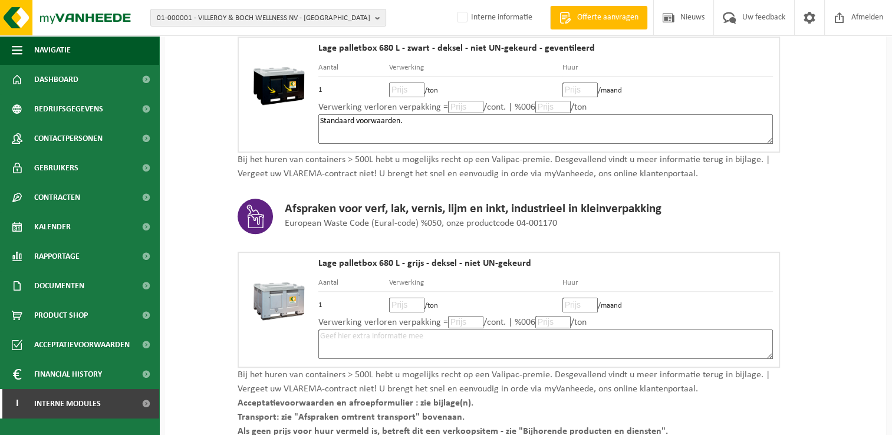
scroll to position [590, 0]
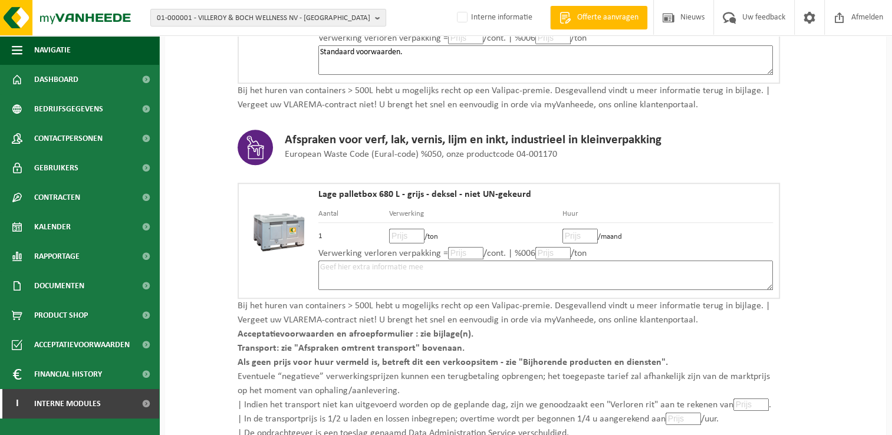
type textarea "Standaard voorwaarden."
click at [465, 267] on textarea at bounding box center [545, 275] width 455 height 29
paste textarea "Standaard voorwaarden."
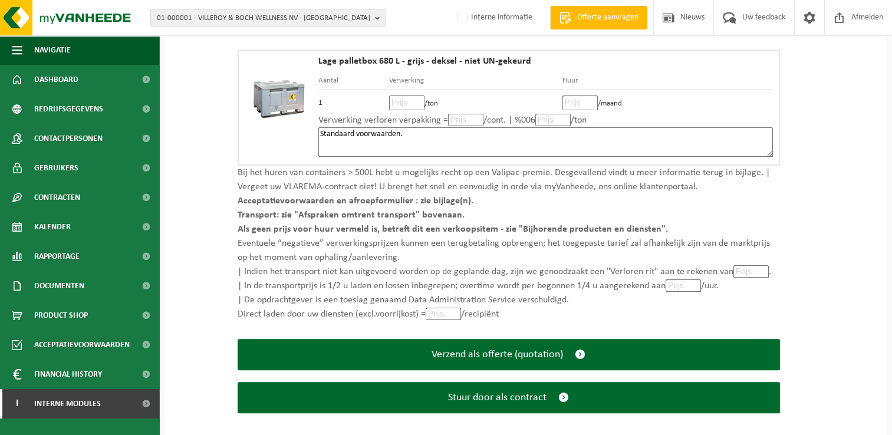
scroll to position [731, 0]
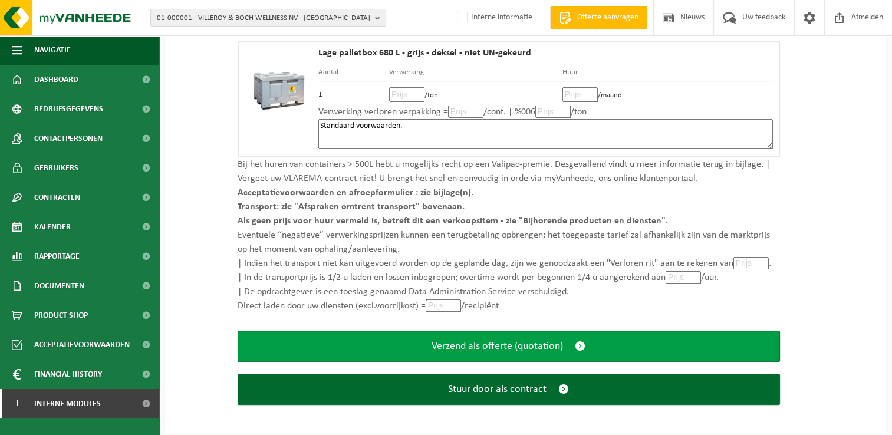
type textarea "Standaard voorwaarden."
click at [571, 339] on button "Verzend als offerte (quotation)" at bounding box center [509, 346] width 543 height 31
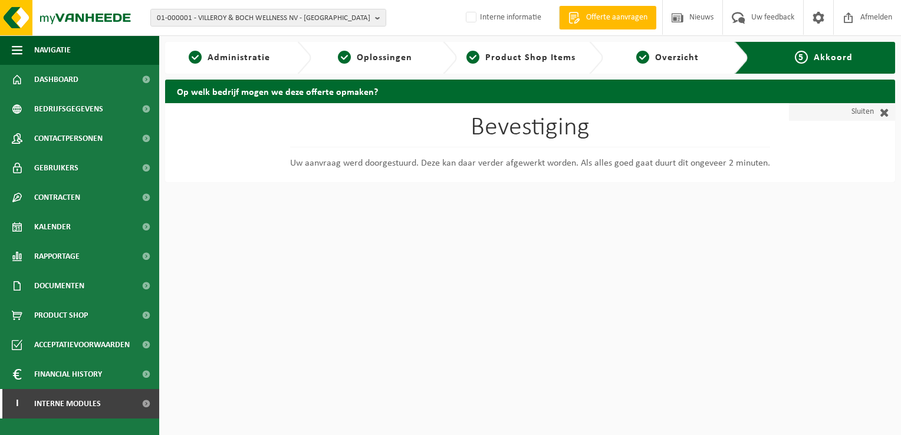
click at [882, 110] on span at bounding box center [881, 112] width 15 height 12
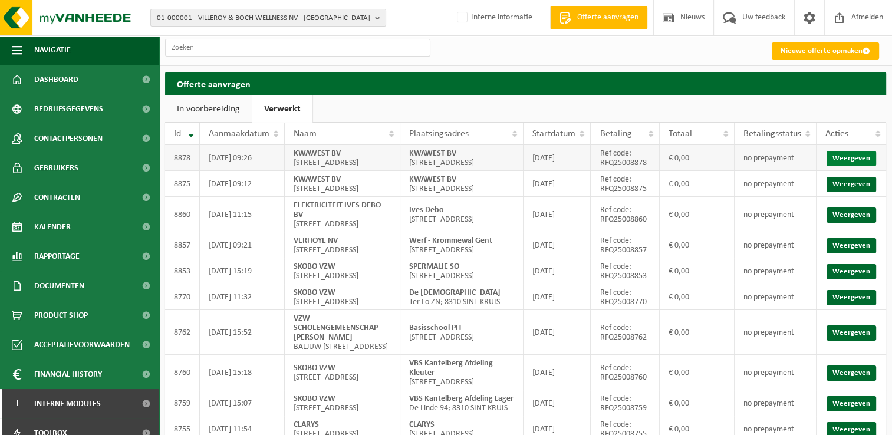
click at [860, 163] on link "Weergeven" at bounding box center [852, 158] width 50 height 15
